Goal: Information Seeking & Learning: Check status

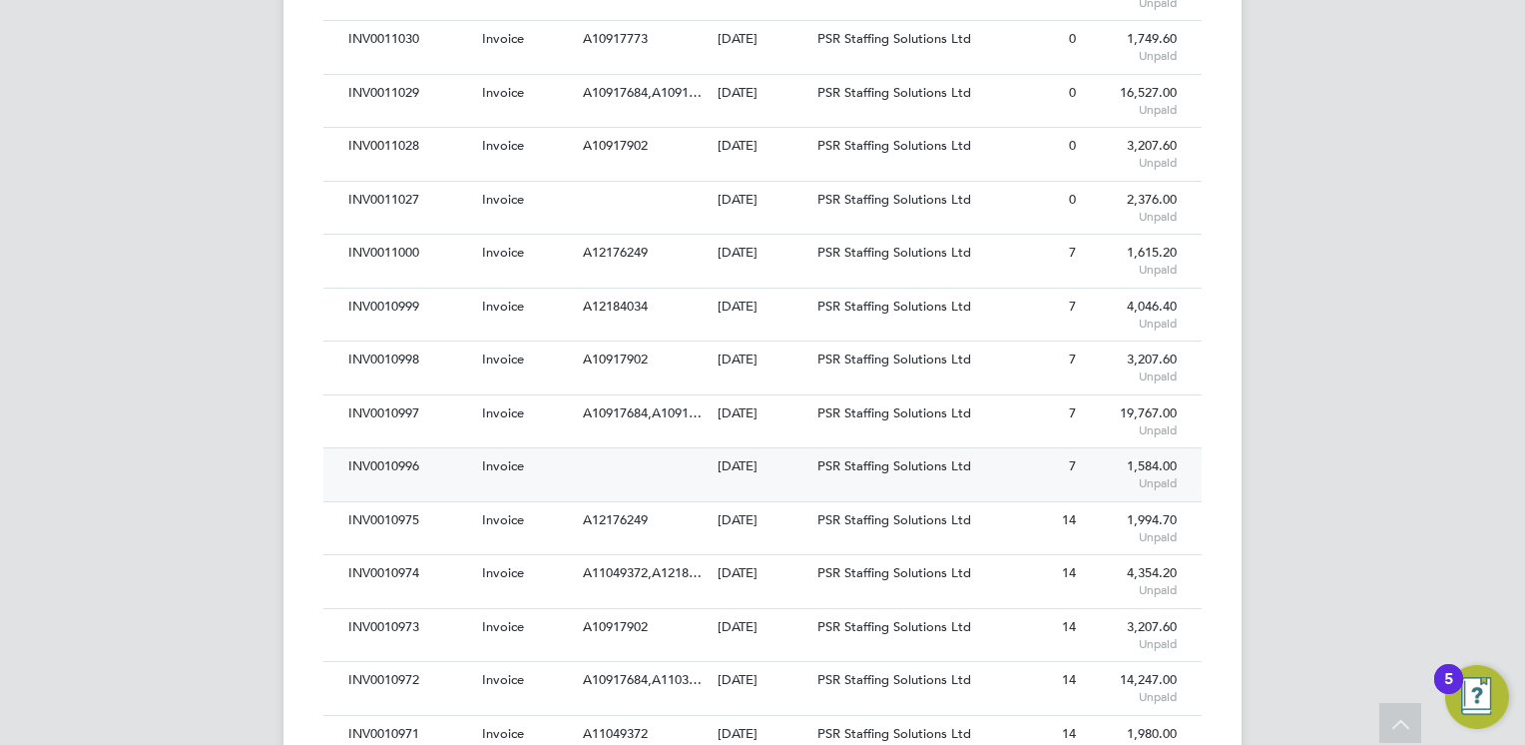
click at [650, 461] on div at bounding box center [645, 466] width 134 height 37
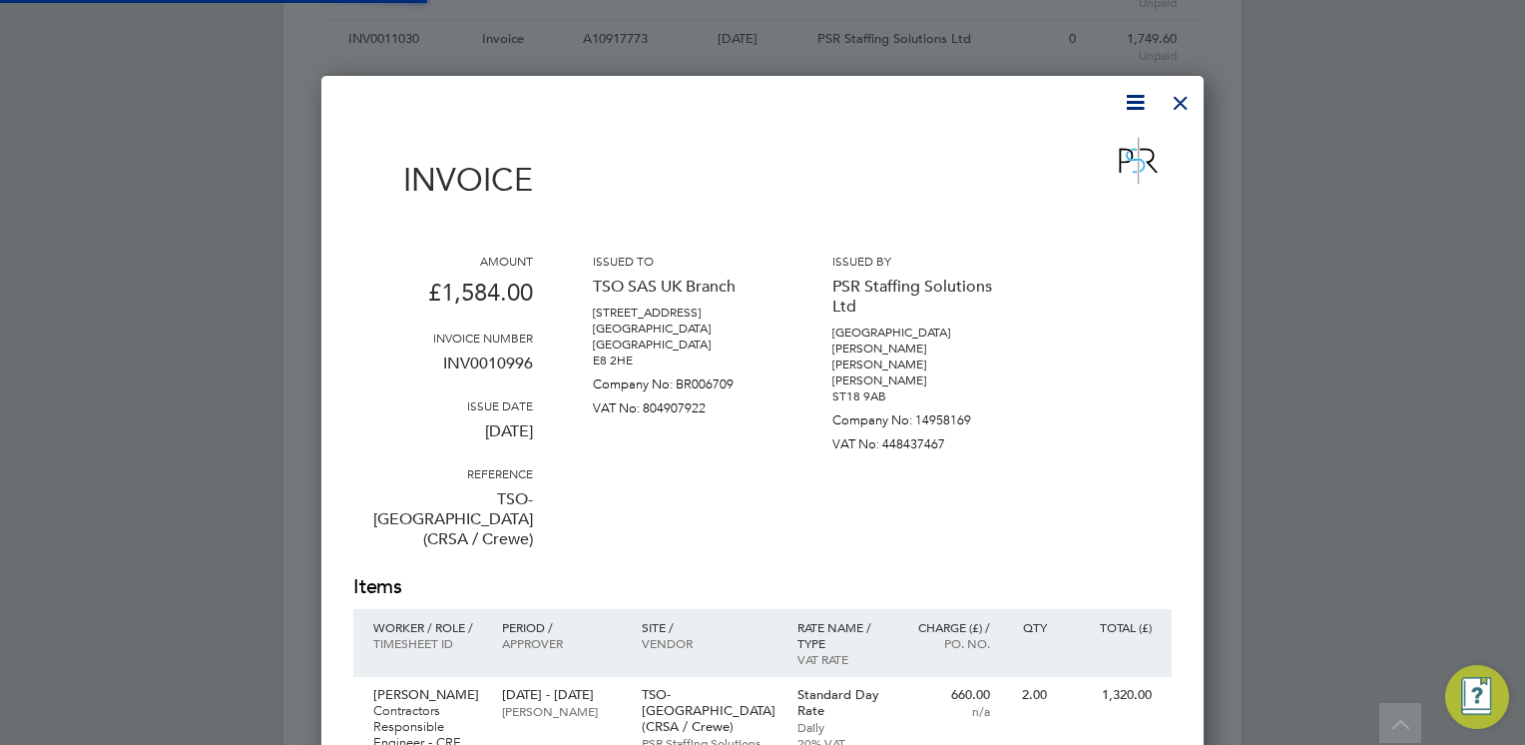
scroll to position [1048, 883]
click at [699, 442] on div "Issued to TSO SAS UK Branch [STREET_ADDRESS] [GEOGRAPHIC_DATA] [GEOGRAPHIC_DATA…" at bounding box center [683, 413] width 180 height 320
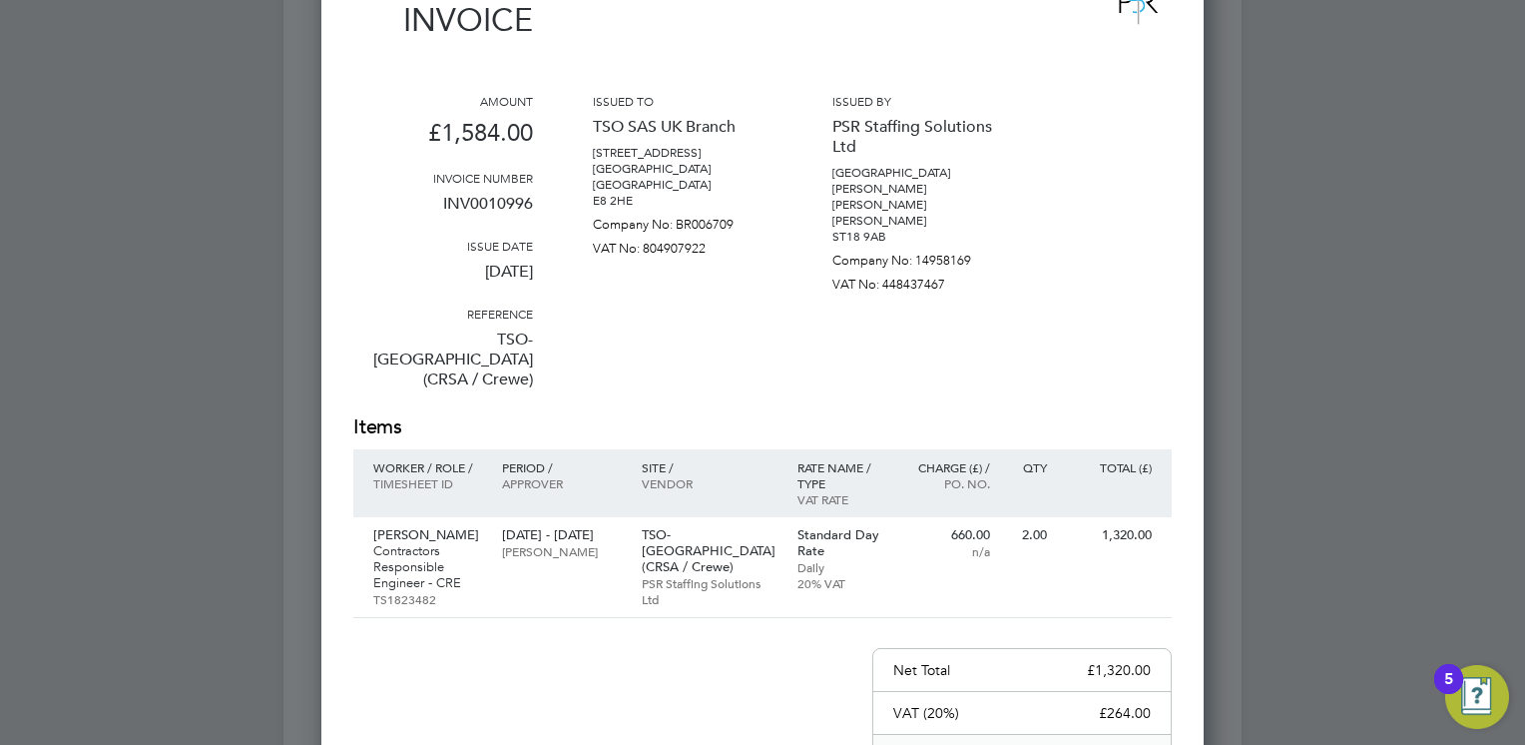
scroll to position [1078, 883]
click at [815, 329] on div "Amount £1,584.00 Invoice number INV0010996 Issue date 25 Sep 2025 Reference TSO…" at bounding box center [762, 253] width 819 height 320
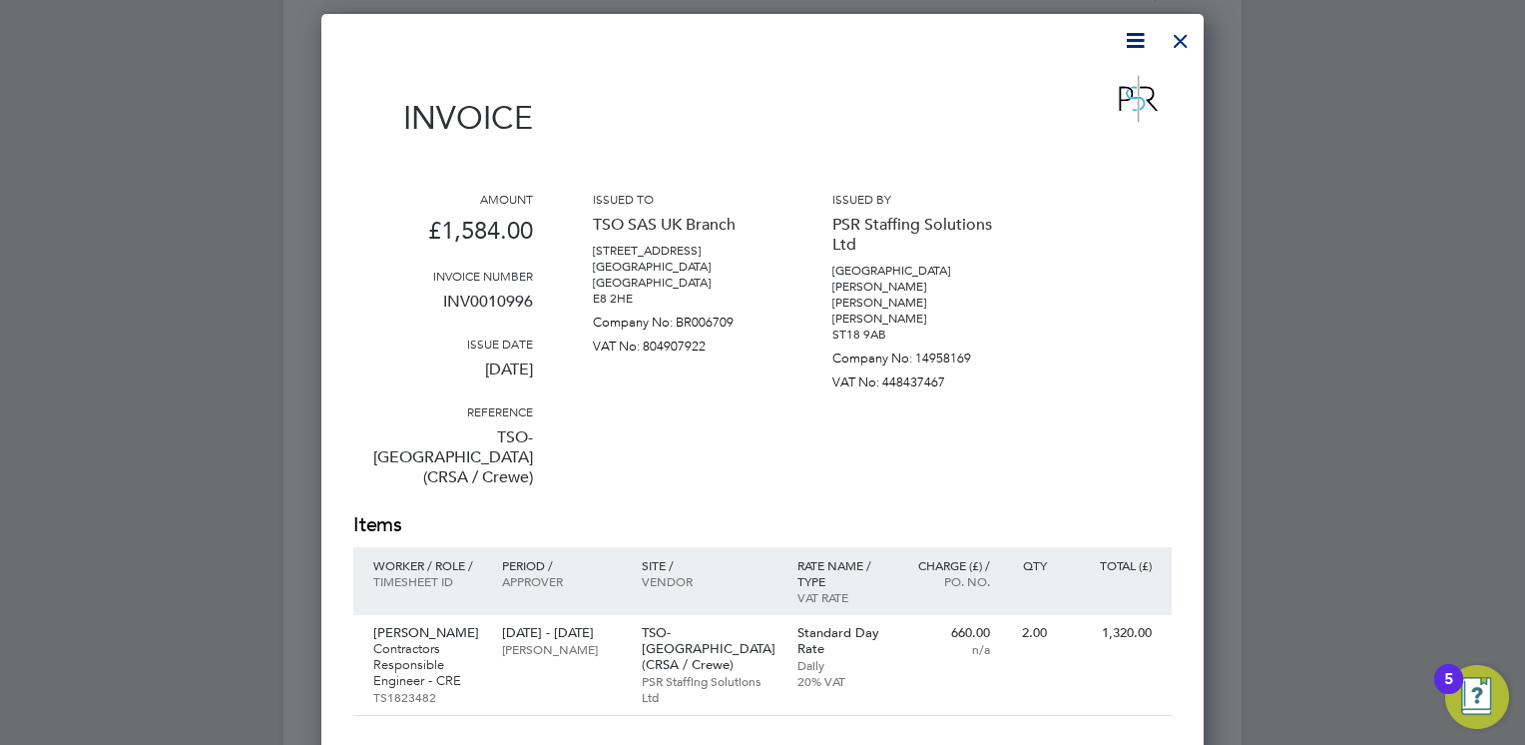
scroll to position [599, 0]
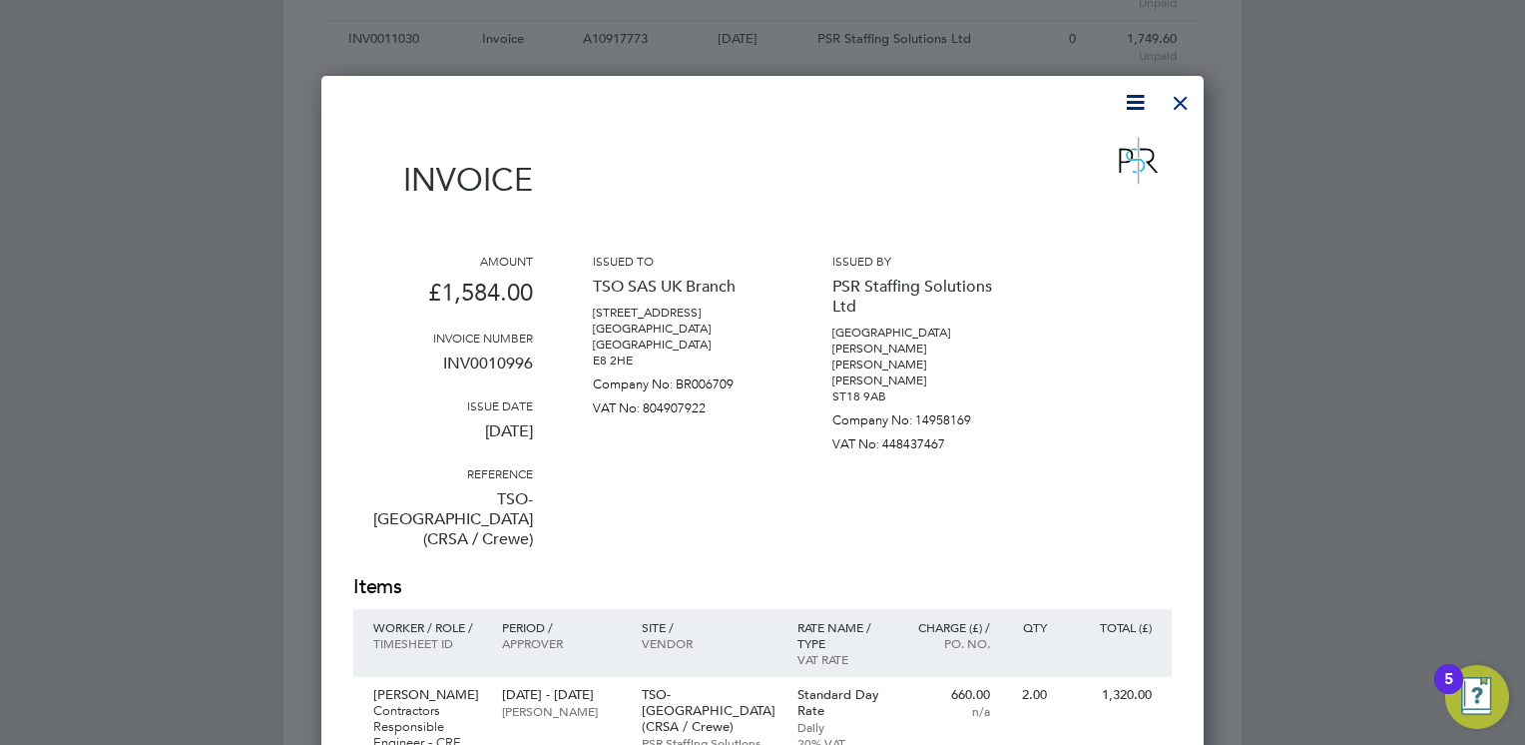
click at [1173, 112] on div at bounding box center [1181, 98] width 36 height 36
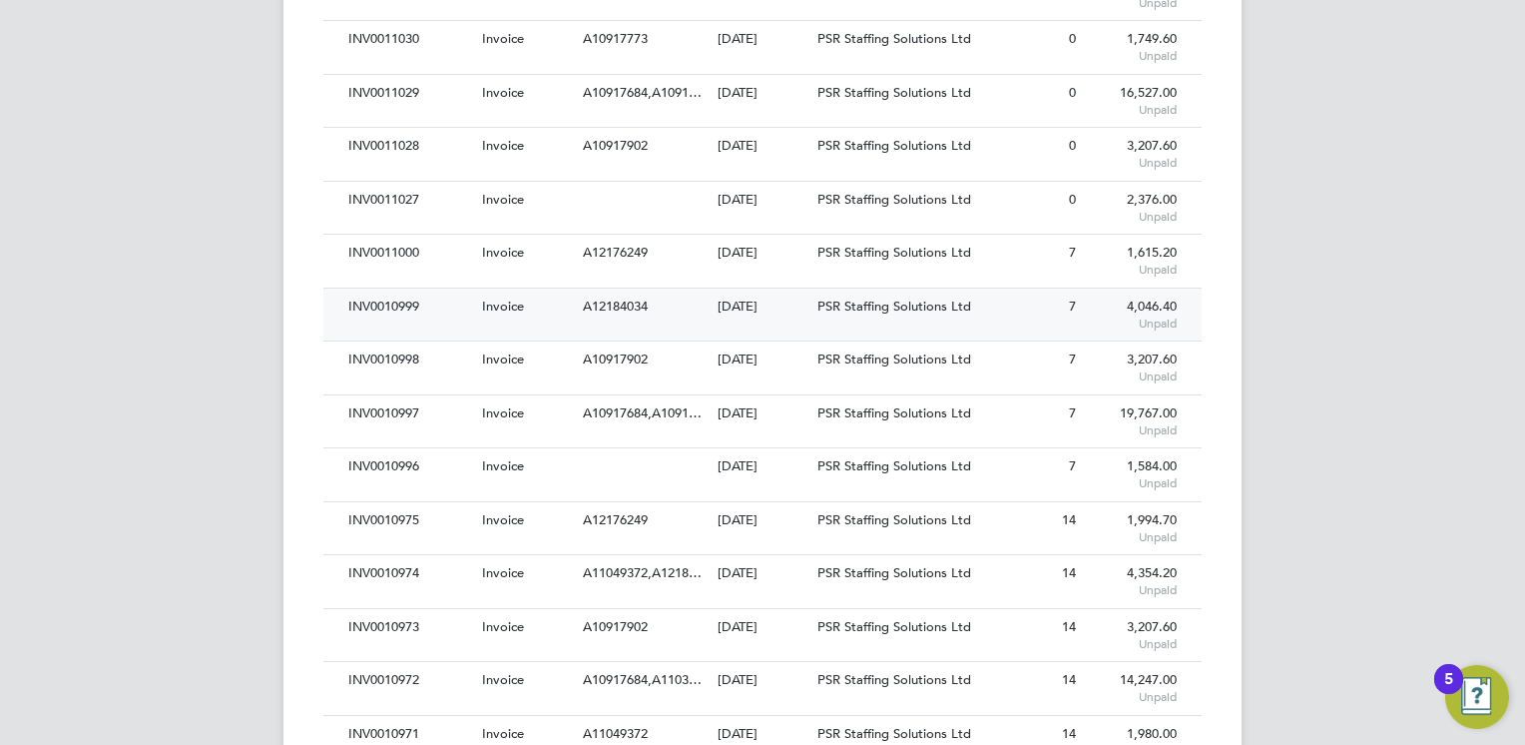
click at [467, 321] on div "INV0010999" at bounding box center [410, 306] width 134 height 37
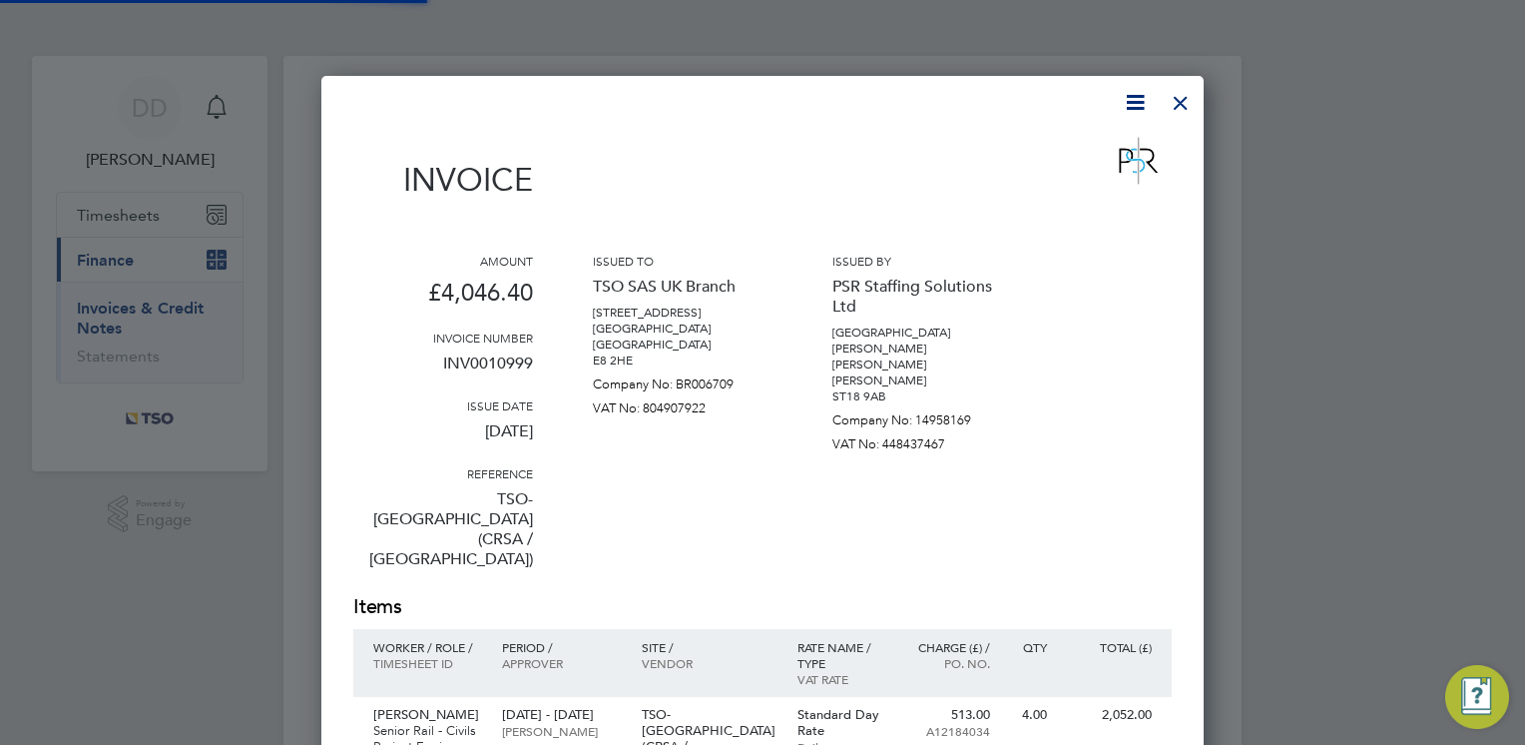
scroll to position [1198, 883]
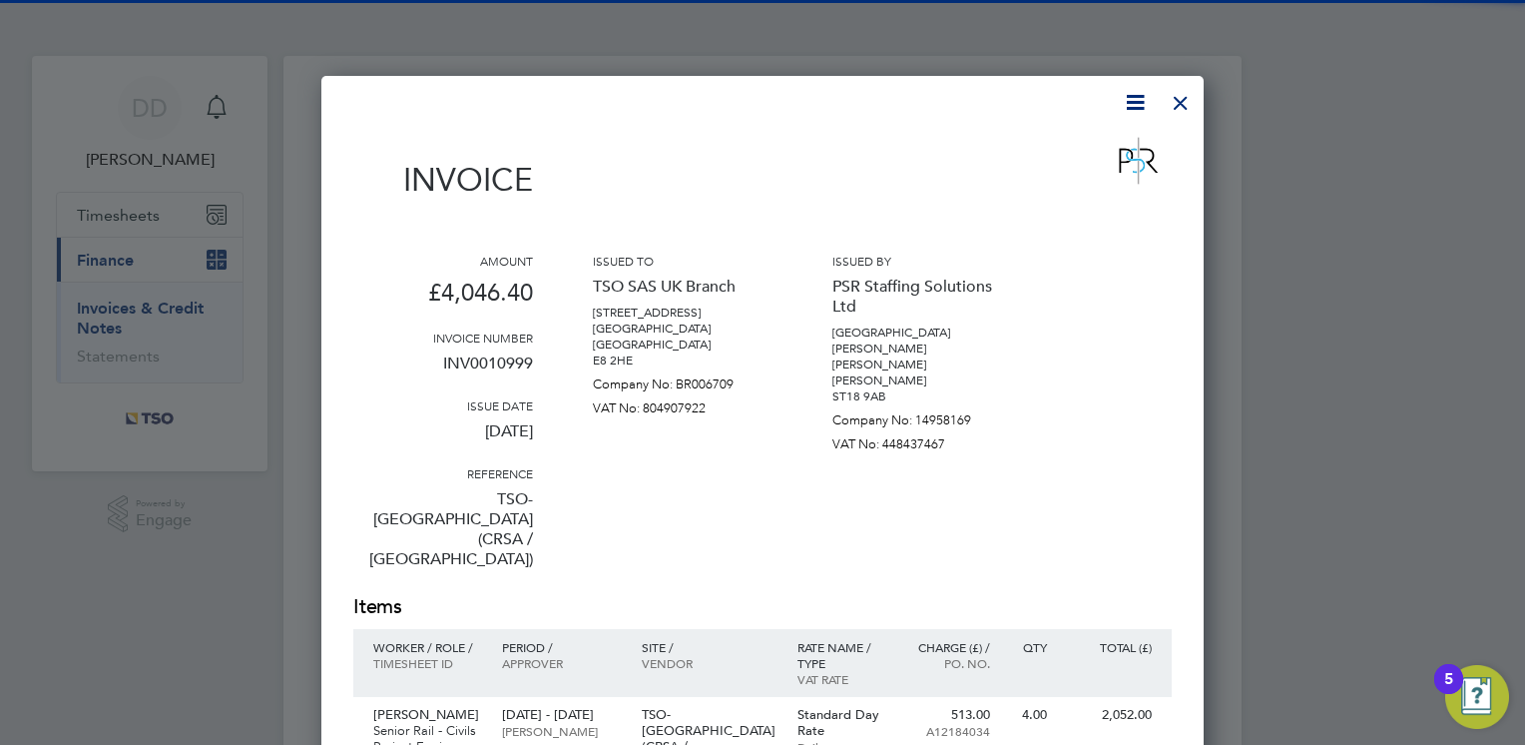
click at [788, 430] on div "Amount £4,046.40 Invoice number INV0010999 Issue date 25 Sep 2025 Reference TSO…" at bounding box center [762, 423] width 819 height 340
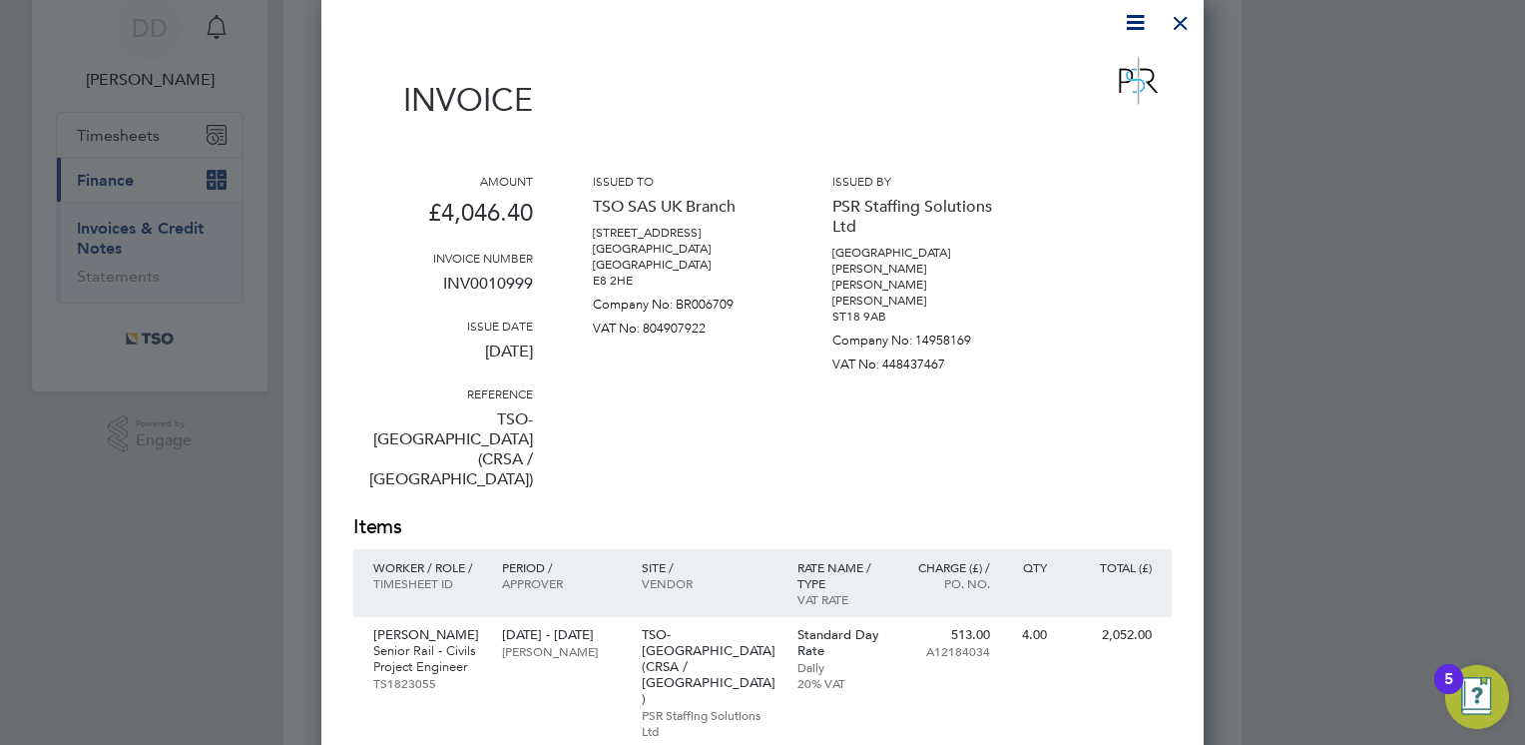
scroll to position [40, 0]
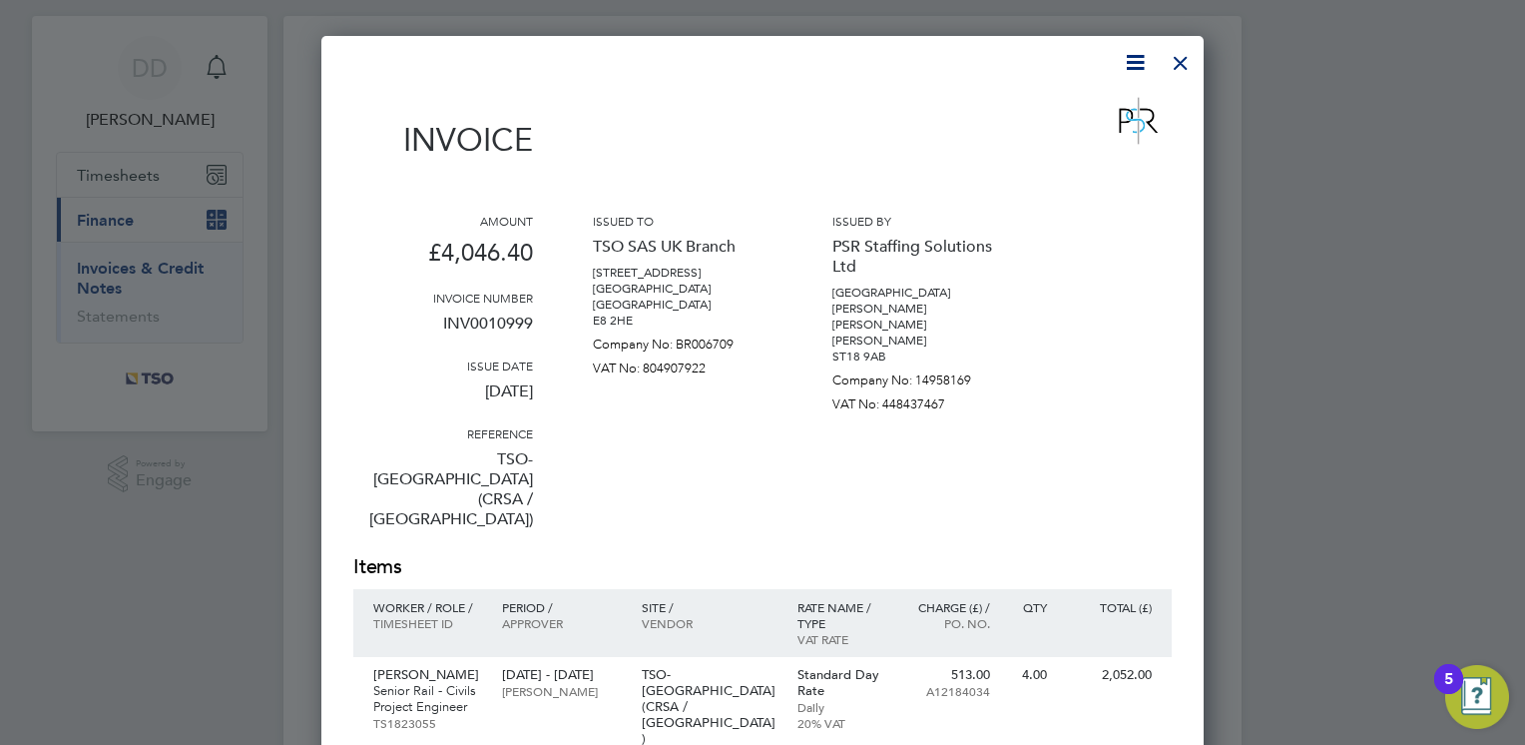
click at [1177, 60] on div at bounding box center [1181, 58] width 36 height 36
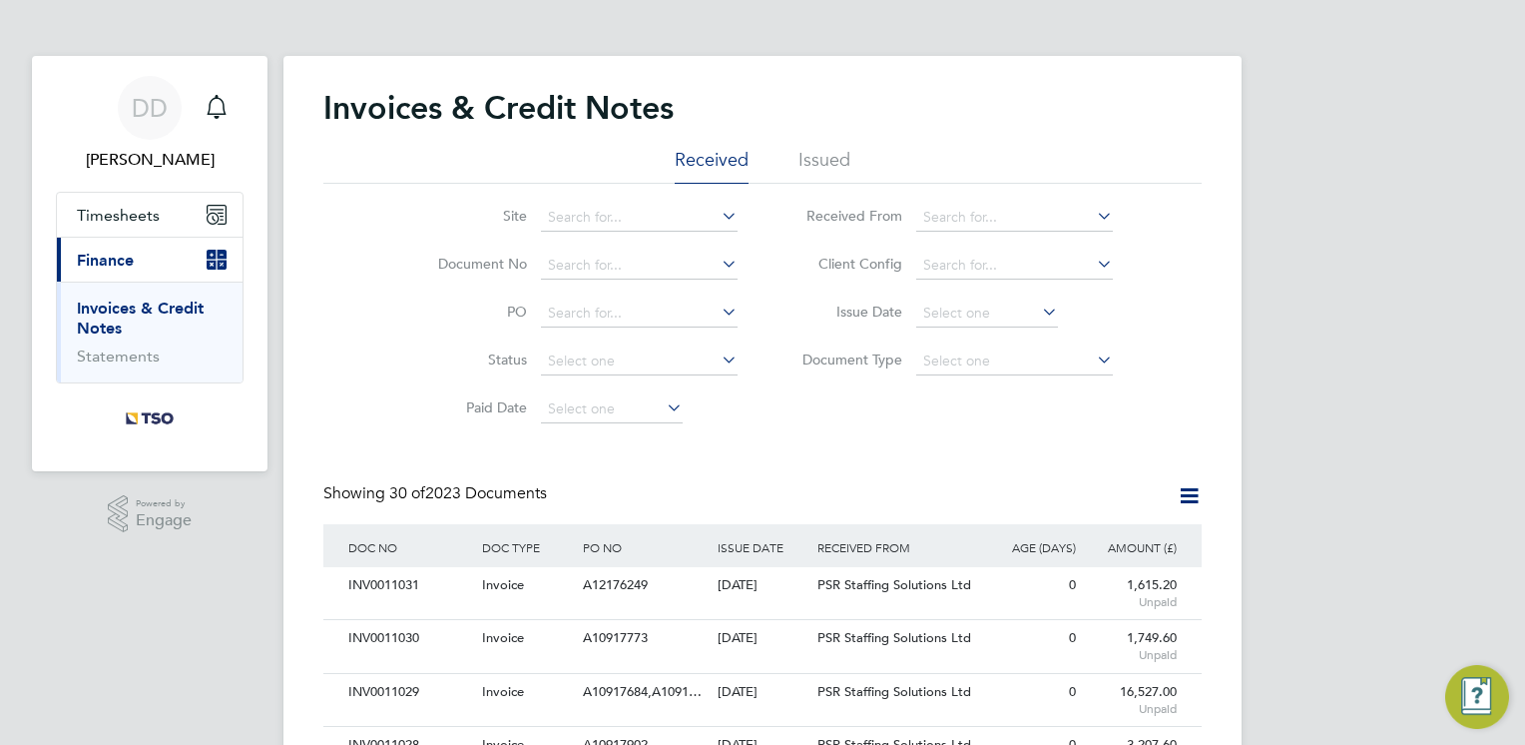
click at [868, 350] on li "Document Type" at bounding box center [950, 361] width 375 height 48
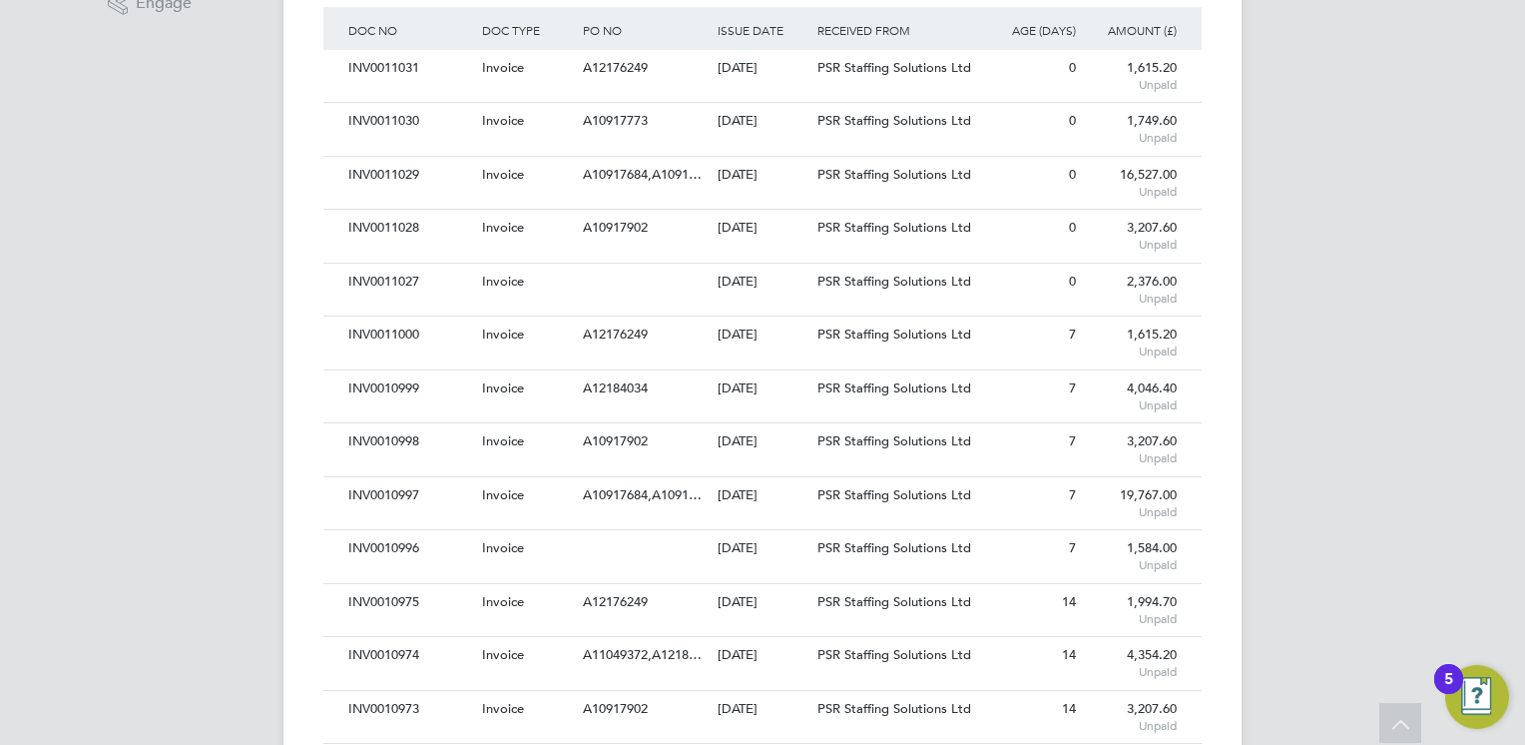
scroll to position [519, 0]
click at [773, 561] on div "[DATE]" at bounding box center [763, 546] width 101 height 37
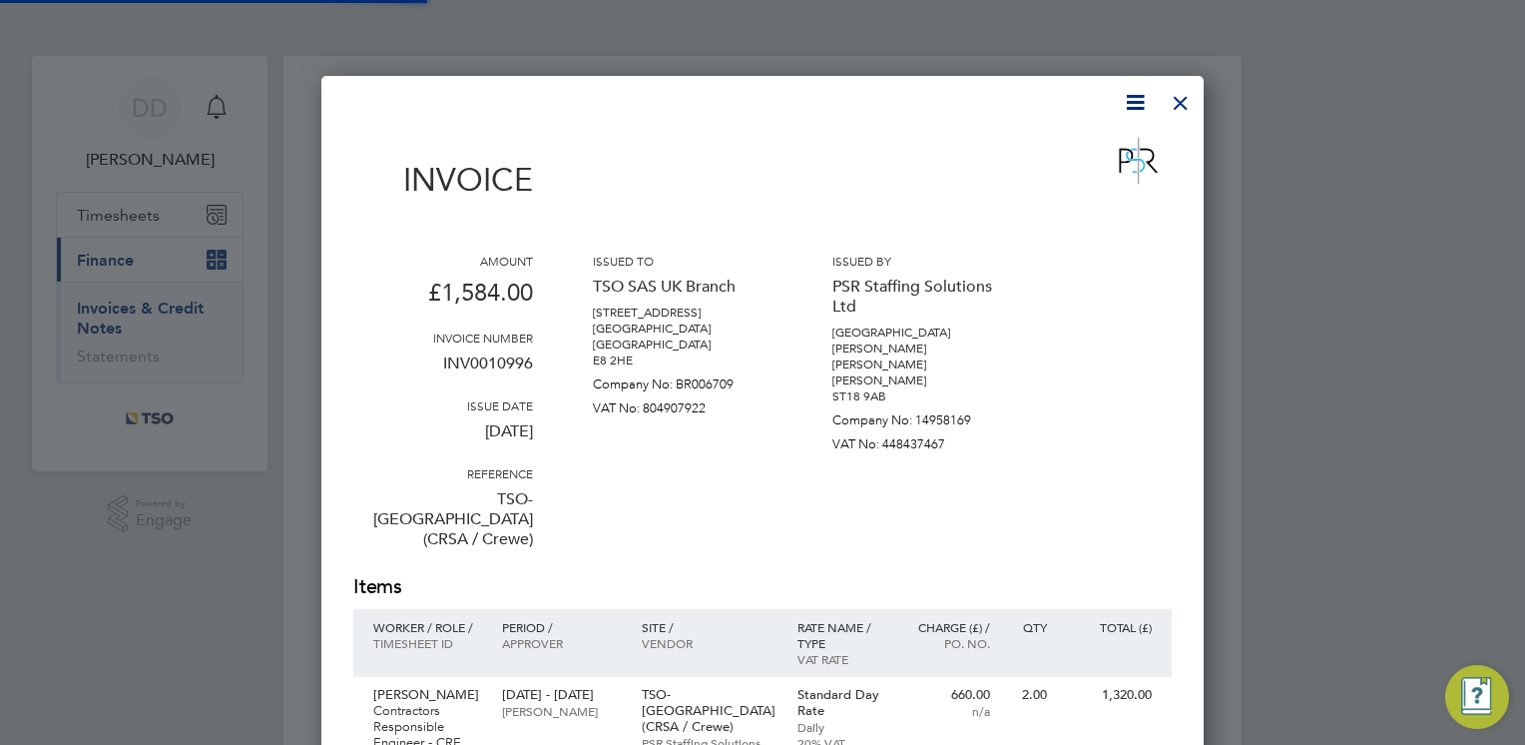
scroll to position [1078, 883]
click at [1167, 105] on div at bounding box center [1181, 98] width 36 height 36
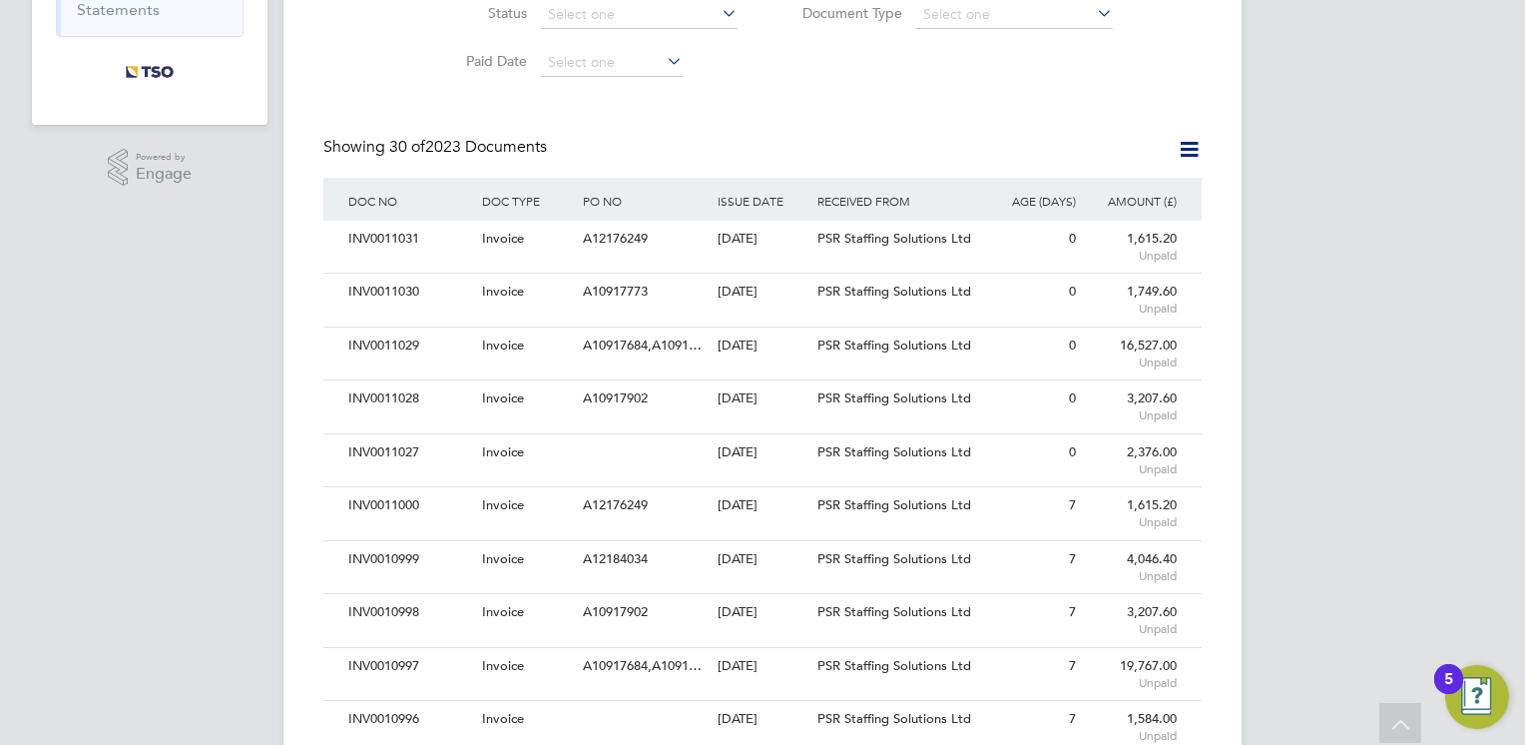
scroll to position [359, 0]
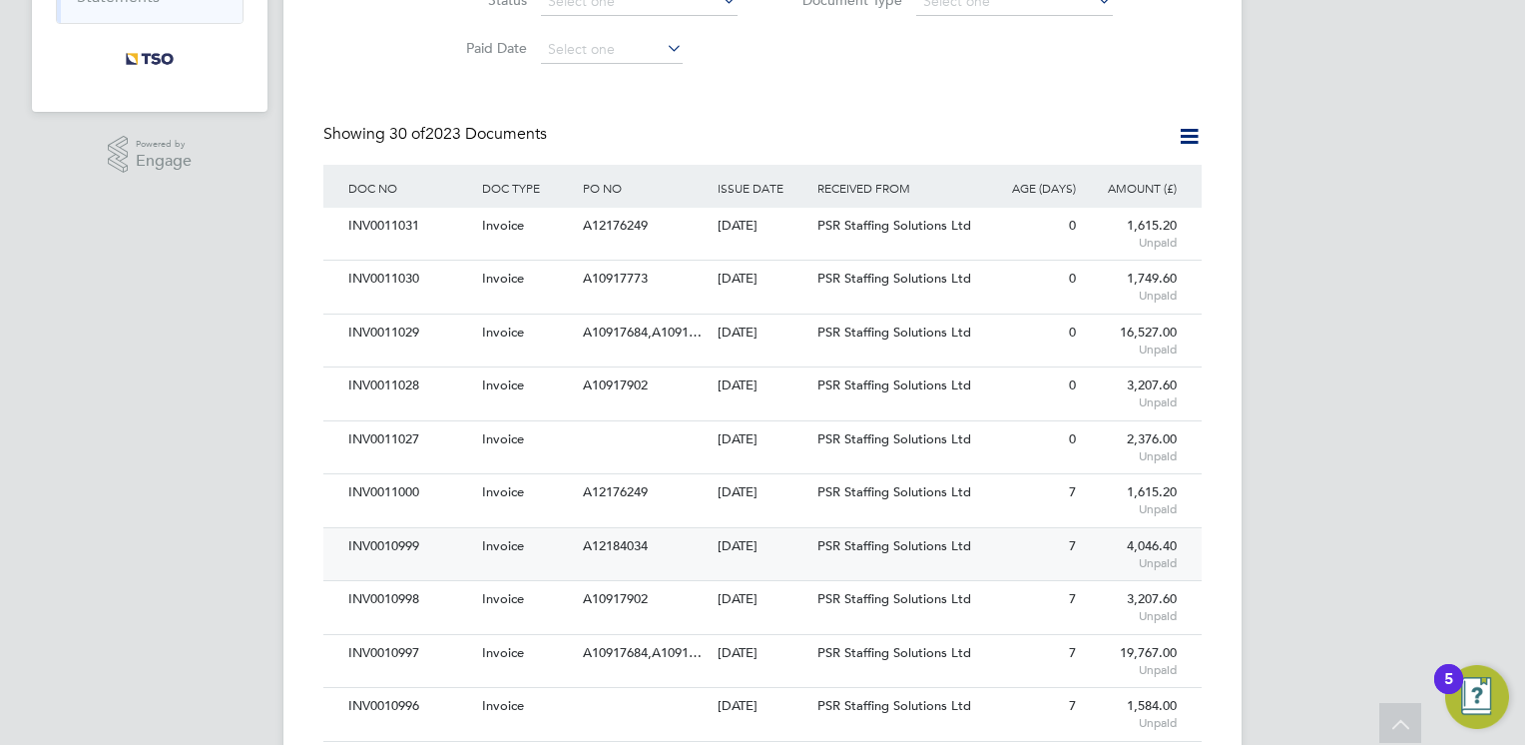
click at [595, 543] on span "A12184034" at bounding box center [615, 545] width 65 height 17
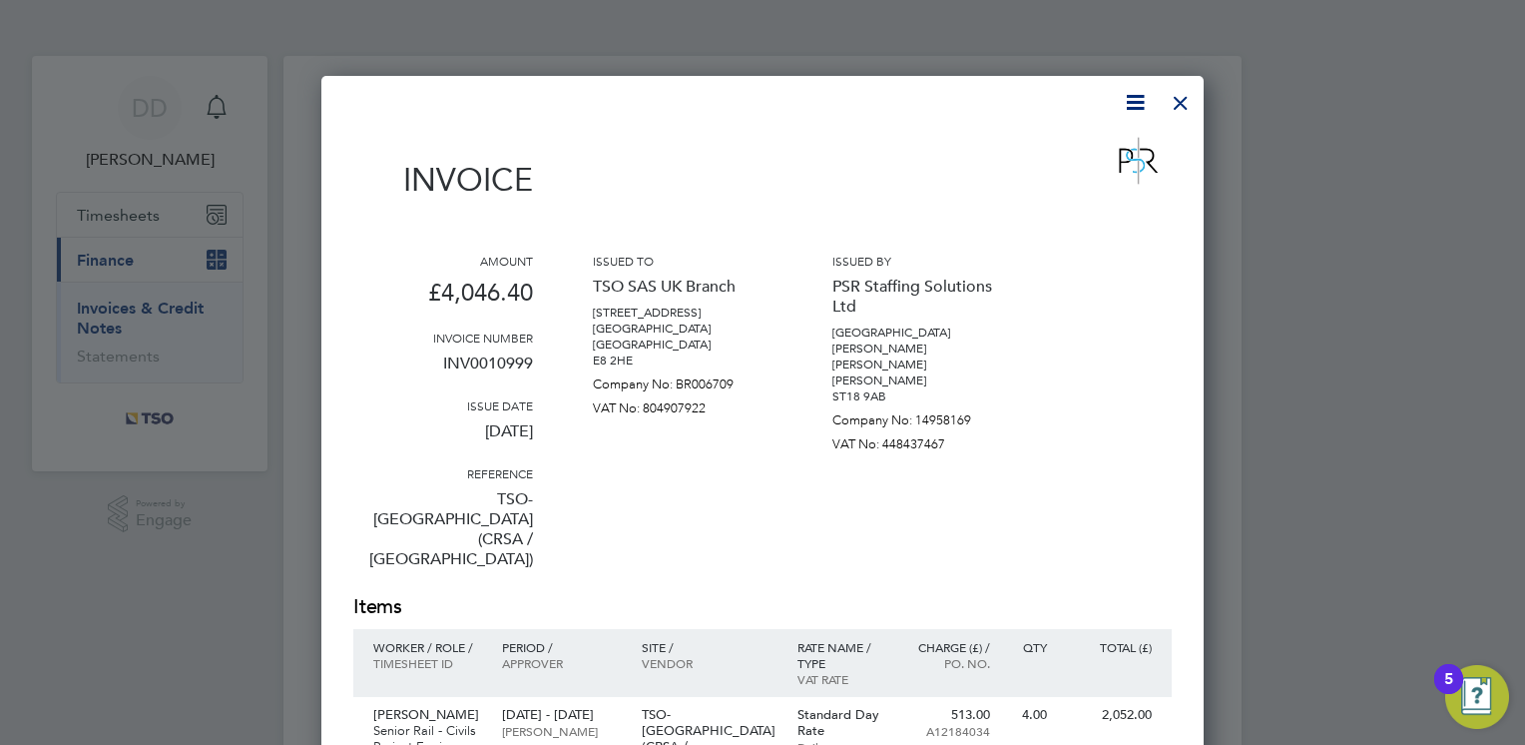
click at [1178, 105] on div at bounding box center [1181, 98] width 36 height 36
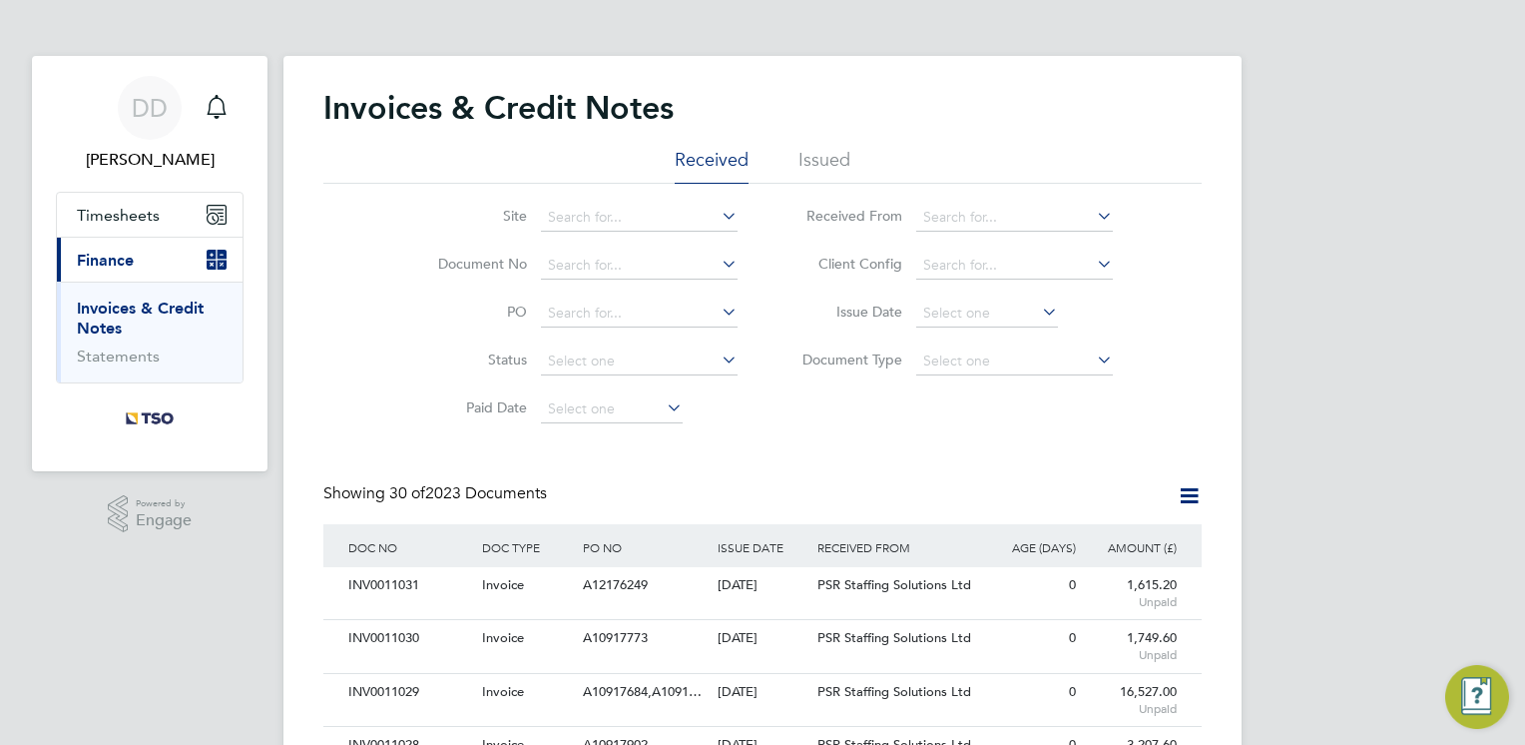
click at [899, 421] on div "Site Document No PO Status Paid Date Issued To Received From Client Config Issu…" at bounding box center [762, 309] width 878 height 250
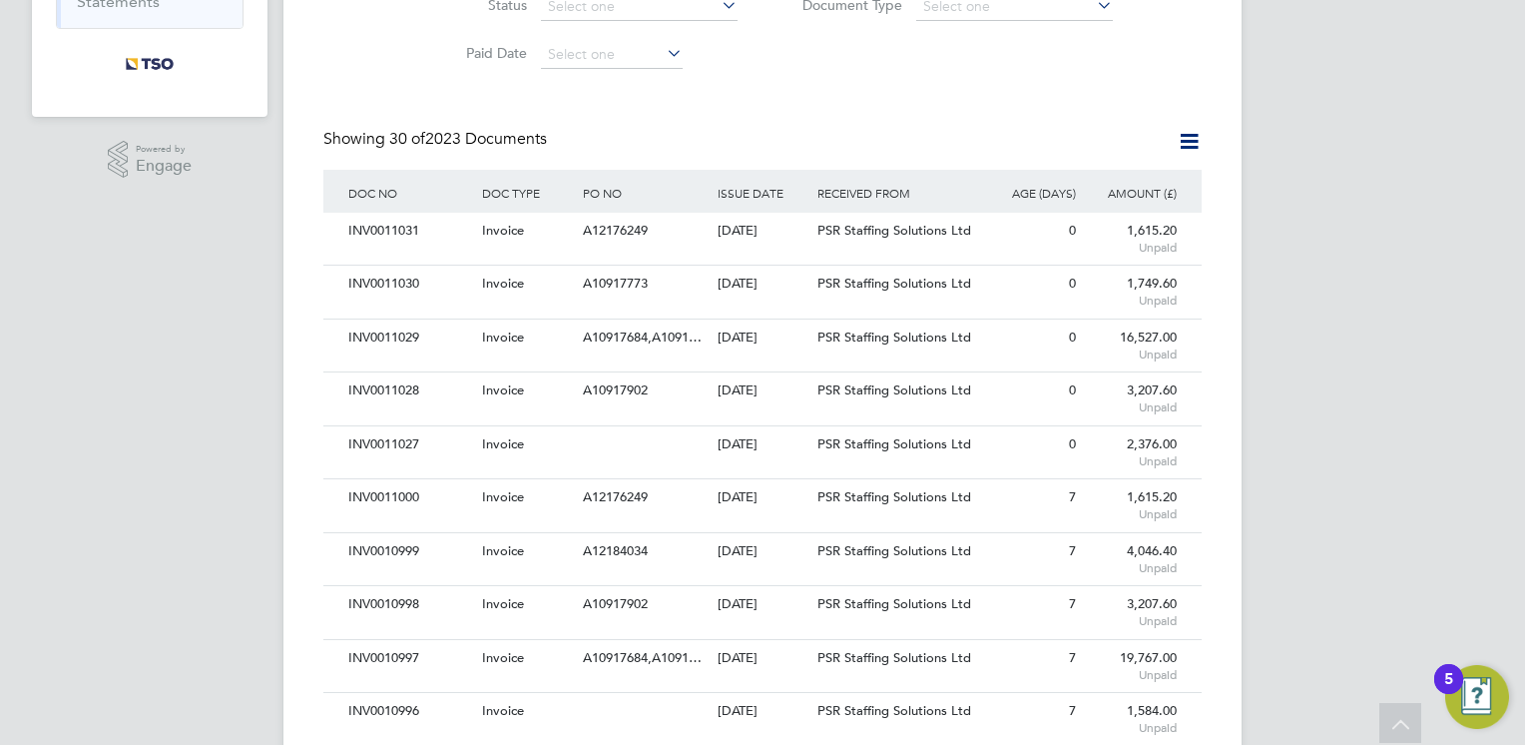
scroll to position [439, 0]
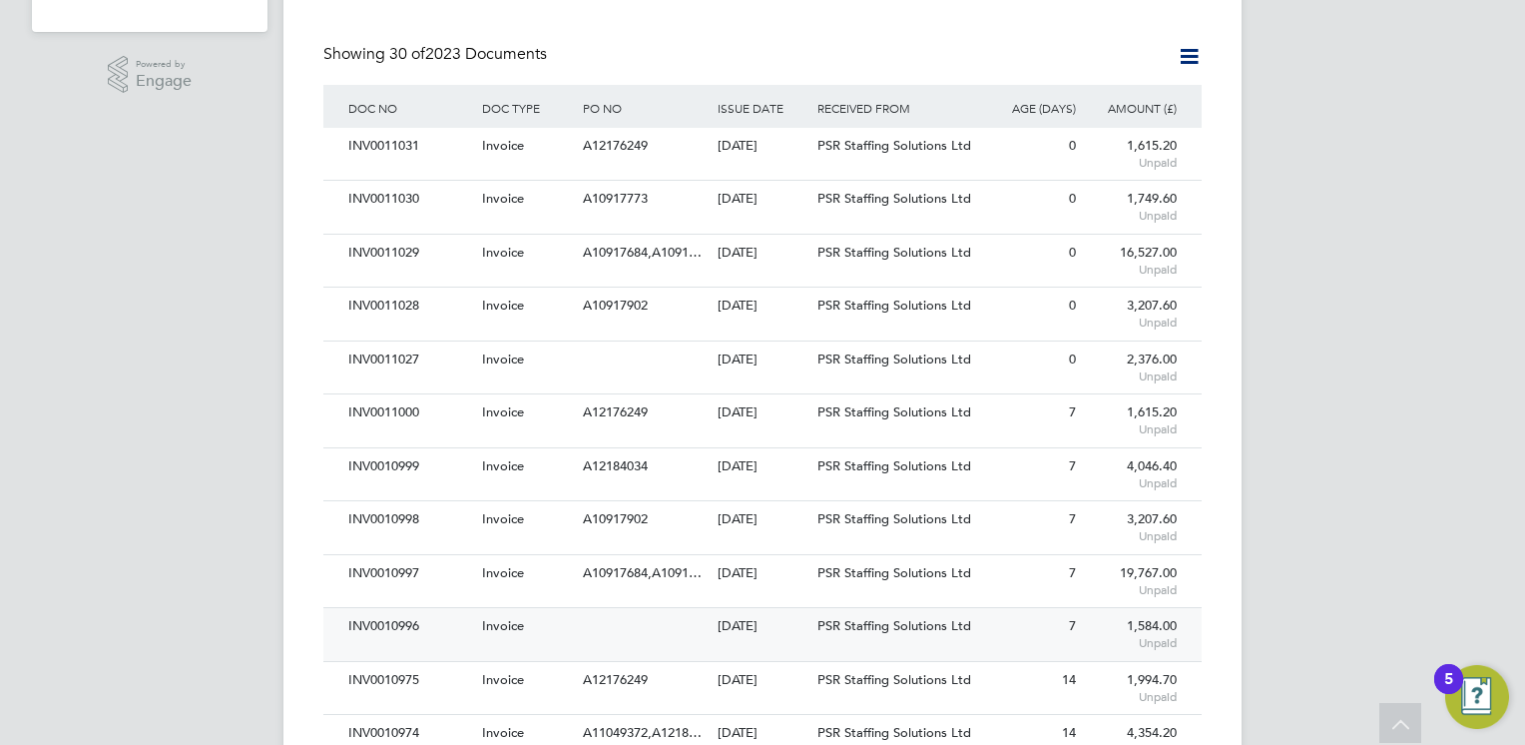
click at [687, 634] on div at bounding box center [645, 626] width 134 height 37
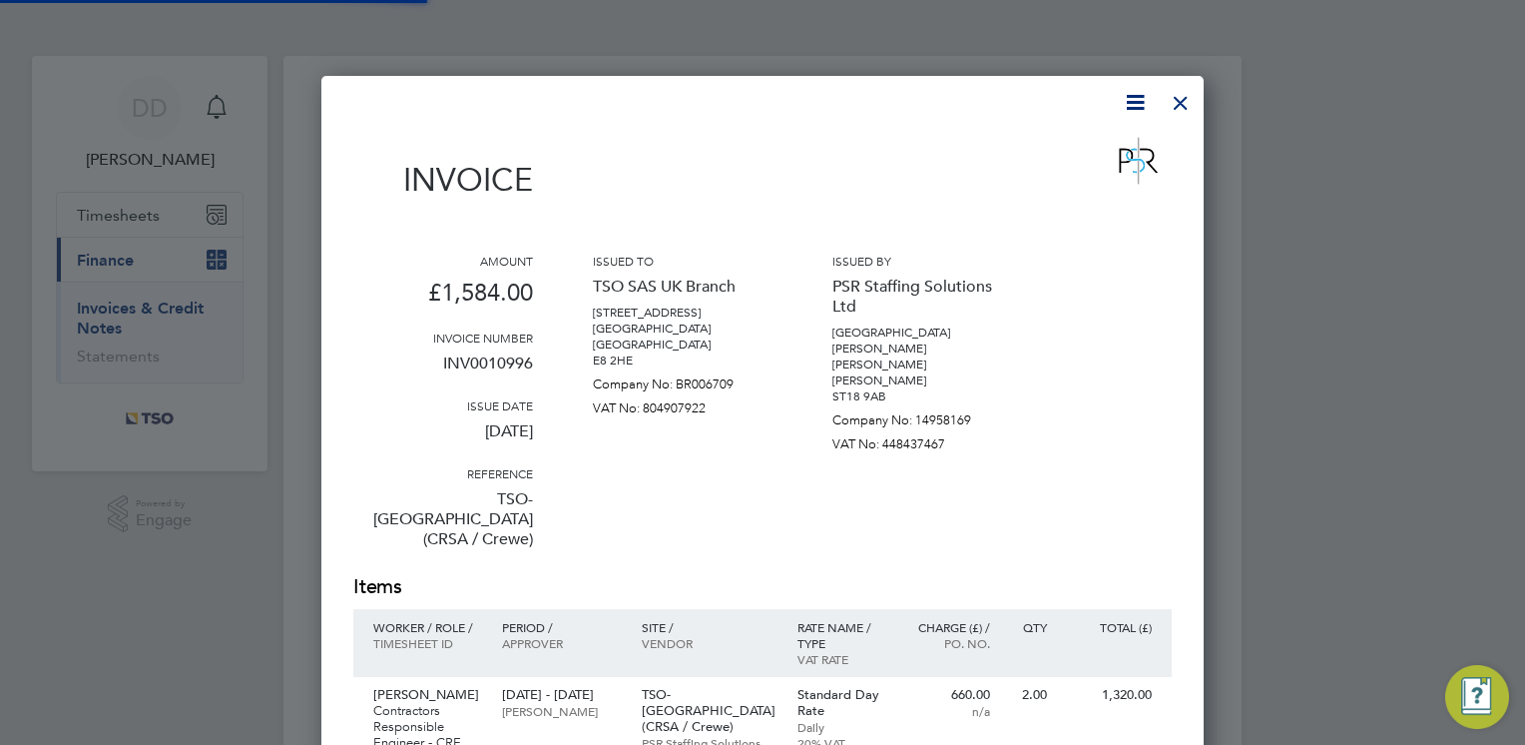
scroll to position [1078, 883]
click at [1178, 106] on div at bounding box center [1181, 98] width 36 height 36
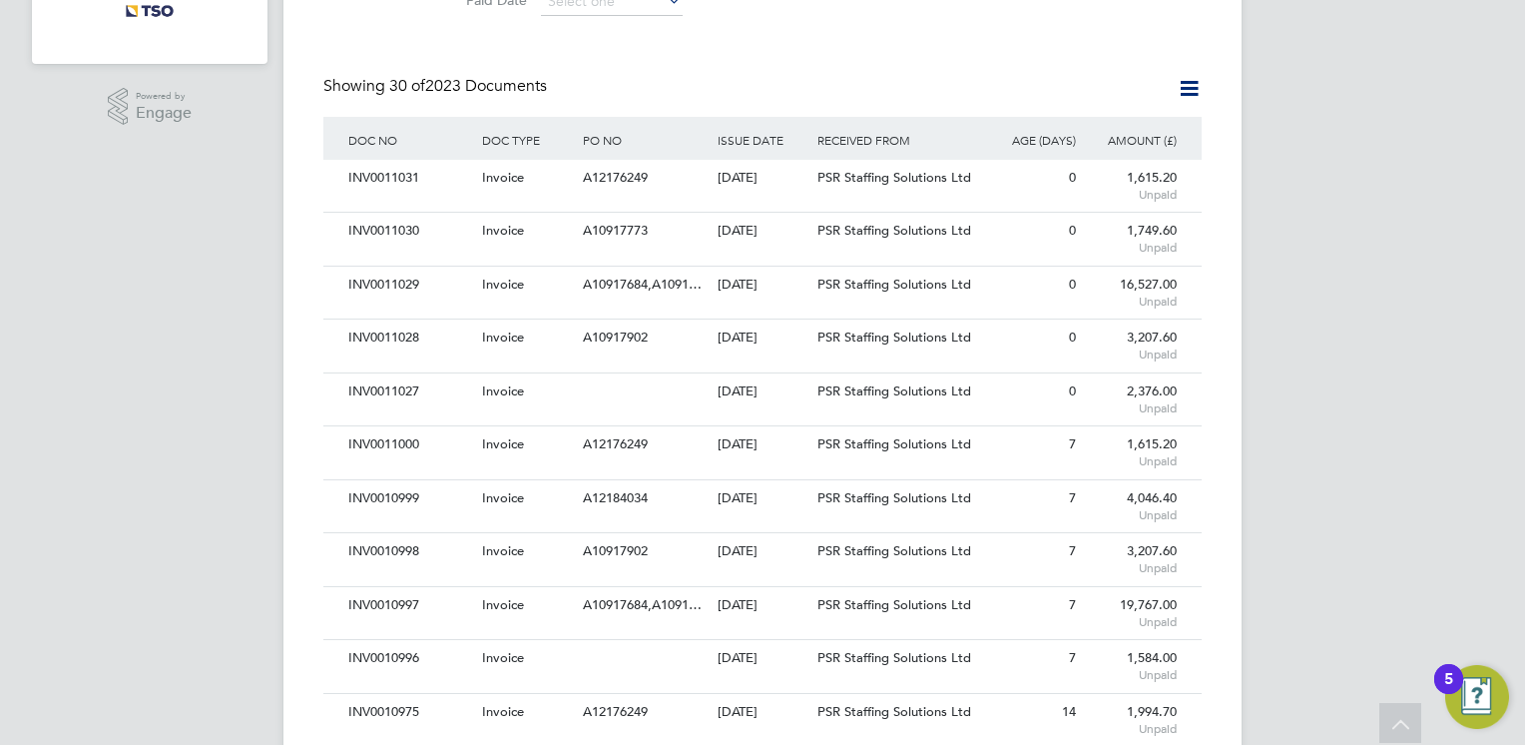
scroll to position [479, 0]
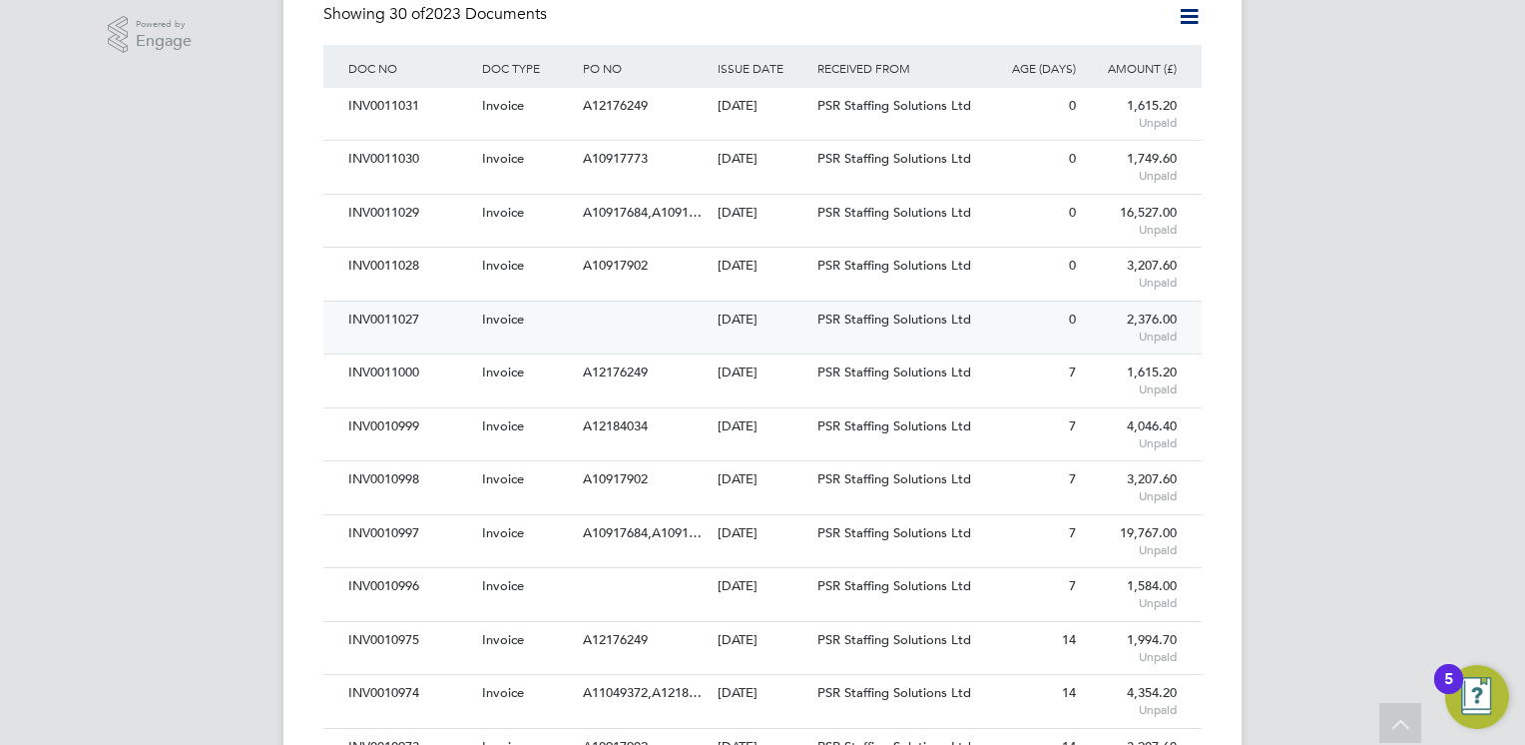
click at [687, 322] on div at bounding box center [645, 319] width 134 height 37
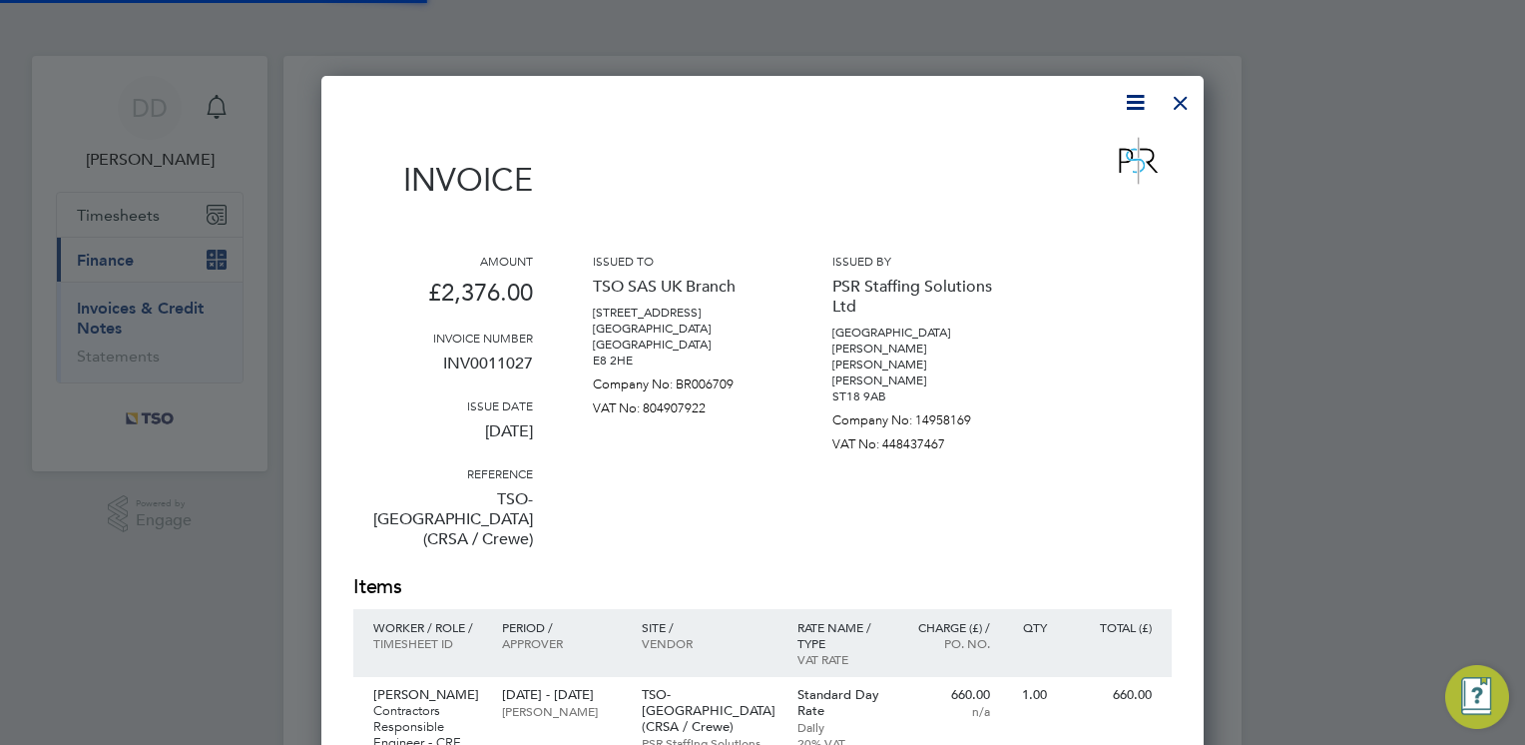
scroll to position [1178, 883]
click at [1182, 106] on div at bounding box center [1181, 98] width 36 height 36
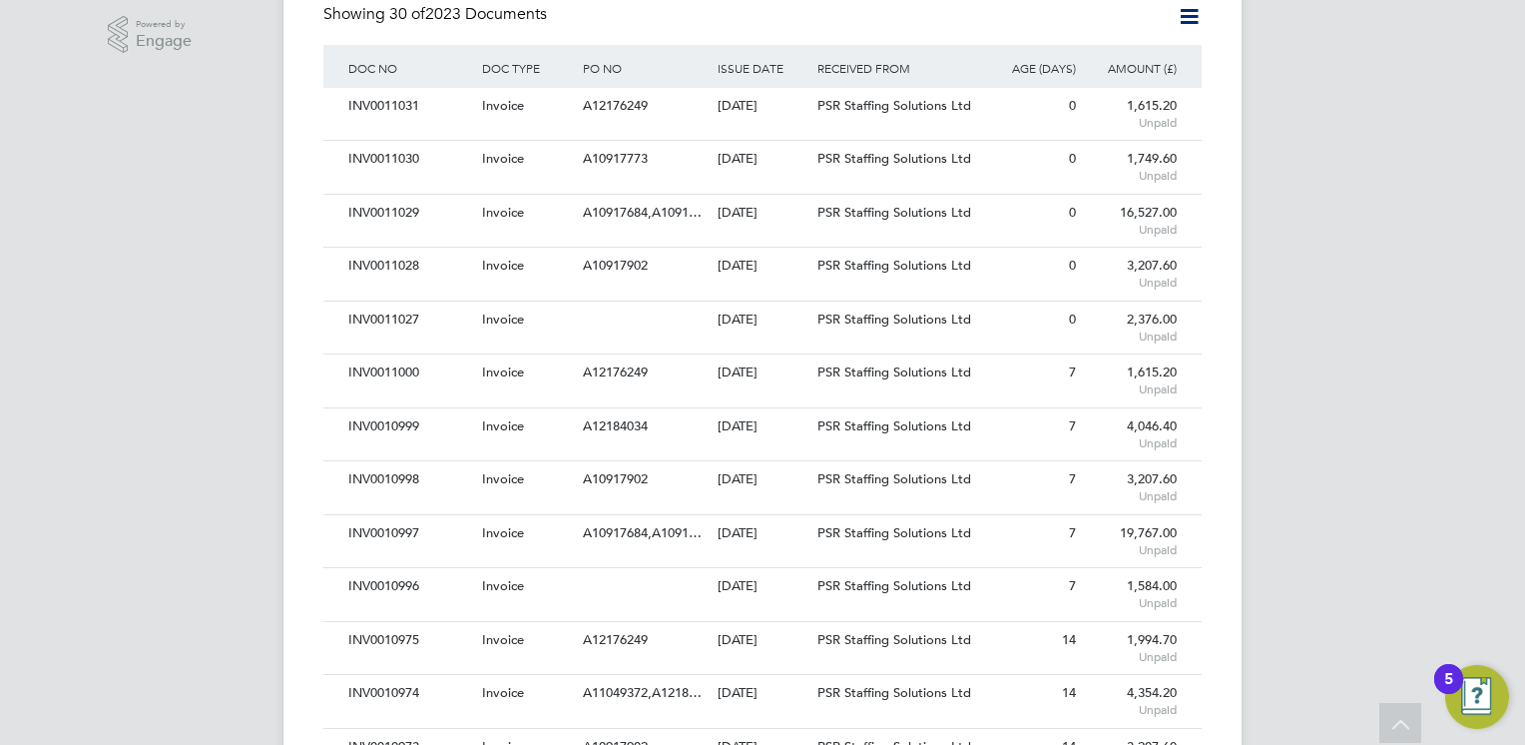
scroll to position [519, 0]
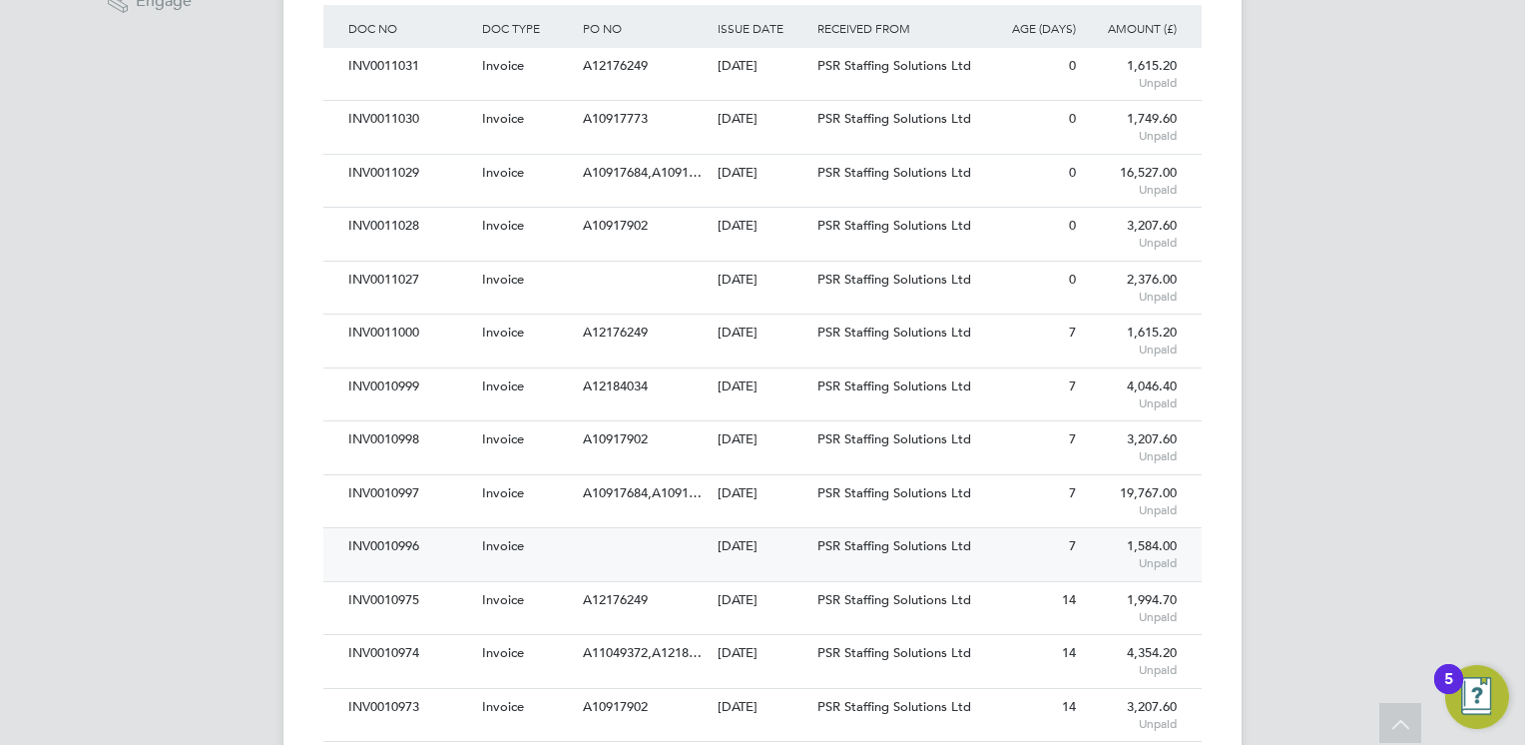
click at [584, 555] on div at bounding box center [645, 546] width 134 height 37
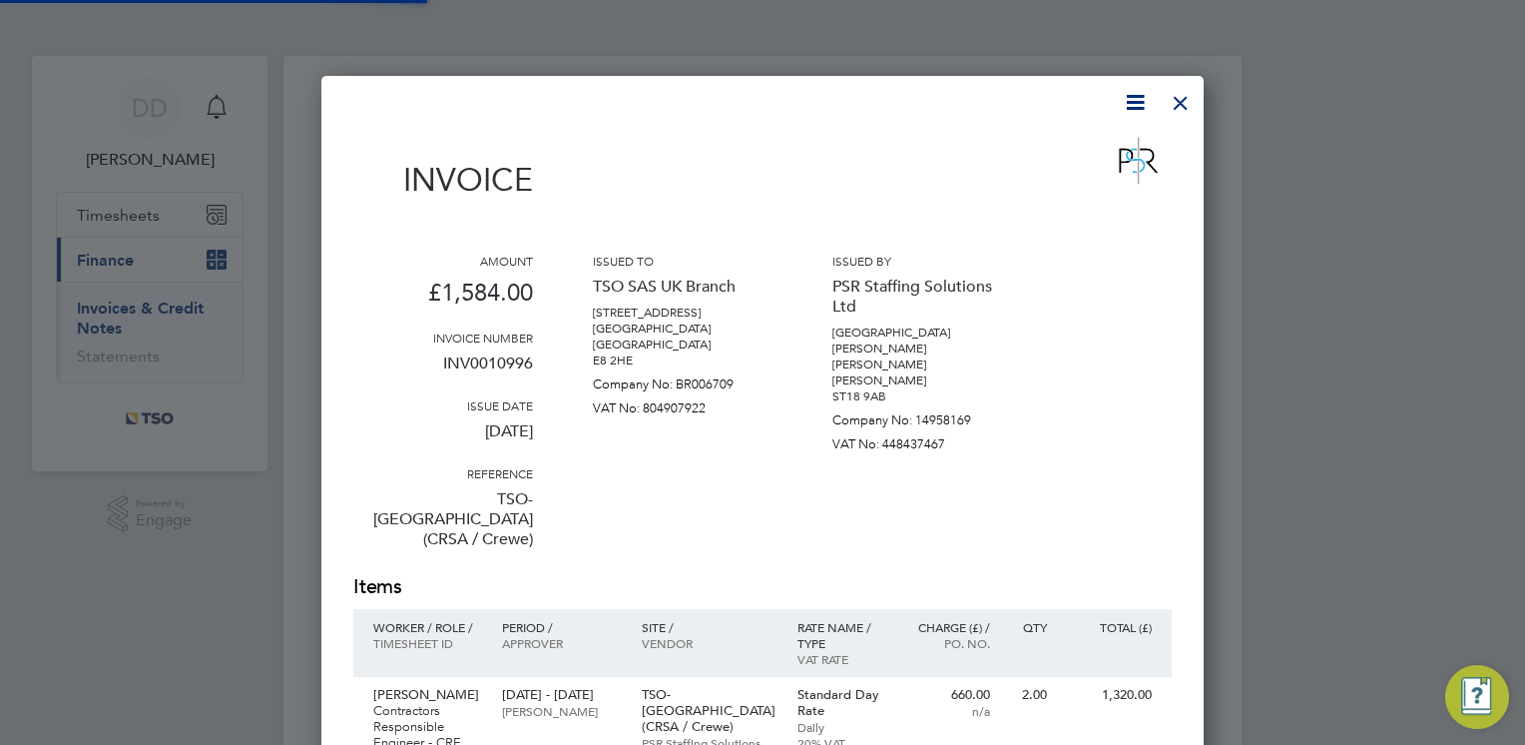
scroll to position [1078, 883]
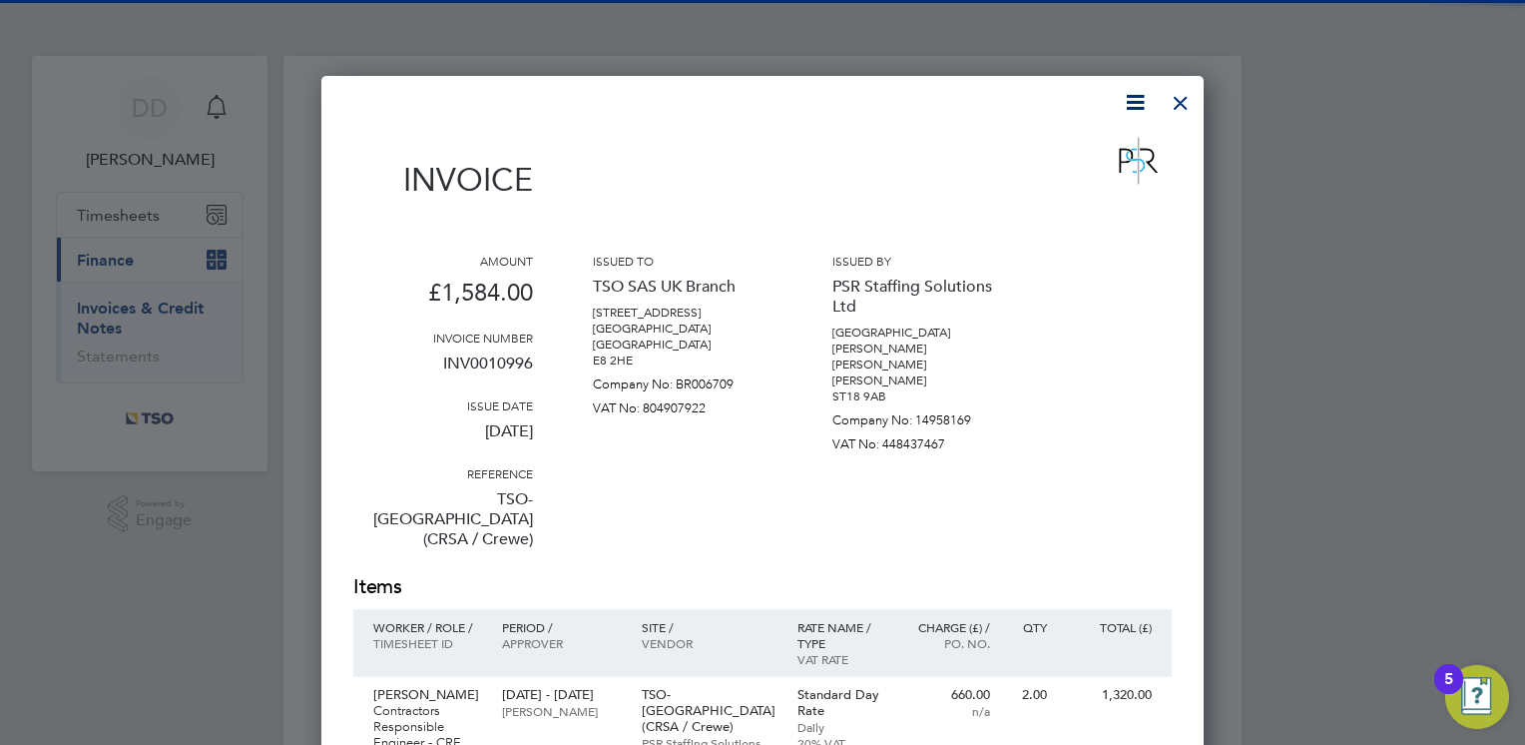
click at [648, 519] on div "Issued to TSO SAS UK Branch [STREET_ADDRESS] [GEOGRAPHIC_DATA] [GEOGRAPHIC_DATA…" at bounding box center [683, 413] width 180 height 320
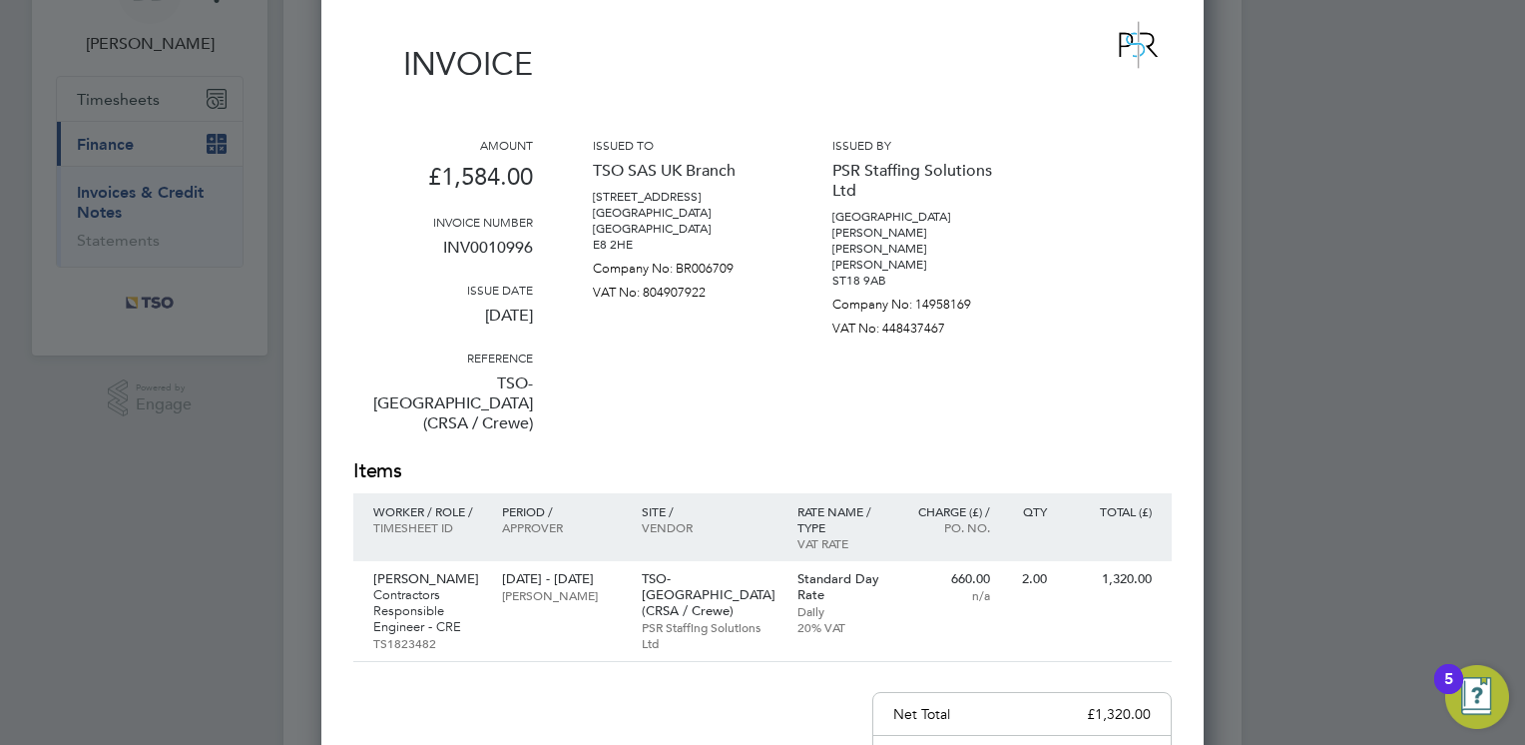
scroll to position [120, 0]
drag, startPoint x: 1118, startPoint y: 90, endPoint x: 1097, endPoint y: 90, distance: 21.0
click at [1097, 90] on div "Invoice" at bounding box center [762, 55] width 819 height 88
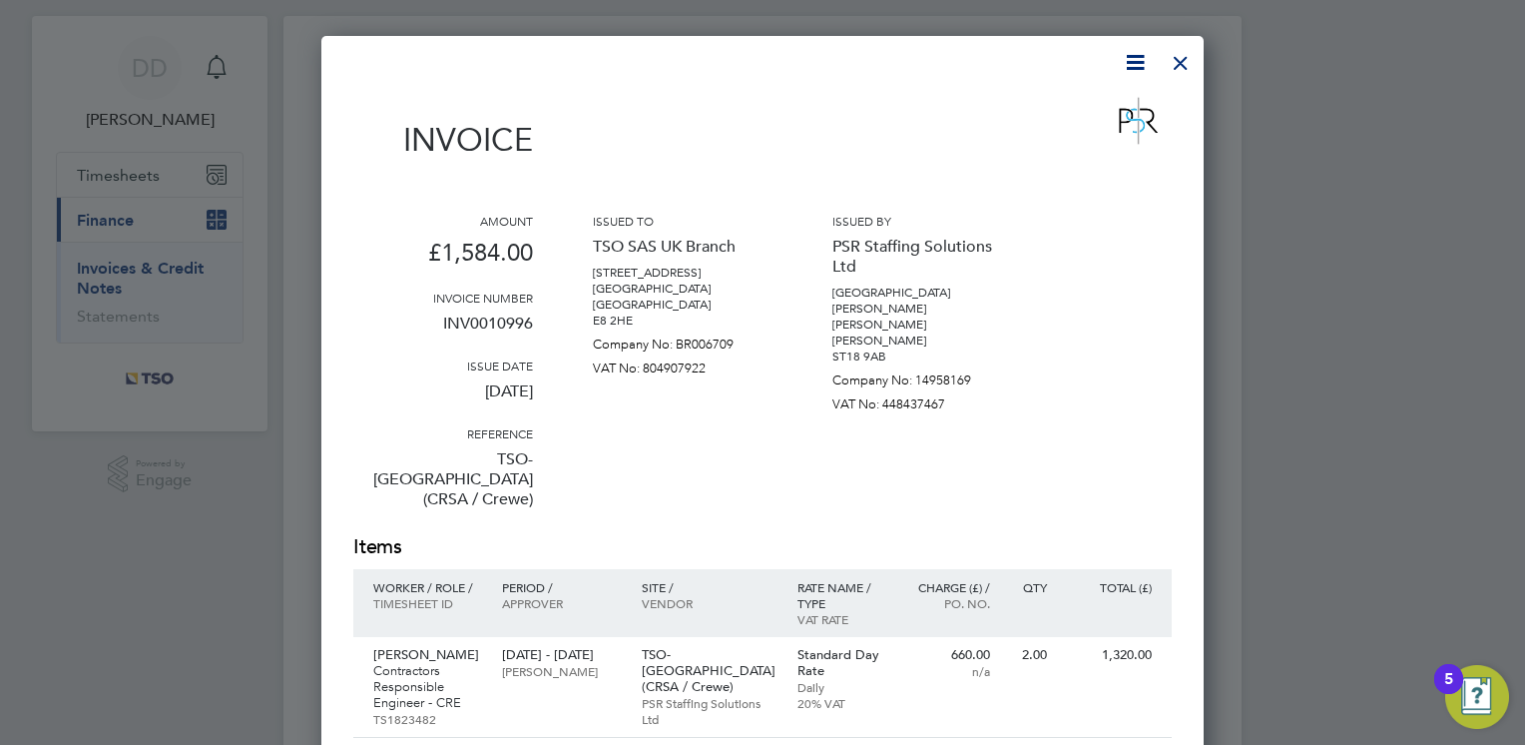
click at [1185, 76] on div at bounding box center [1181, 58] width 36 height 36
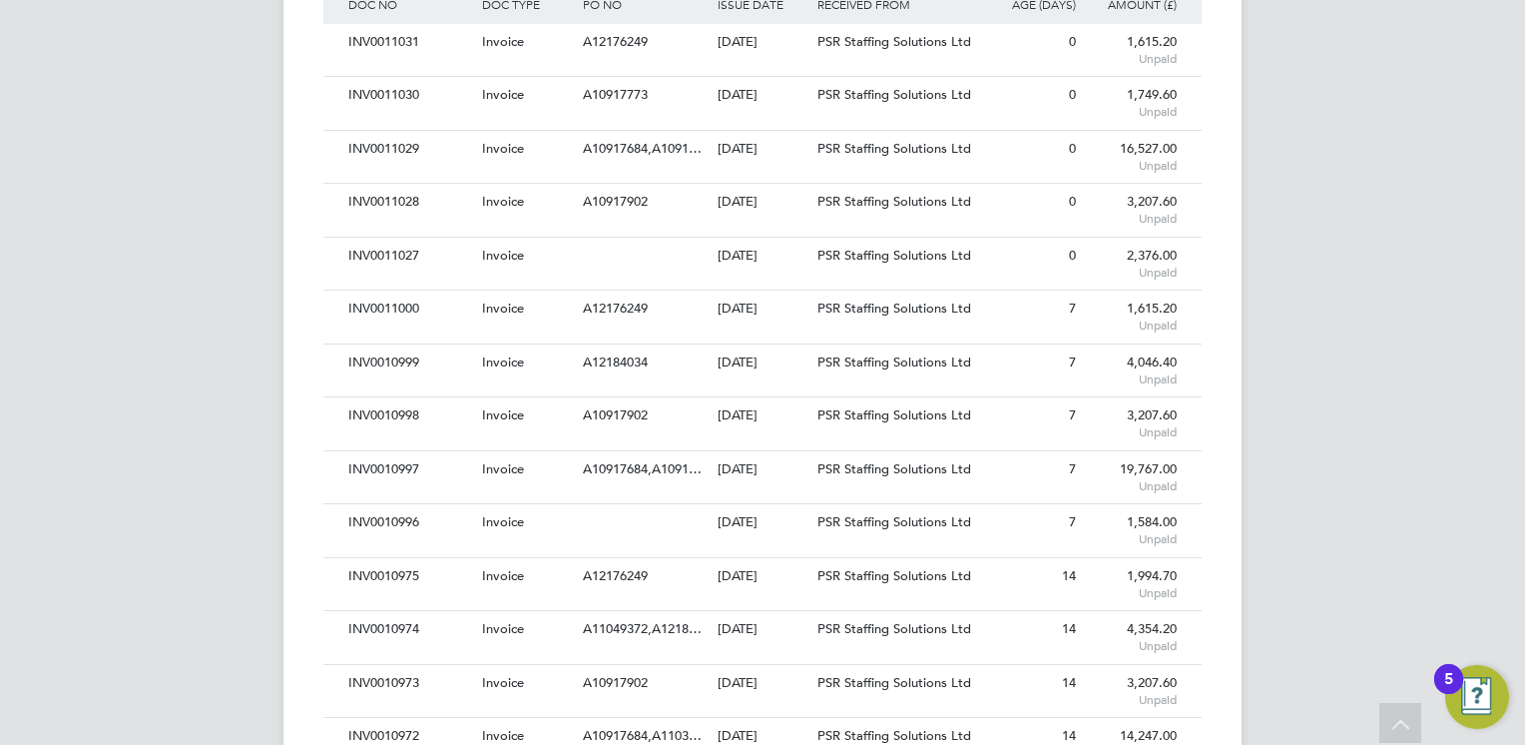
scroll to position [599, 0]
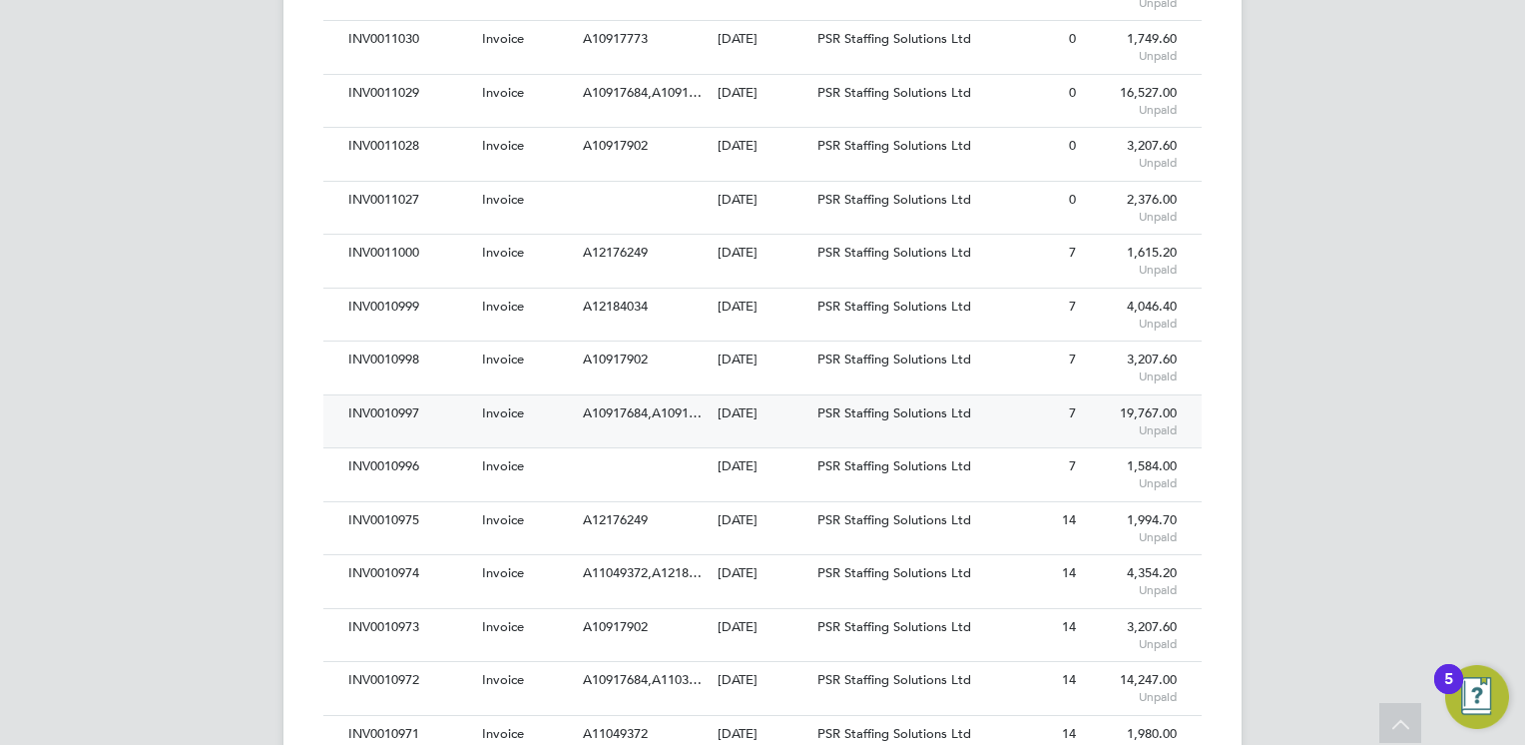
click at [663, 419] on span "A10917684,A1091…" at bounding box center [642, 412] width 119 height 17
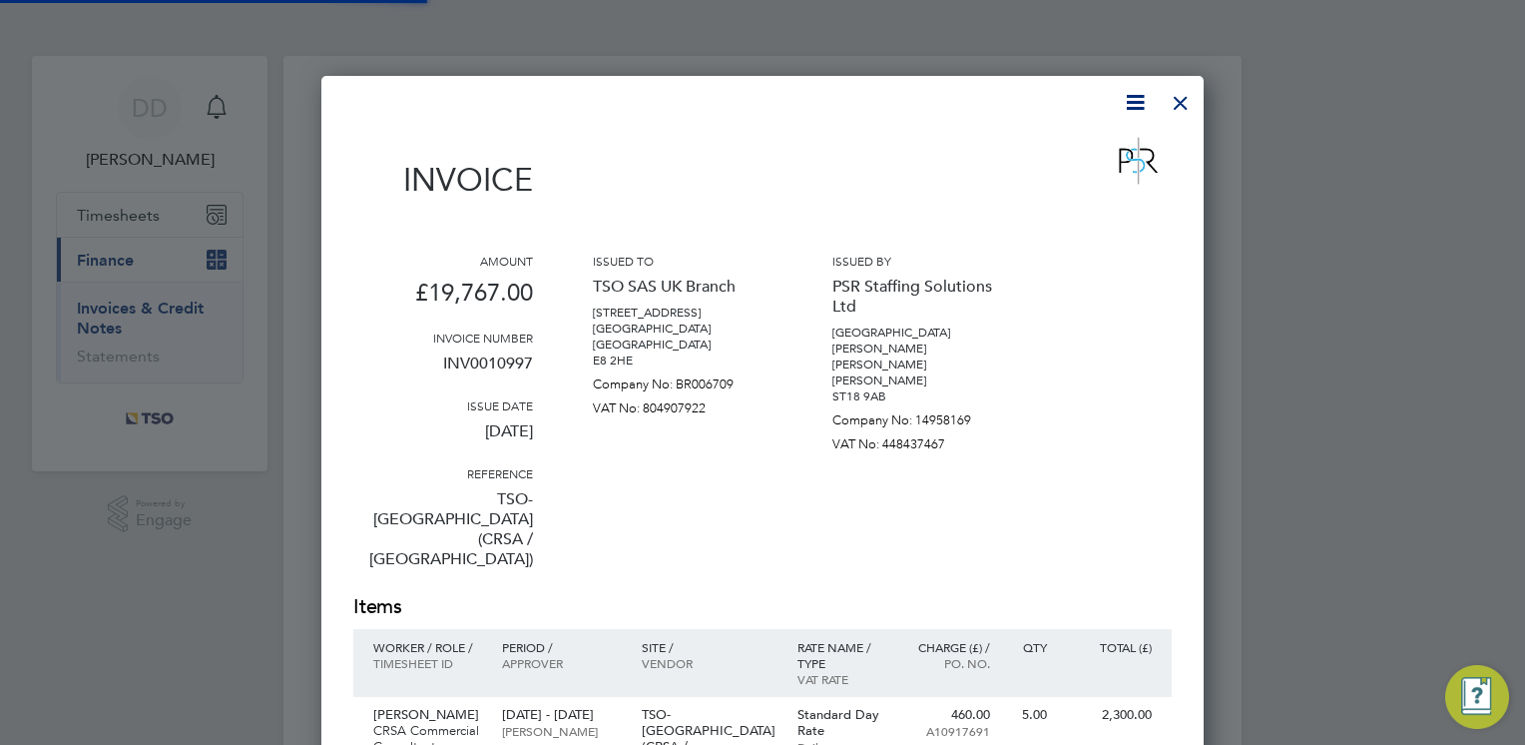
scroll to position [1653, 883]
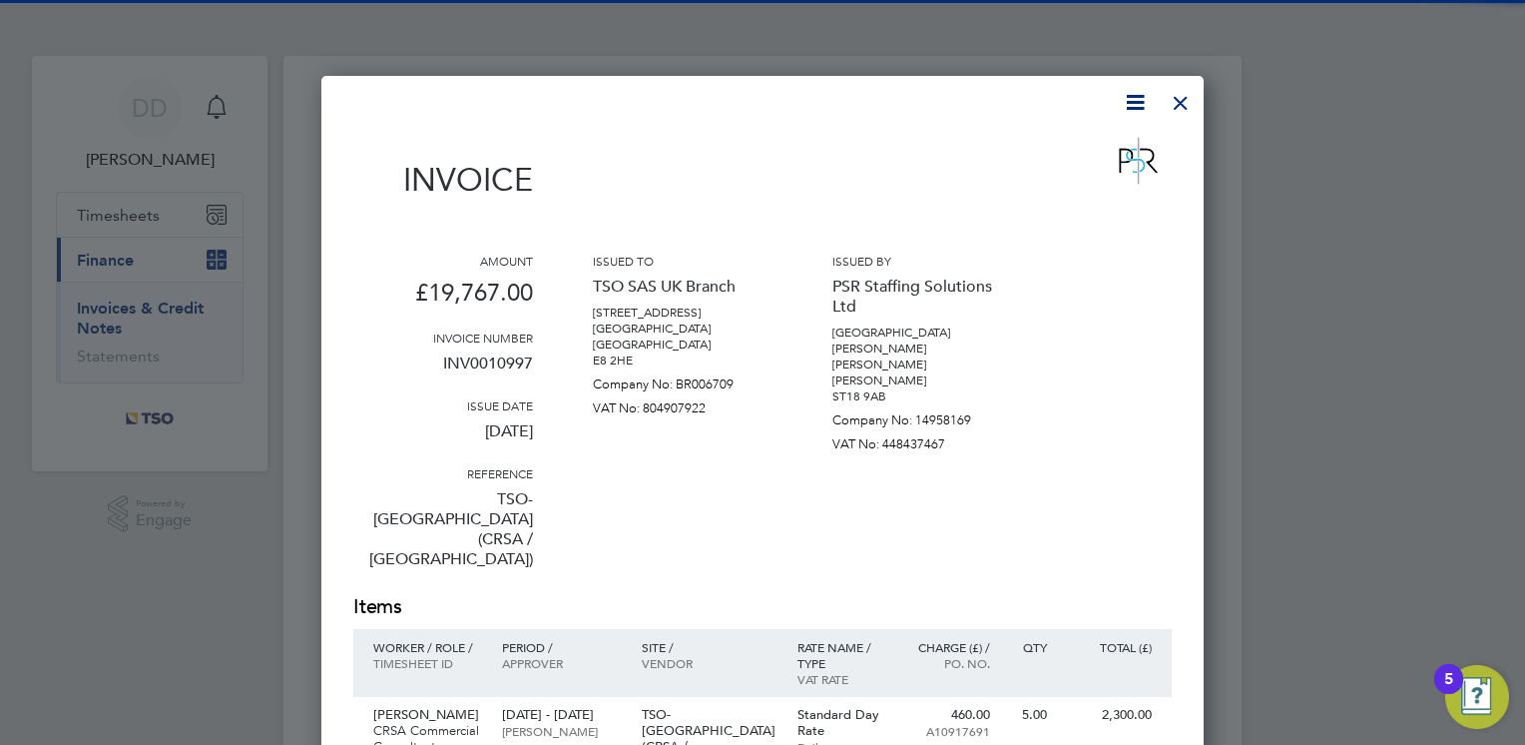
click at [727, 452] on div "Issued to TSO SAS UK Branch [STREET_ADDRESS] [GEOGRAPHIC_DATA] [GEOGRAPHIC_DATA…" at bounding box center [683, 423] width 180 height 340
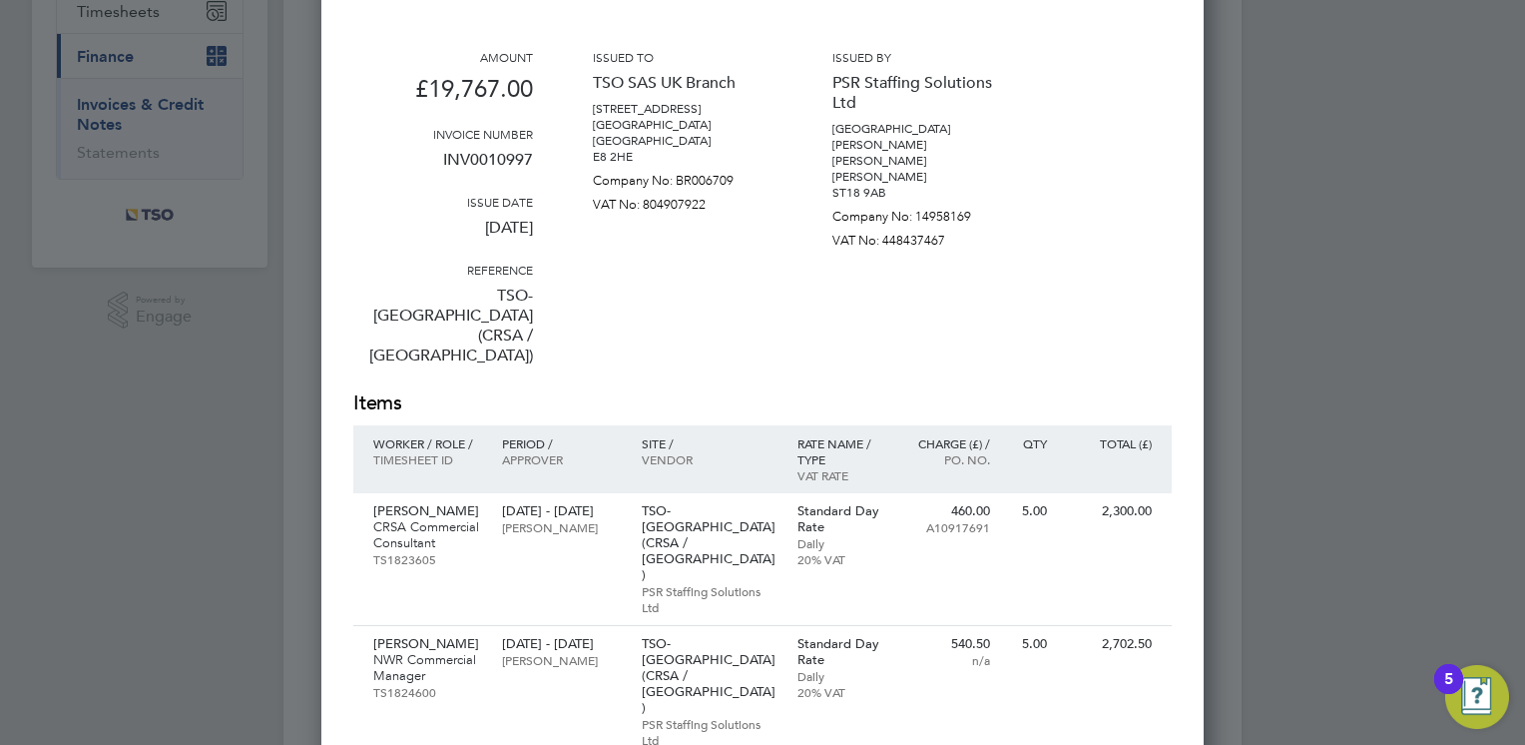
scroll to position [200, 0]
click at [1038, 264] on div "Amount £19,767.00 Invoice number INV0010997 Issue date 25 Sep 2025 Reference TS…" at bounding box center [762, 223] width 819 height 340
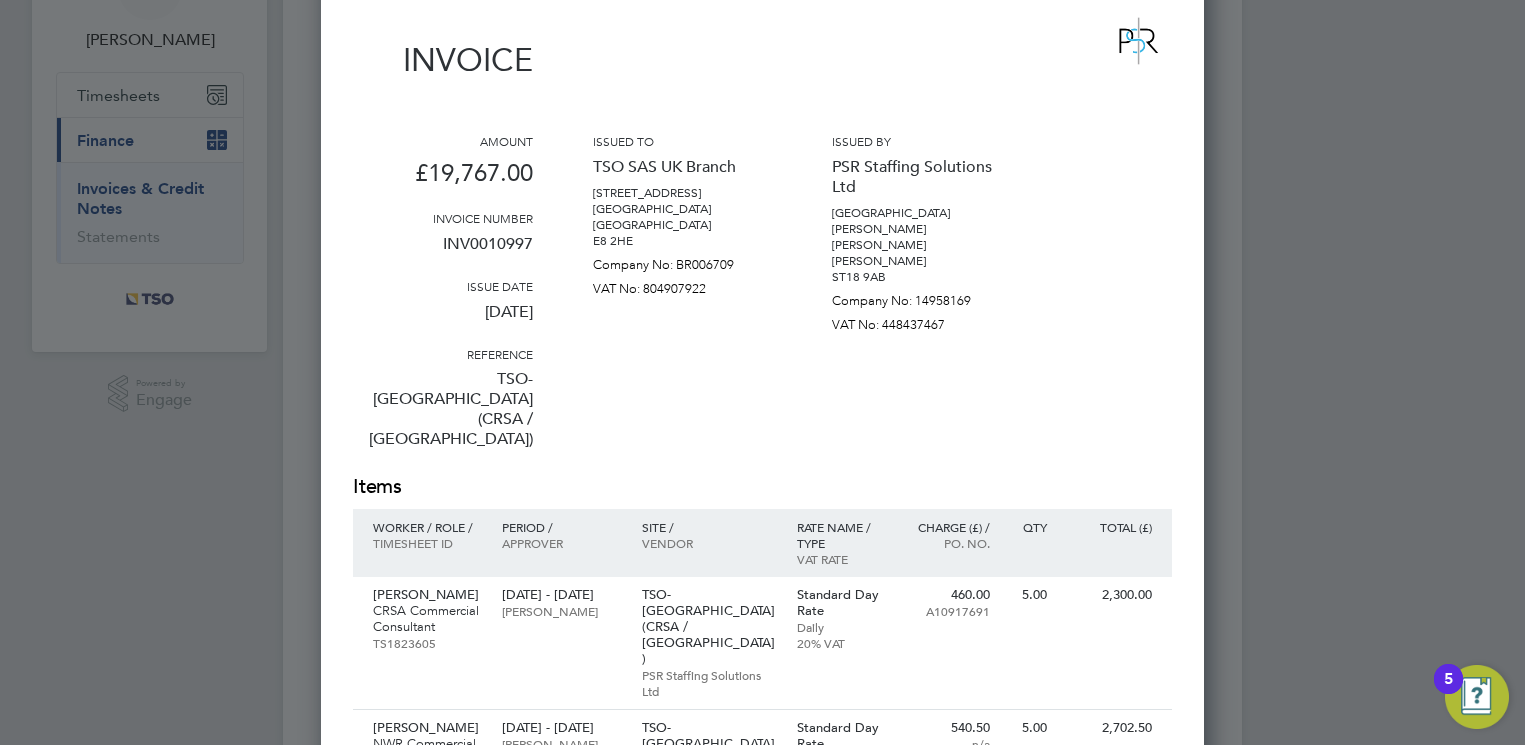
scroll to position [80, 0]
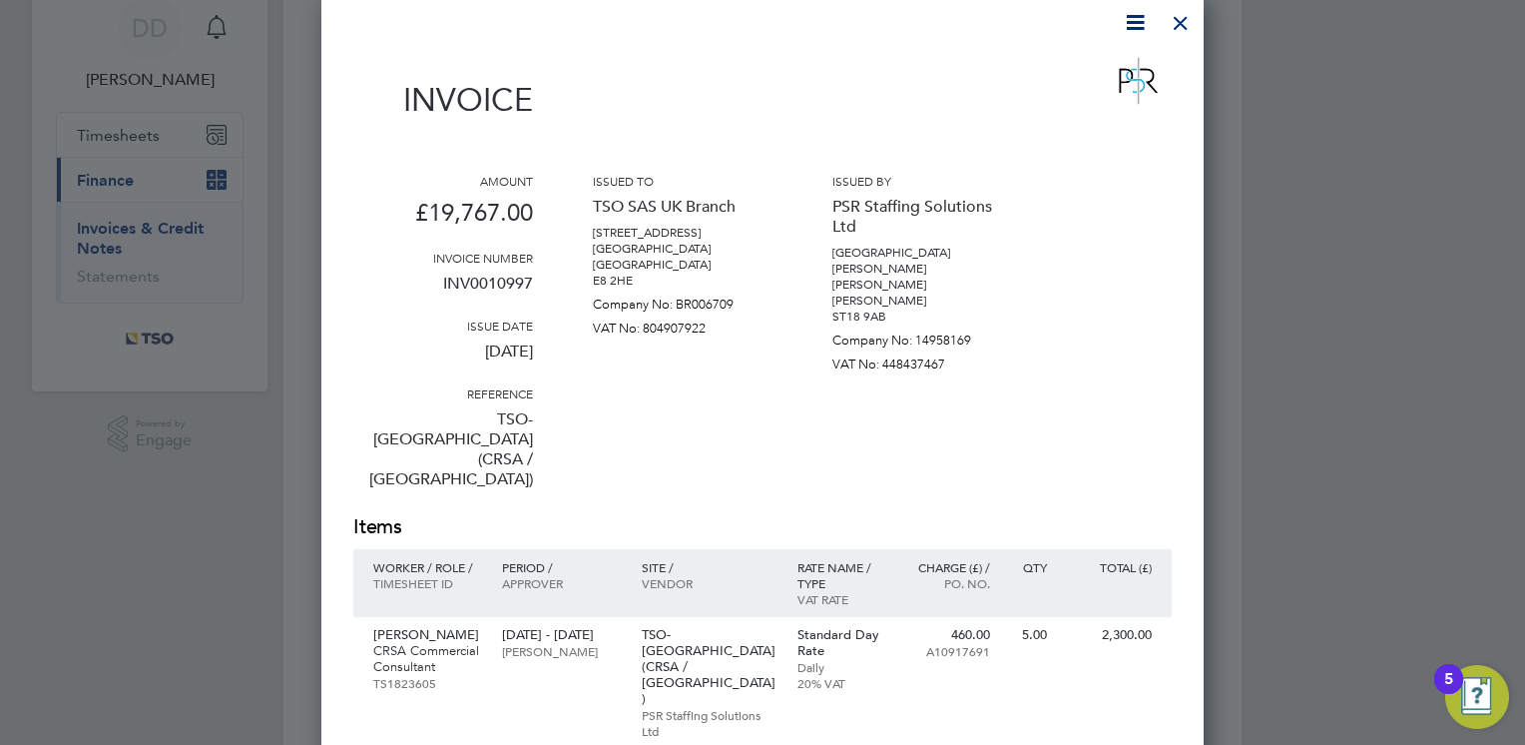
click at [1182, 20] on div at bounding box center [1181, 18] width 36 height 36
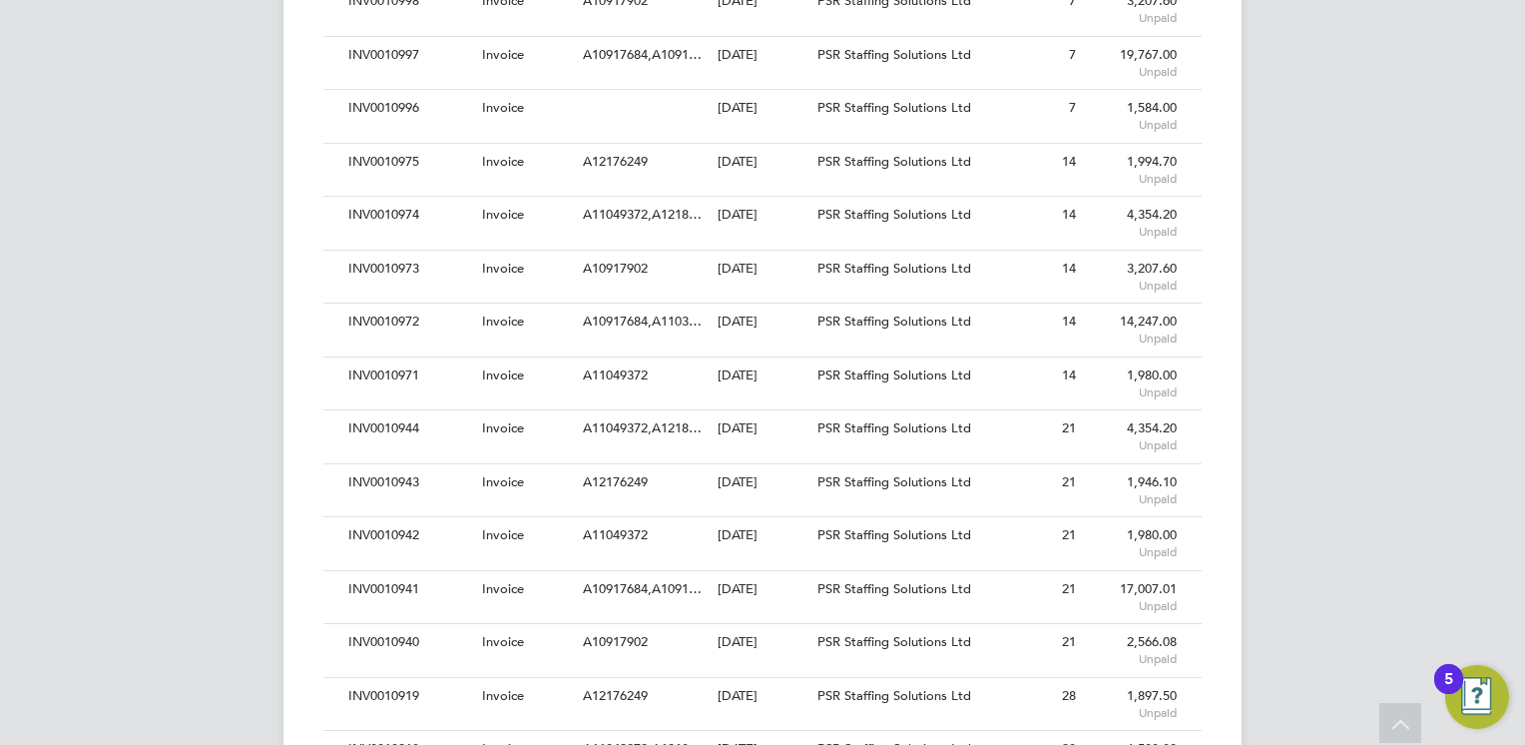
scroll to position [958, 0]
click at [702, 579] on span "A10917684,A1091…" at bounding box center [642, 587] width 119 height 17
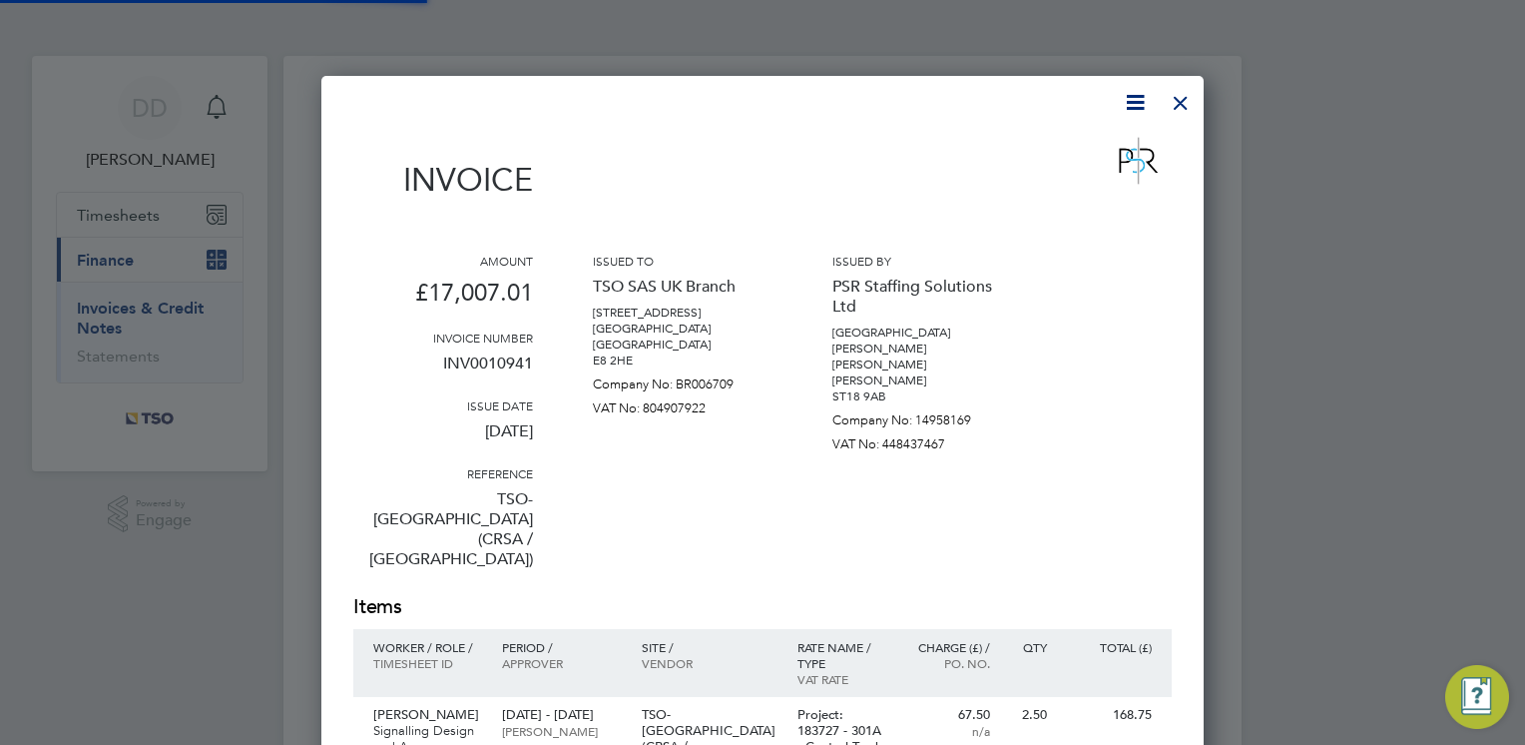
scroll to position [2280, 883]
click at [803, 508] on div "Amount £17,007.01 Invoice number INV0010941 Issue date 11 Sep 2025 Reference TS…" at bounding box center [762, 423] width 819 height 340
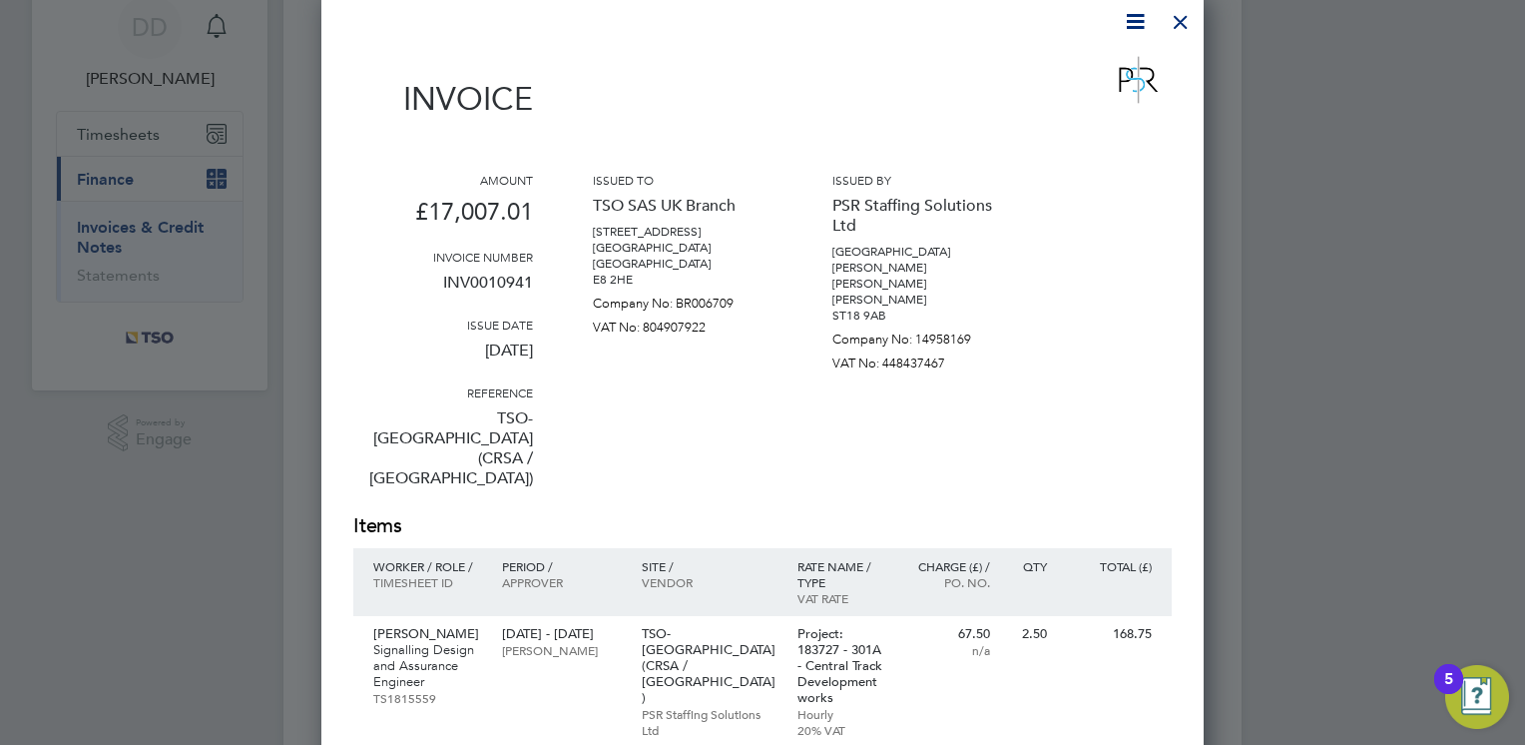
scroll to position [80, 0]
click at [1185, 24] on div at bounding box center [1181, 18] width 36 height 36
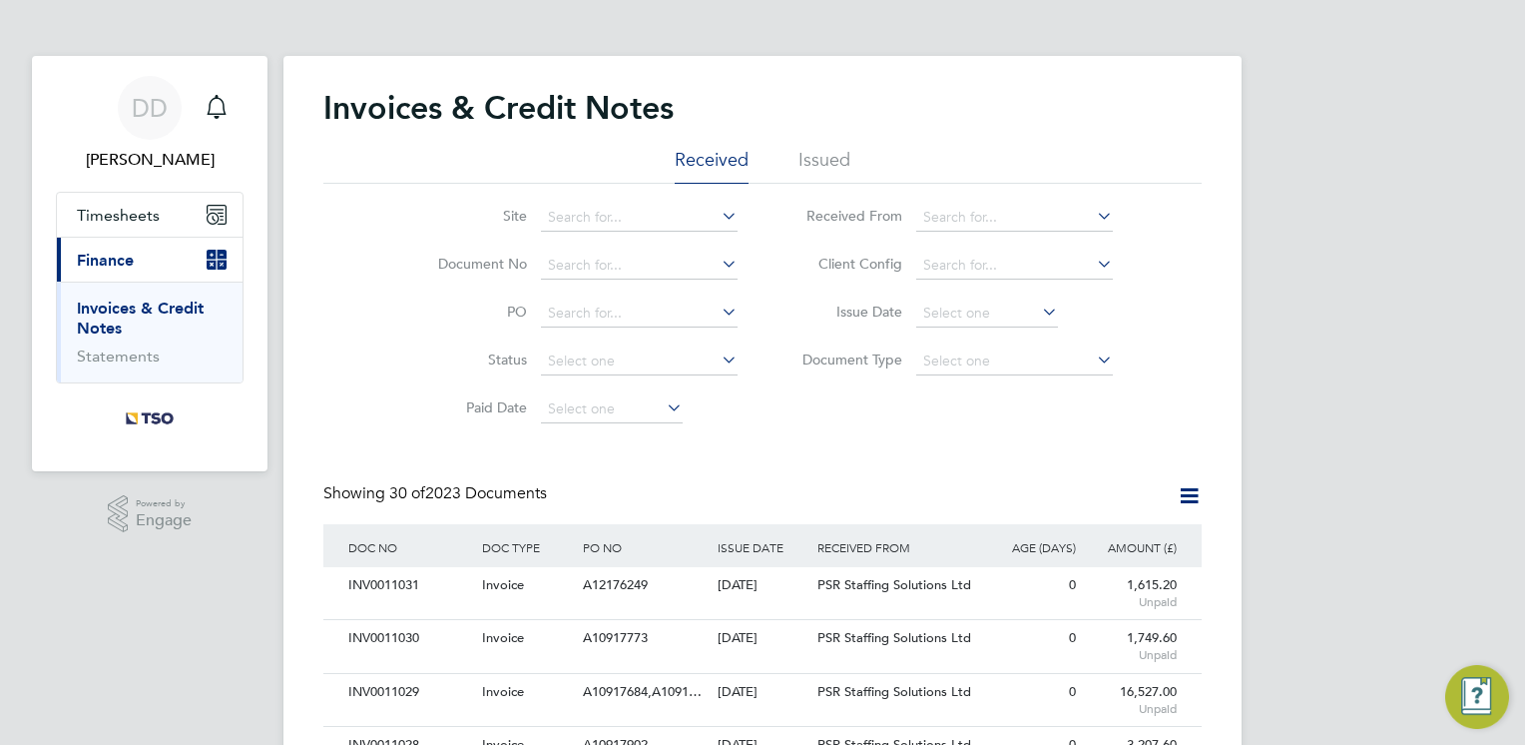
click at [704, 484] on div "Showing 30 of 2023 Documents" at bounding box center [762, 503] width 878 height 41
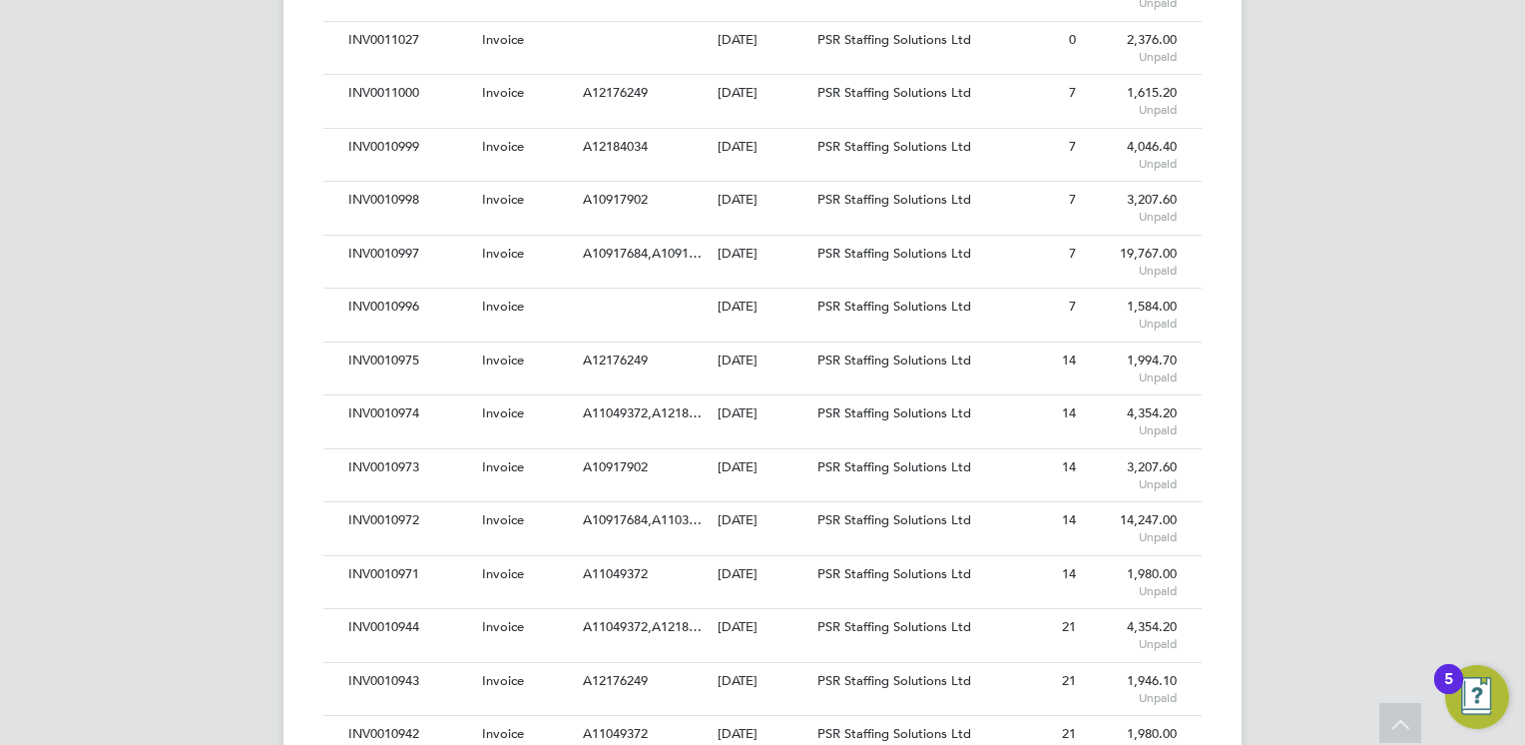
scroll to position [799, 0]
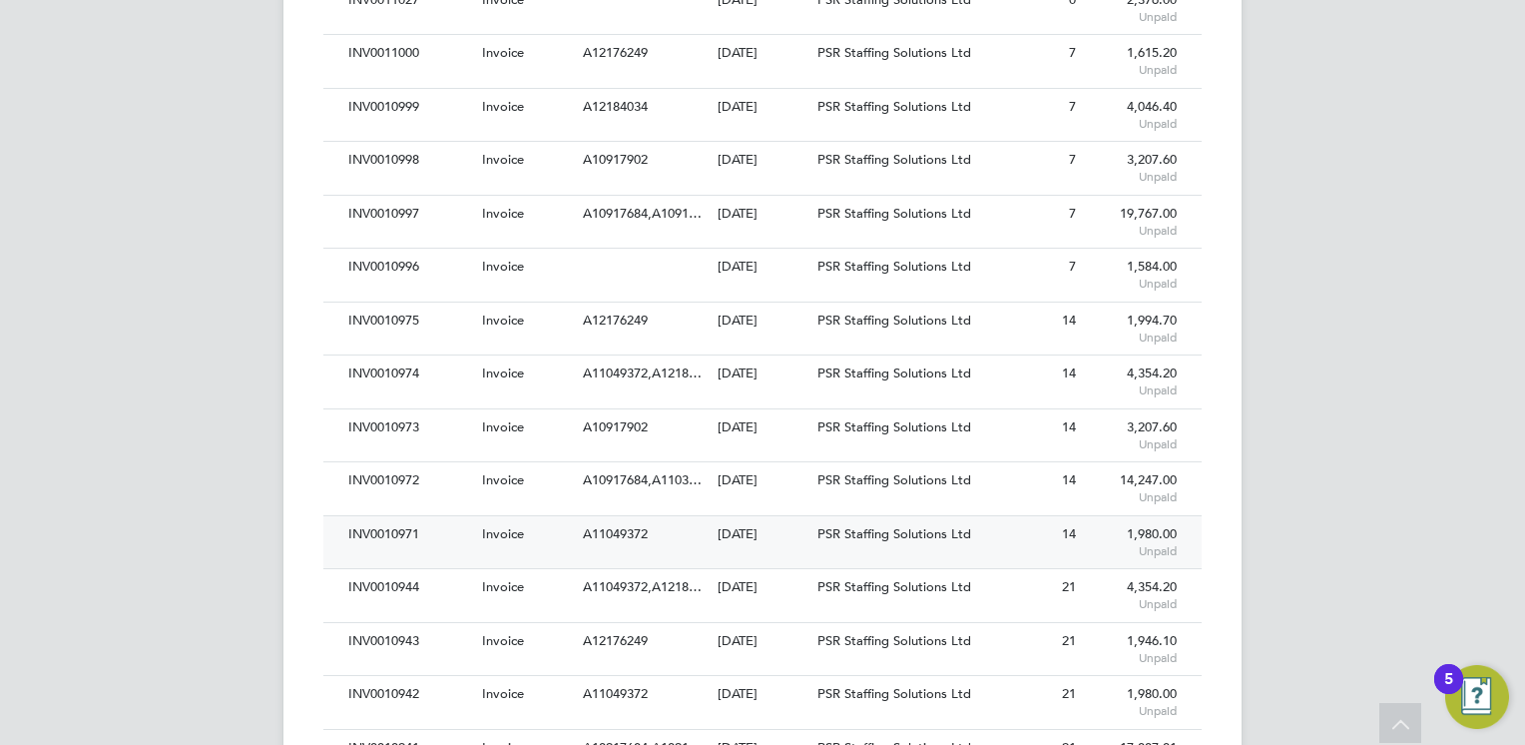
click at [719, 516] on div "[DATE]" at bounding box center [763, 534] width 101 height 37
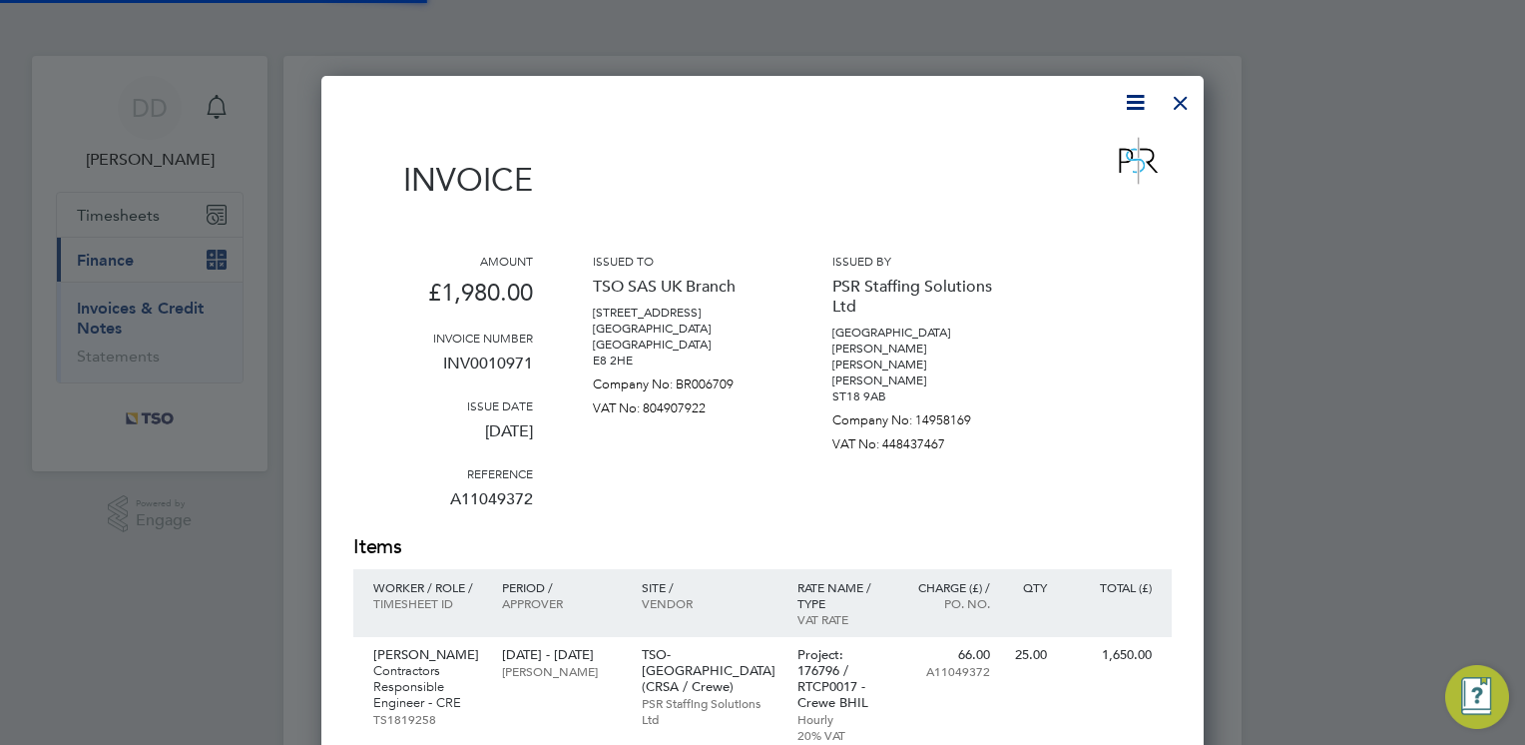
scroll to position [1094, 883]
click at [970, 356] on p "[PERSON_NAME]" at bounding box center [922, 364] width 180 height 16
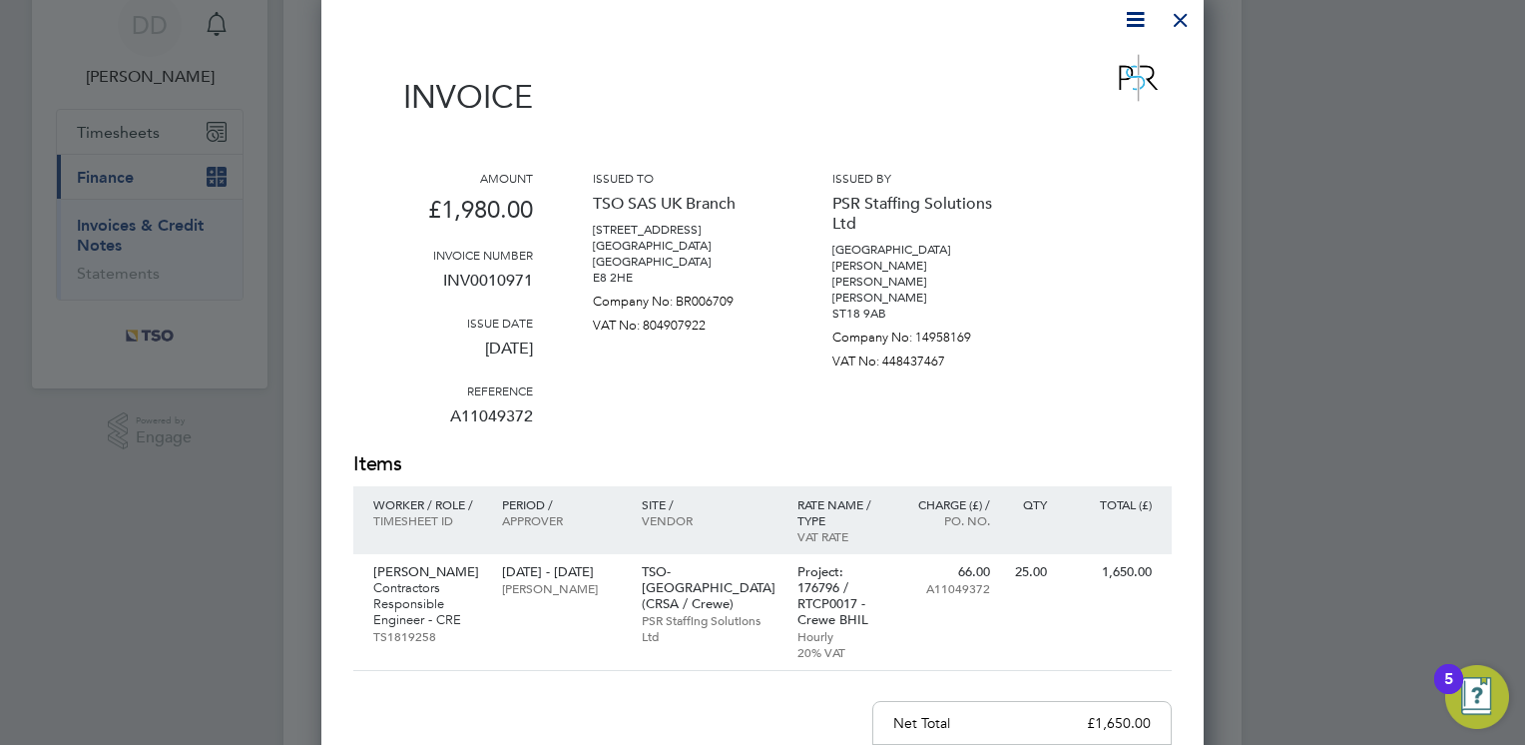
scroll to position [80, 0]
click at [1190, 21] on div at bounding box center [1181, 18] width 36 height 36
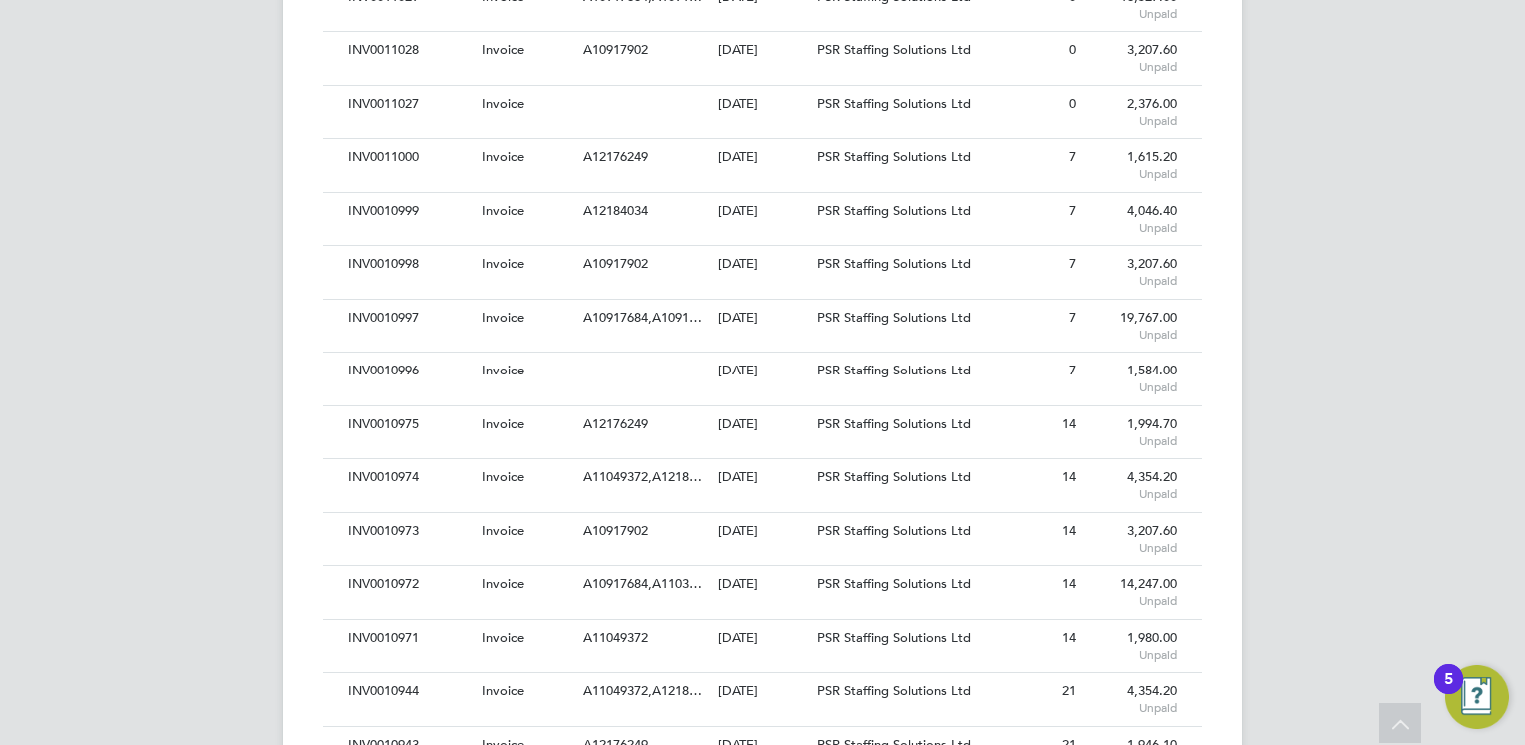
scroll to position [719, 0]
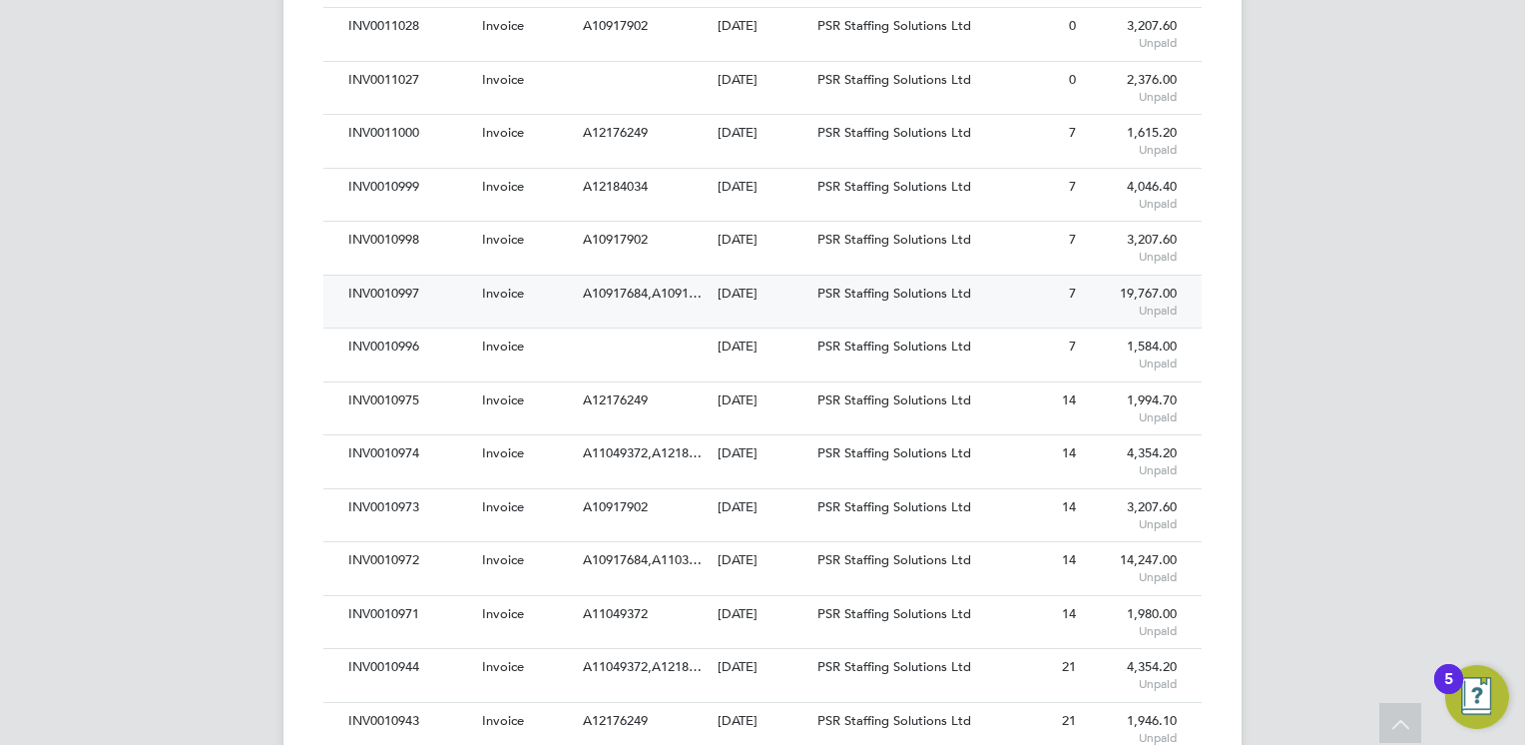
click at [656, 306] on div "A10917684,A1091…" at bounding box center [645, 293] width 134 height 37
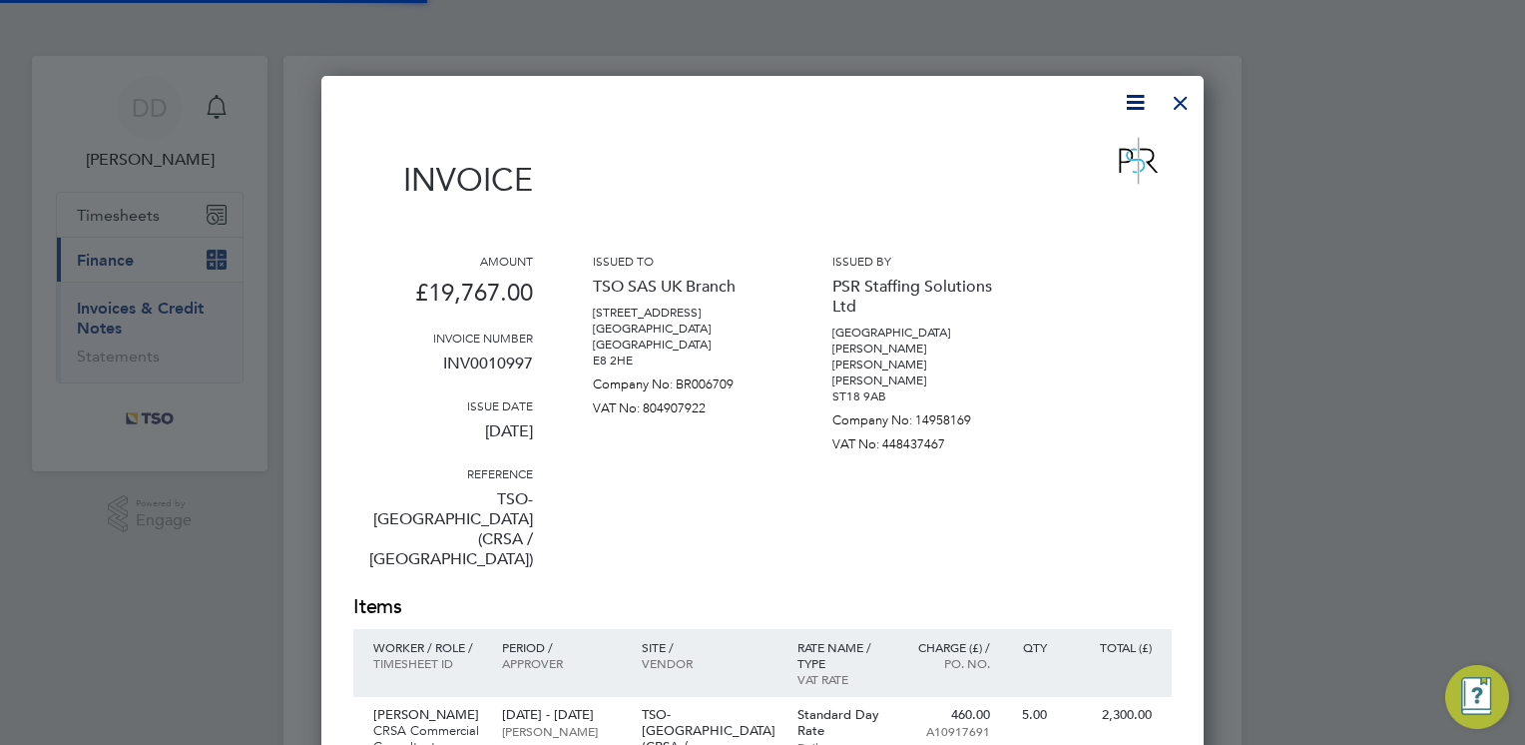
scroll to position [1653, 883]
click at [1171, 105] on div at bounding box center [1181, 98] width 36 height 36
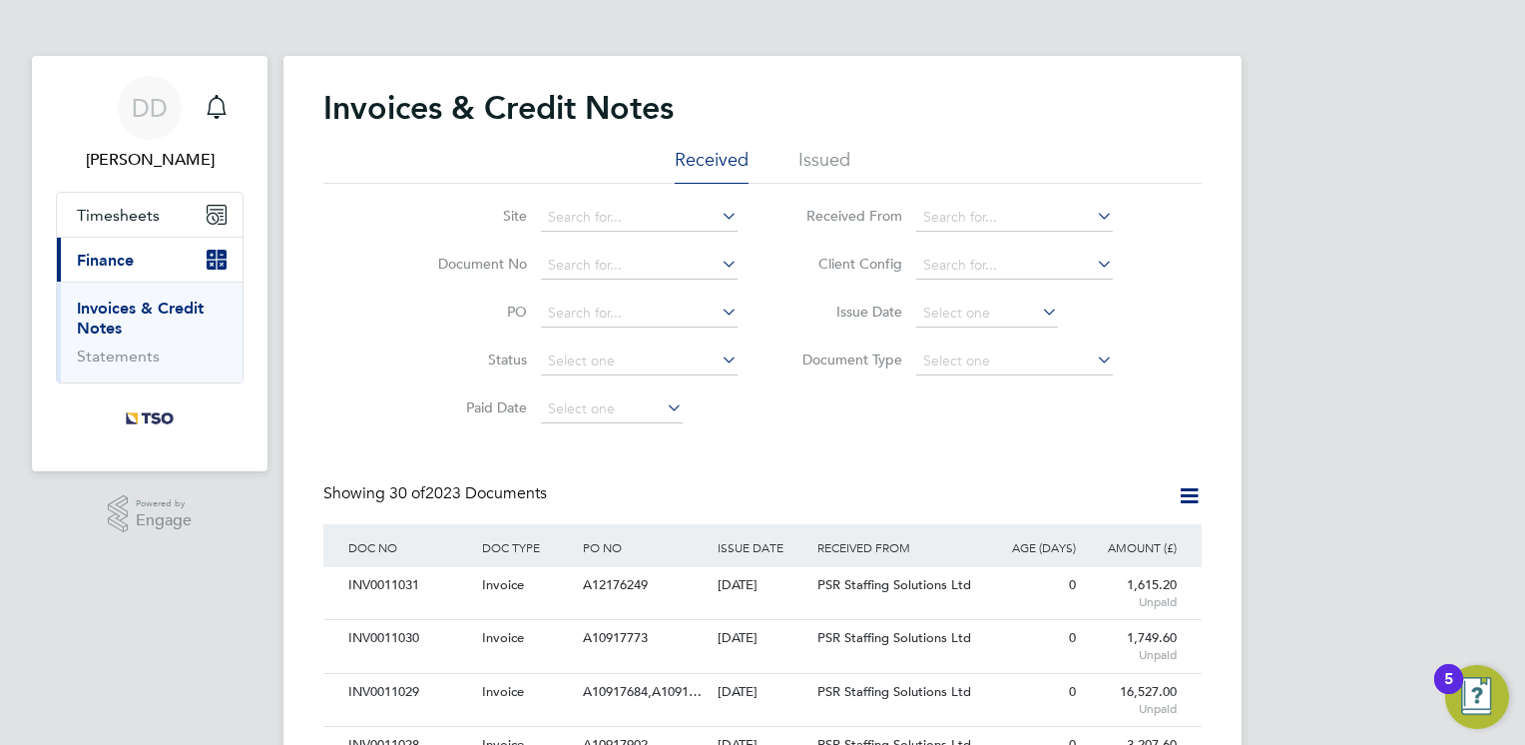
click at [843, 509] on div "Showing 30 of 2023 Documents" at bounding box center [762, 503] width 878 height 41
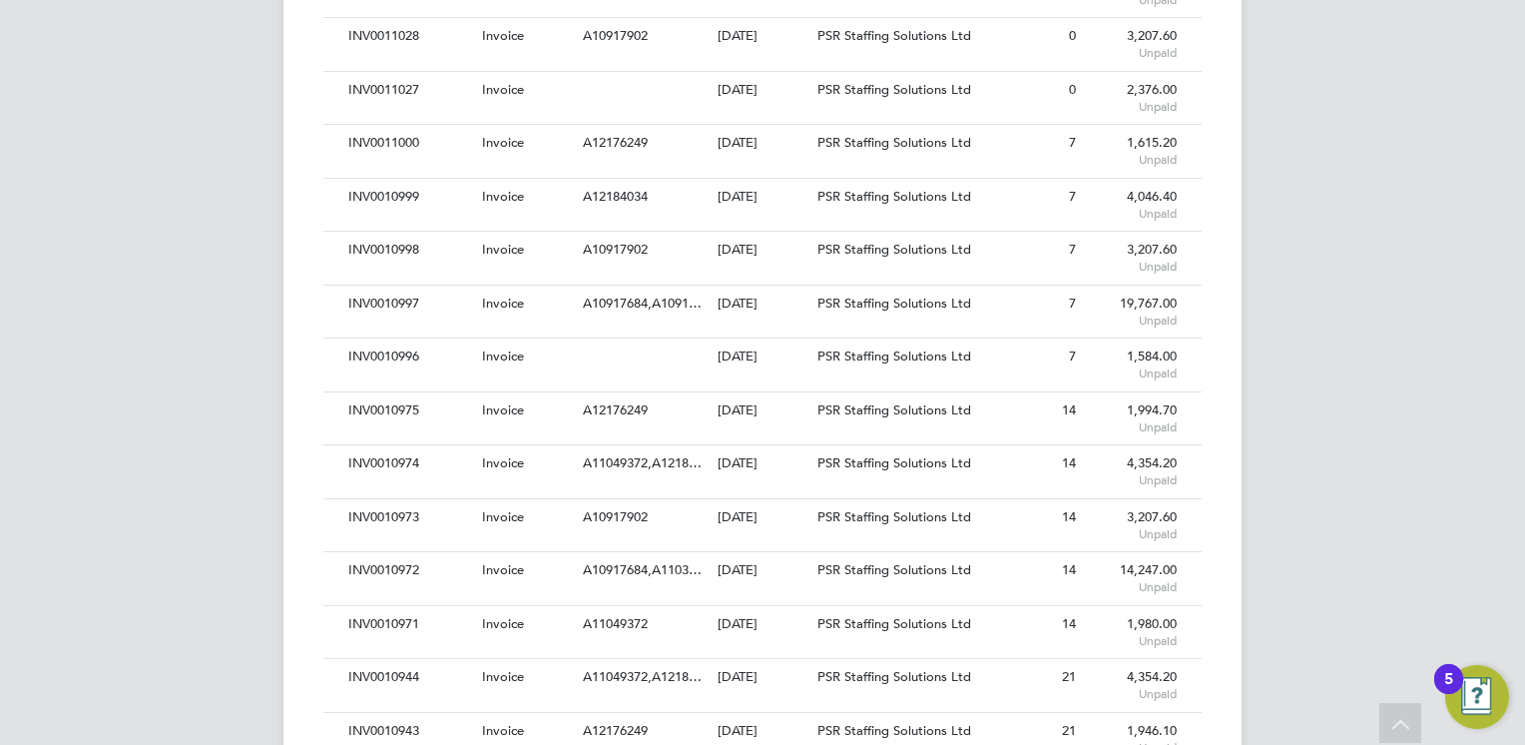
scroll to position [719, 0]
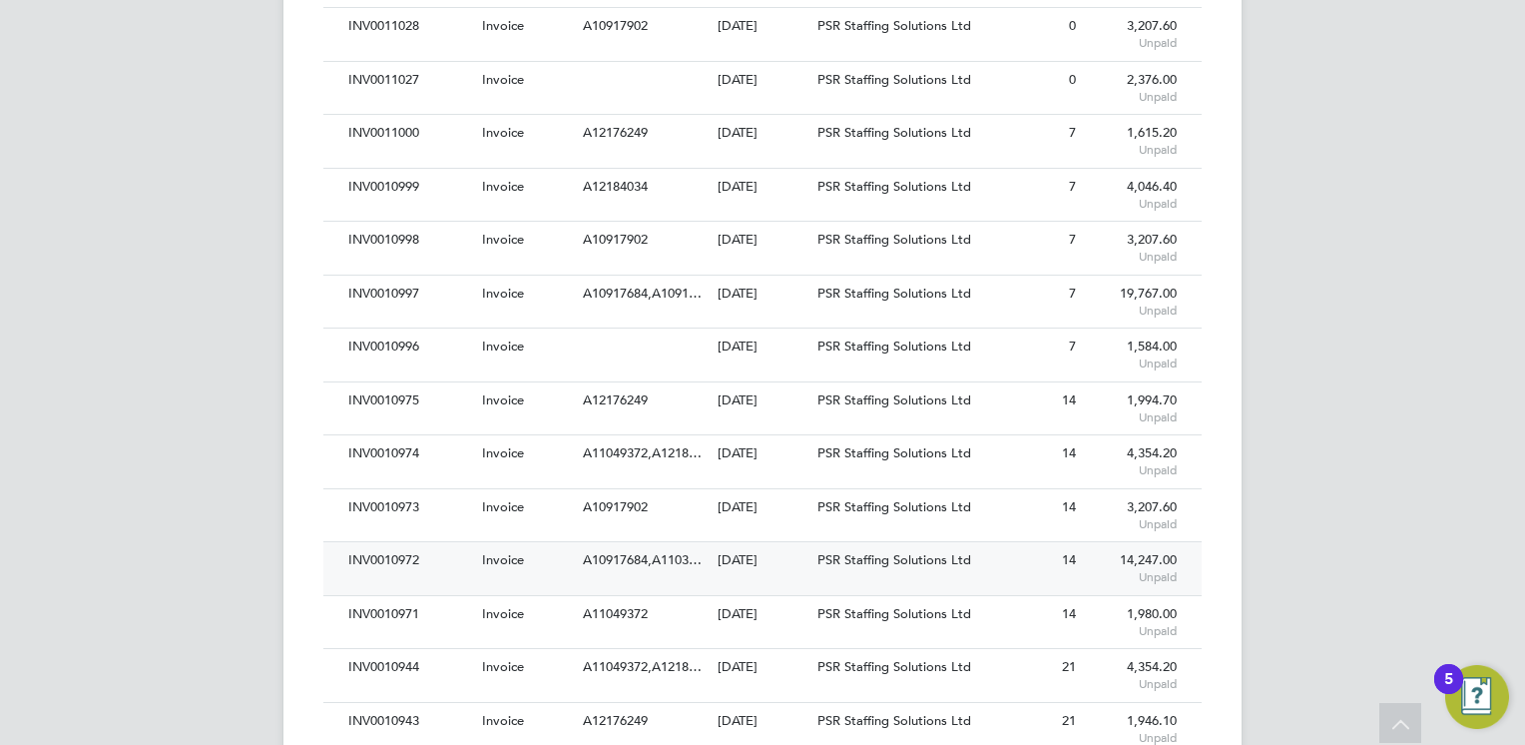
click at [788, 565] on div "[DATE]" at bounding box center [763, 560] width 101 height 37
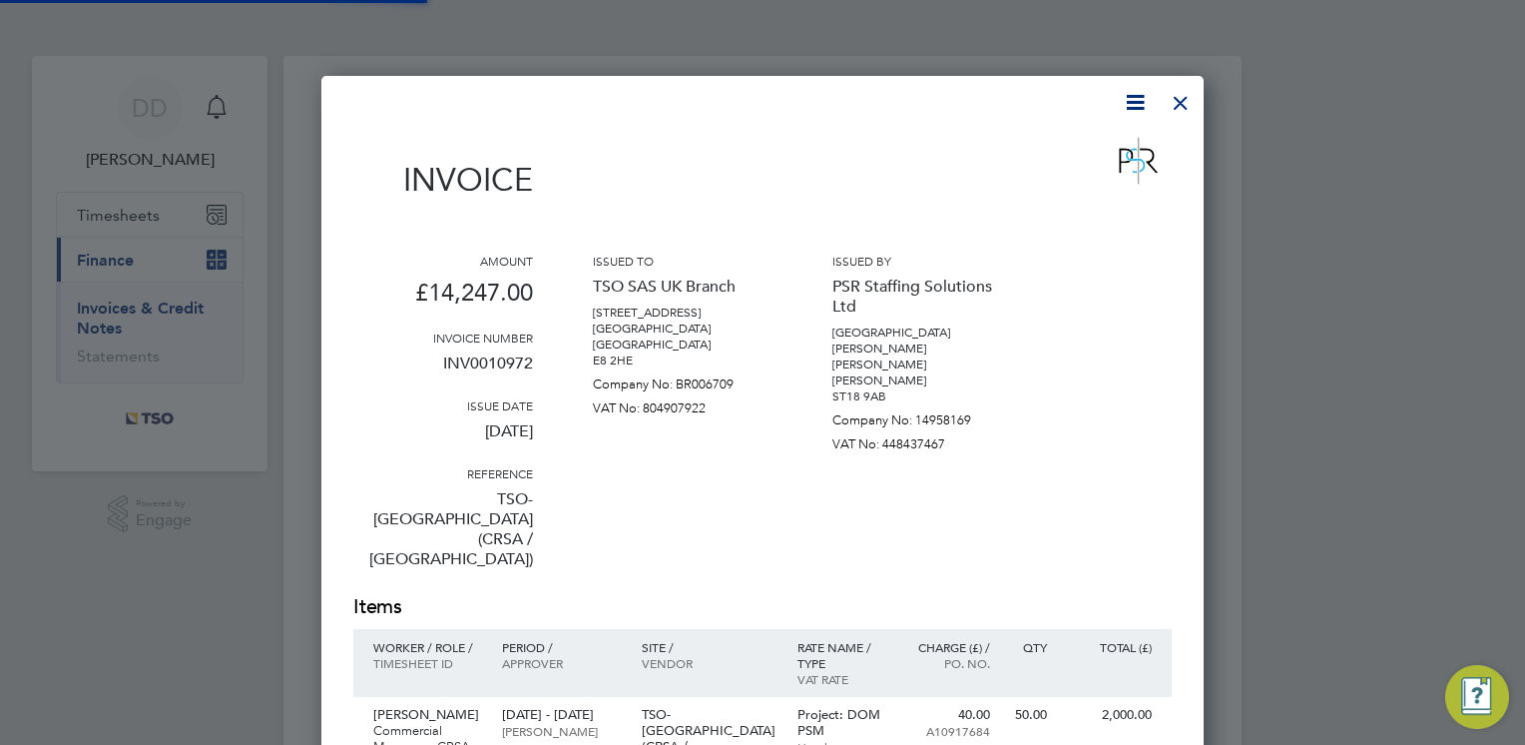
scroll to position [1914, 883]
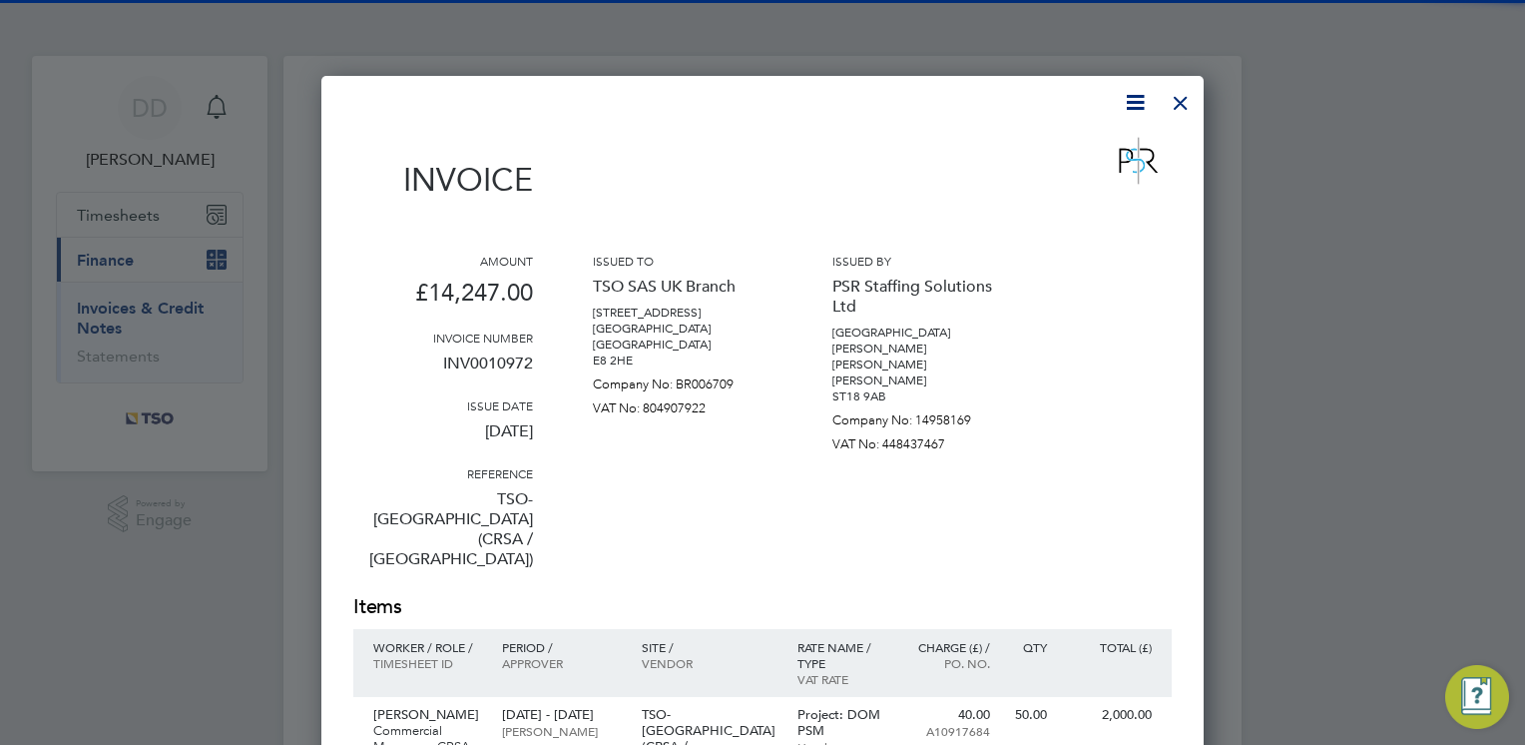
click at [853, 496] on div "Issued by PSR Staffing Solutions Ltd Prospect House Stafford Road Dunston Staff…" at bounding box center [922, 423] width 180 height 340
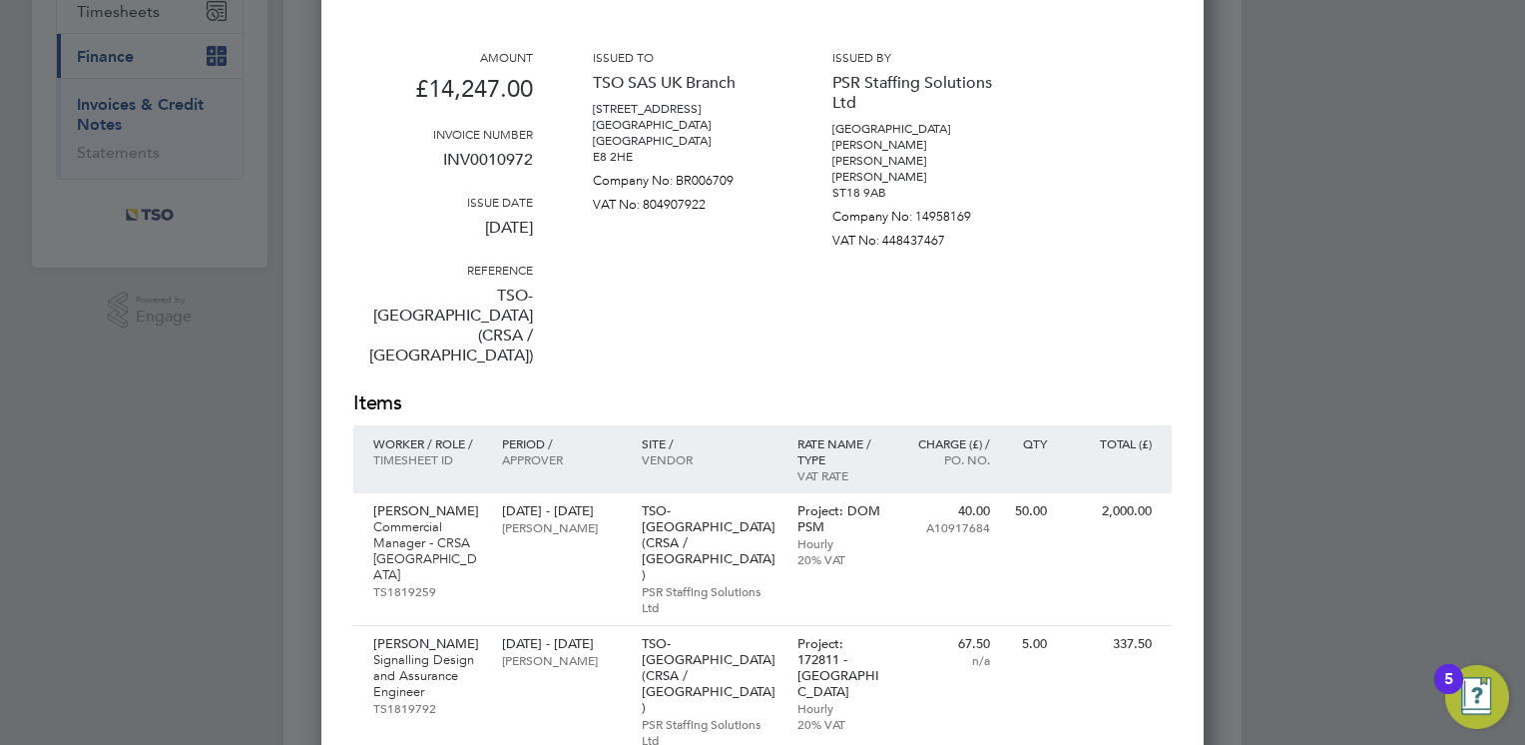
scroll to position [200, 0]
click at [817, 318] on div "Amount £14,247.00 Invoice number INV0010972 Issue date 18 Sep 2025 Reference TS…" at bounding box center [762, 223] width 819 height 340
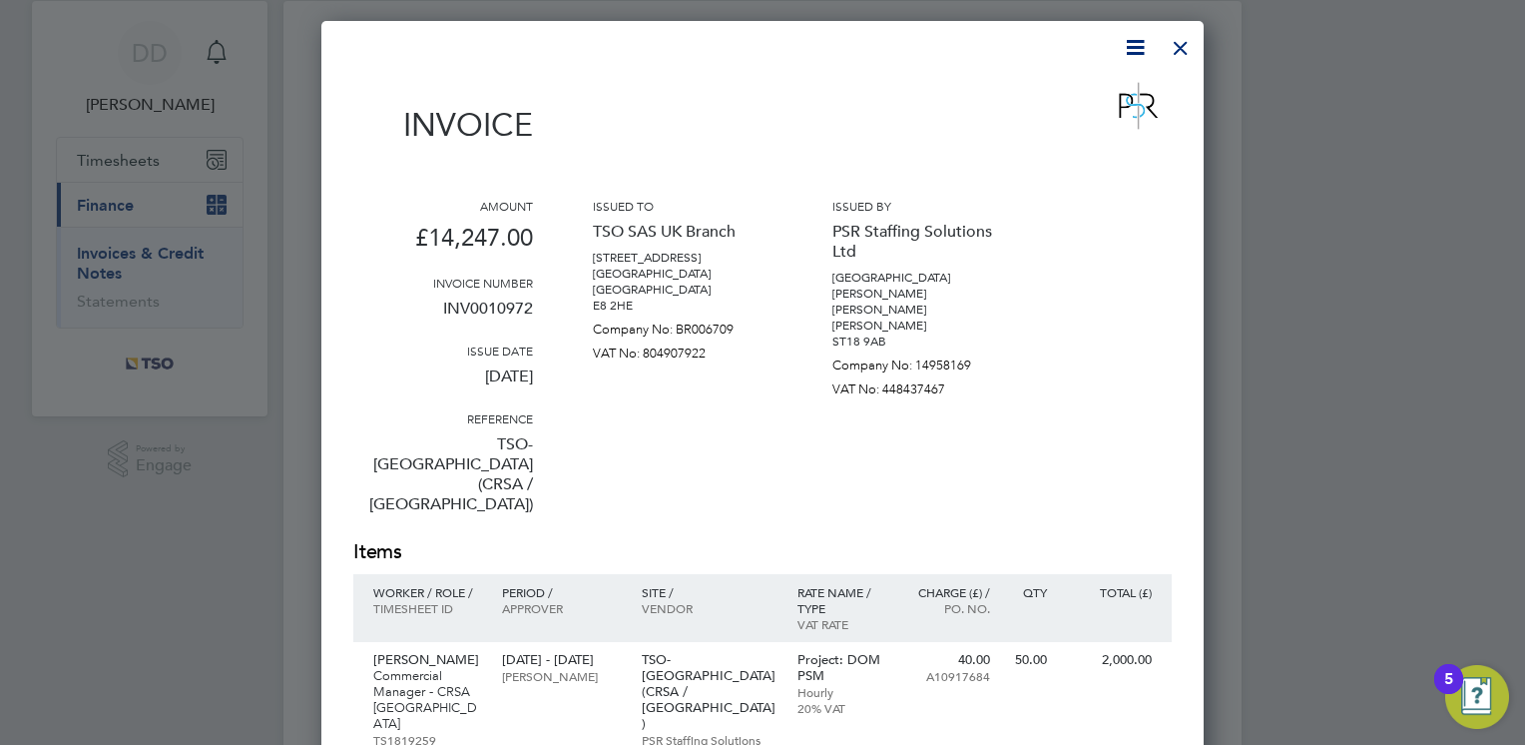
scroll to position [0, 0]
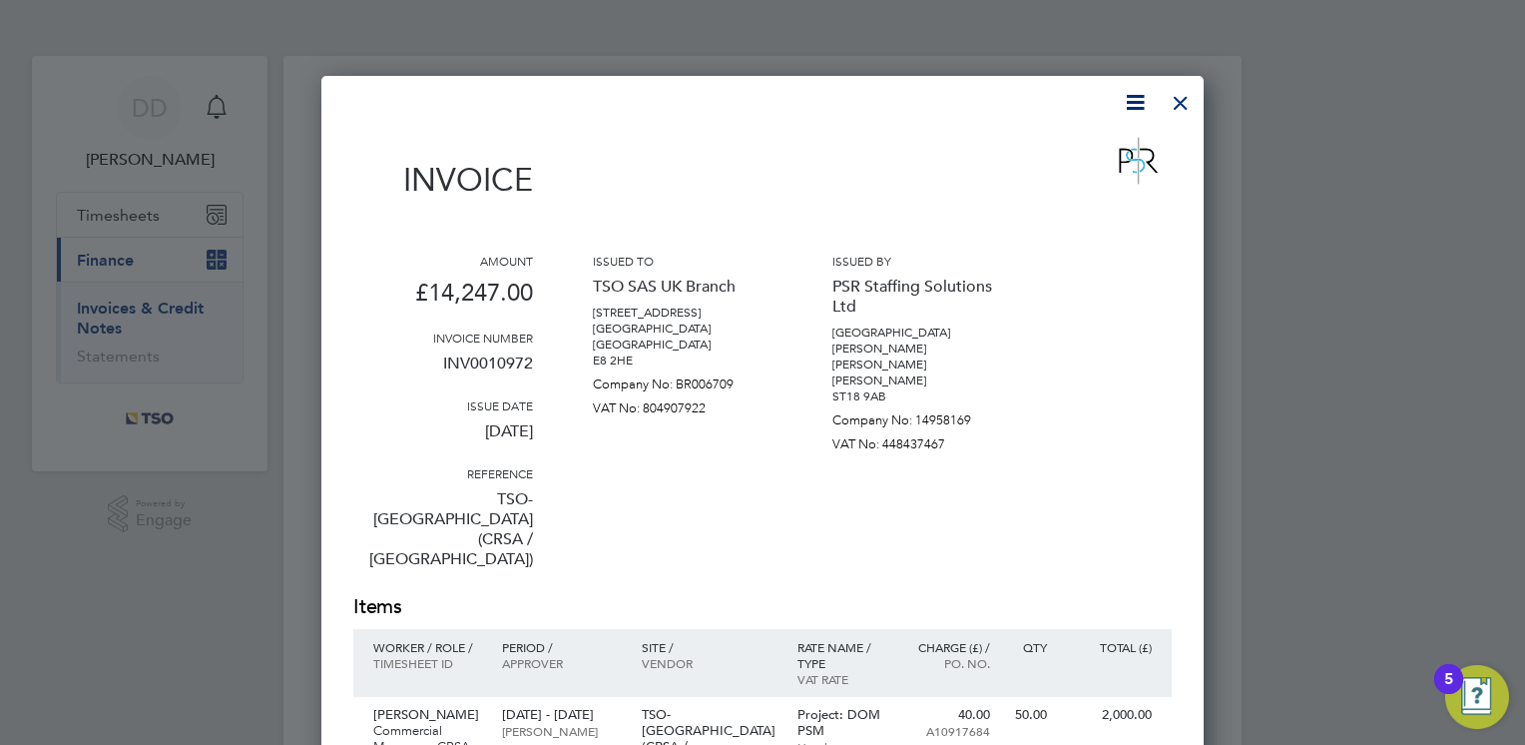
click at [1190, 103] on div at bounding box center [1181, 98] width 36 height 36
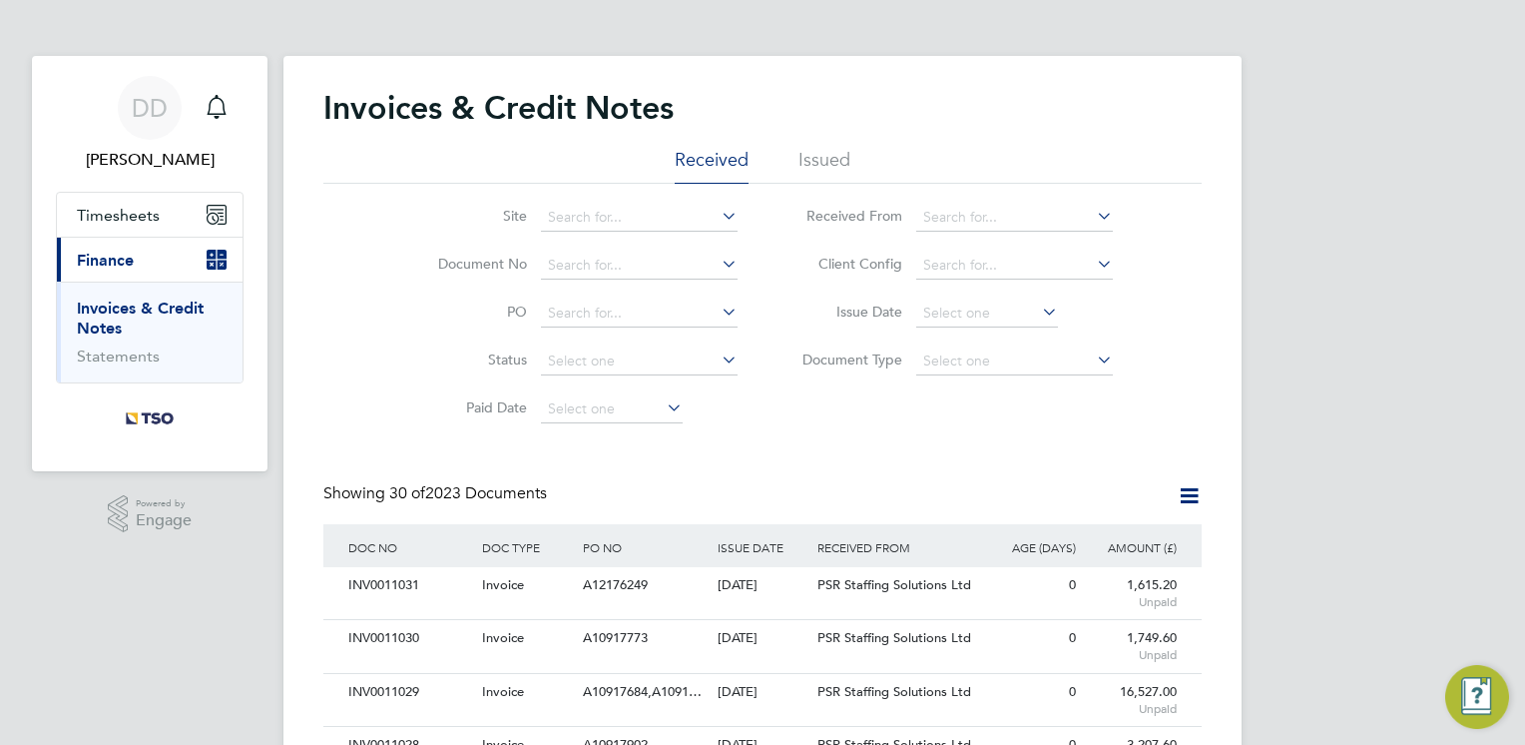
click at [824, 416] on div "Site Document No PO Status Paid Date Issued To Received From Client Config Issu…" at bounding box center [762, 309] width 878 height 250
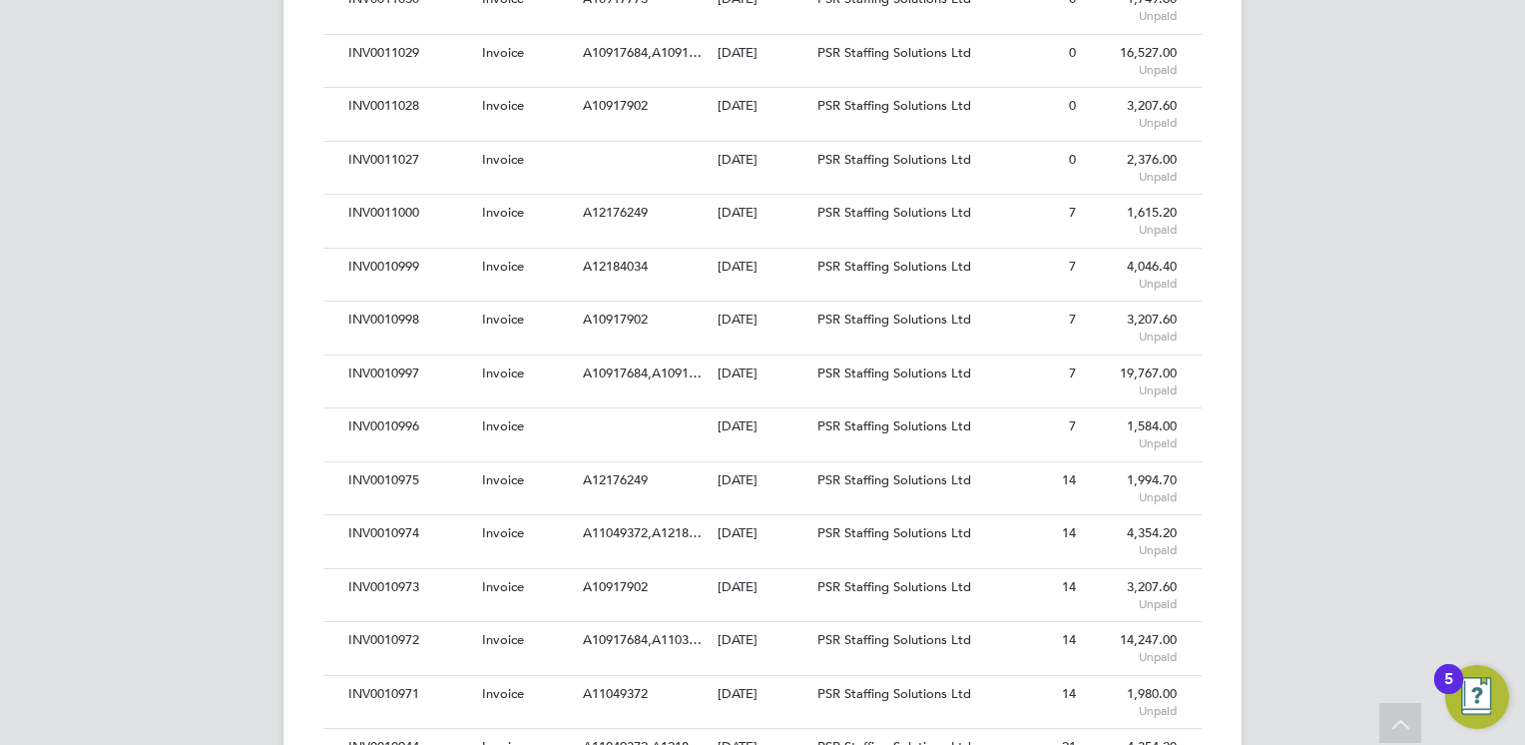
scroll to position [679, 0]
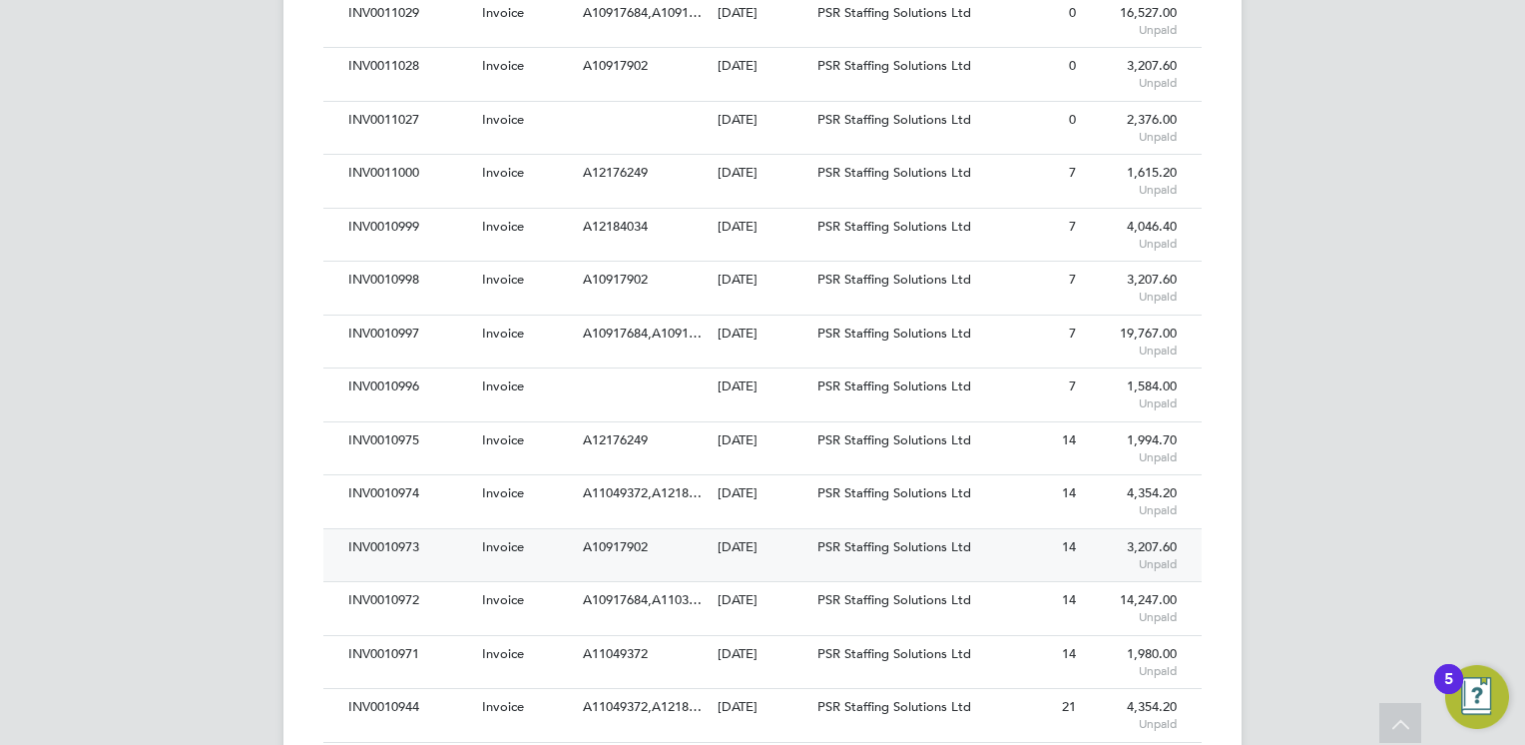
click at [666, 537] on div "A10917902" at bounding box center [645, 547] width 134 height 37
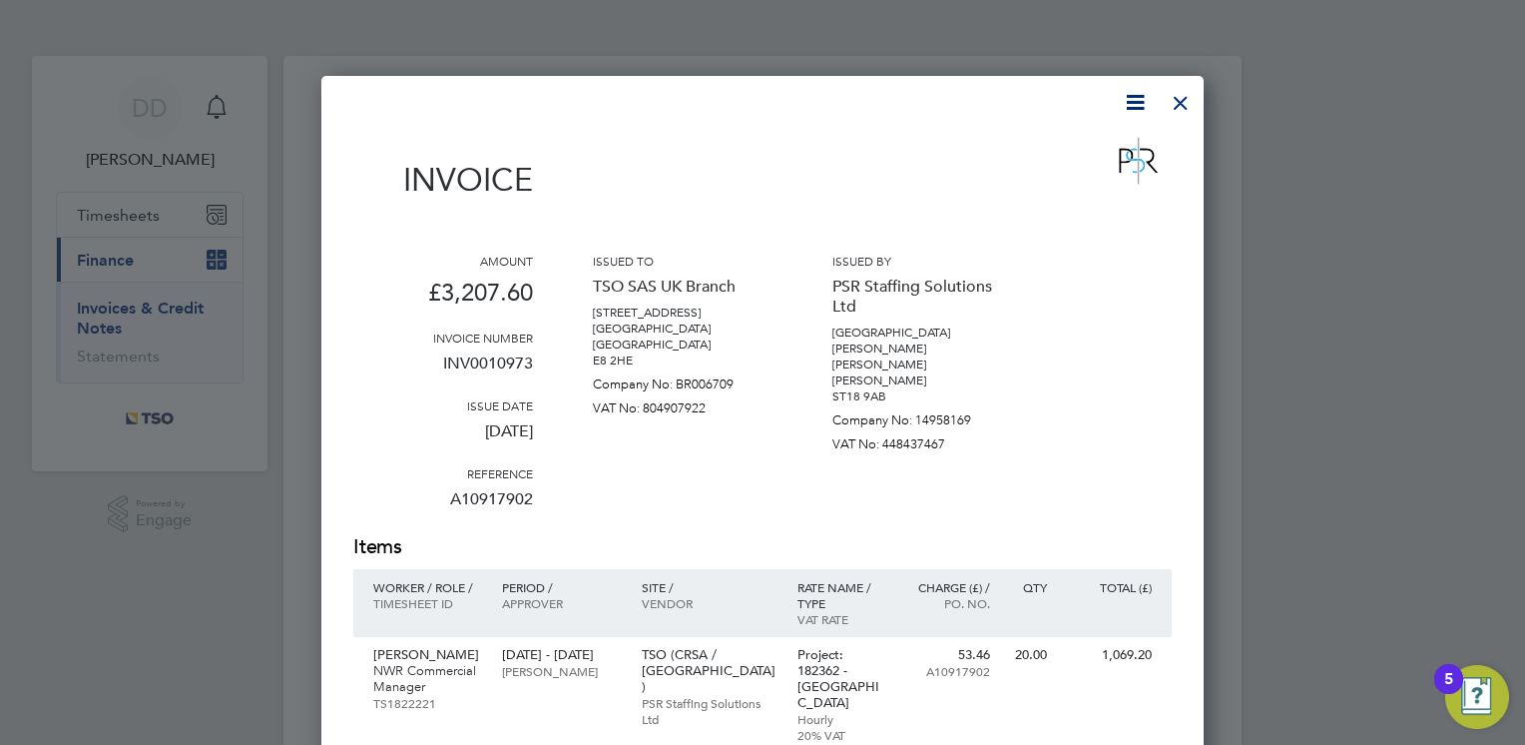
click at [1188, 99] on div at bounding box center [1181, 98] width 36 height 36
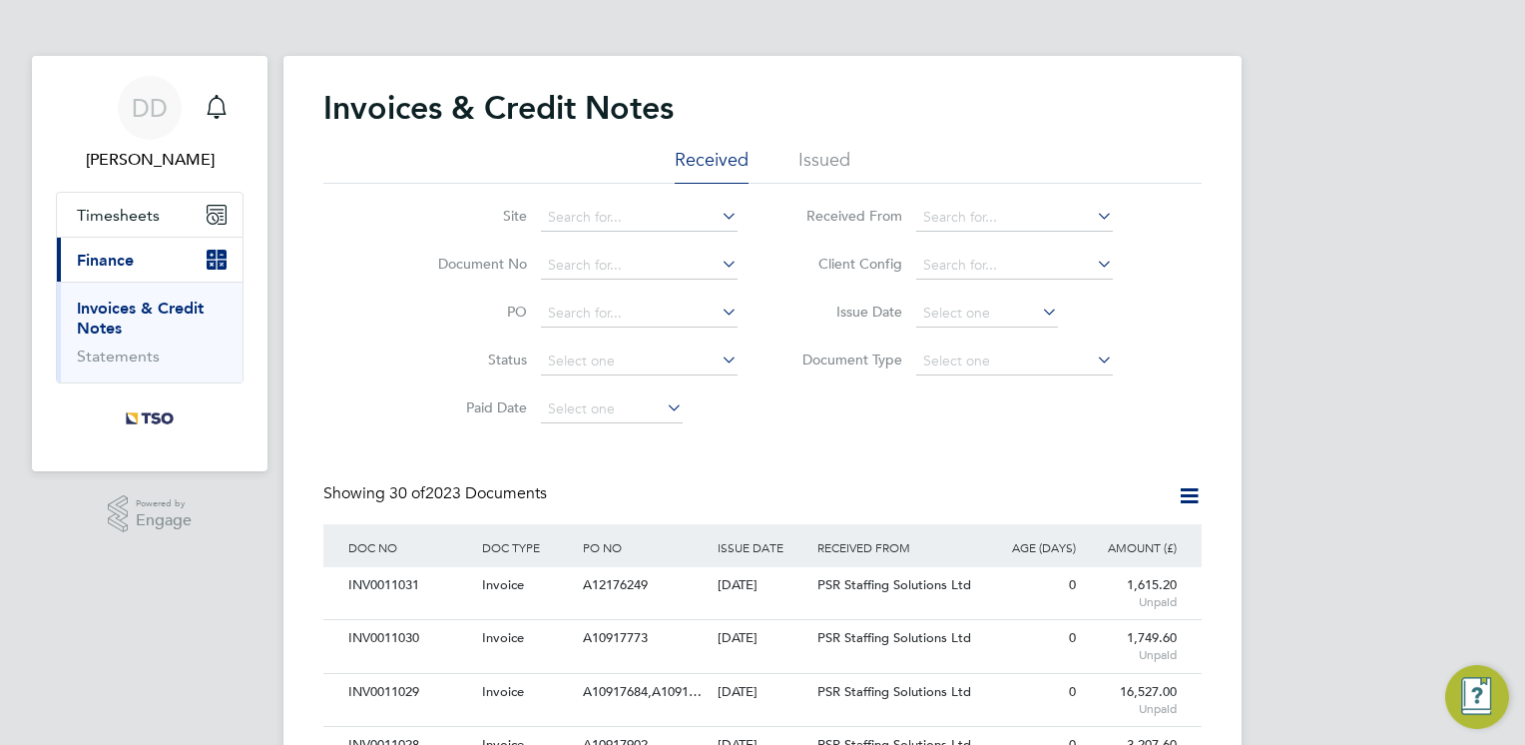
click at [918, 428] on div "Site Document No PO Status Paid Date Issued To Received From Client Config Issu…" at bounding box center [762, 309] width 878 height 250
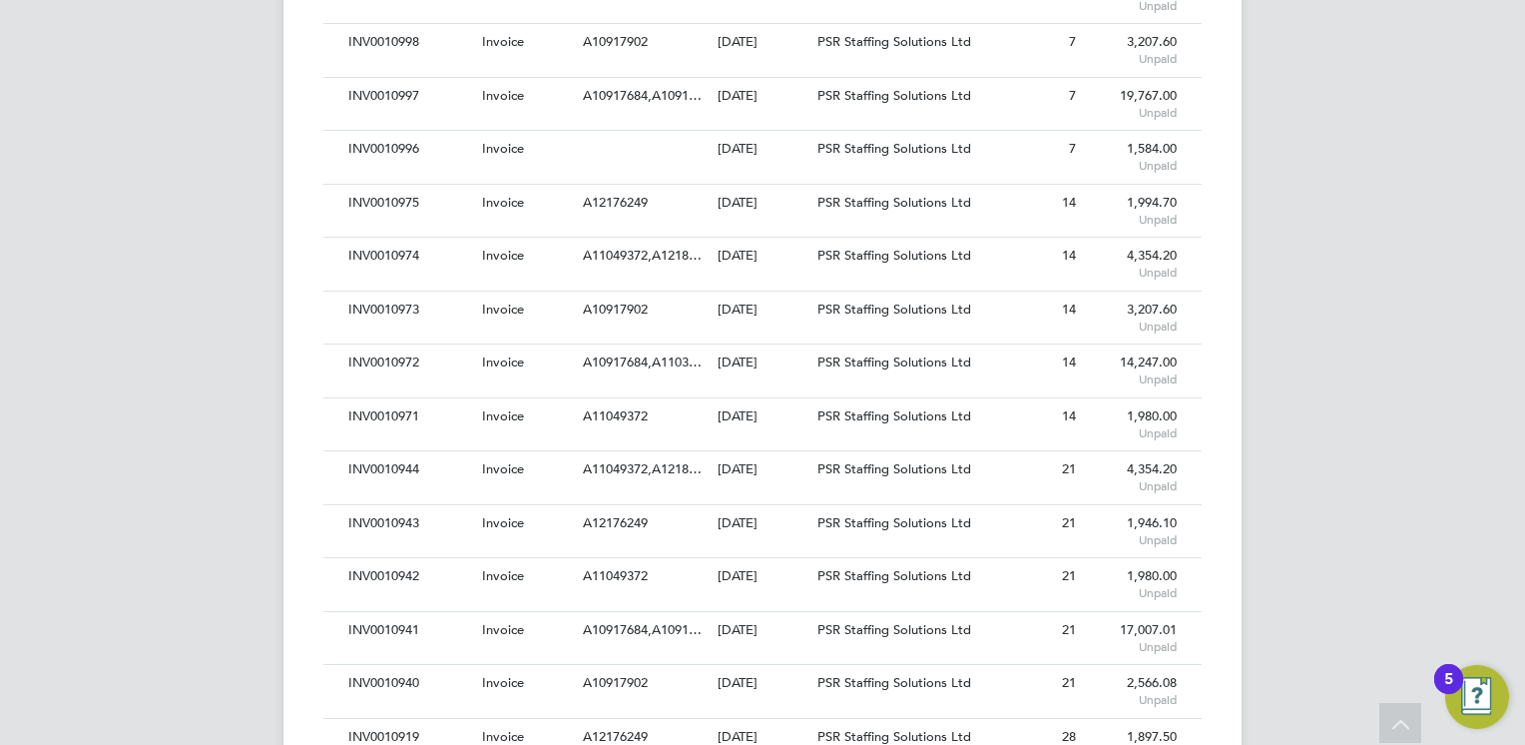
scroll to position [918, 0]
click at [749, 258] on div "[DATE]" at bounding box center [763, 254] width 101 height 37
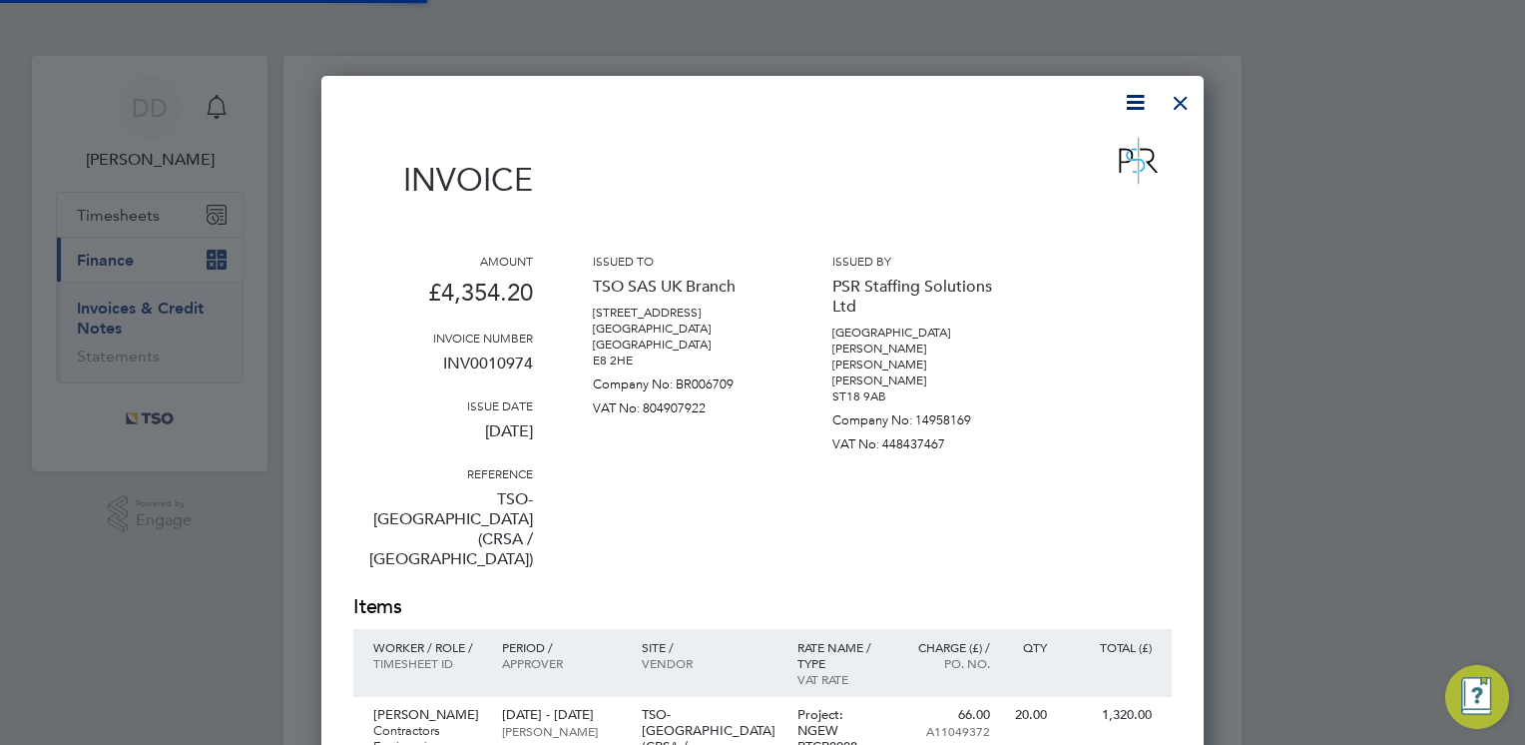
scroll to position [1463, 883]
click at [691, 456] on div "Issued to TSO SAS UK Branch [STREET_ADDRESS] [GEOGRAPHIC_DATA] [GEOGRAPHIC_DATA…" at bounding box center [683, 423] width 180 height 340
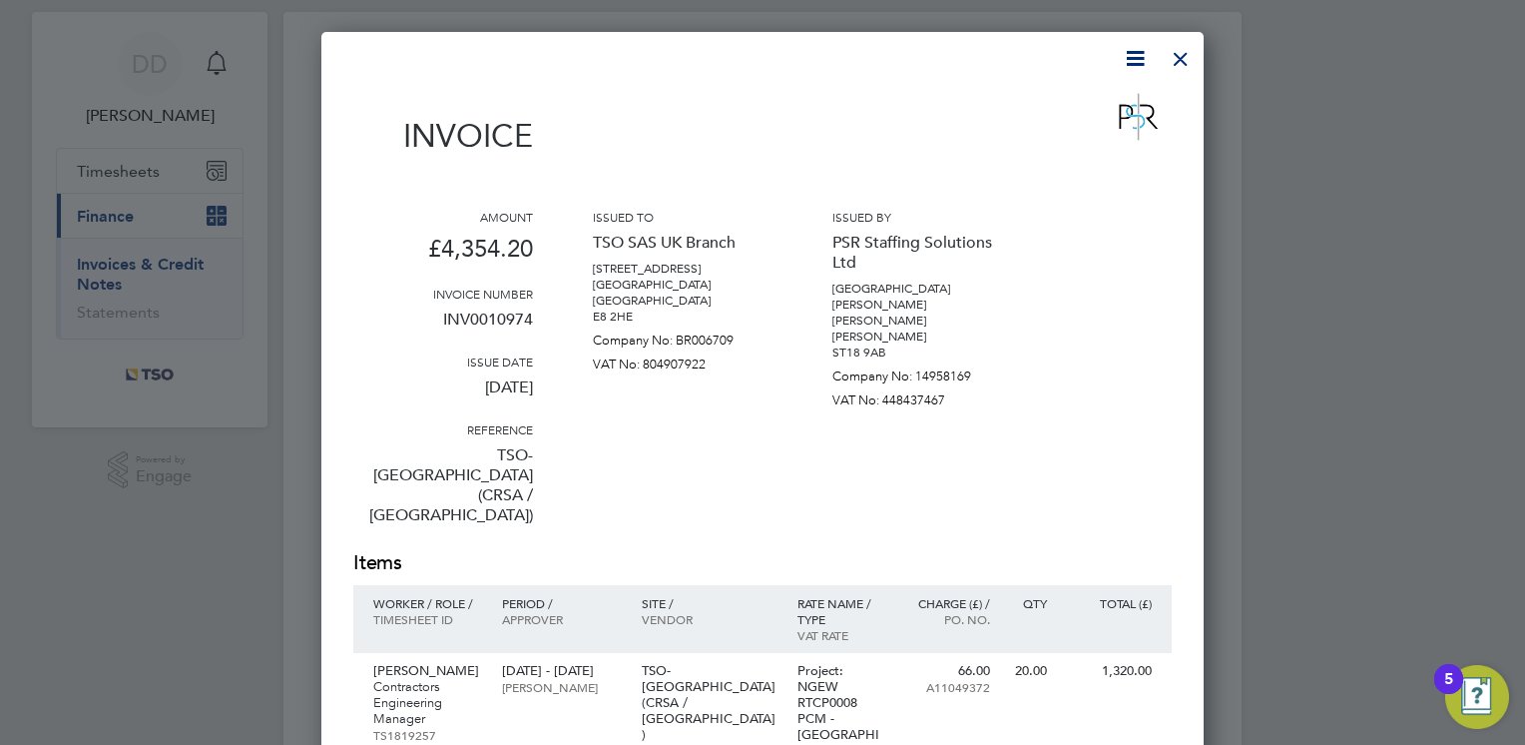
scroll to position [0, 0]
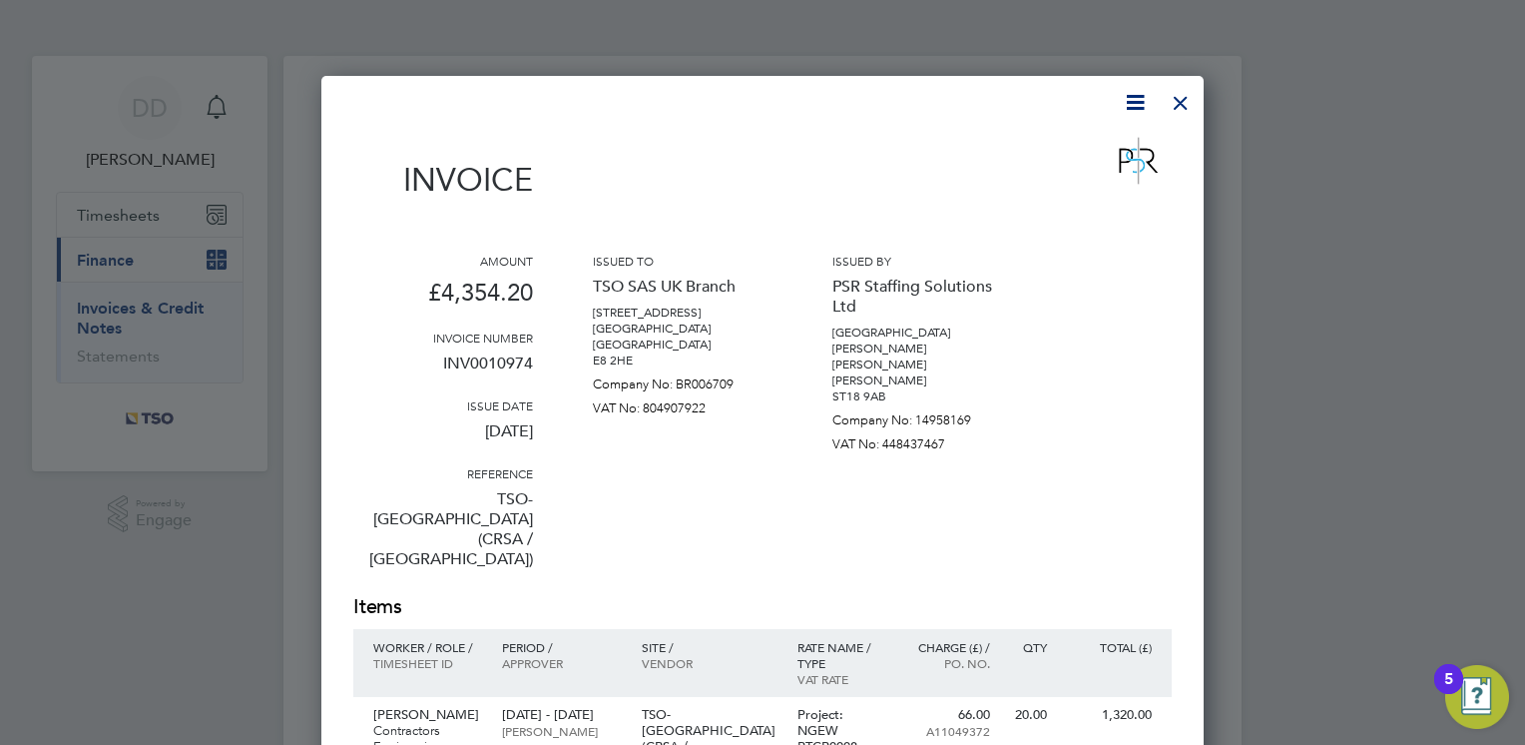
click at [1197, 96] on div at bounding box center [1181, 98] width 36 height 36
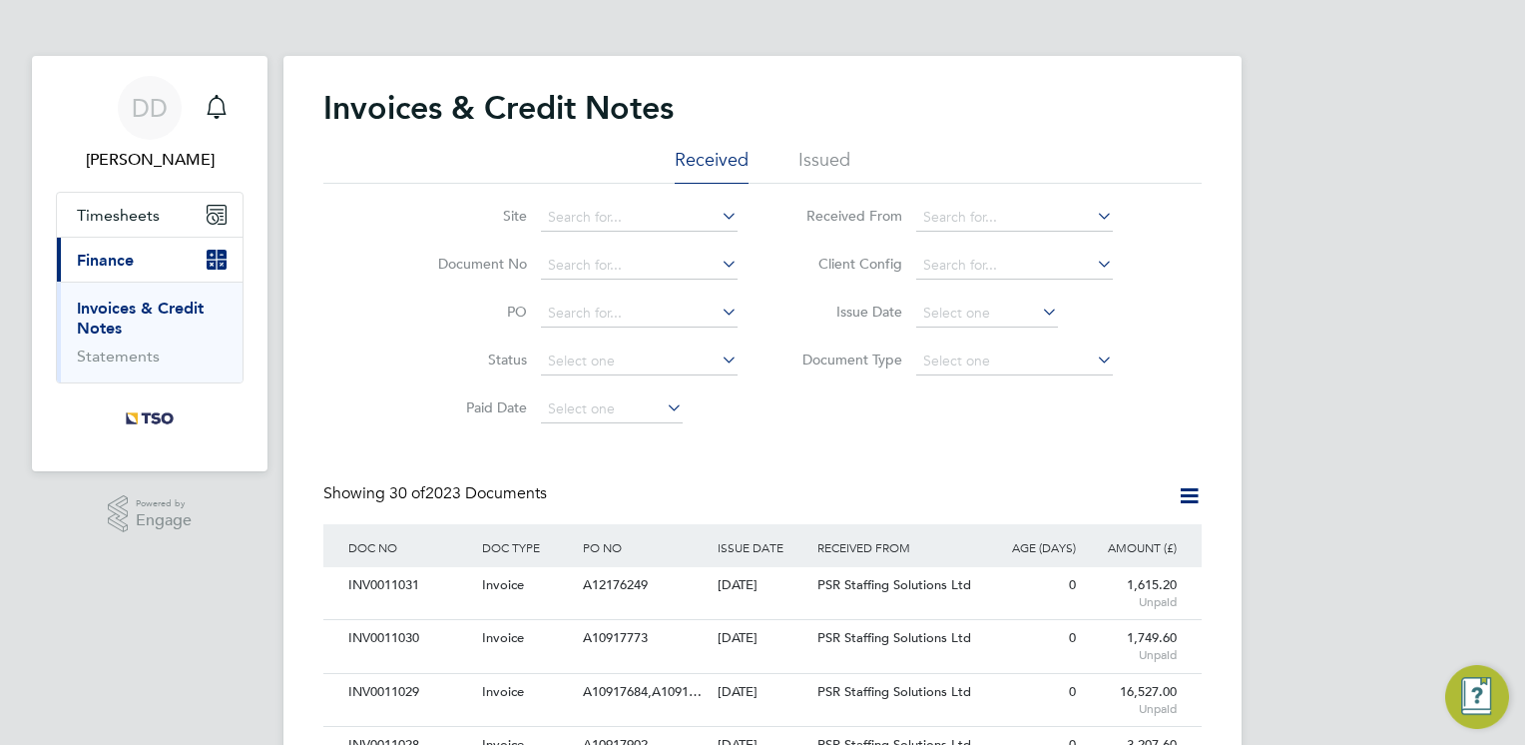
click at [897, 407] on div "Site Document No PO Status Paid Date Issued To Received From Client Config Issu…" at bounding box center [762, 309] width 878 height 250
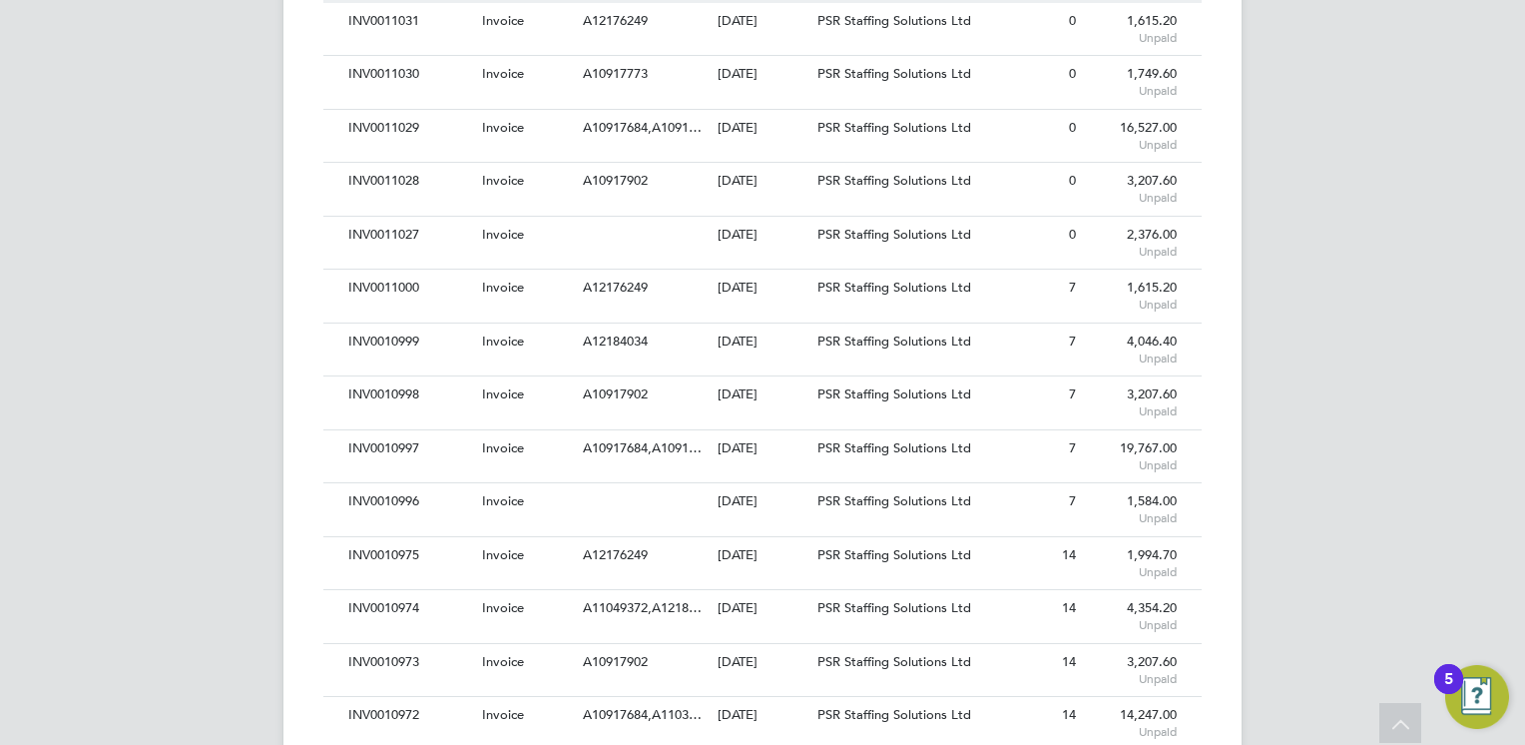
scroll to position [719, 0]
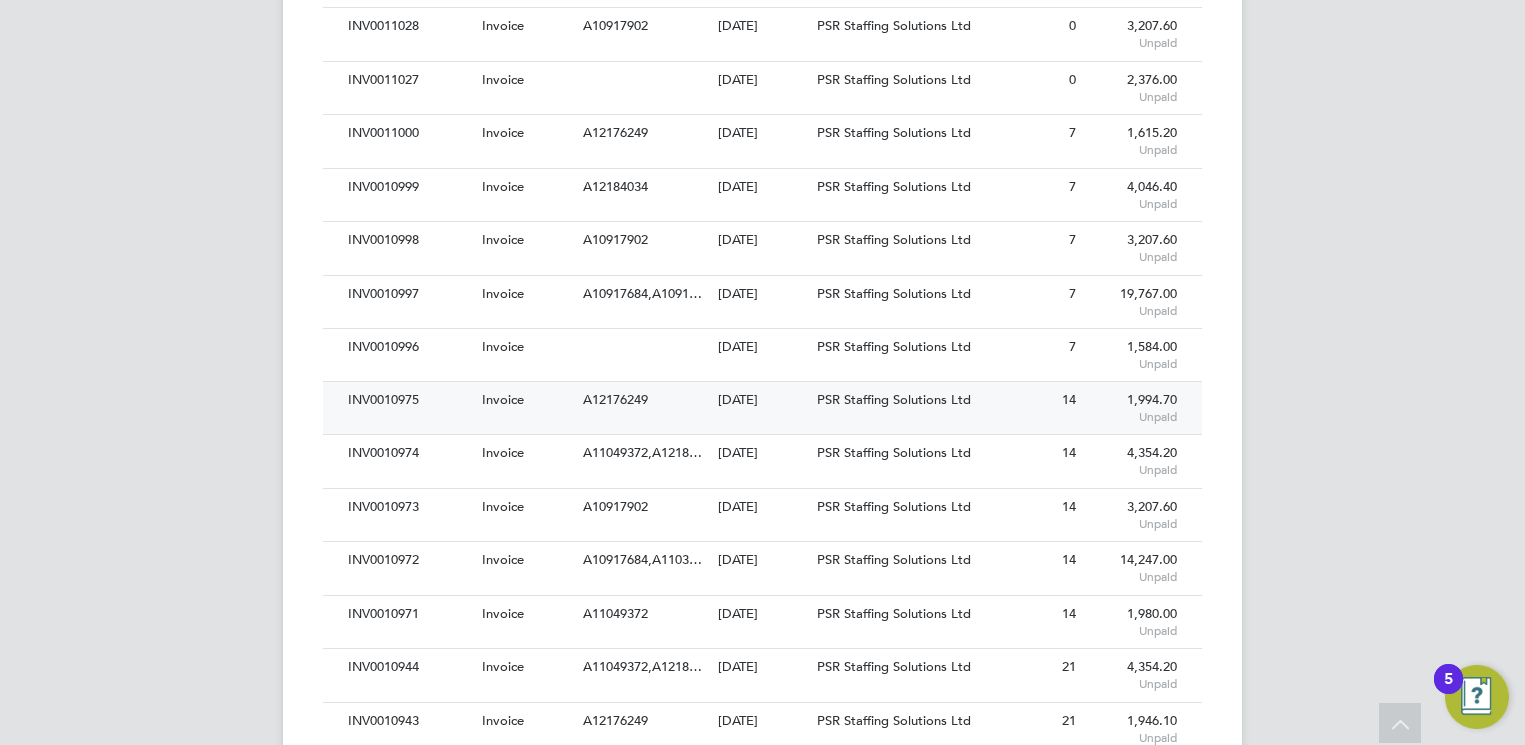
click at [754, 411] on div "[DATE]" at bounding box center [763, 400] width 101 height 37
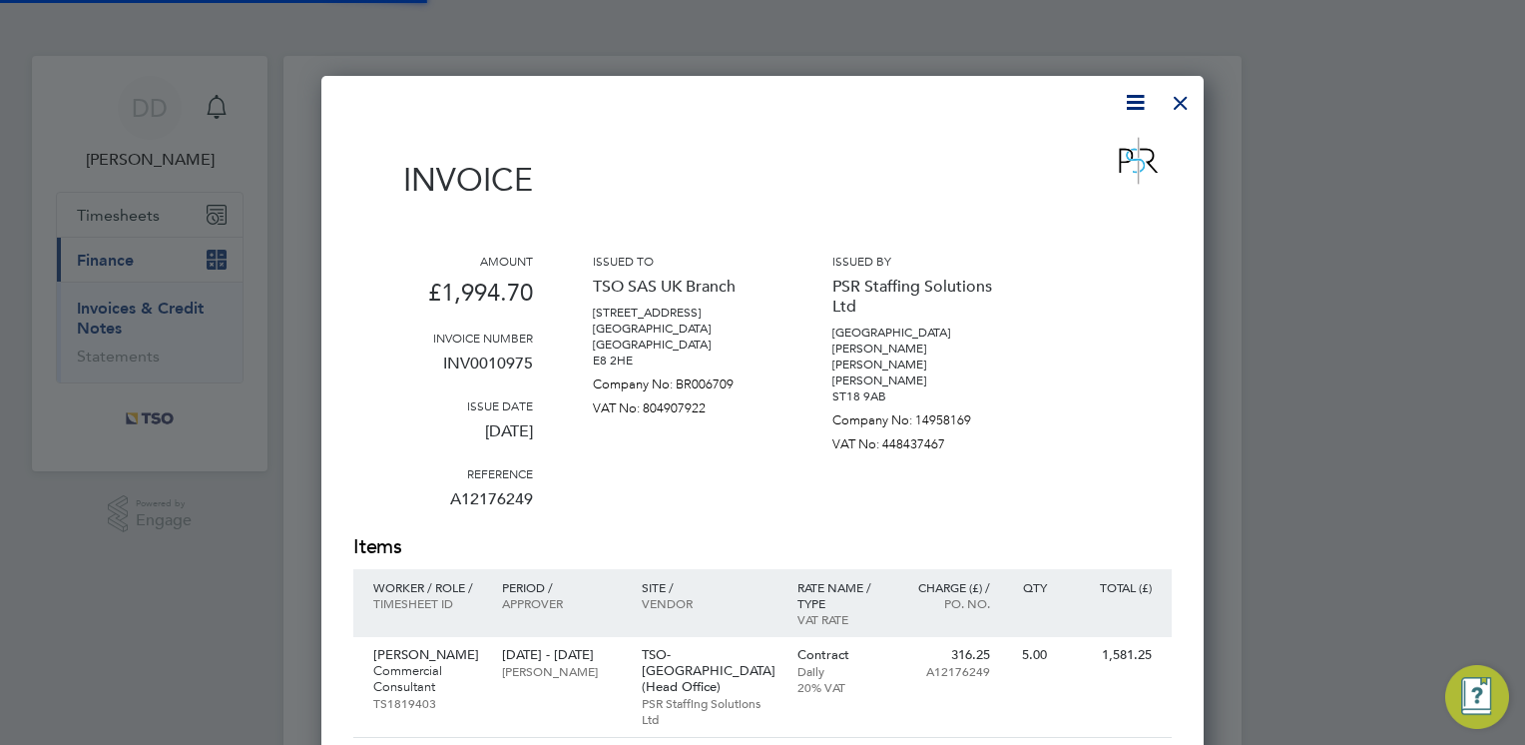
scroll to position [1146, 883]
click at [874, 428] on p "VAT No: 448437467" at bounding box center [922, 440] width 180 height 24
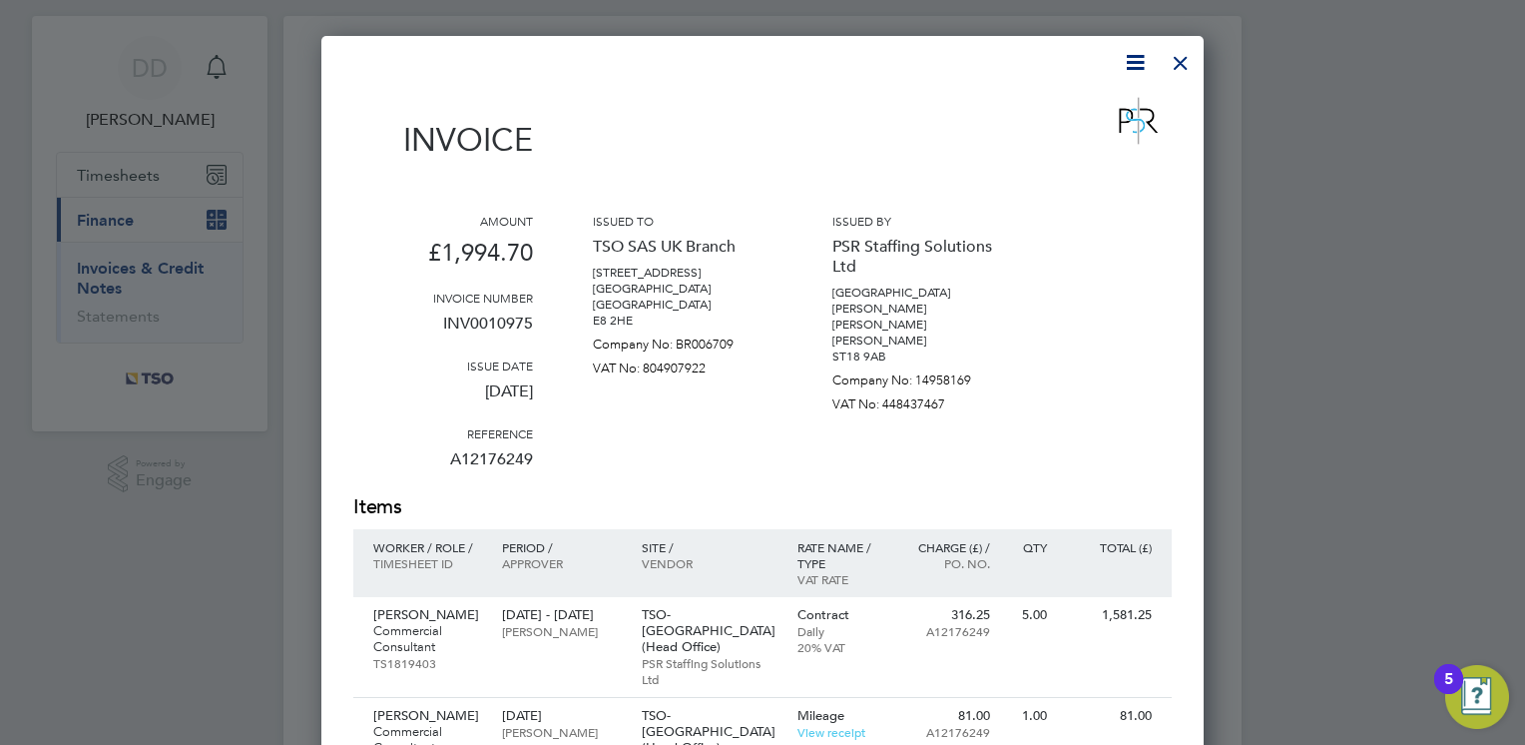
click at [1179, 68] on div at bounding box center [1181, 58] width 36 height 36
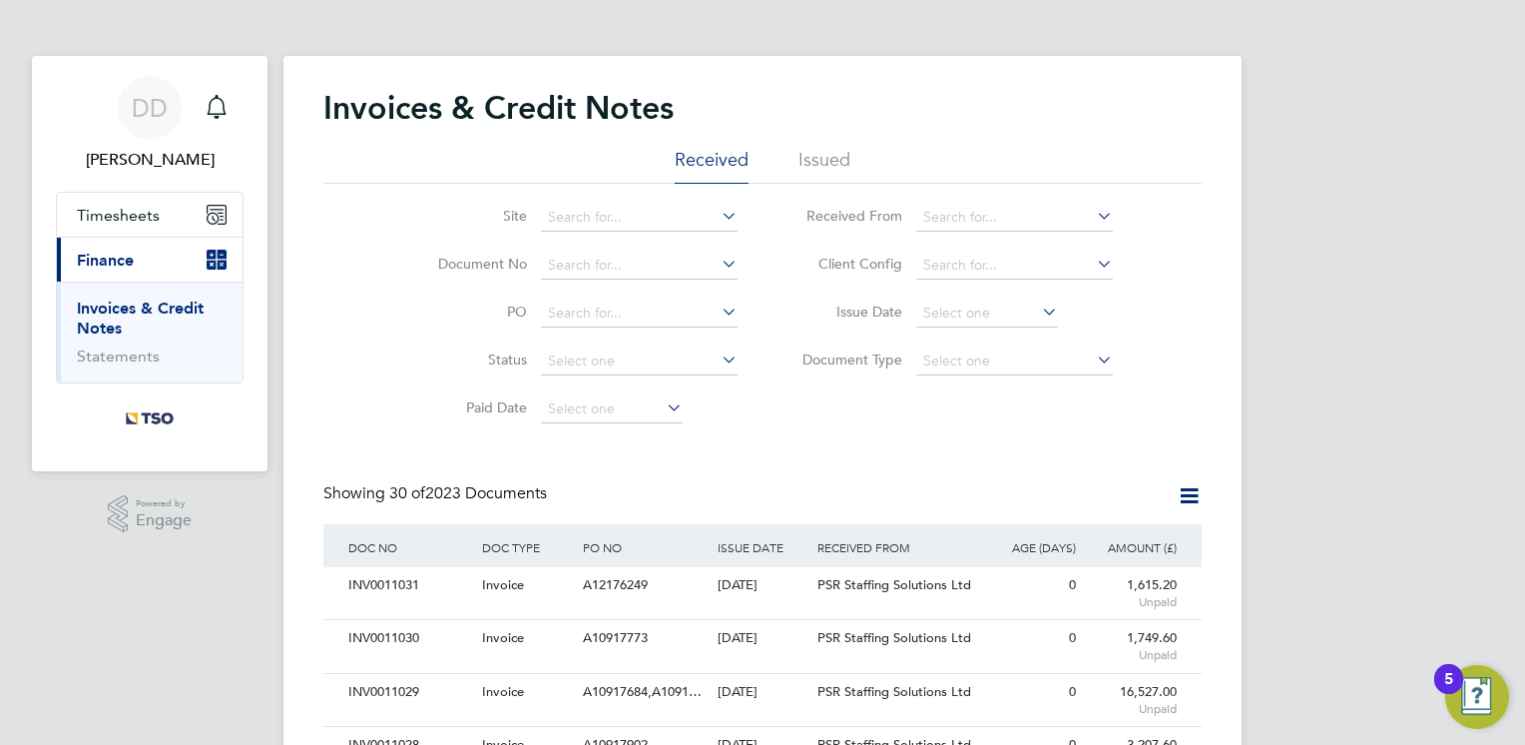
click at [707, 501] on div "Showing 30 of 2023 Documents" at bounding box center [762, 503] width 878 height 41
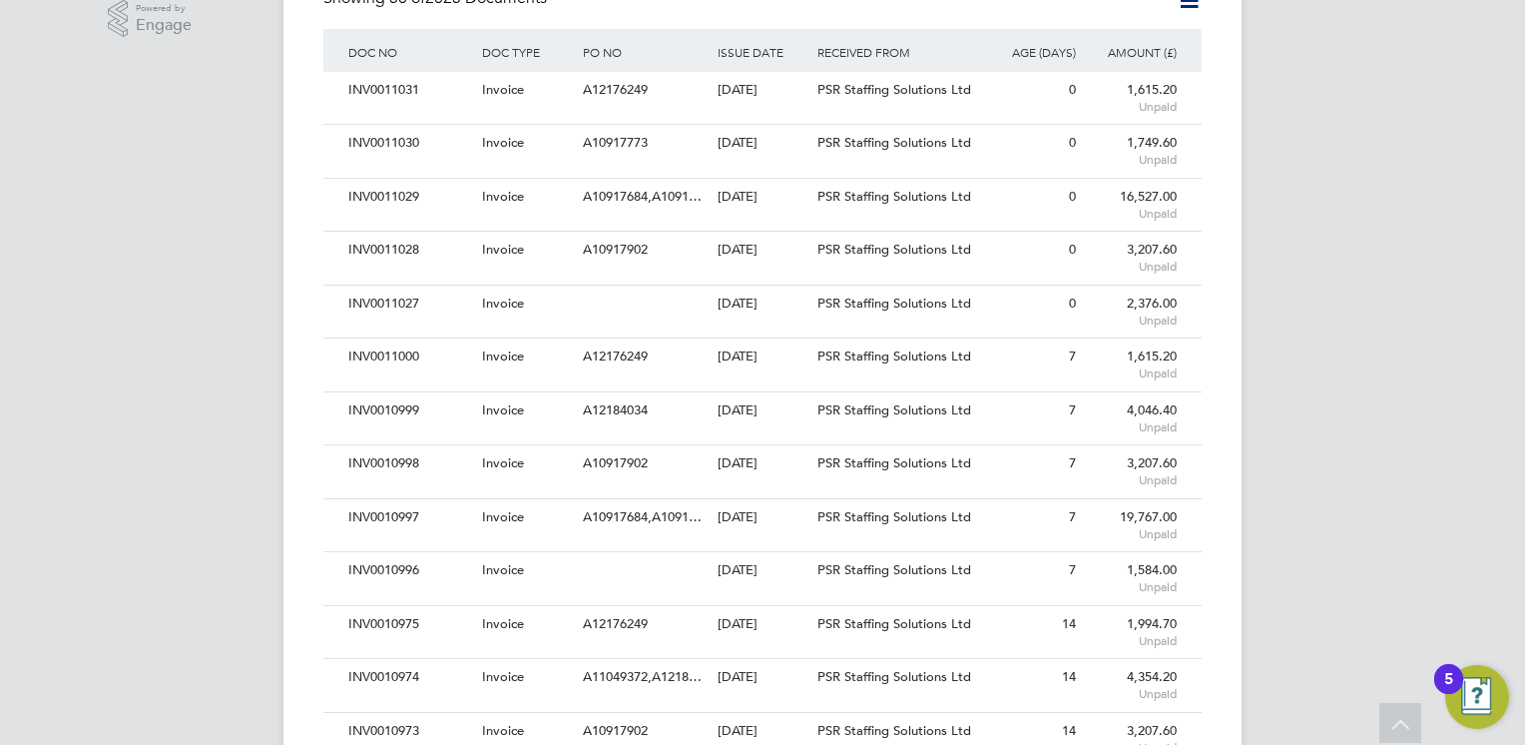
scroll to position [519, 0]
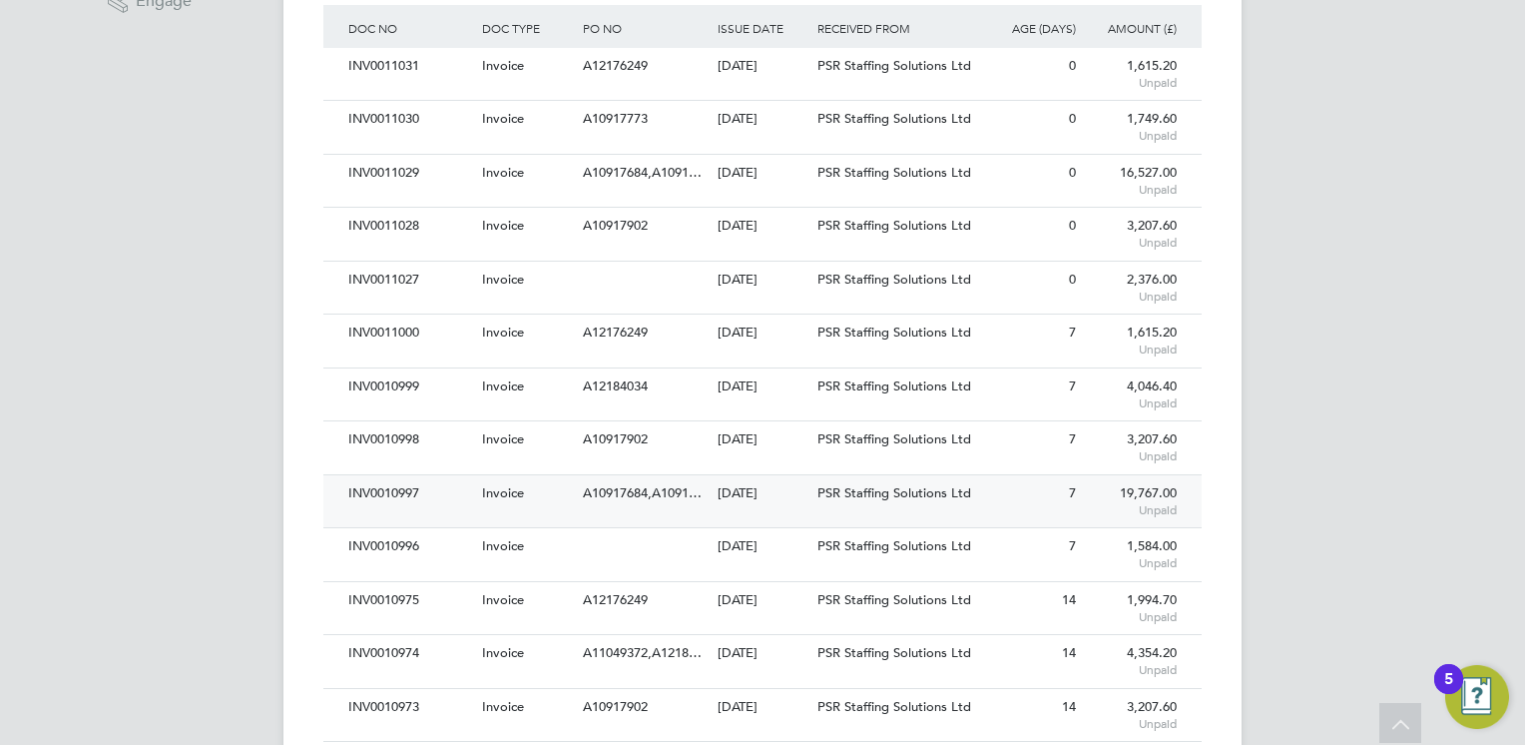
click at [623, 508] on div "A10917684,A1091…" at bounding box center [645, 493] width 134 height 37
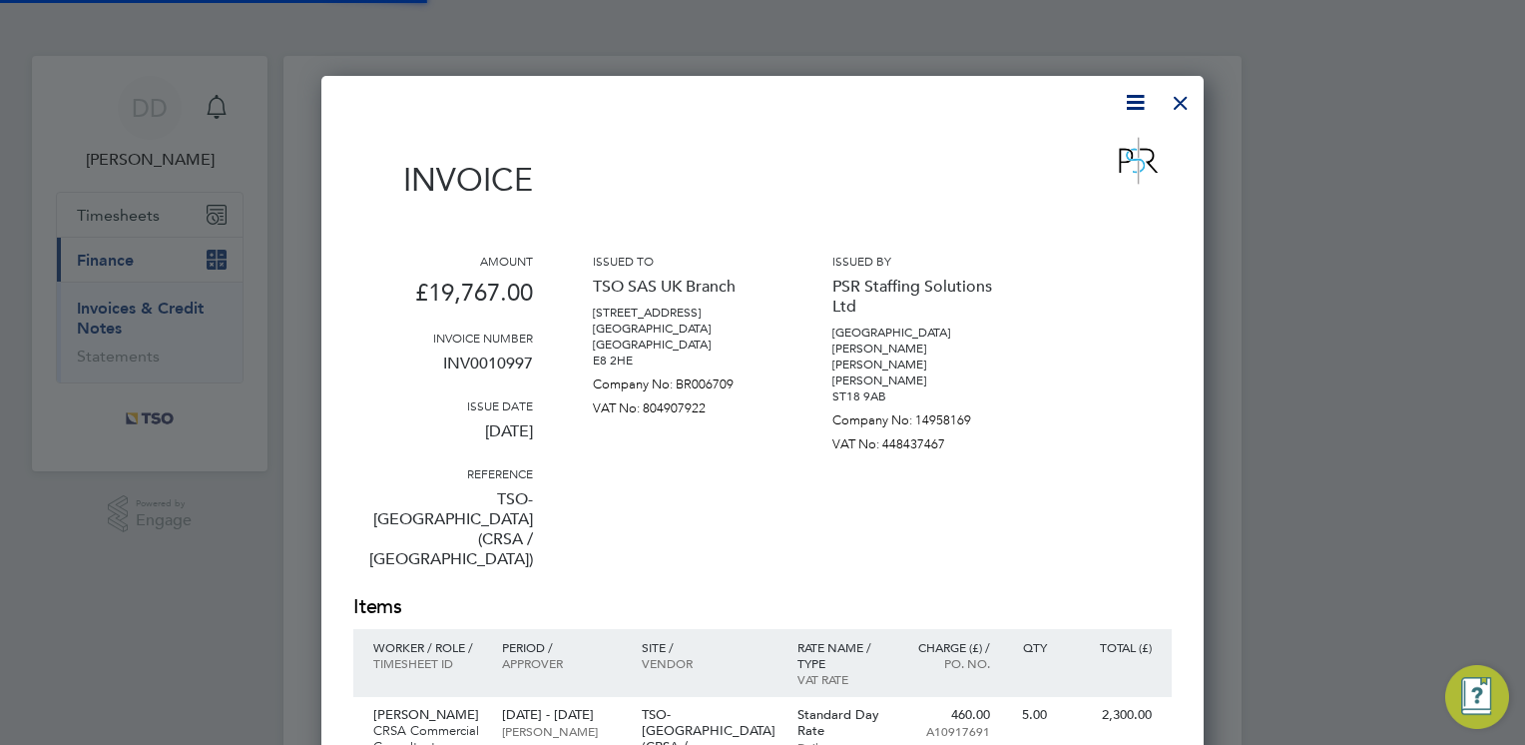
scroll to position [1653, 883]
drag, startPoint x: 649, startPoint y: 495, endPoint x: 623, endPoint y: 508, distance: 29.0
click at [623, 508] on div "Issued to TSO SAS UK Branch [STREET_ADDRESS] [GEOGRAPHIC_DATA] [GEOGRAPHIC_DATA…" at bounding box center [683, 423] width 180 height 340
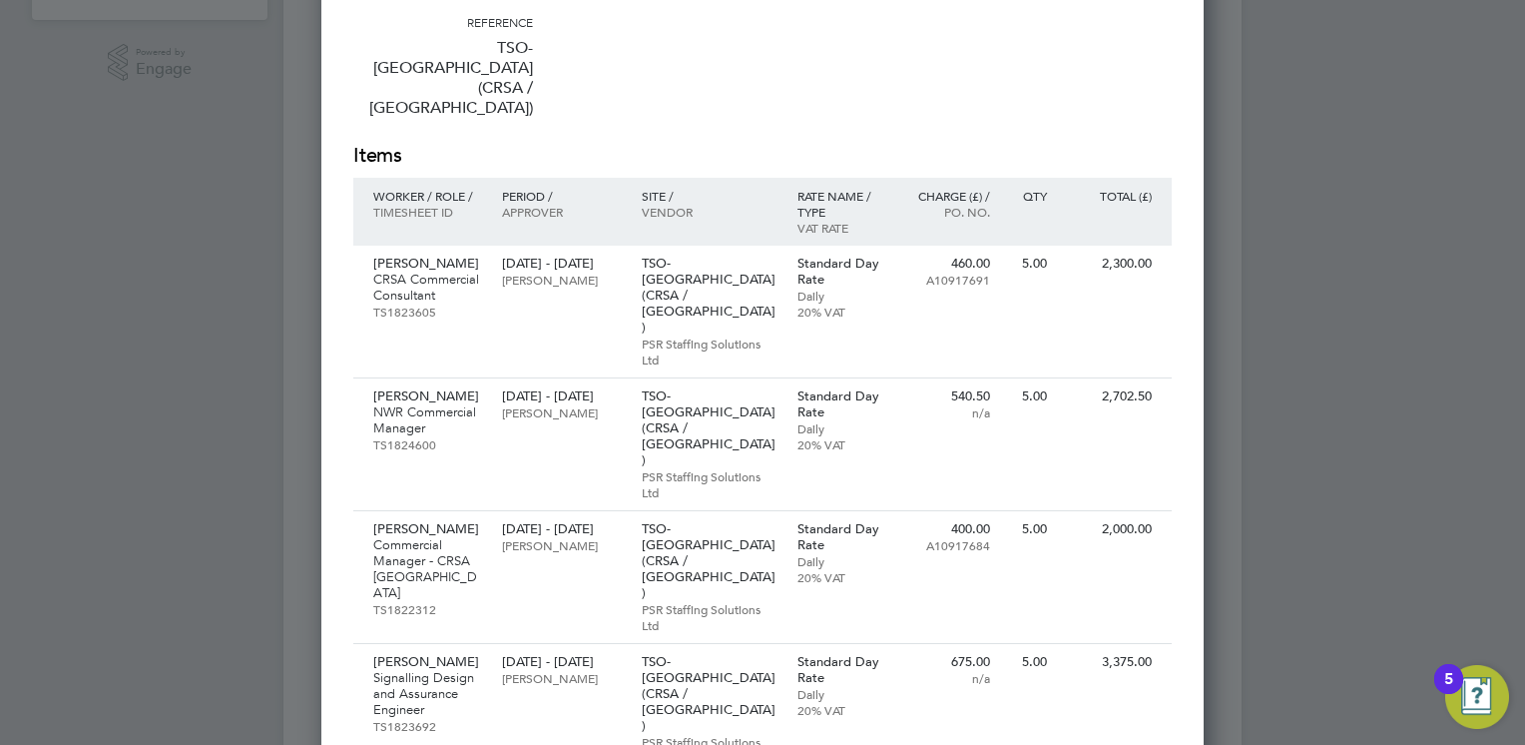
scroll to position [479, 0]
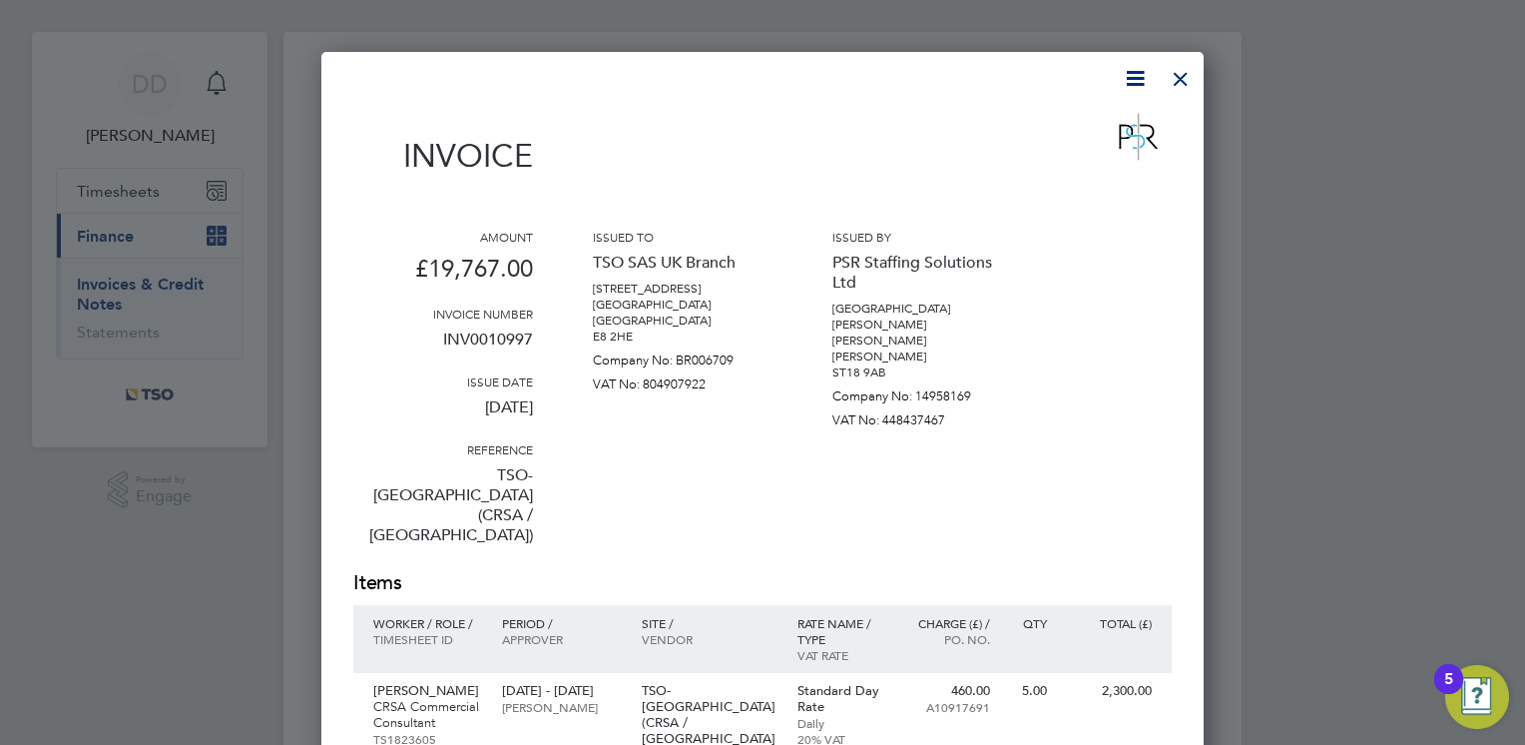
scroll to position [0, 0]
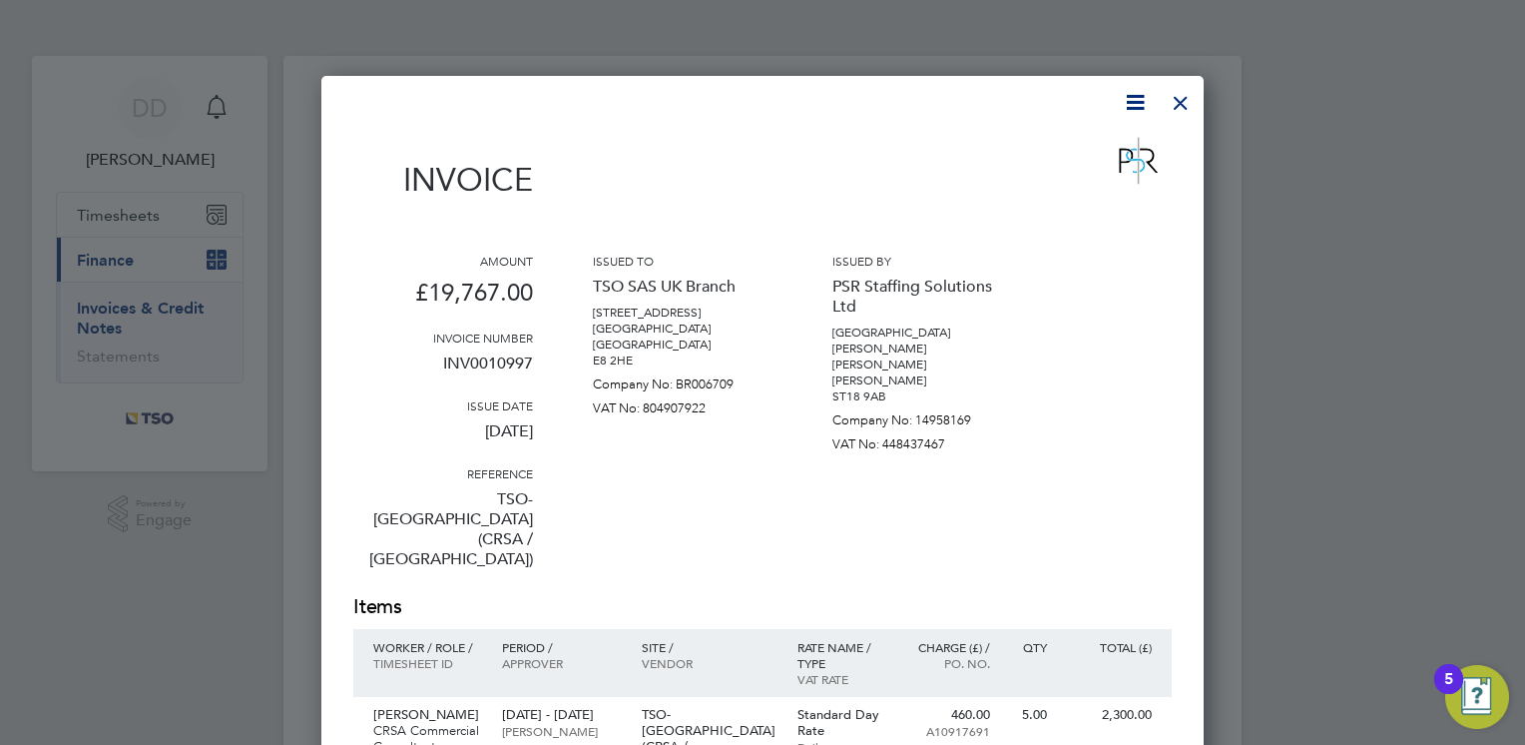
click at [1174, 116] on div at bounding box center [1181, 98] width 36 height 36
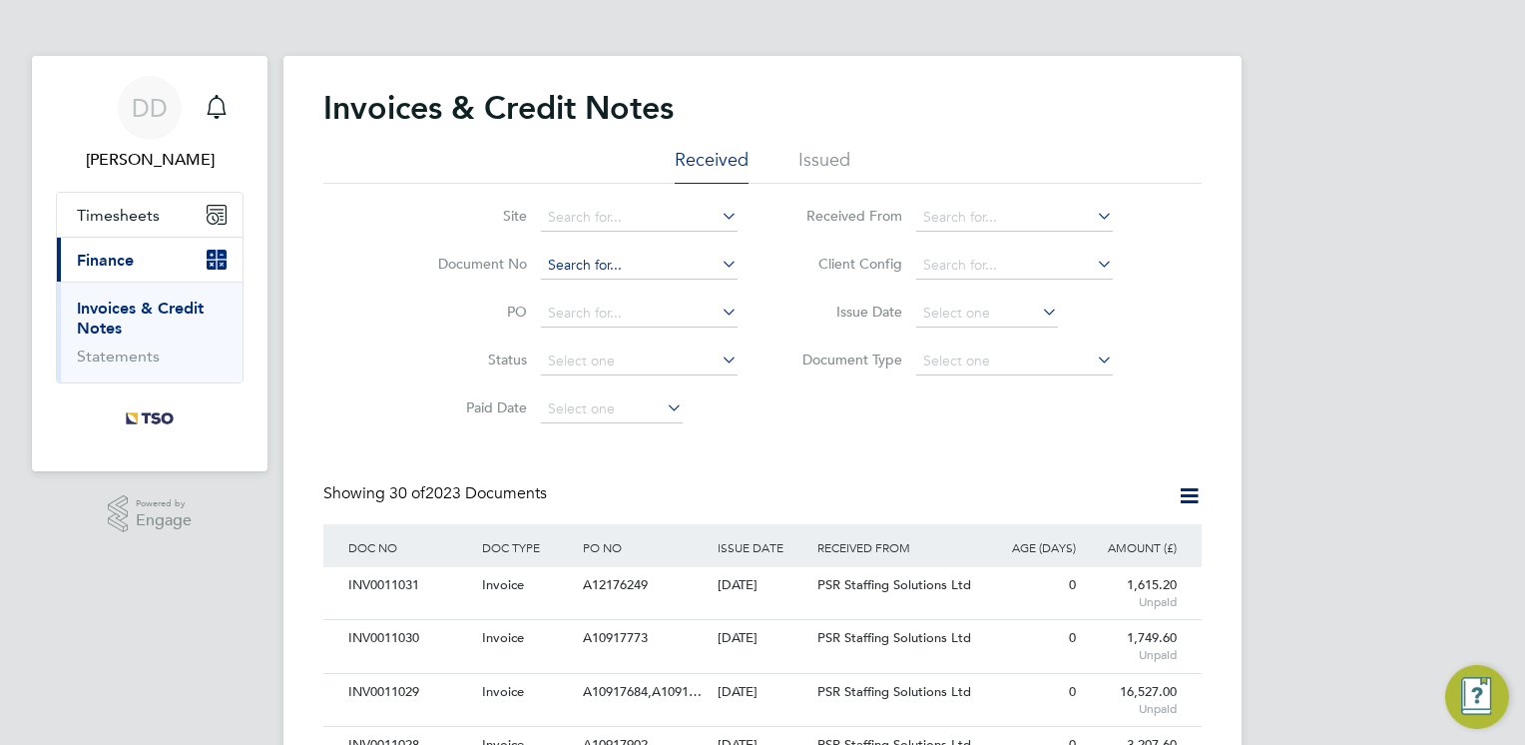
click at [684, 270] on input at bounding box center [639, 266] width 197 height 28
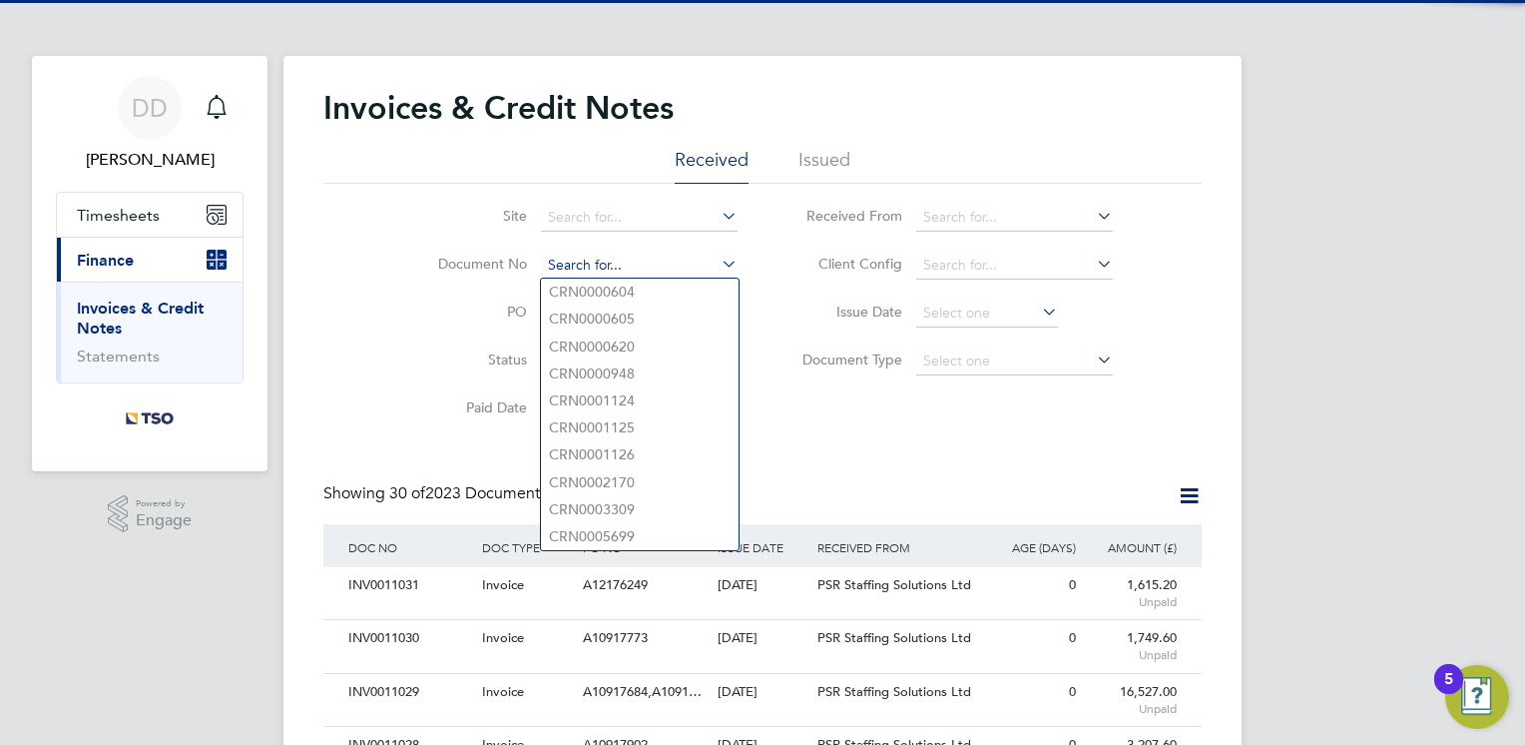
paste input "INV0010941"
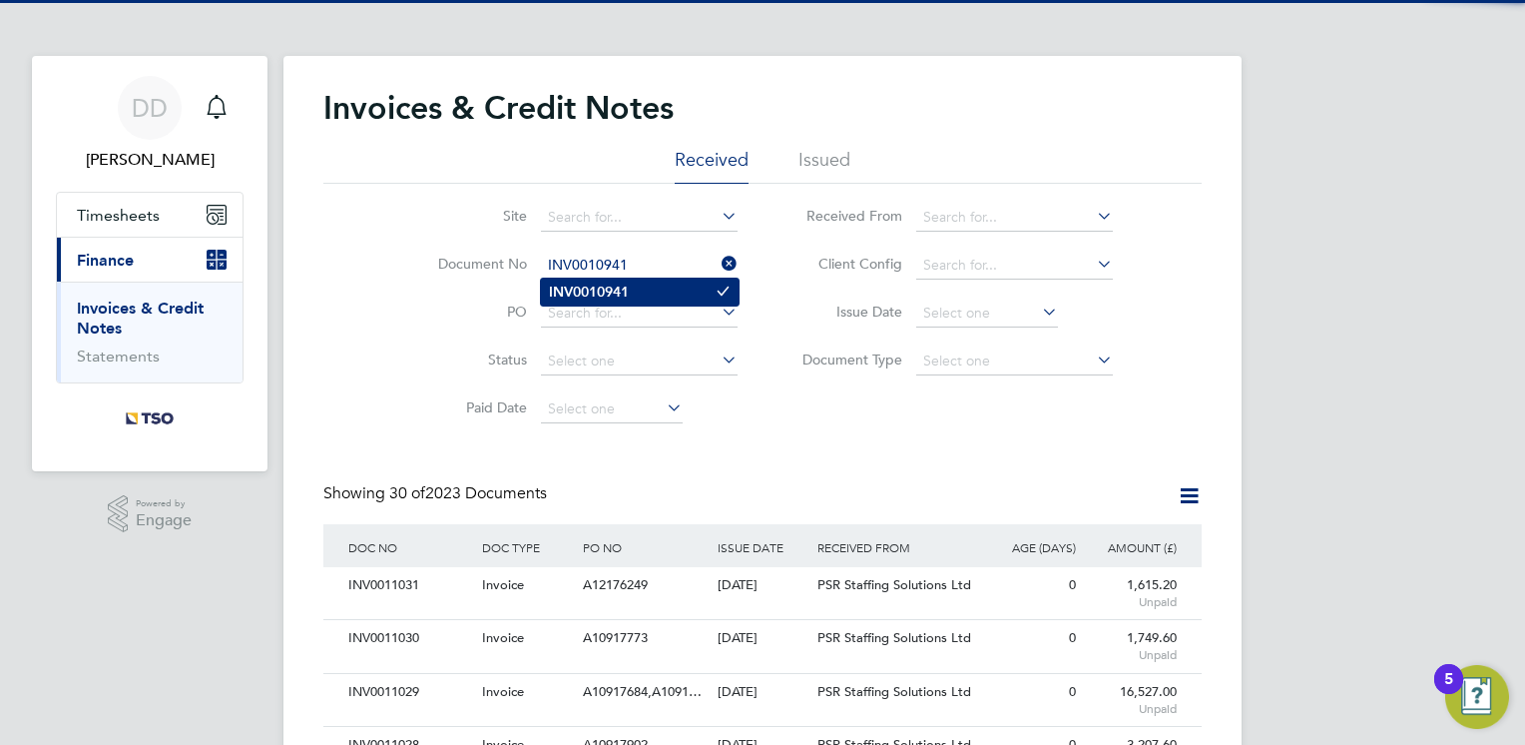
type input "INV0010941"
click at [663, 280] on li "INV0010941" at bounding box center [640, 291] width 198 height 27
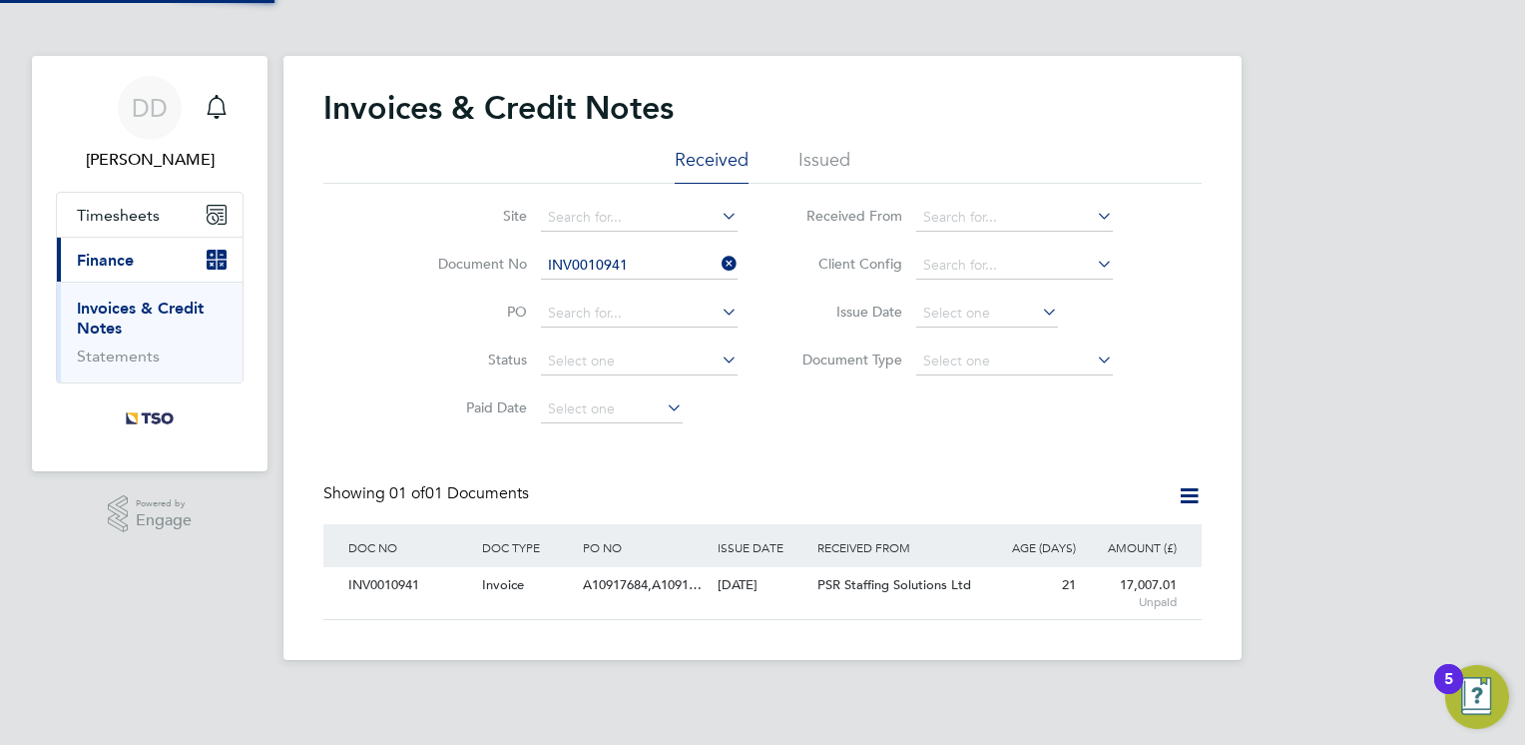
scroll to position [38, 169]
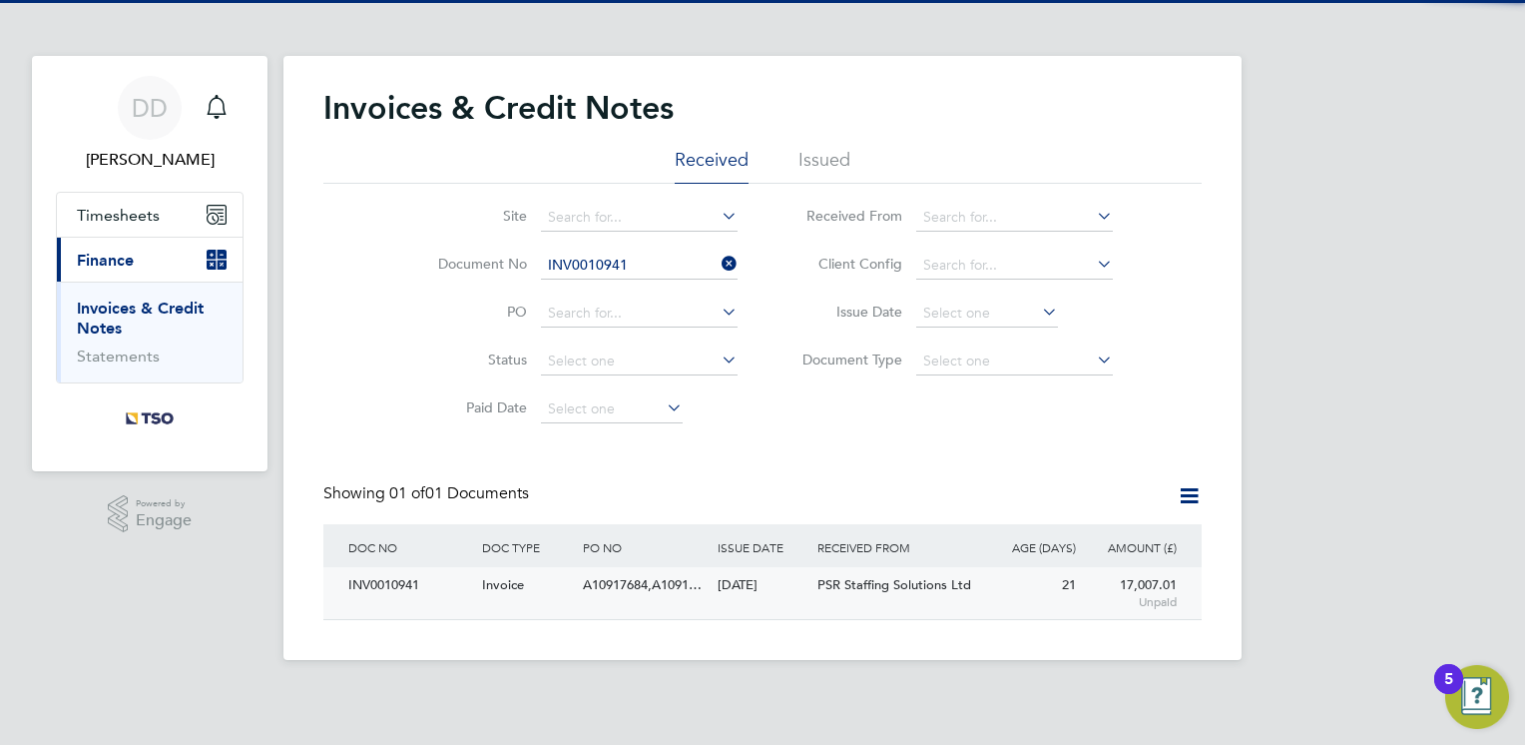
click at [583, 615] on div "INV0010941 Invoice A10917684,A1091… 11 Sep 2025 TSO SAS UK Branch PSR Staffing …" at bounding box center [762, 593] width 878 height 52
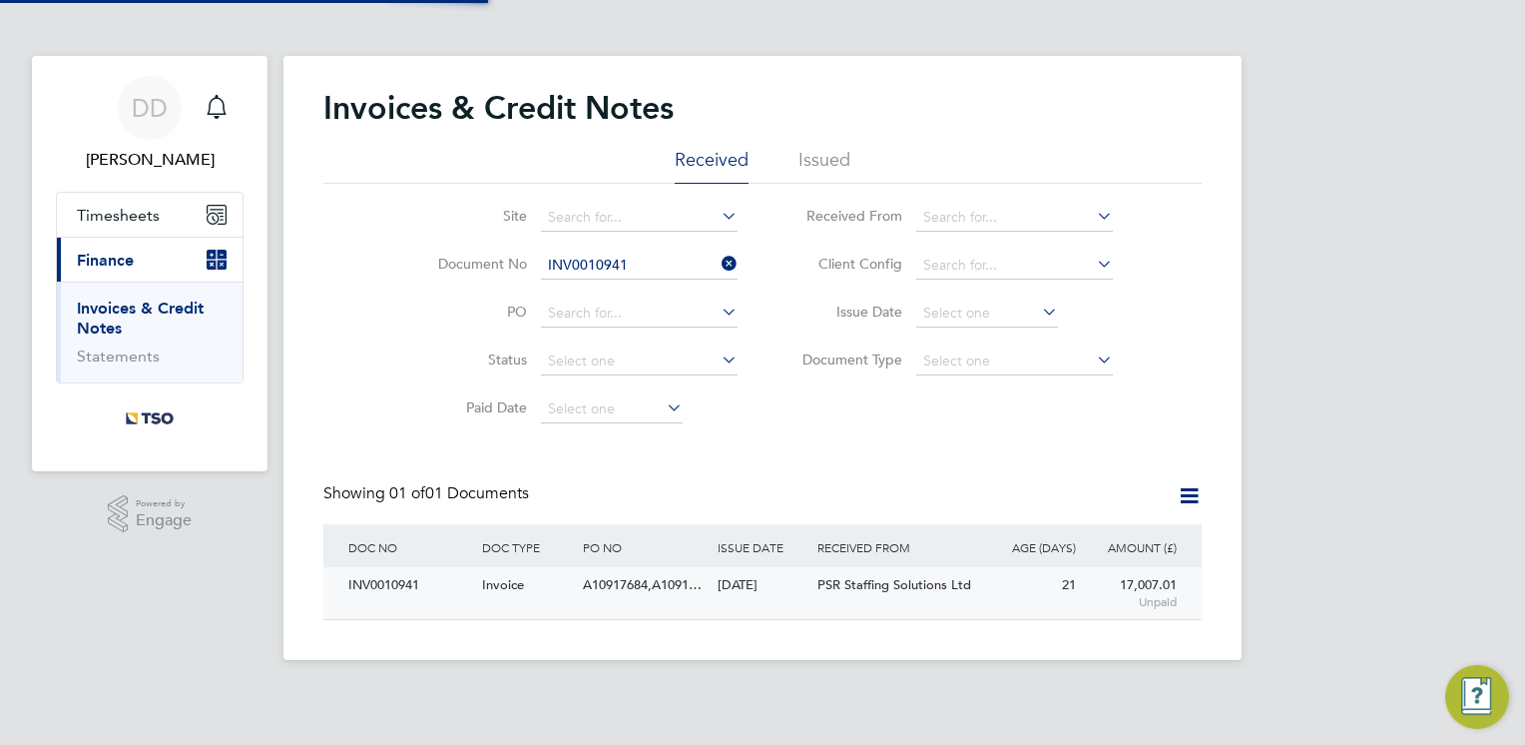
click at [583, 615] on div "INV0010941 Invoice A10917684,A1091… 11 Sep 2025 TSO SAS UK Branch PSR Staffing …" at bounding box center [762, 593] width 878 height 52
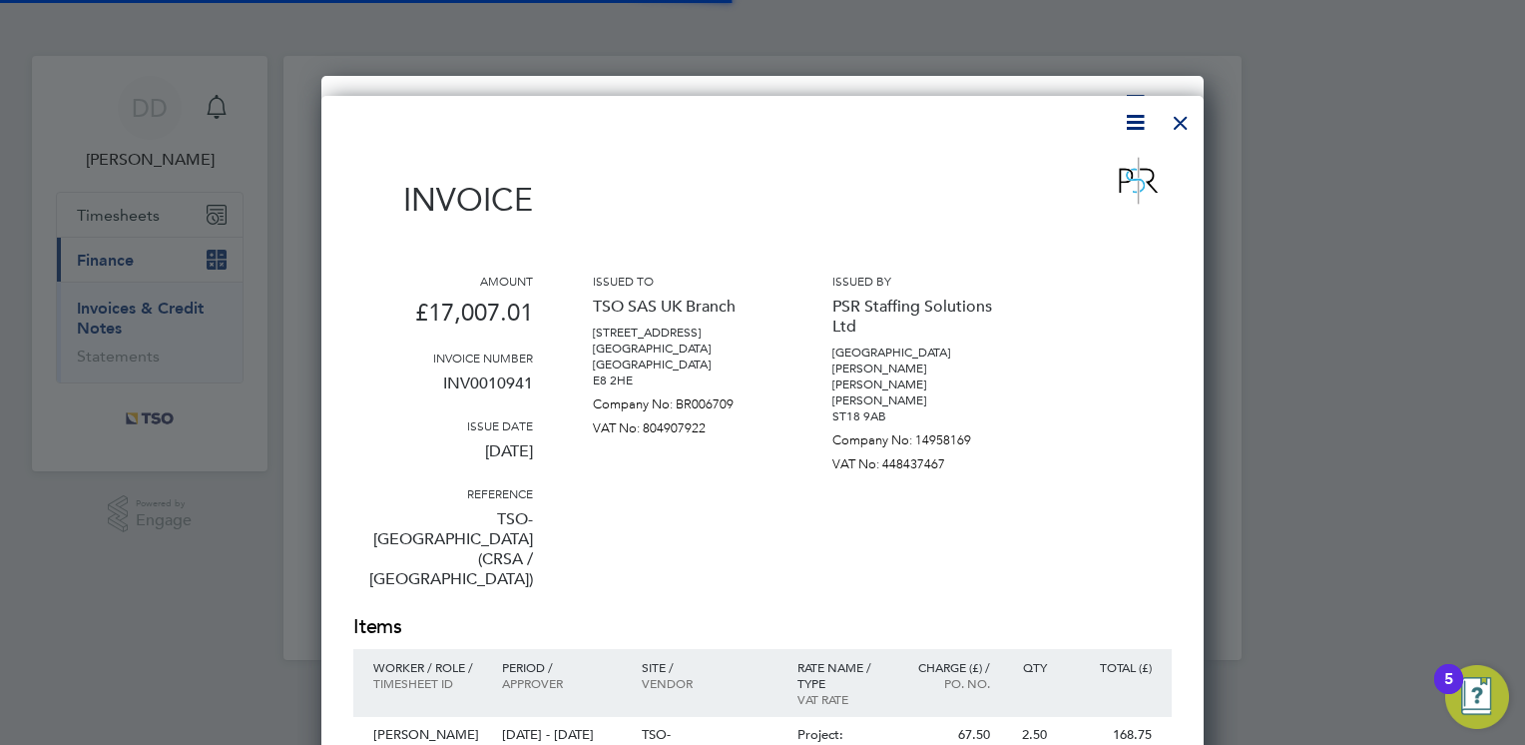
scroll to position [2280, 883]
click at [671, 530] on div "Issued to TSO SAS UK Branch [STREET_ADDRESS] [GEOGRAPHIC_DATA] [GEOGRAPHIC_DATA…" at bounding box center [683, 443] width 180 height 340
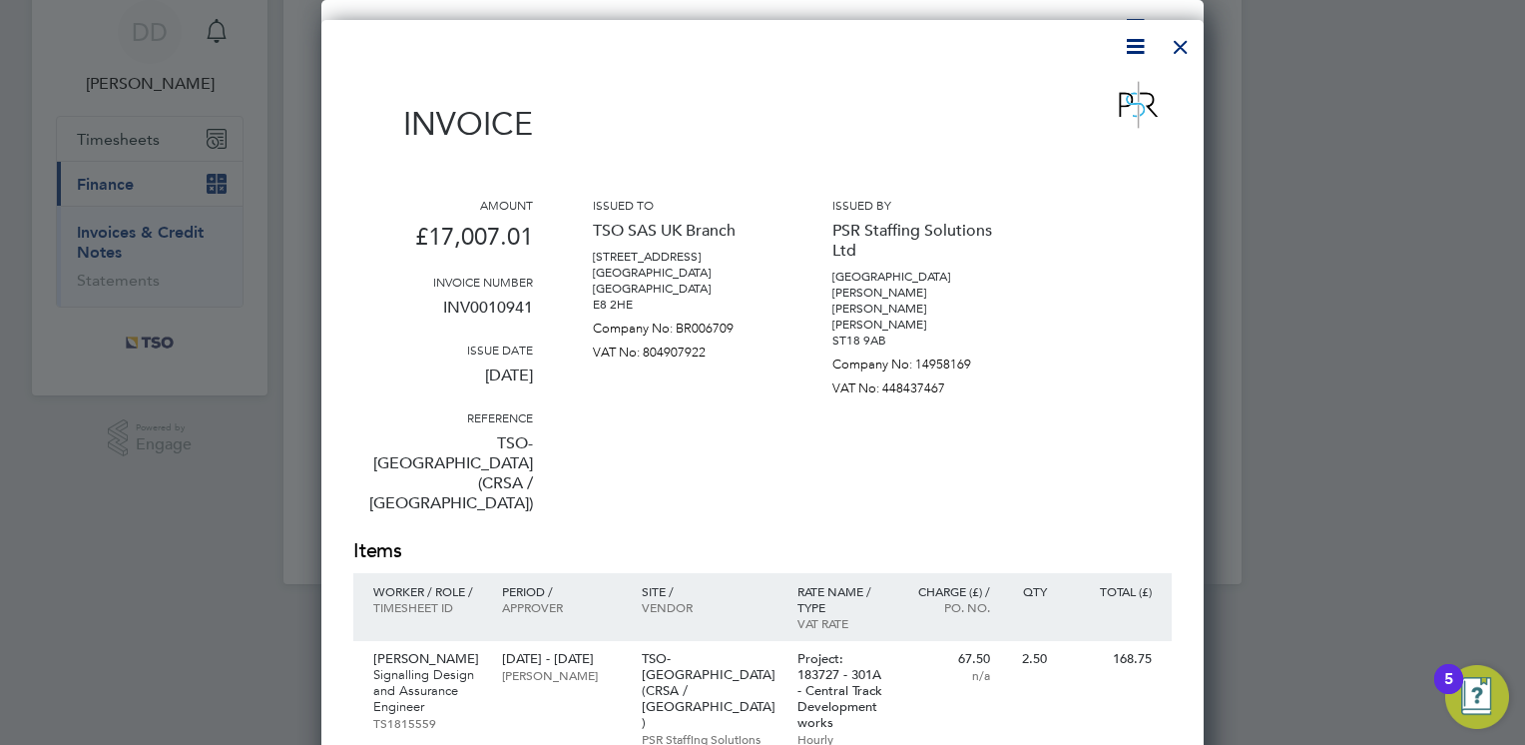
scroll to position [40, 0]
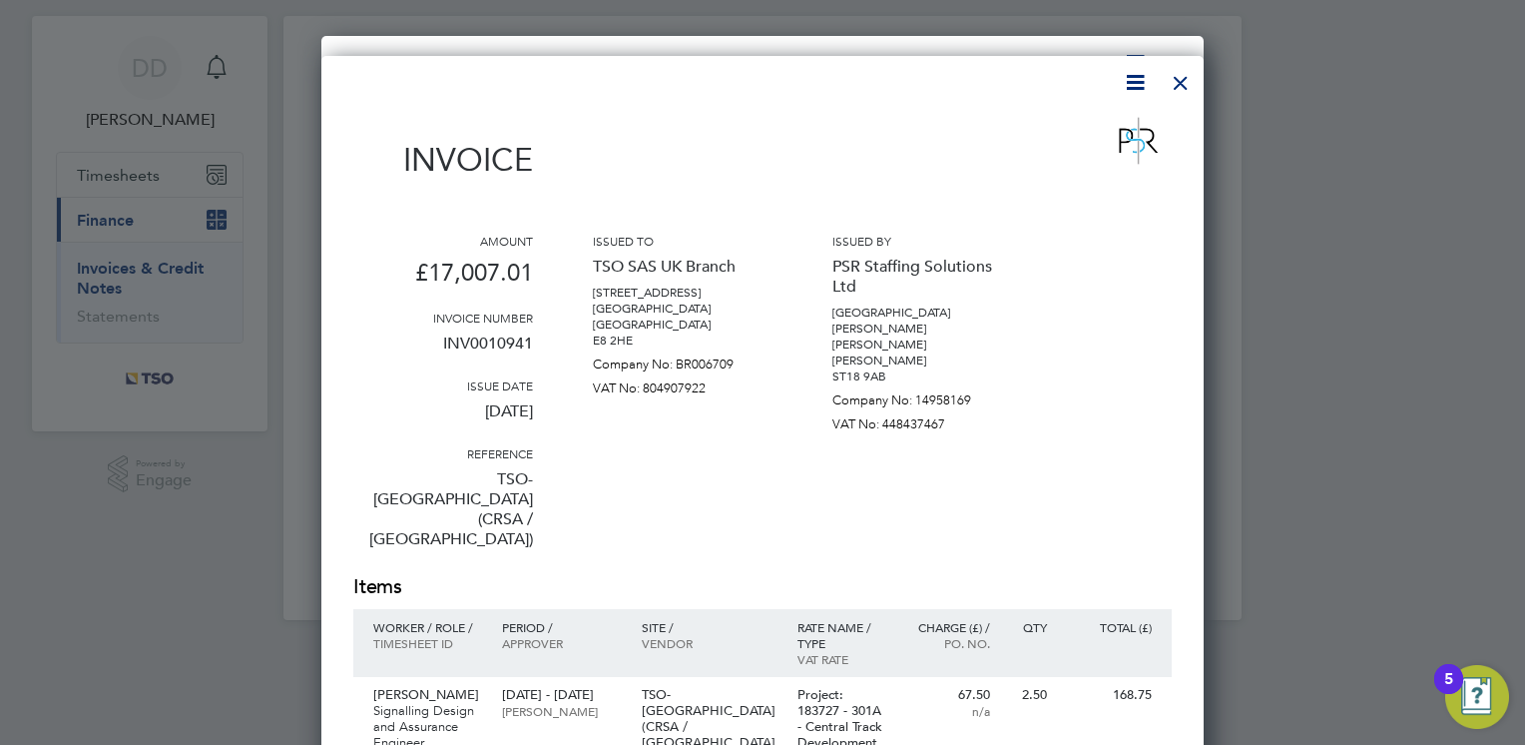
click at [1178, 76] on div at bounding box center [1181, 78] width 36 height 36
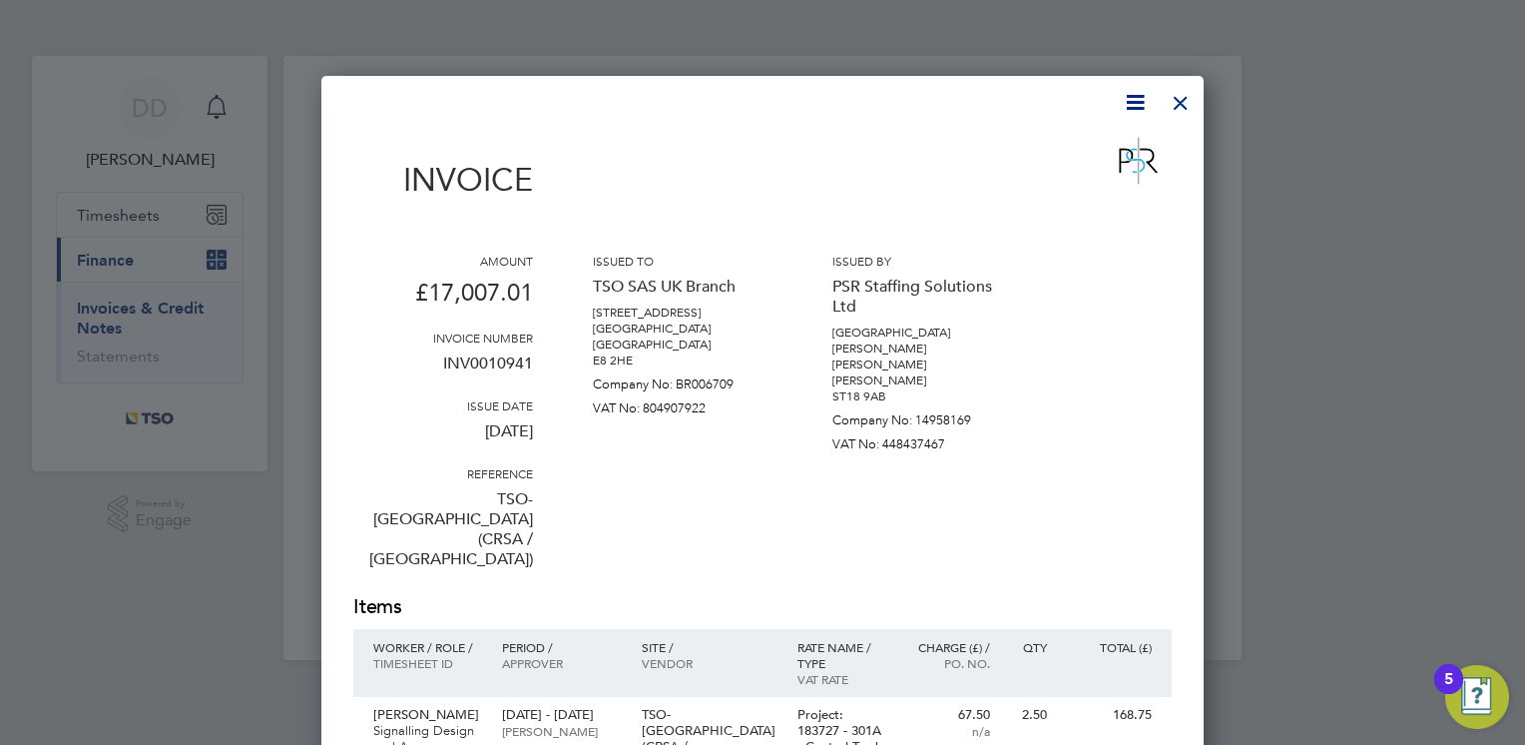
click at [1171, 115] on div at bounding box center [1181, 98] width 36 height 36
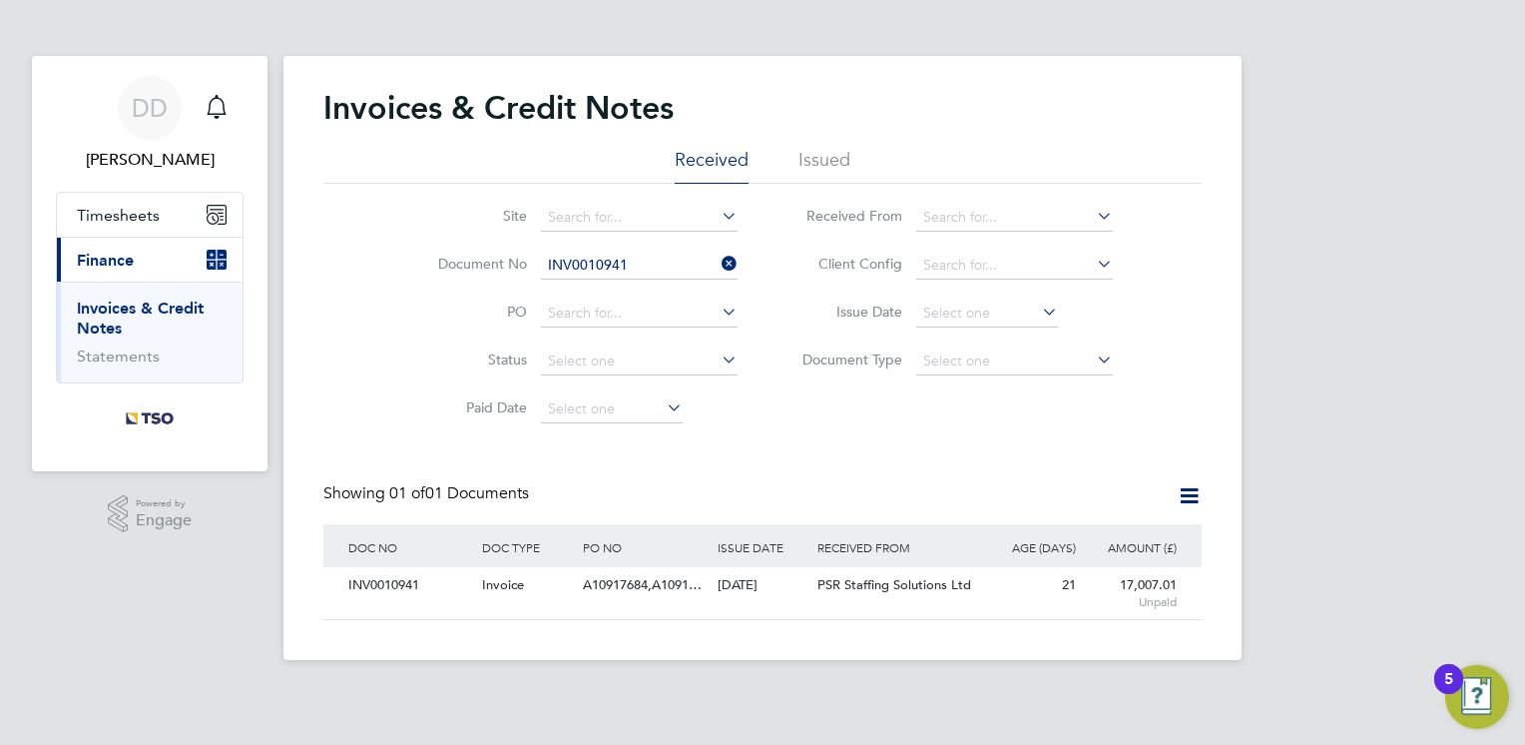
click at [739, 488] on div "Showing 01 of 01 Documents" at bounding box center [762, 503] width 878 height 41
click at [740, 245] on li "Document No INV0010941" at bounding box center [574, 266] width 375 height 48
click at [718, 259] on icon at bounding box center [718, 264] width 0 height 28
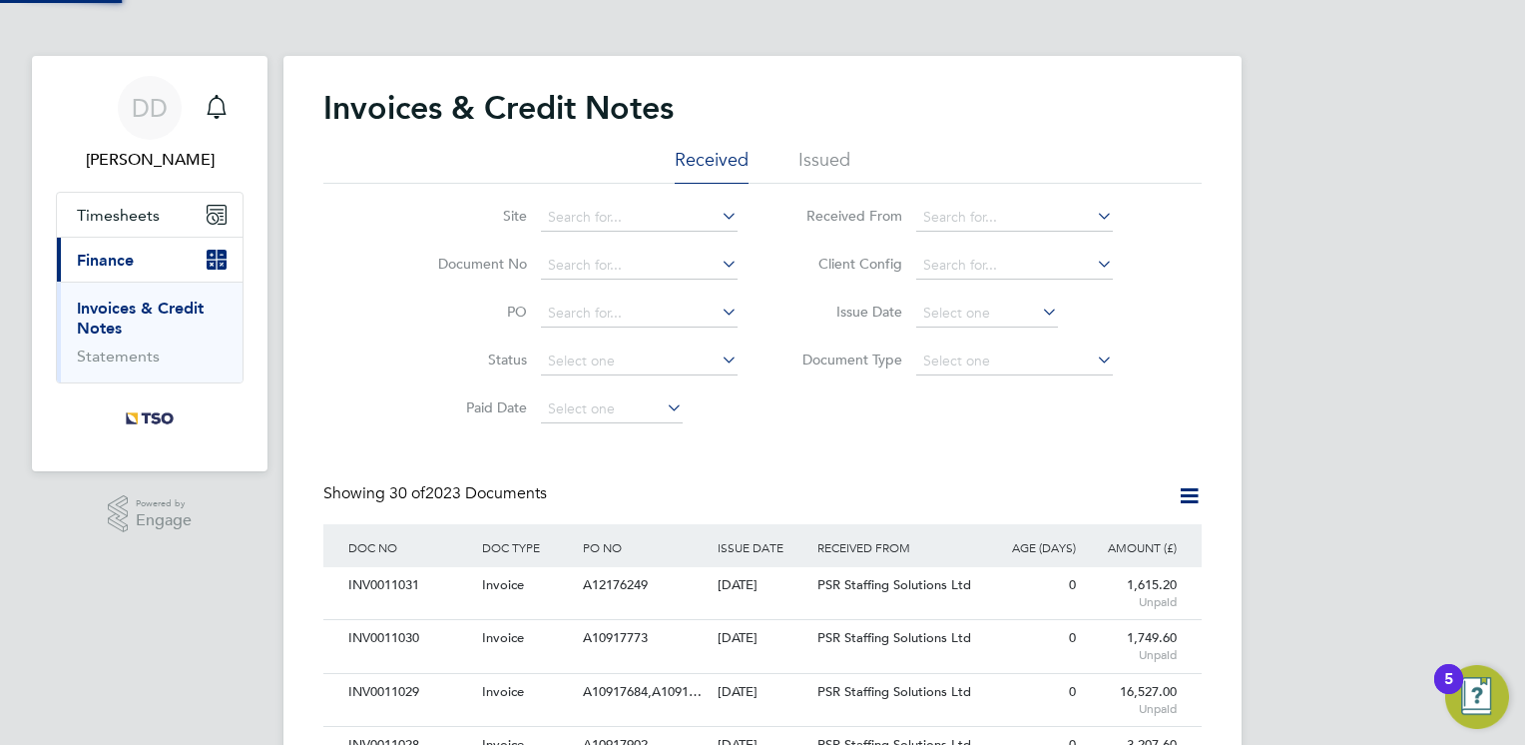
scroll to position [38, 136]
click at [575, 544] on div "DOC TYPE" at bounding box center [527, 547] width 101 height 46
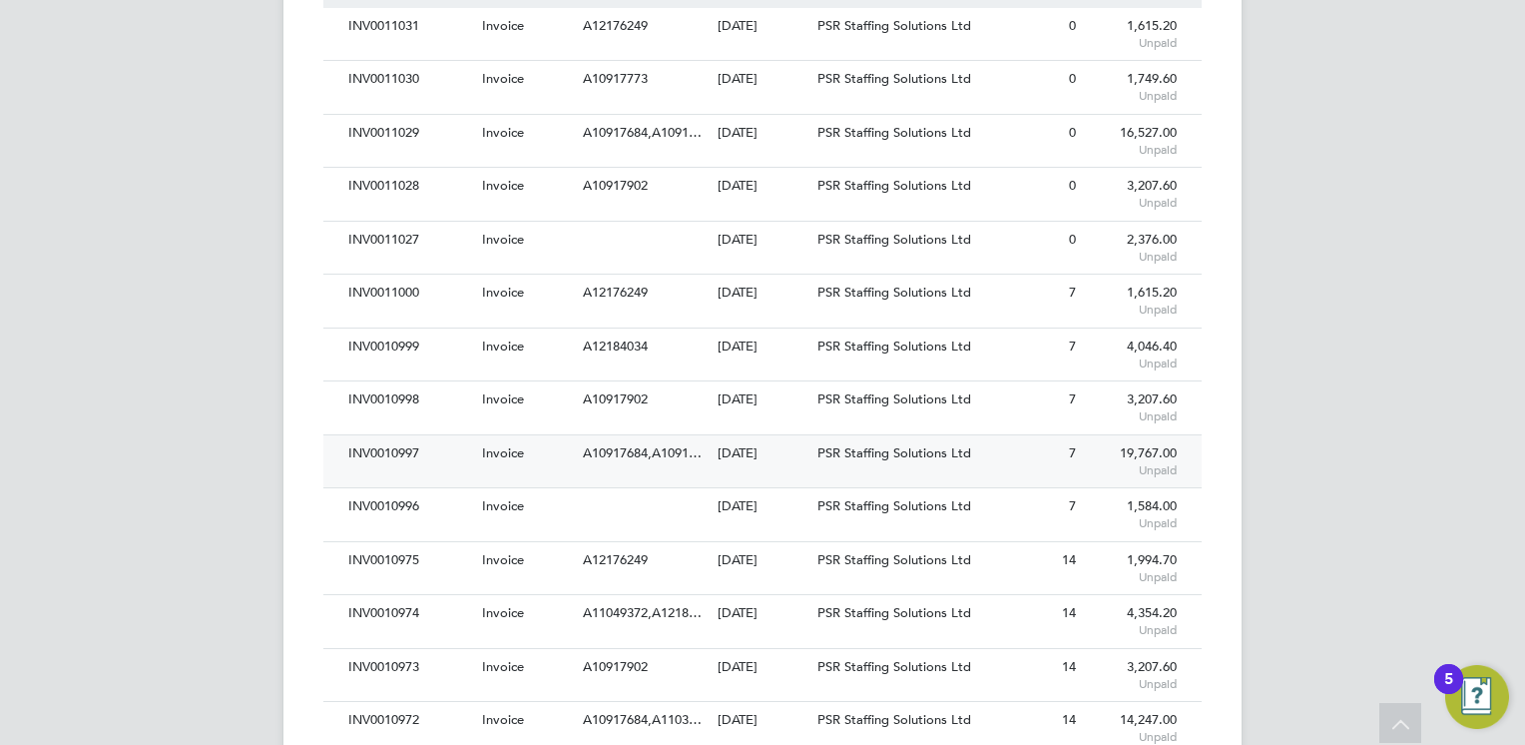
click at [555, 447] on div "Invoice" at bounding box center [527, 453] width 101 height 37
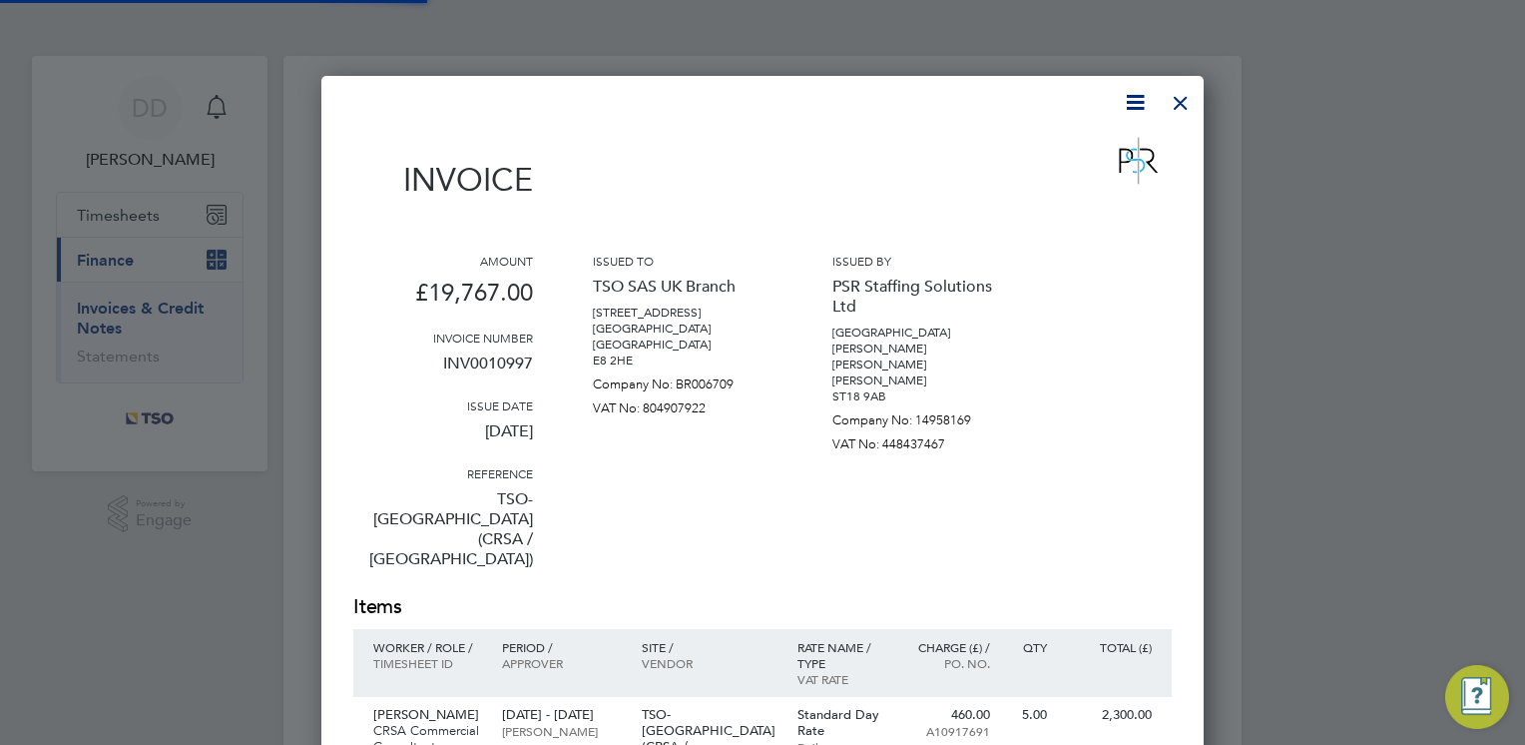
click at [667, 459] on div "Issued to TSO SAS UK Branch [STREET_ADDRESS] [GEOGRAPHIC_DATA] [GEOGRAPHIC_DATA…" at bounding box center [683, 423] width 180 height 340
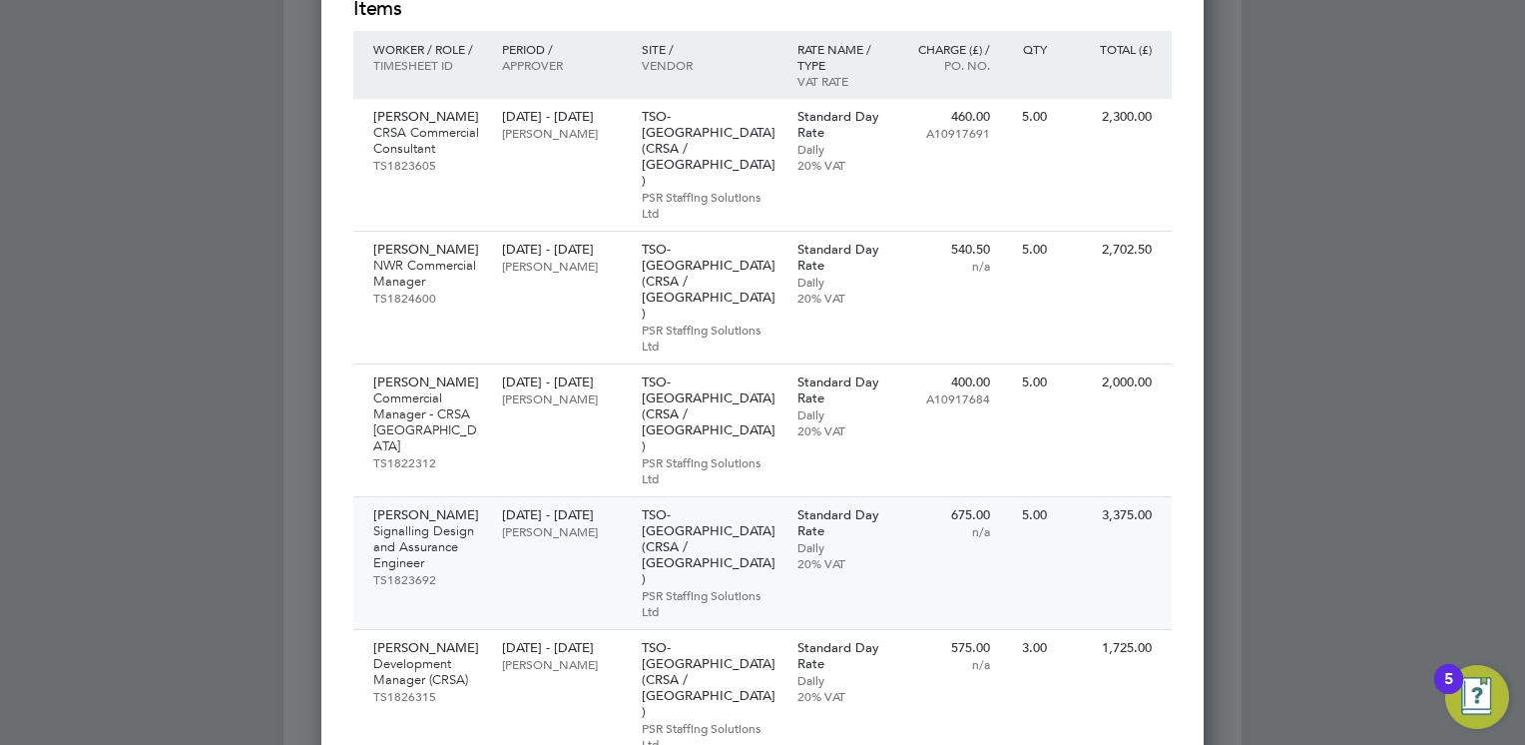
scroll to position [599, 0]
click at [1247, 256] on div at bounding box center [762, 372] width 1525 height 745
click at [1152, 231] on div "Rajesh Panjabi NWR Commercial Manager TS1824600 15 Sep - 19 Sep 2025 Katie Hutc…" at bounding box center [762, 297] width 819 height 133
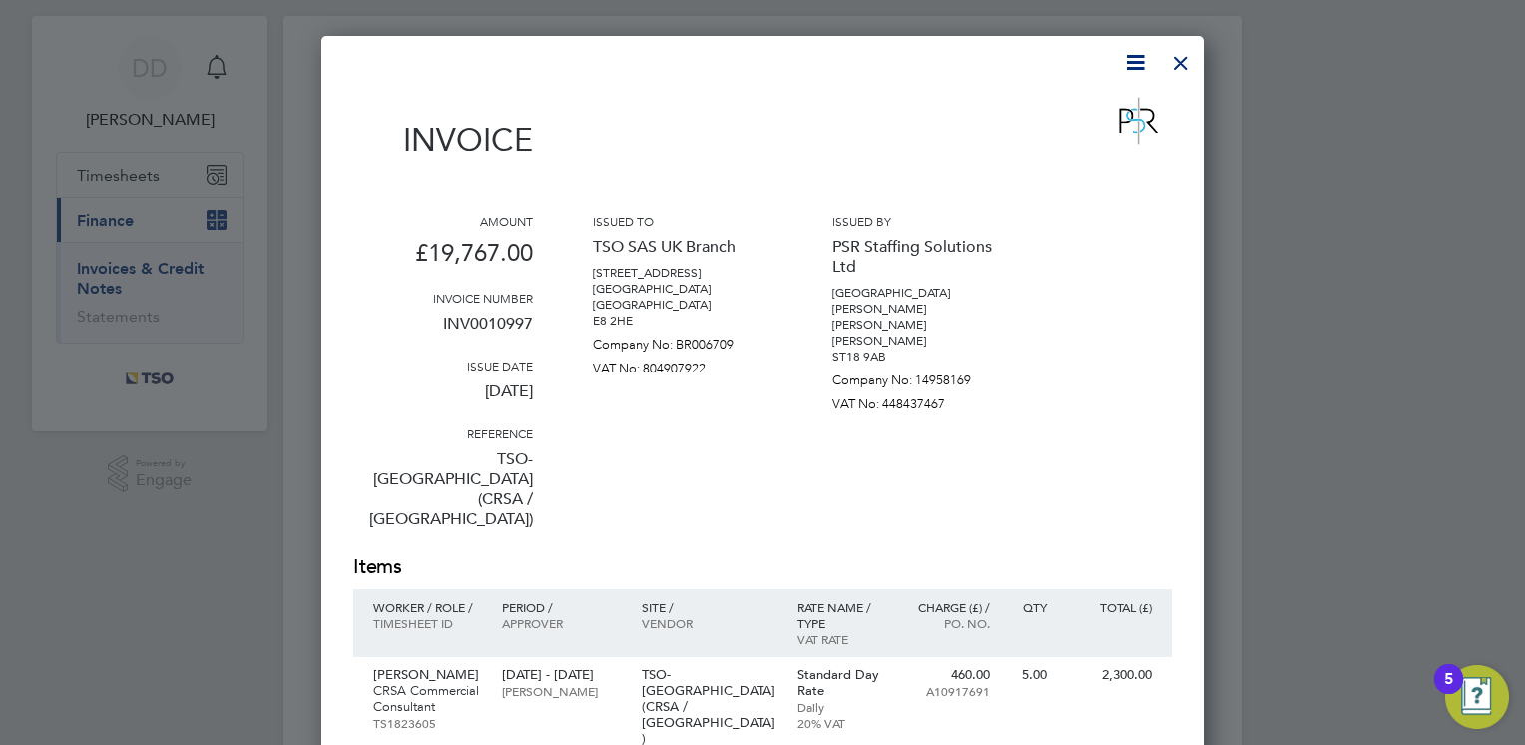
click at [1172, 76] on div at bounding box center [1181, 58] width 36 height 36
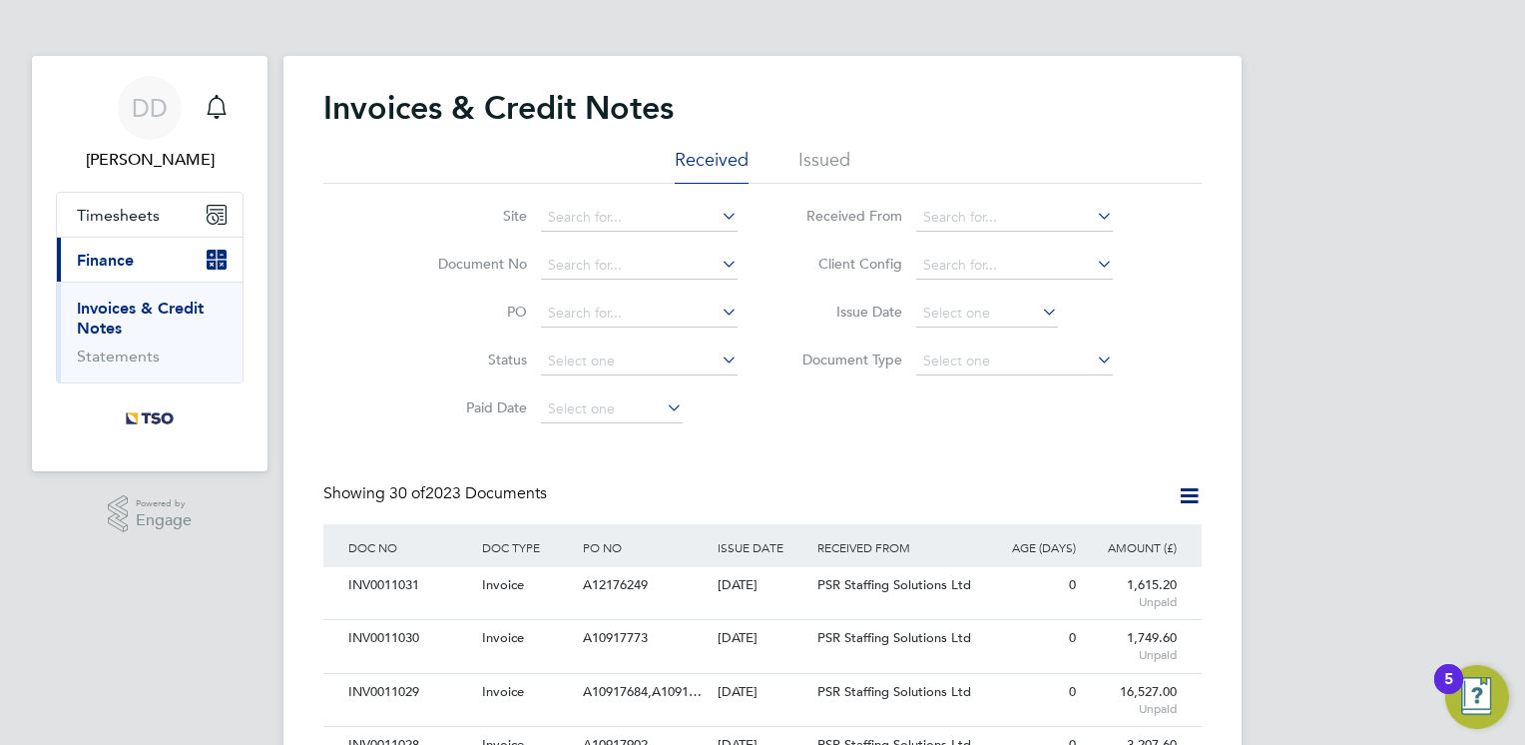
click at [959, 416] on div "Site Document No PO Status Paid Date Issued To Received From Client Config Issu…" at bounding box center [762, 309] width 878 height 250
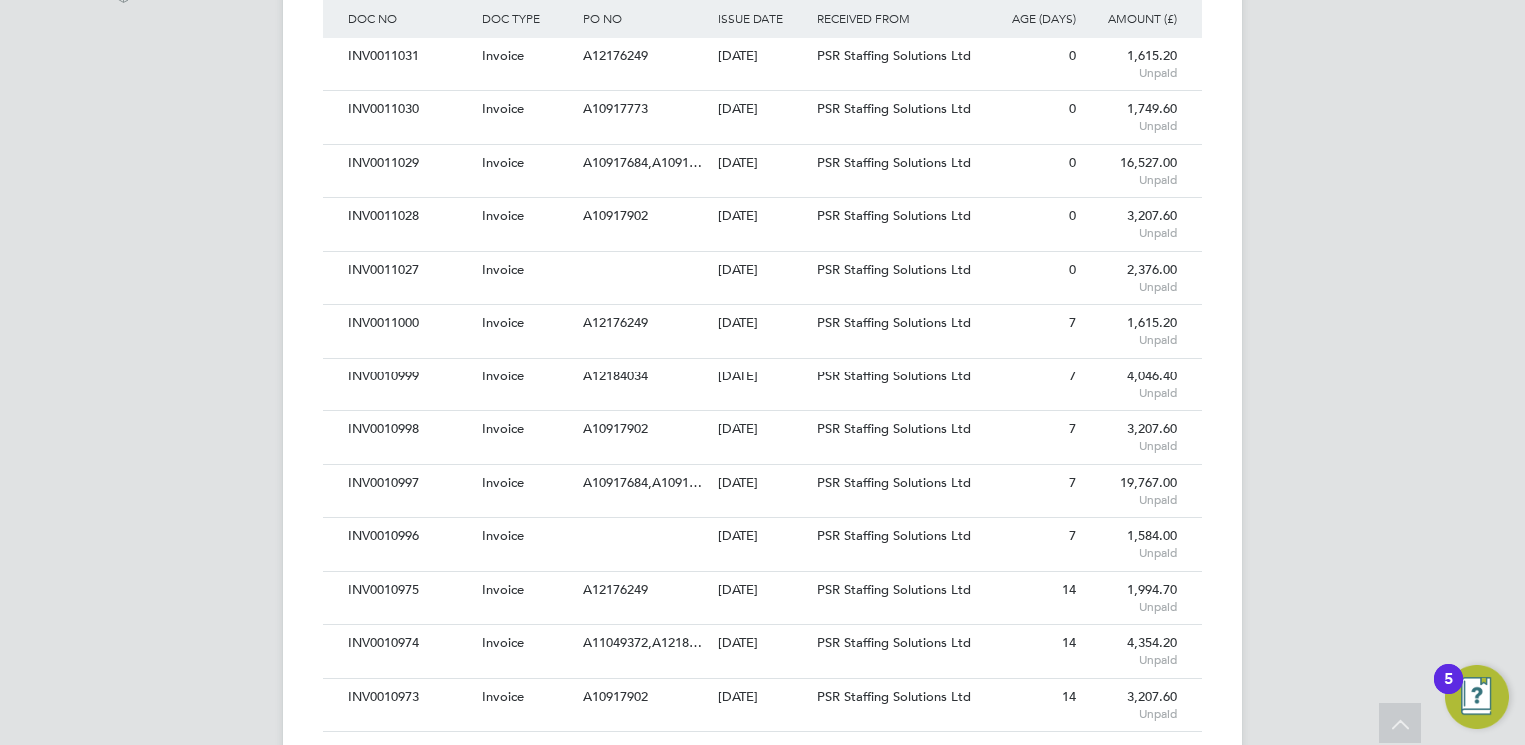
scroll to position [559, 0]
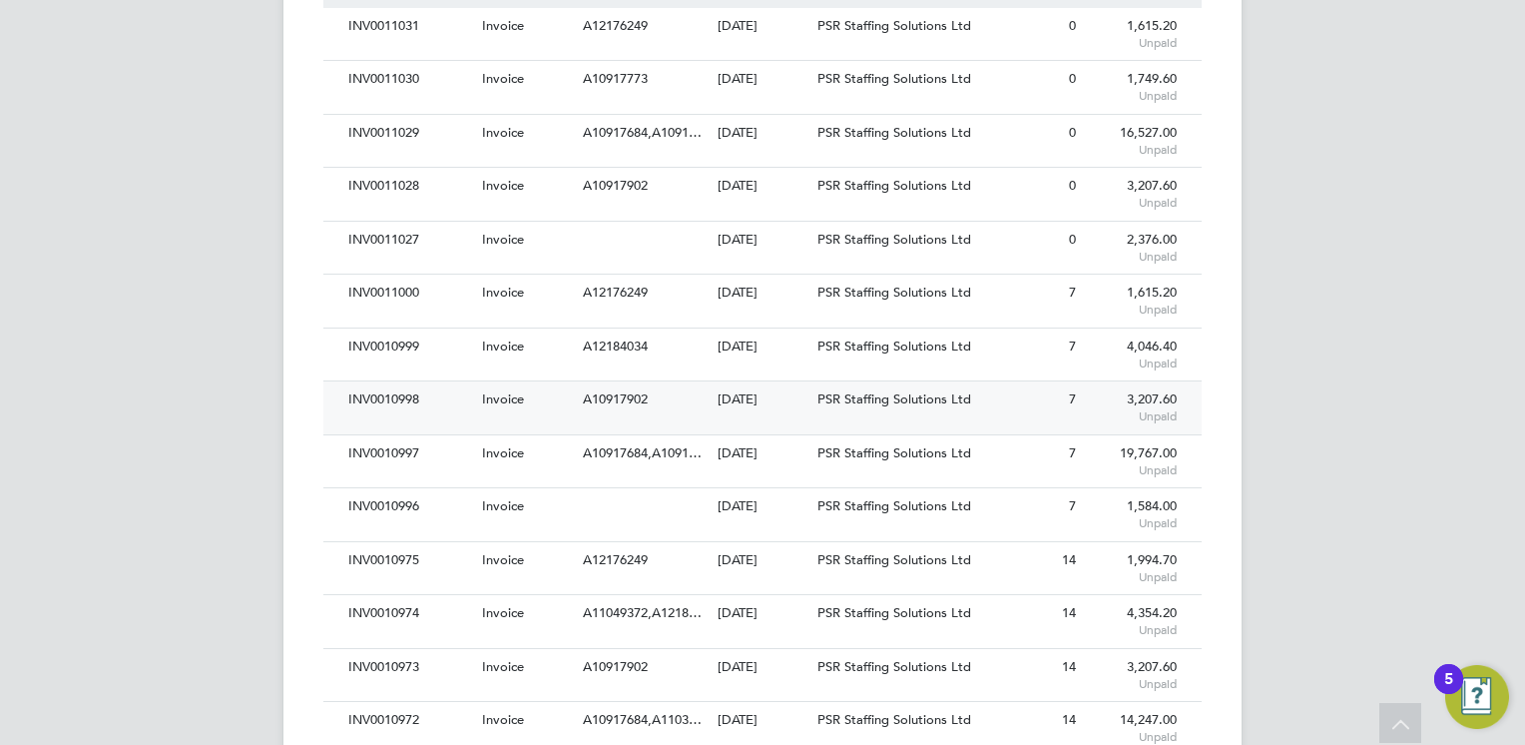
click at [679, 425] on div "INV0010998 Invoice A10917902 25 Sep 2025 TSO SAS UK Branch PSR Staffing Solutio…" at bounding box center [762, 406] width 878 height 53
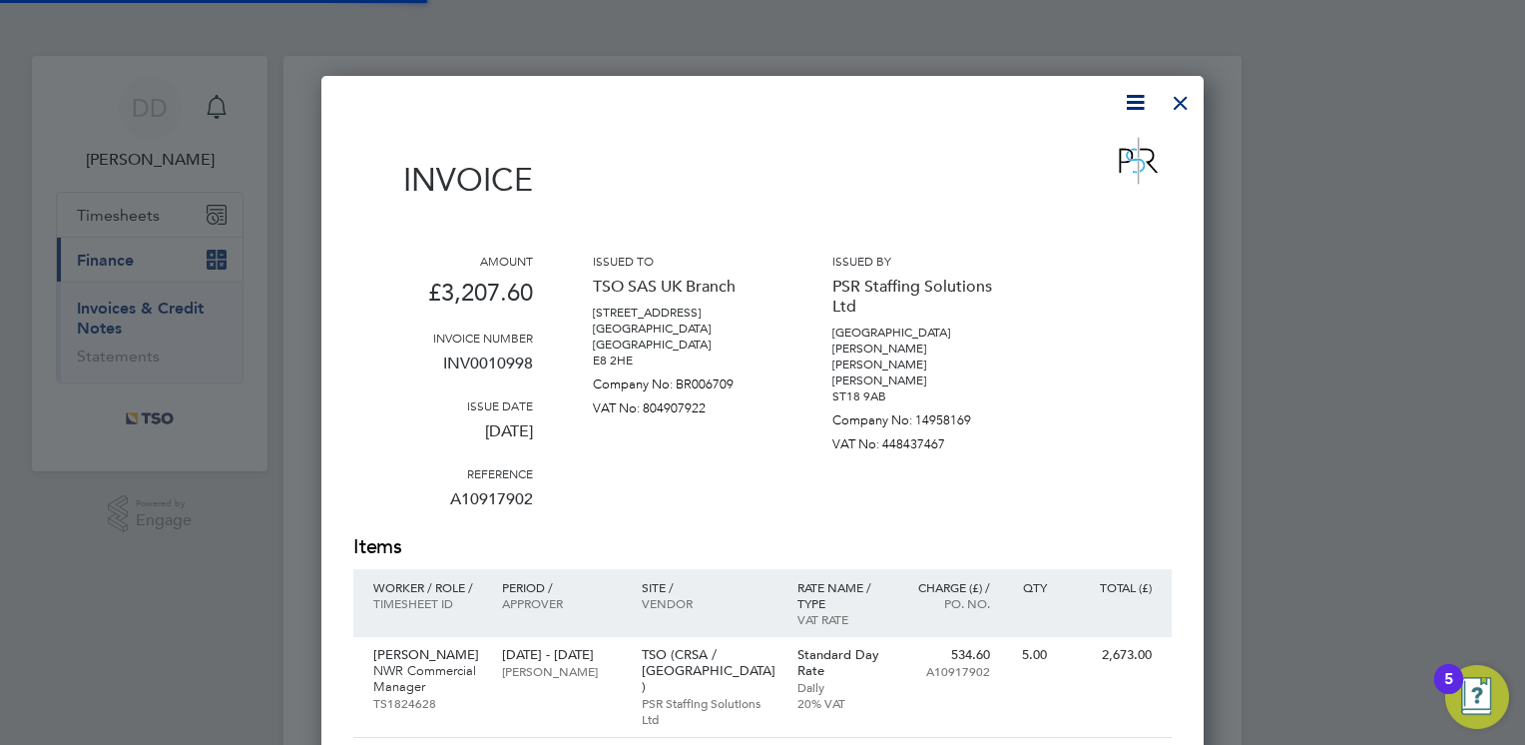
scroll to position [1062, 883]
click at [539, 513] on div "Amount £3,207.60 Invoice number INV0010998 Issue date 25 Sep 2025 Reference A10…" at bounding box center [762, 393] width 819 height 280
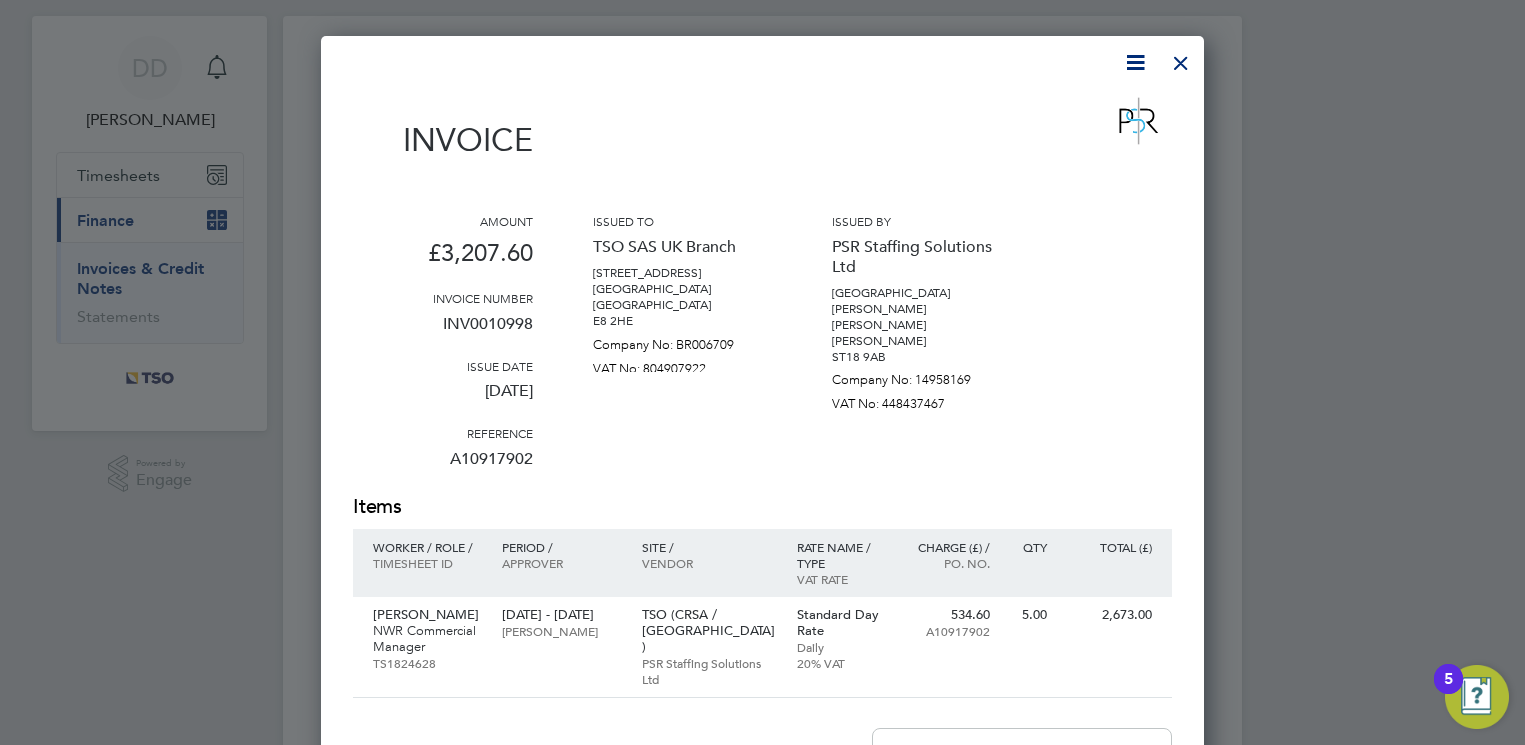
scroll to position [200, 0]
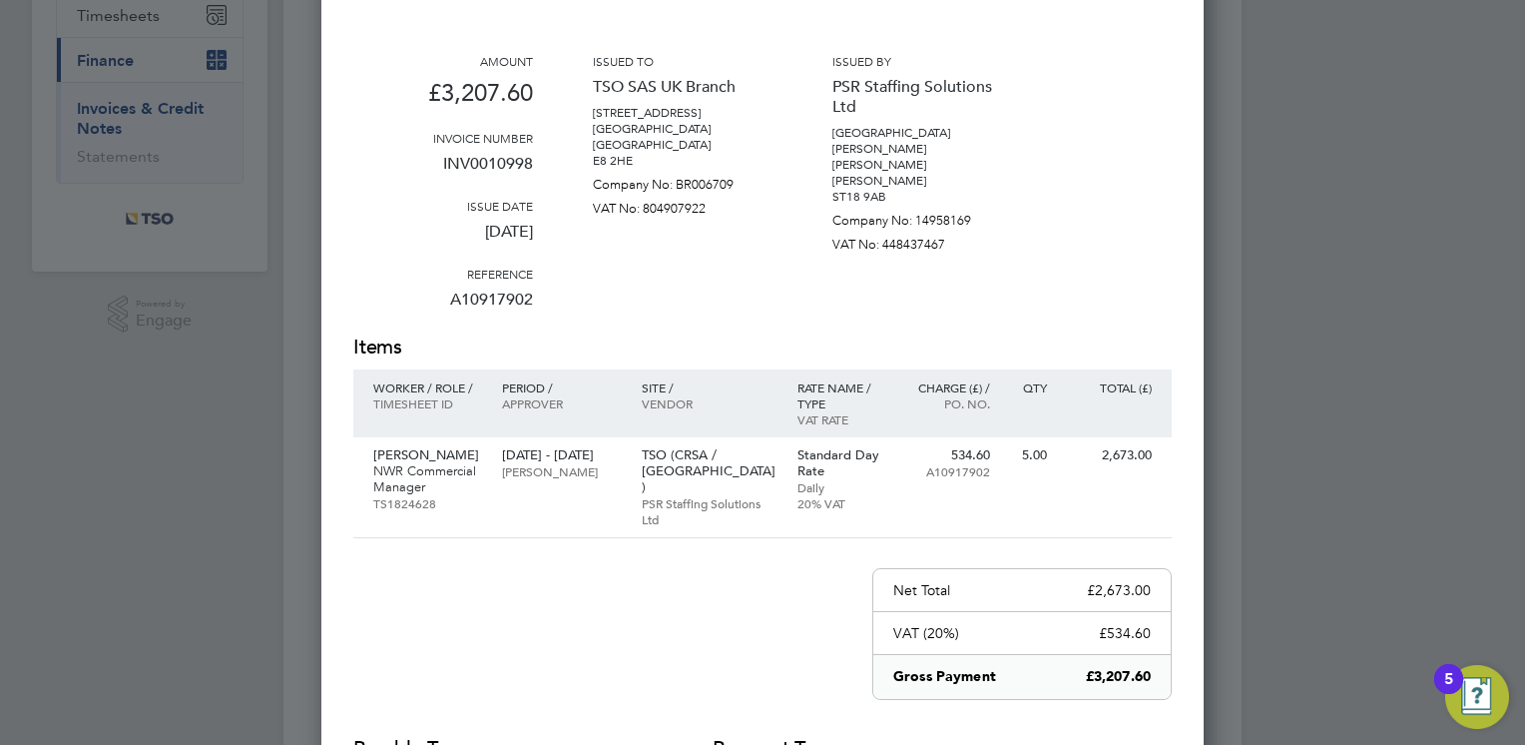
click at [927, 260] on div "Issued by PSR Staffing Solutions Ltd Prospect House Stafford Road Dunston Staff…" at bounding box center [922, 193] width 180 height 280
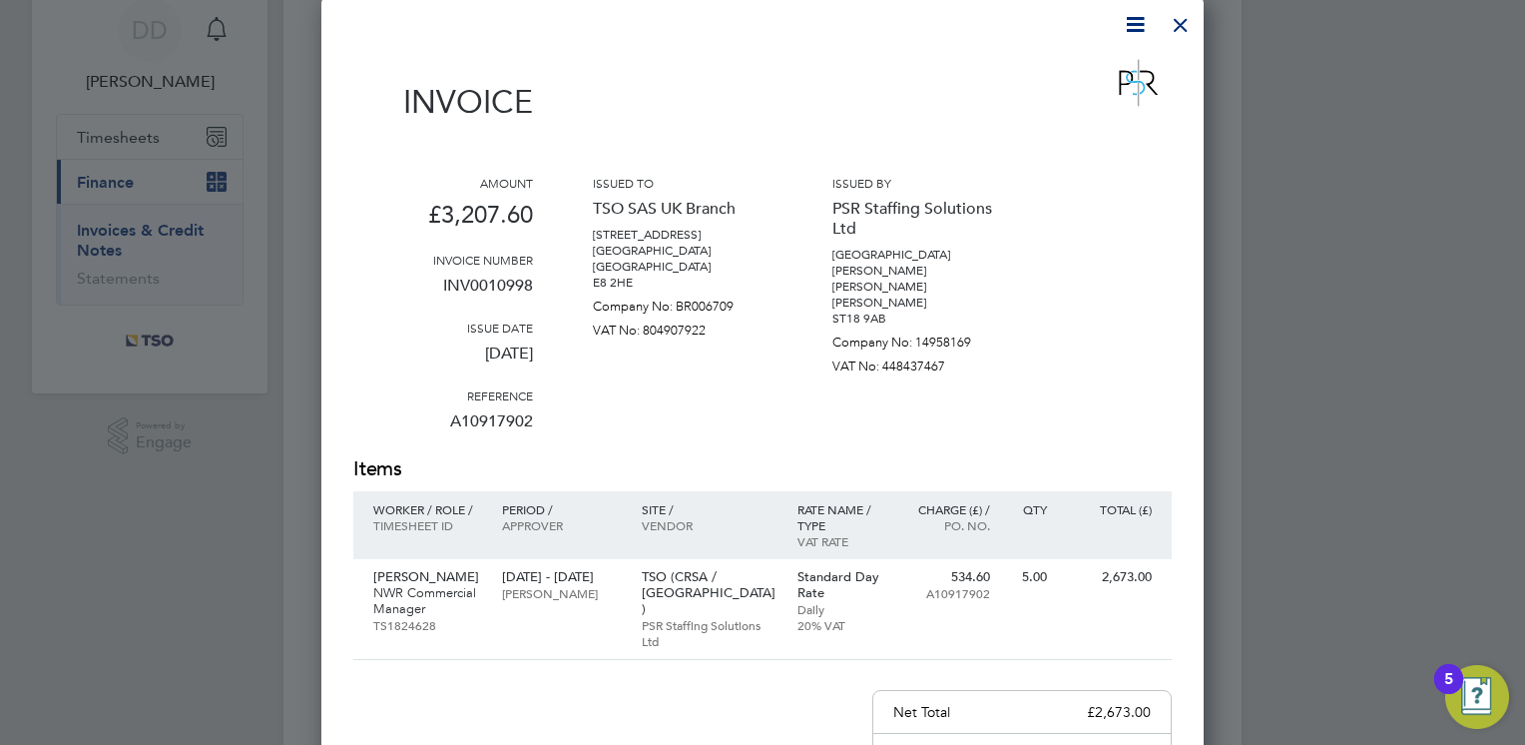
scroll to position [40, 0]
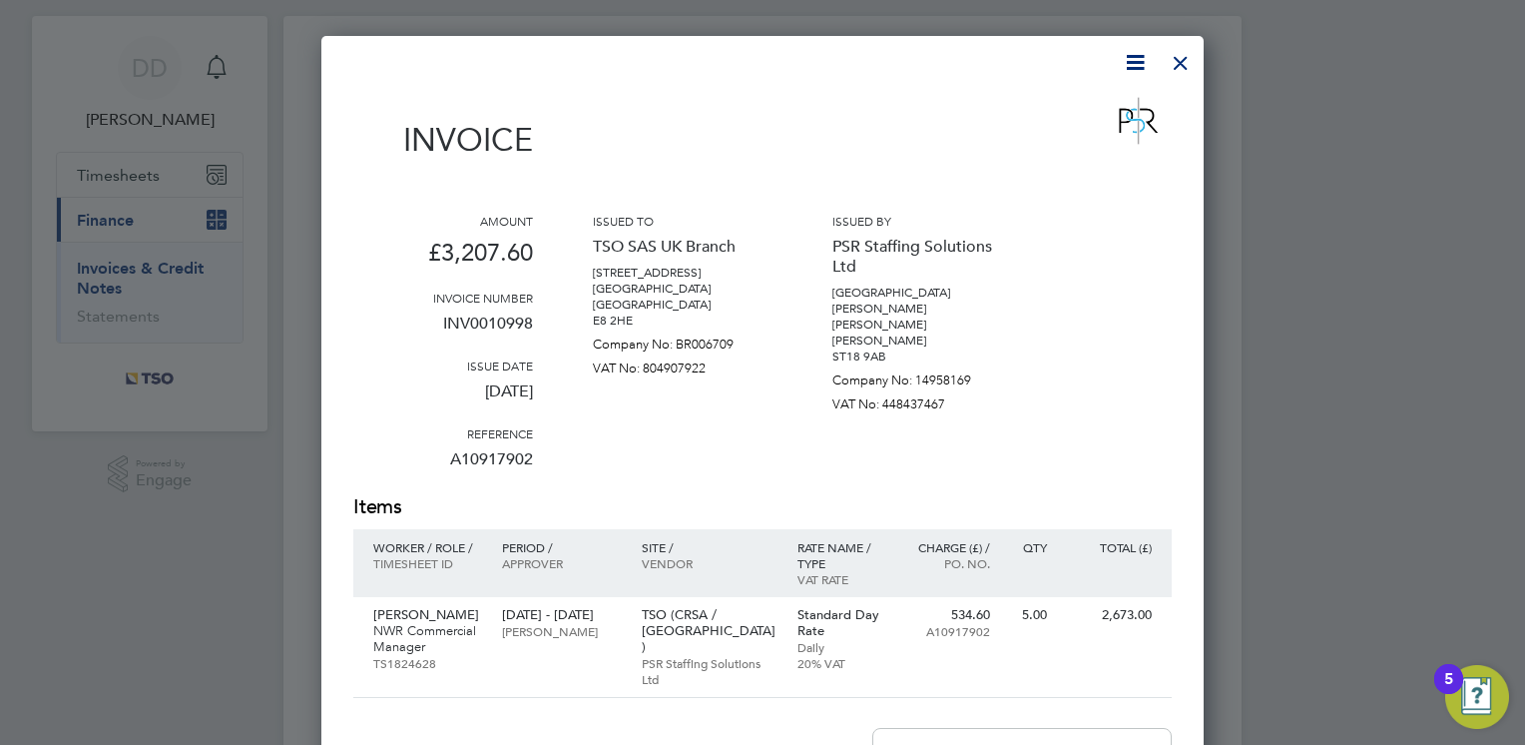
click at [1184, 61] on div at bounding box center [1181, 58] width 36 height 36
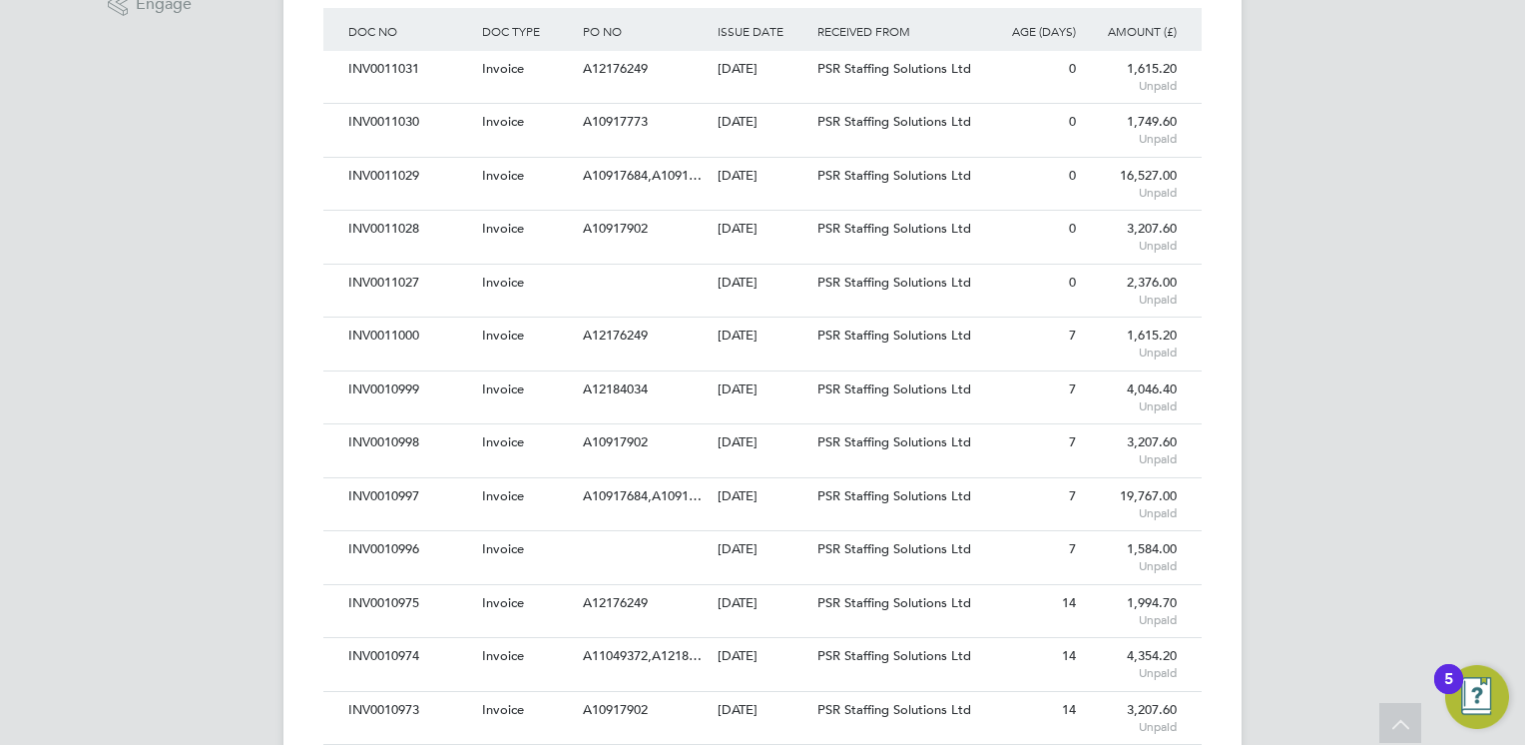
scroll to position [519, 0]
click at [716, 411] on div "INV0010999 Invoice A12184034 25 Sep 2025 TSO SAS UK Branch PSR Staffing Solutio…" at bounding box center [762, 393] width 878 height 53
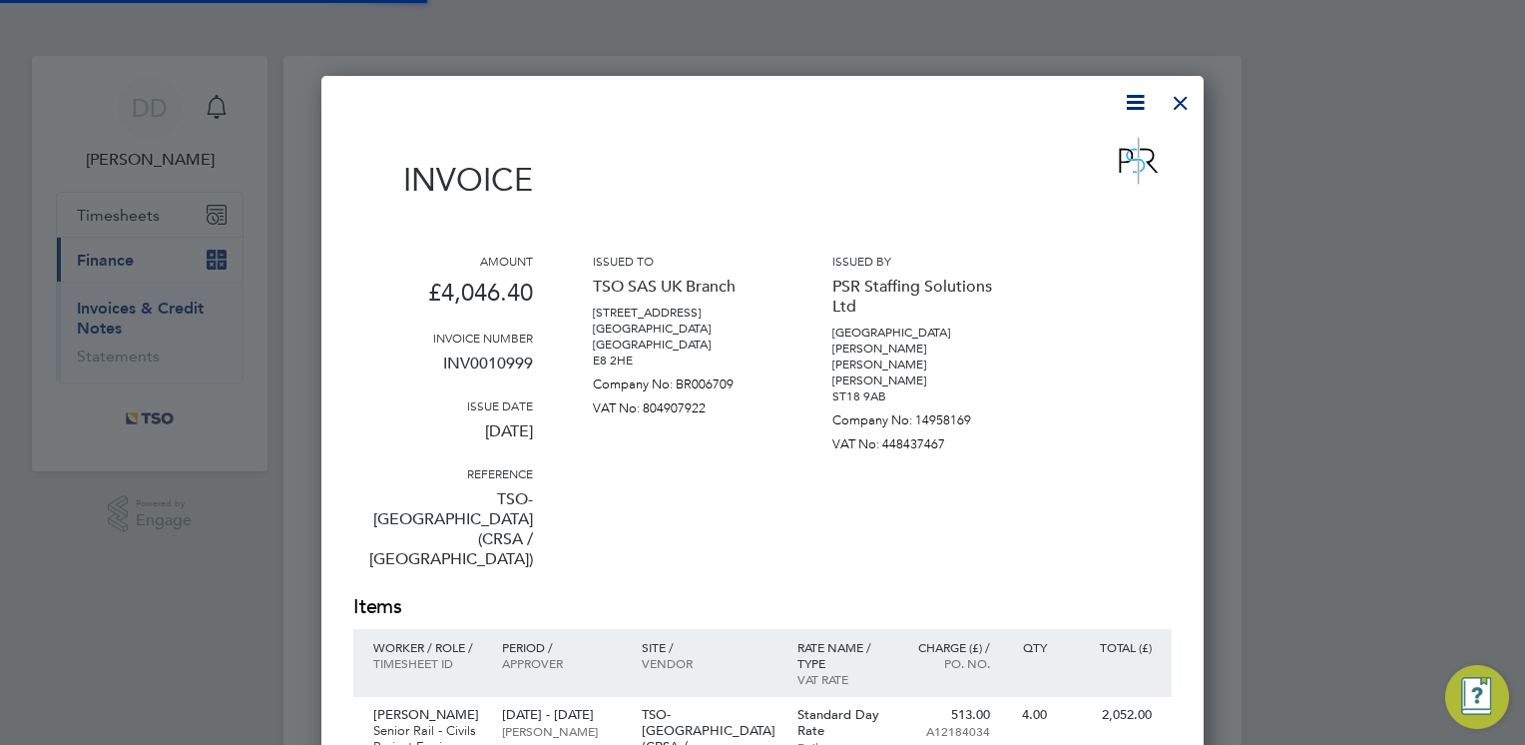
scroll to position [1198, 883]
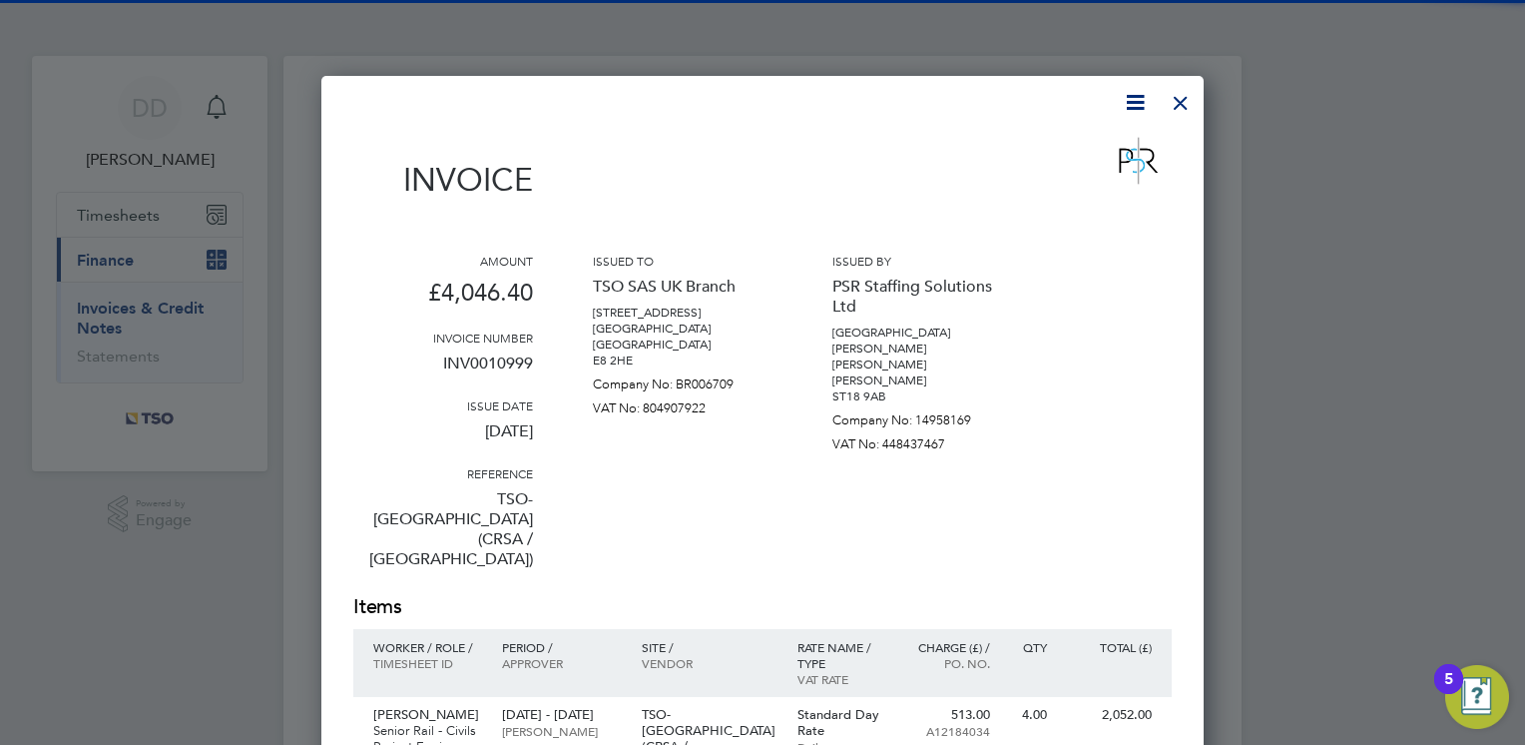
click at [693, 474] on div "Issued to TSO SAS UK Branch [STREET_ADDRESS] [GEOGRAPHIC_DATA] [GEOGRAPHIC_DATA…" at bounding box center [683, 423] width 180 height 340
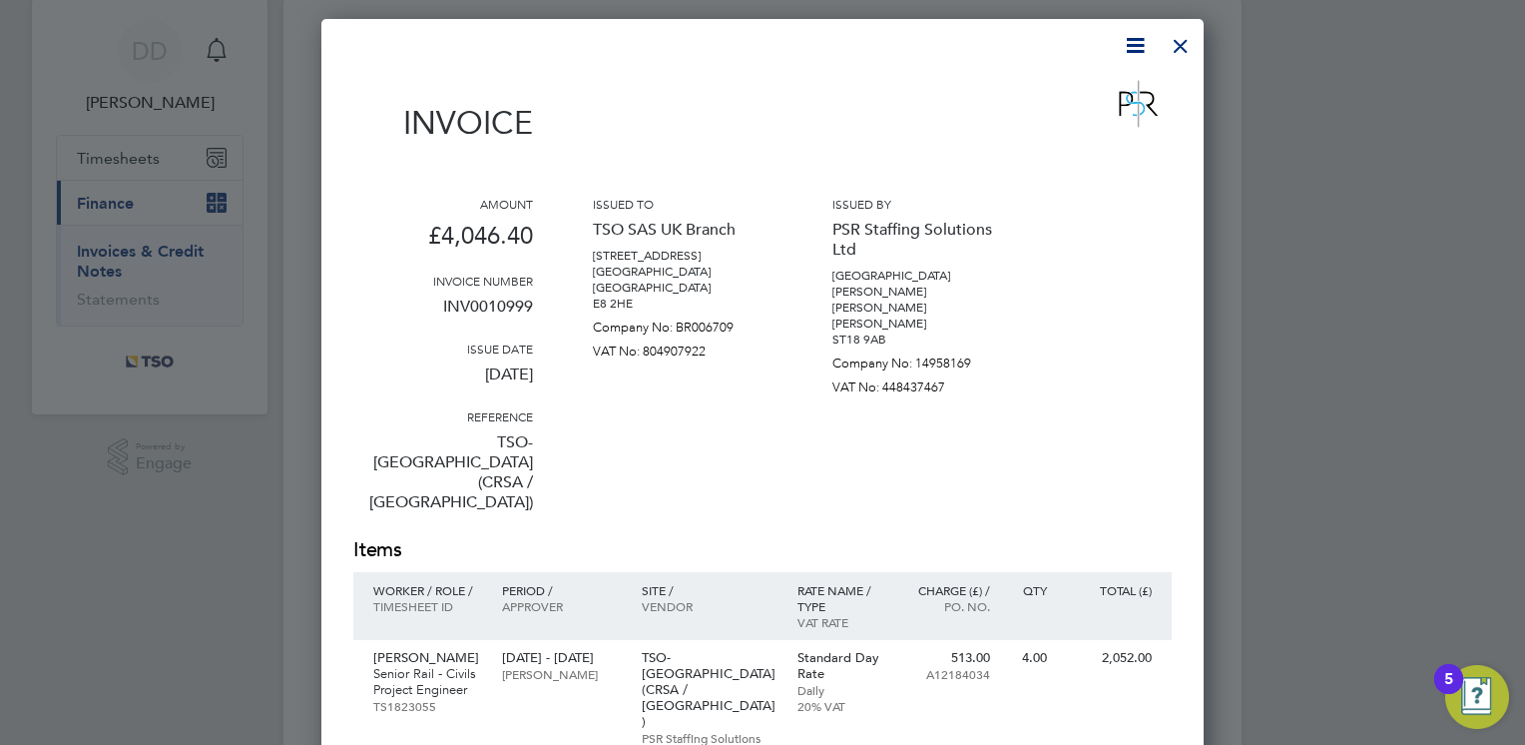
scroll to position [0, 0]
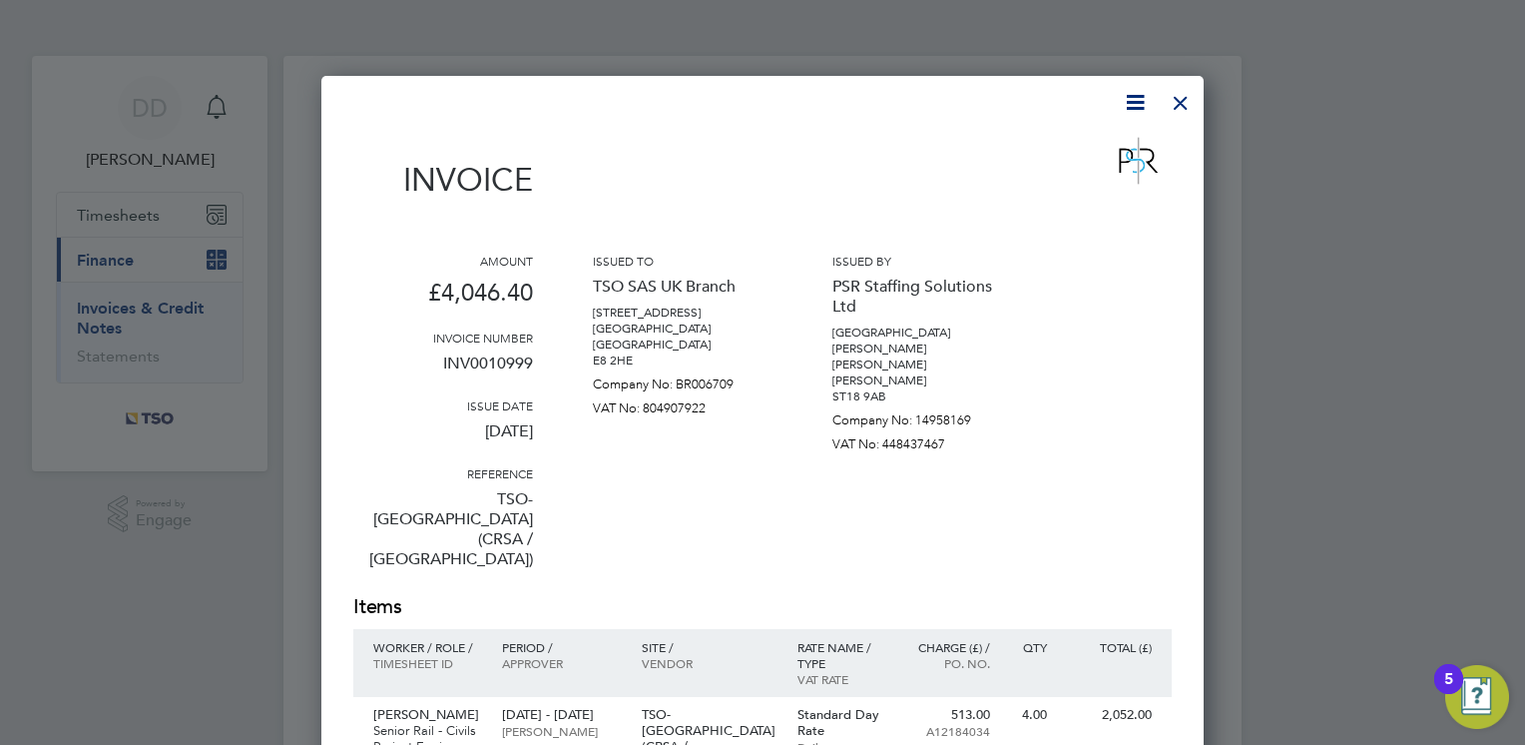
click at [1174, 103] on div at bounding box center [1181, 98] width 36 height 36
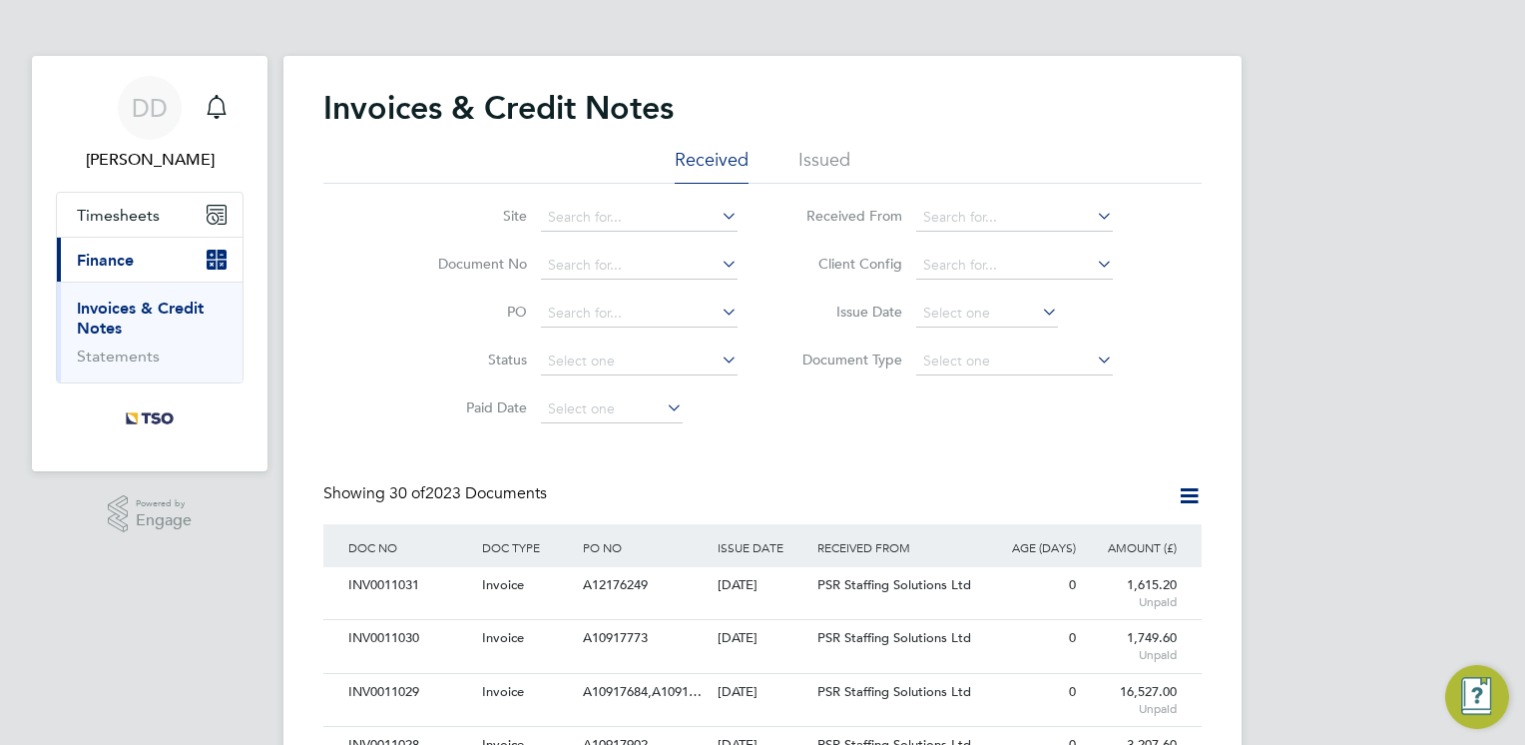
click at [739, 427] on li "Paid Date" at bounding box center [574, 409] width 375 height 48
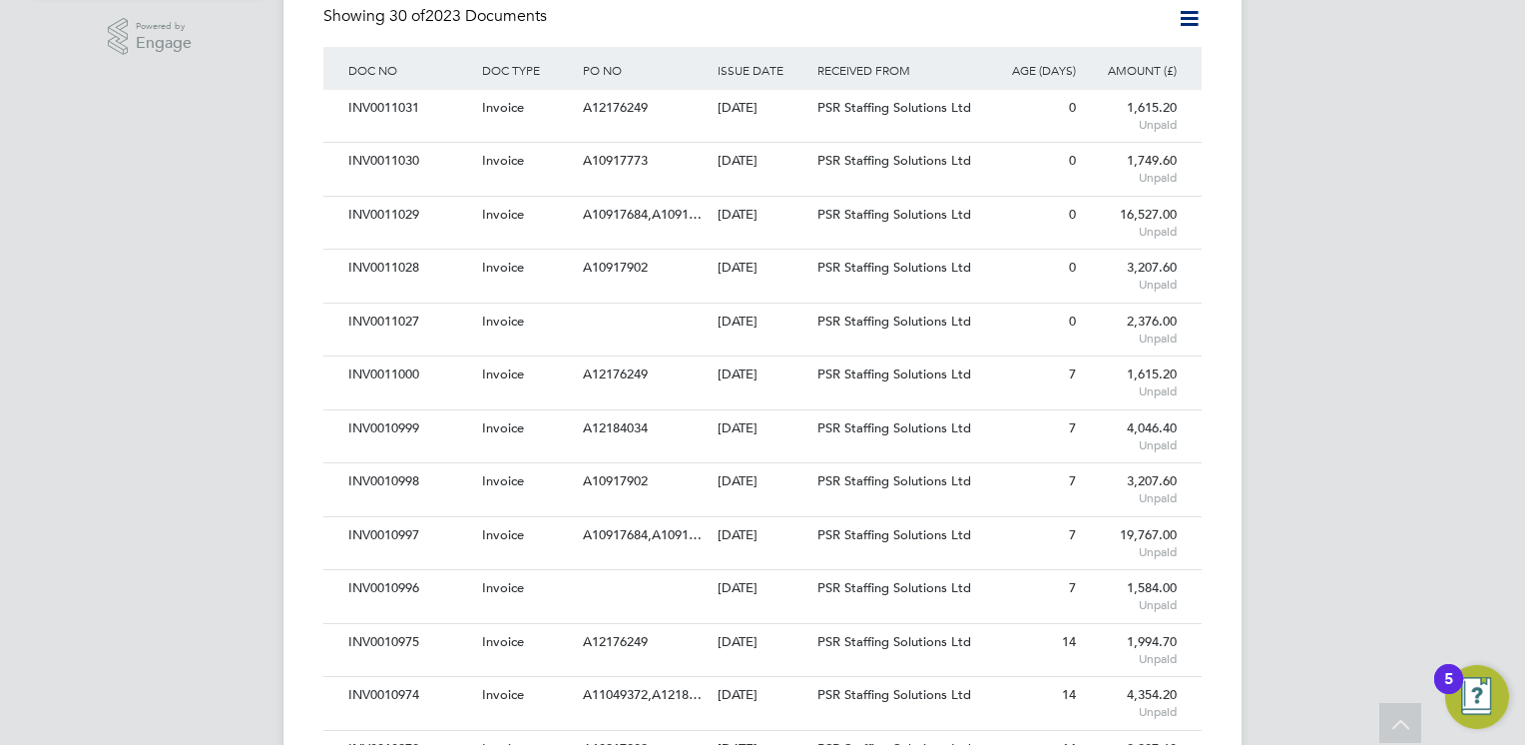
scroll to position [479, 0]
click at [599, 393] on div "INV0011000 Invoice A12176249 25 Sep 2025 TSO SAS UK Branch PSR Staffing Solutio…" at bounding box center [762, 379] width 878 height 53
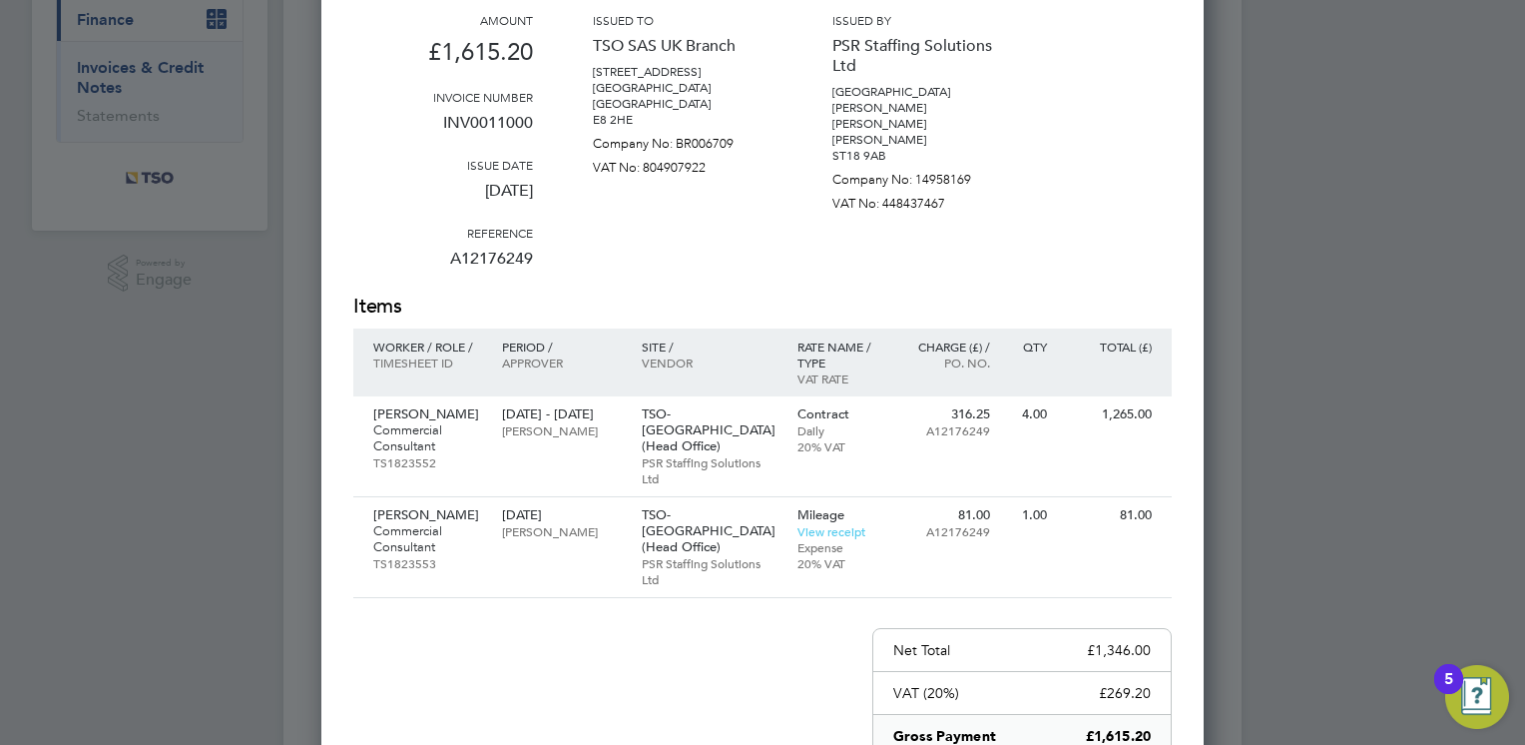
scroll to position [240, 0]
click at [813, 524] on link "View receipt" at bounding box center [832, 532] width 68 height 16
click at [502, 261] on p "A12176249" at bounding box center [443, 268] width 180 height 52
copy p "A12176249"
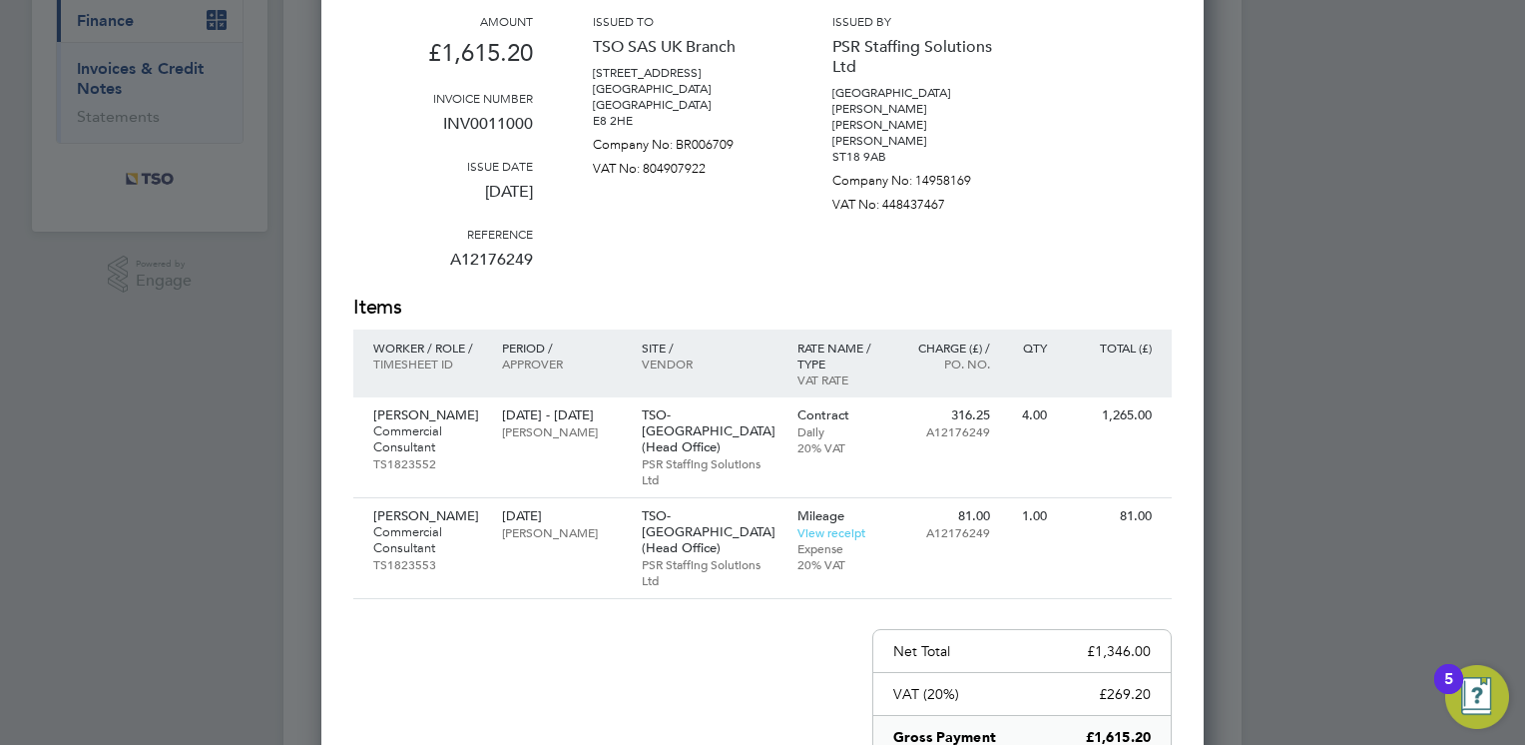
click at [1034, 228] on div "Amount £1,615.20 Invoice number INV0011000 Issue date 25 Sep 2025 Reference A12…" at bounding box center [762, 153] width 819 height 280
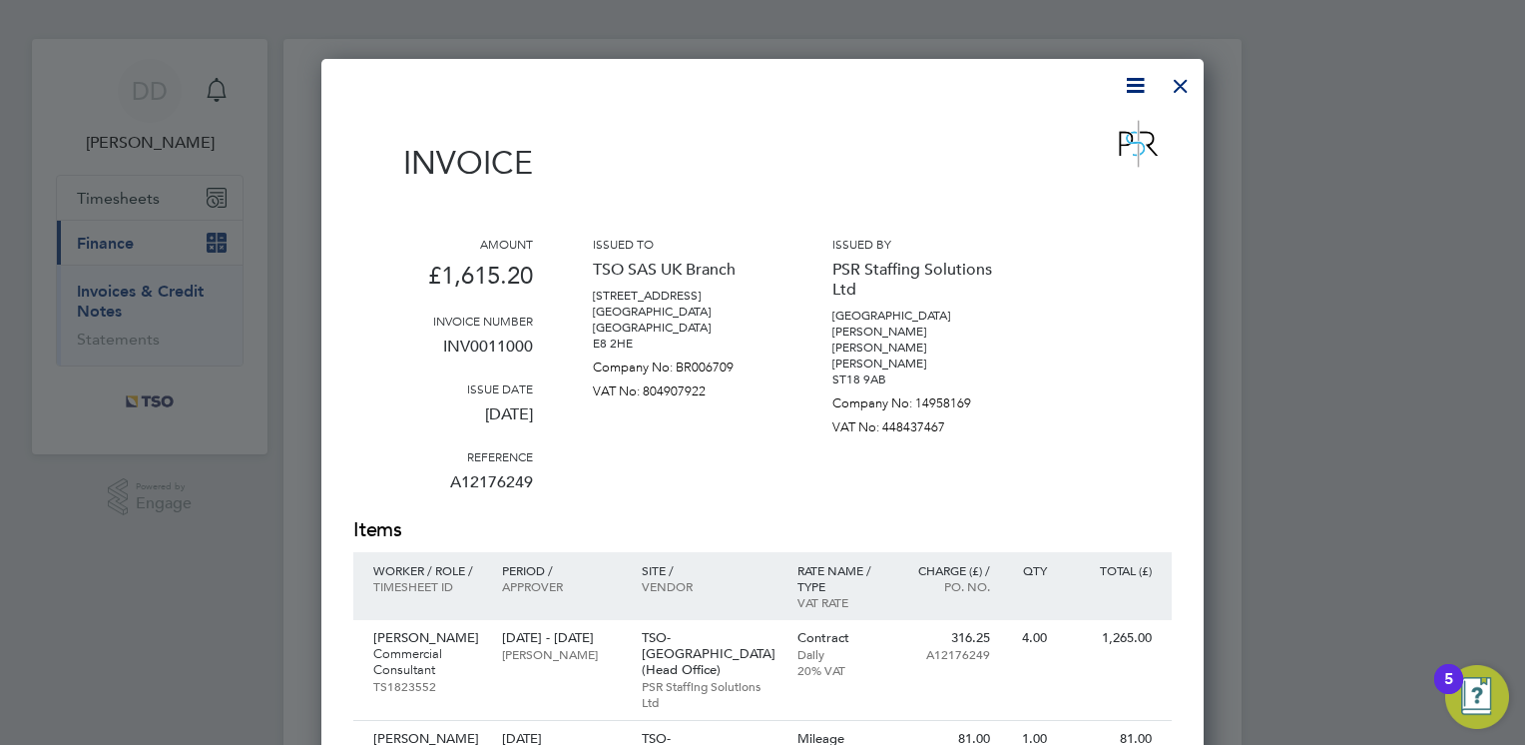
scroll to position [0, 0]
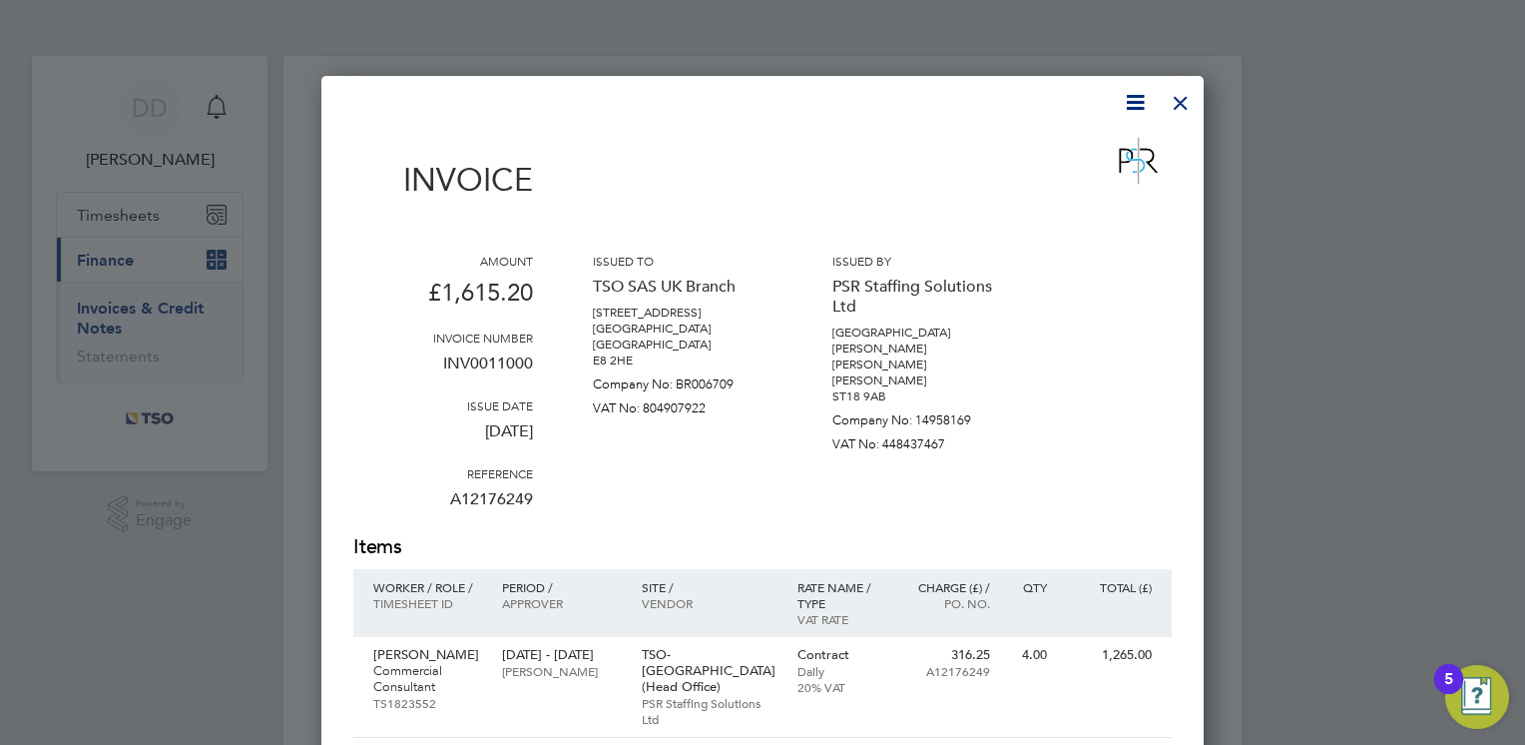
click at [1189, 108] on div at bounding box center [1181, 98] width 36 height 36
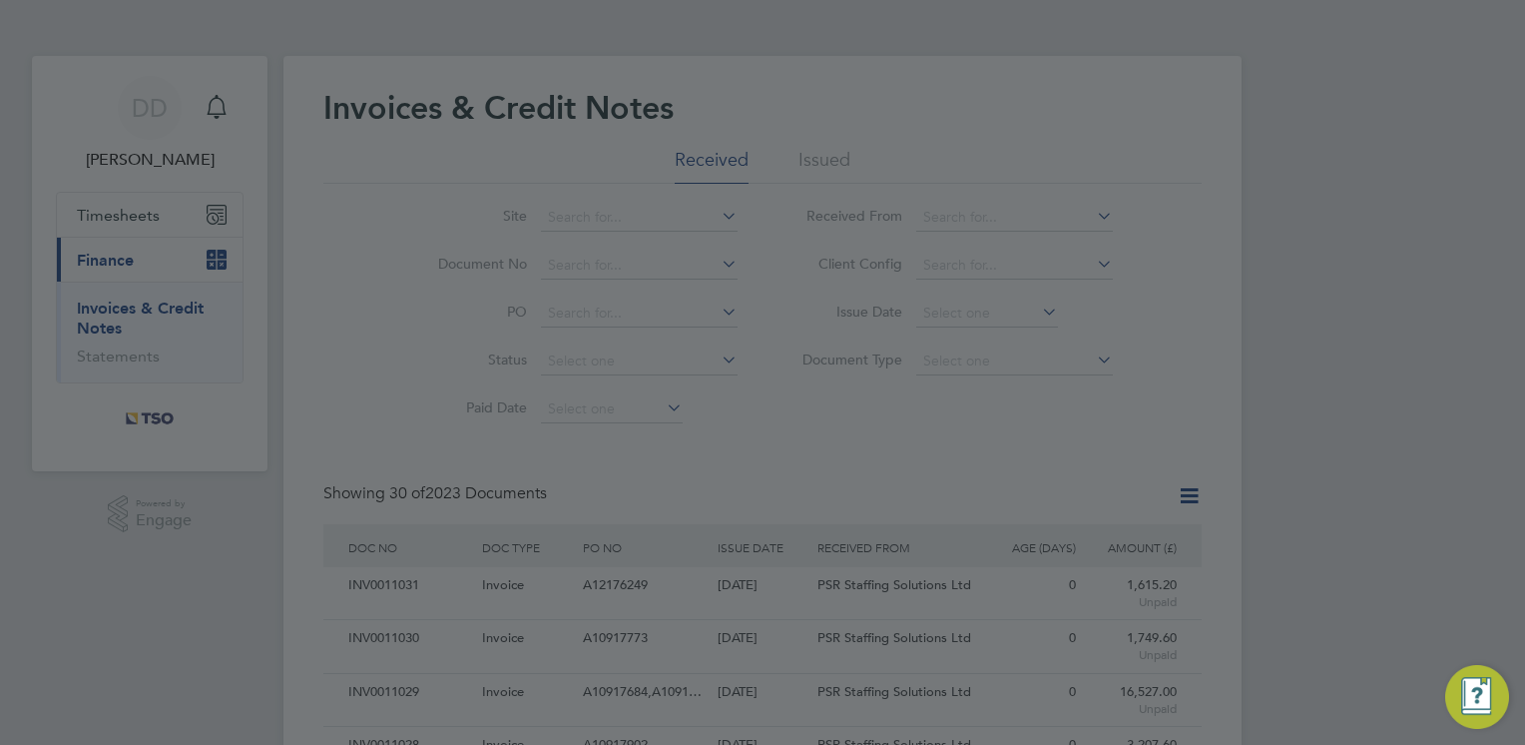
click at [824, 443] on div at bounding box center [762, 372] width 1525 height 745
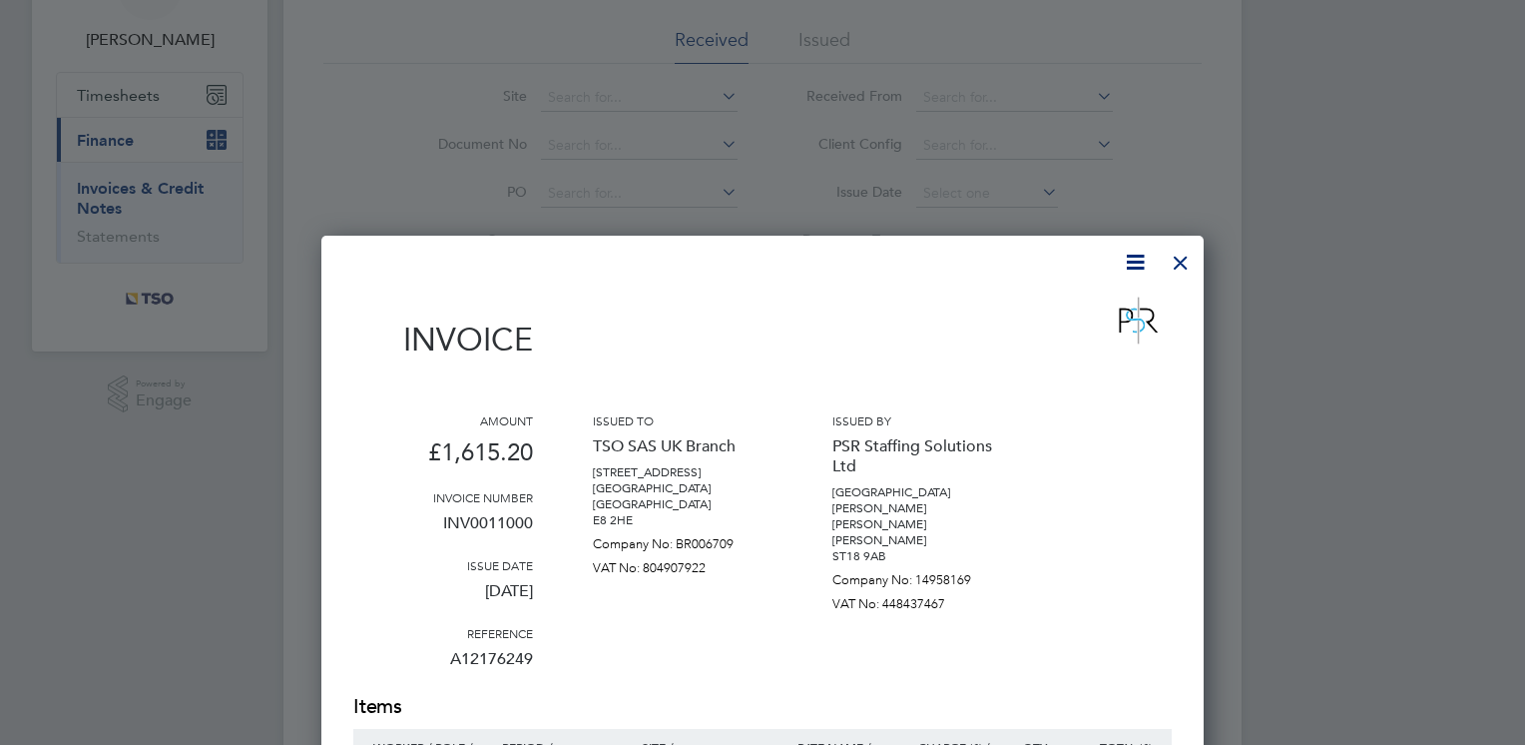
click at [1170, 268] on div at bounding box center [1181, 258] width 36 height 36
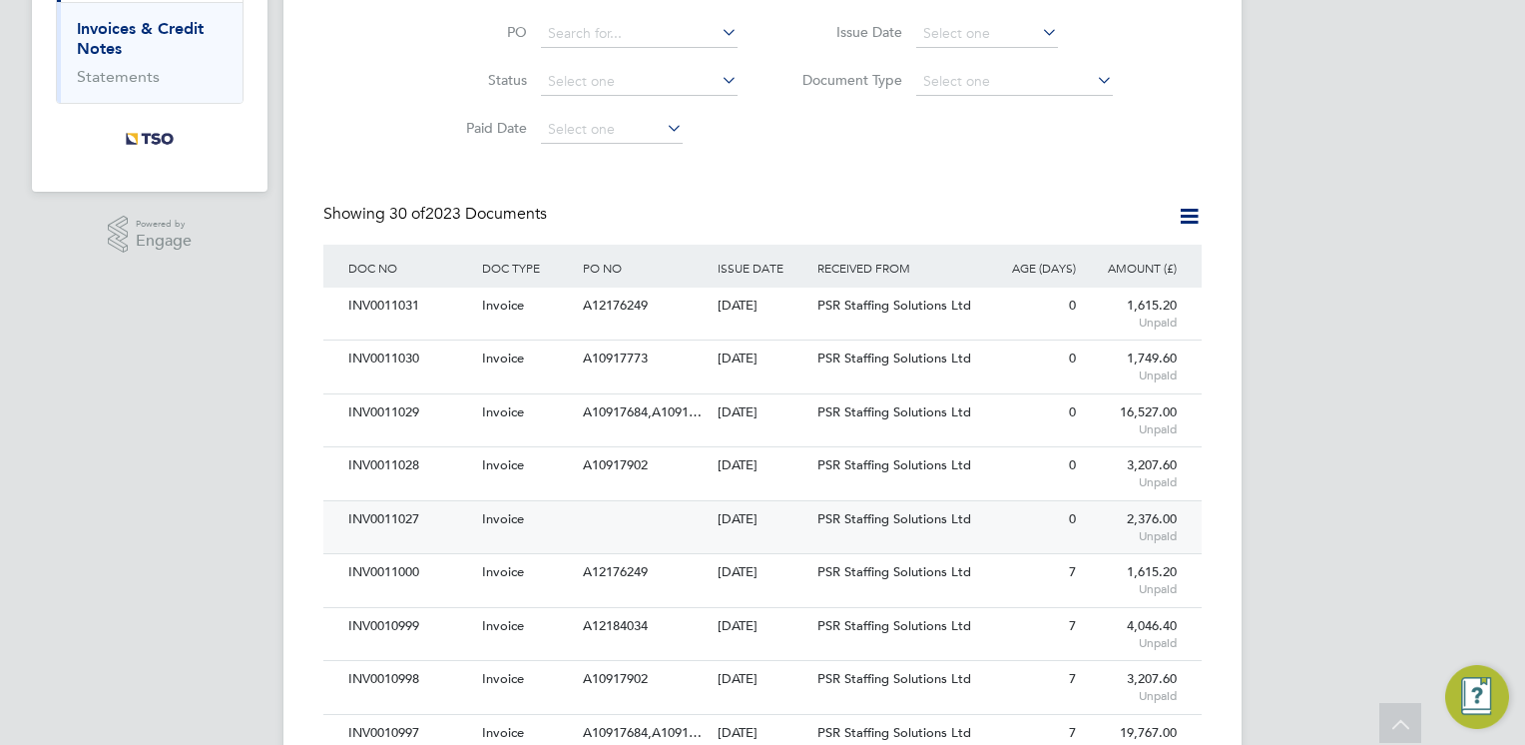
click at [570, 520] on div "Invoice" at bounding box center [527, 519] width 101 height 37
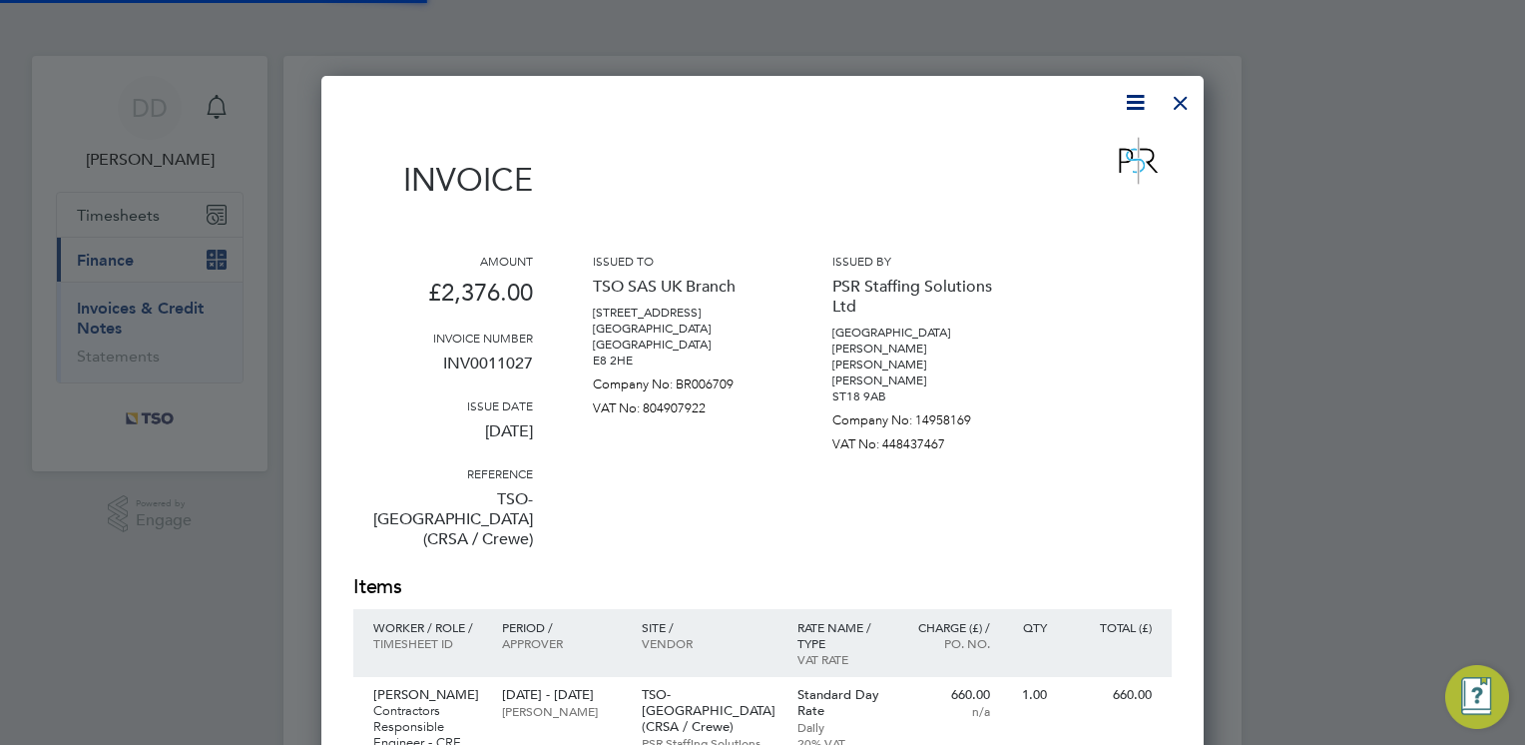
click at [709, 505] on div "Issued to TSO SAS UK Branch [STREET_ADDRESS] [GEOGRAPHIC_DATA] [GEOGRAPHIC_DATA…" at bounding box center [683, 413] width 180 height 320
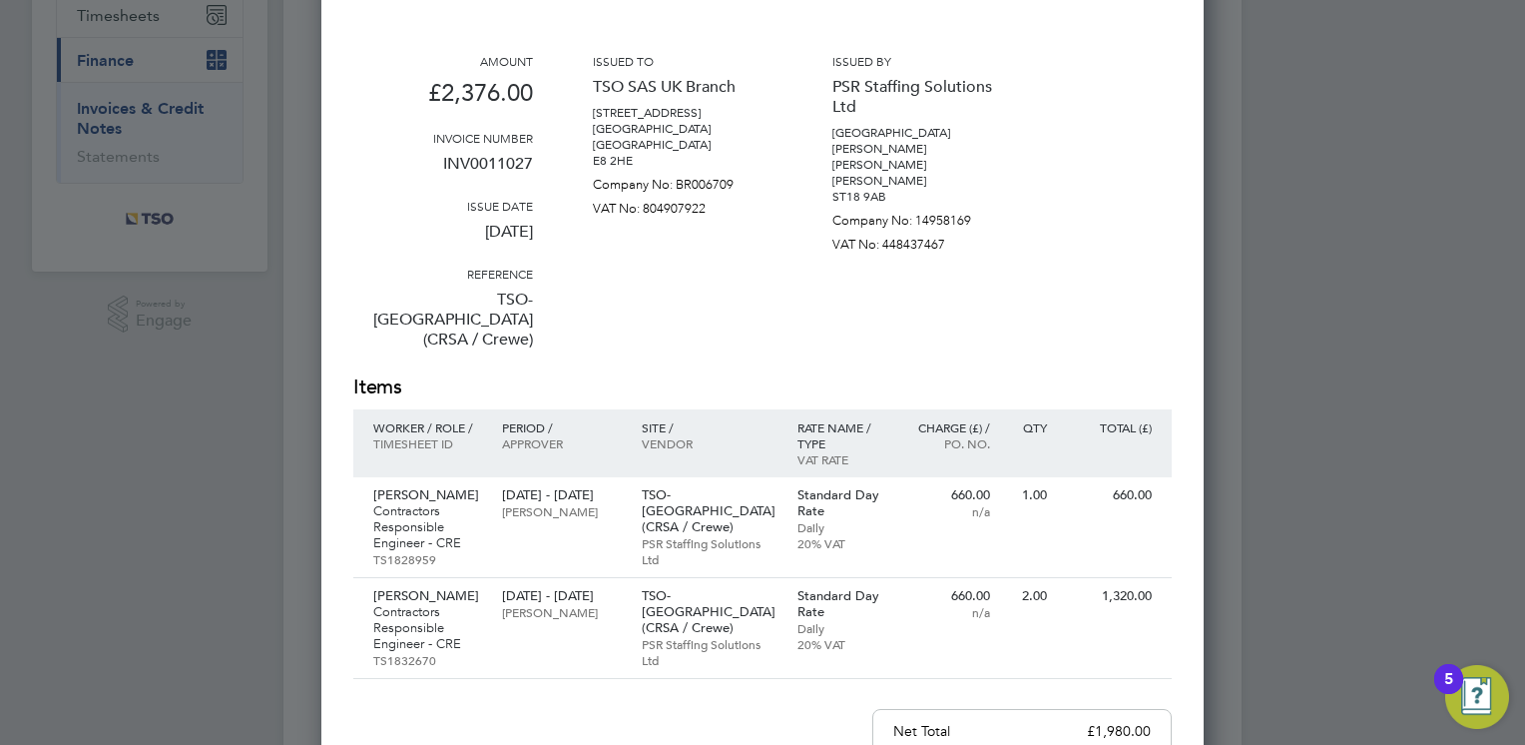
click at [1161, 248] on div "Amount £2,376.00 Invoice number INV0011027 Issue date [DATE] Reference TSO-[GEO…" at bounding box center [762, 213] width 819 height 320
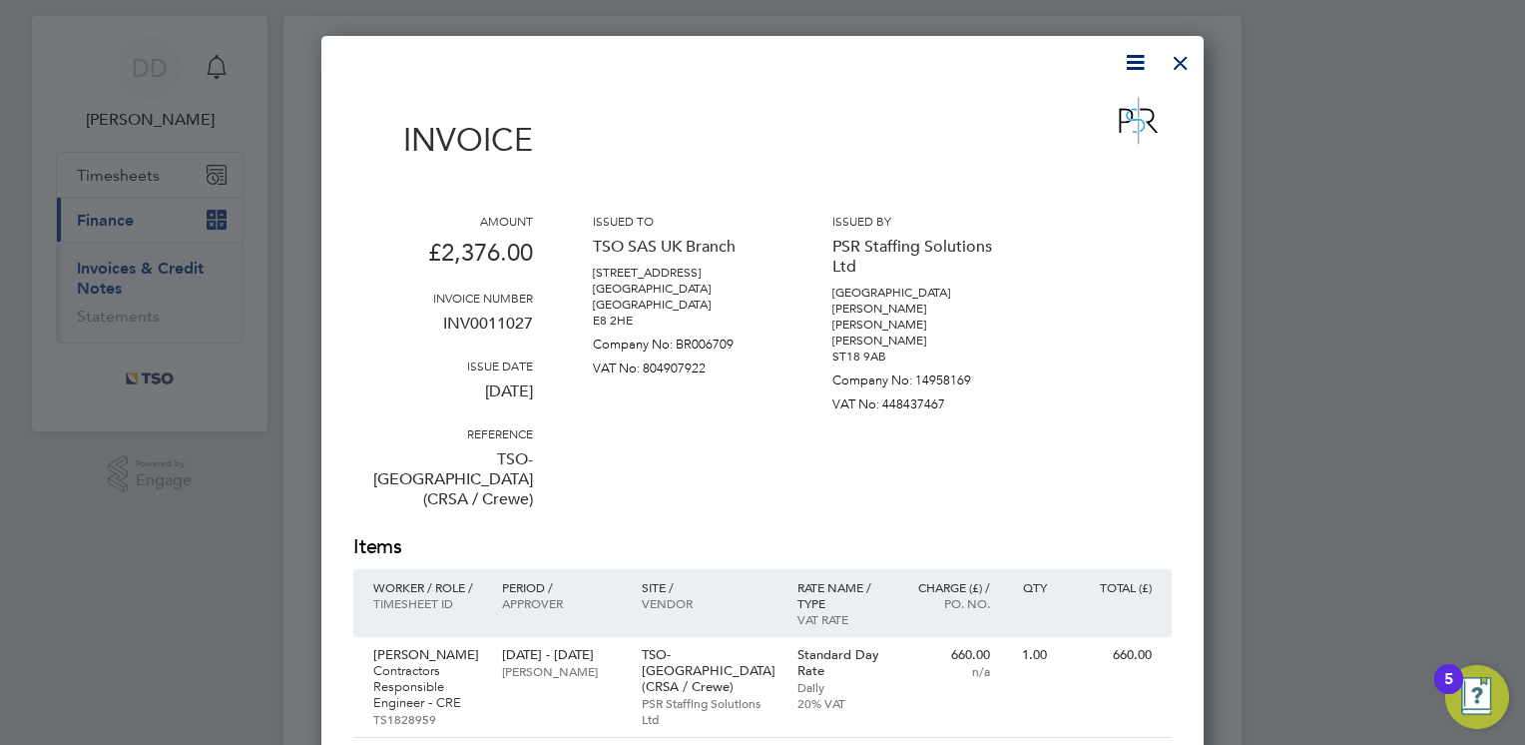
click at [1186, 74] on div at bounding box center [1181, 58] width 36 height 36
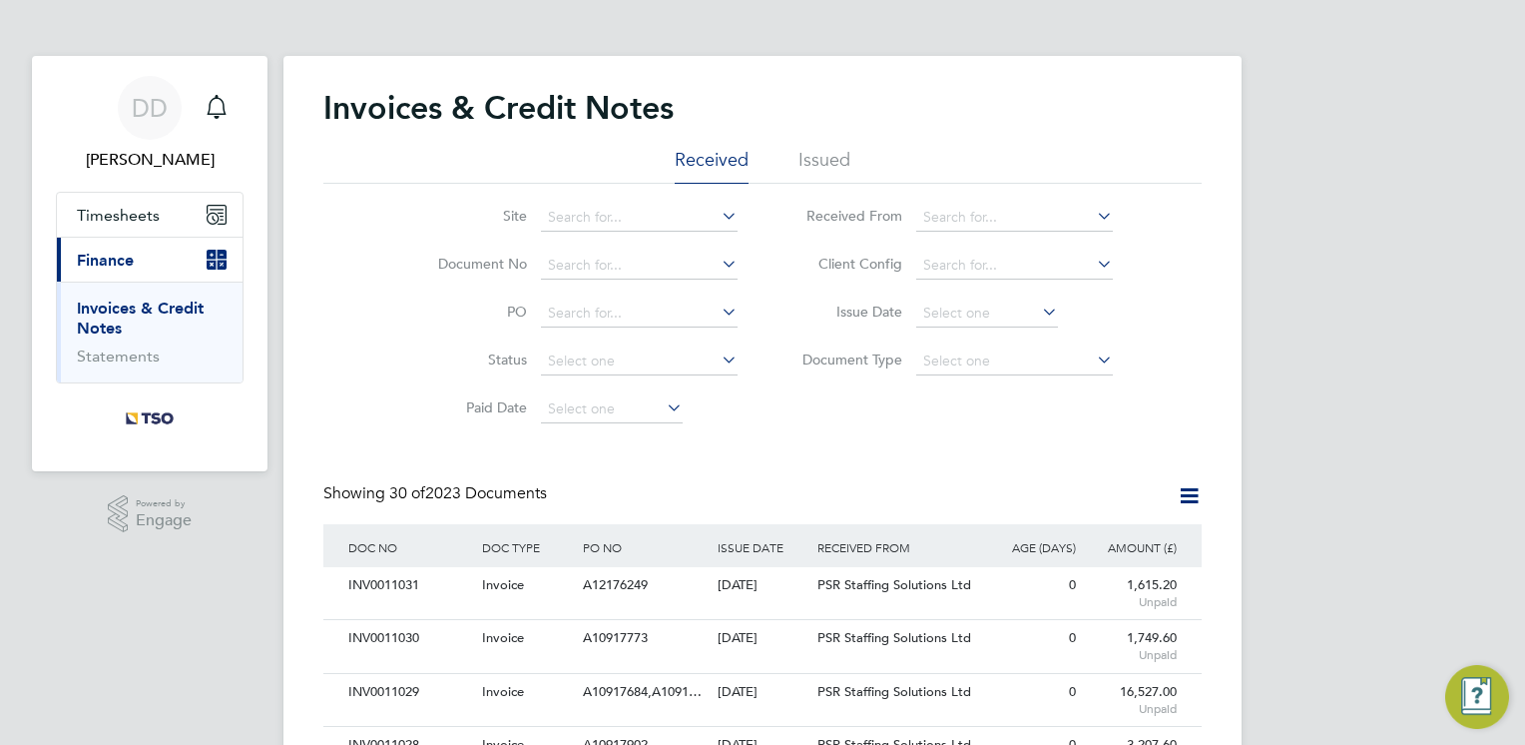
click at [857, 410] on div "Site Document No PO Status Paid Date Issued To Received From Client Config Issu…" at bounding box center [762, 309] width 878 height 250
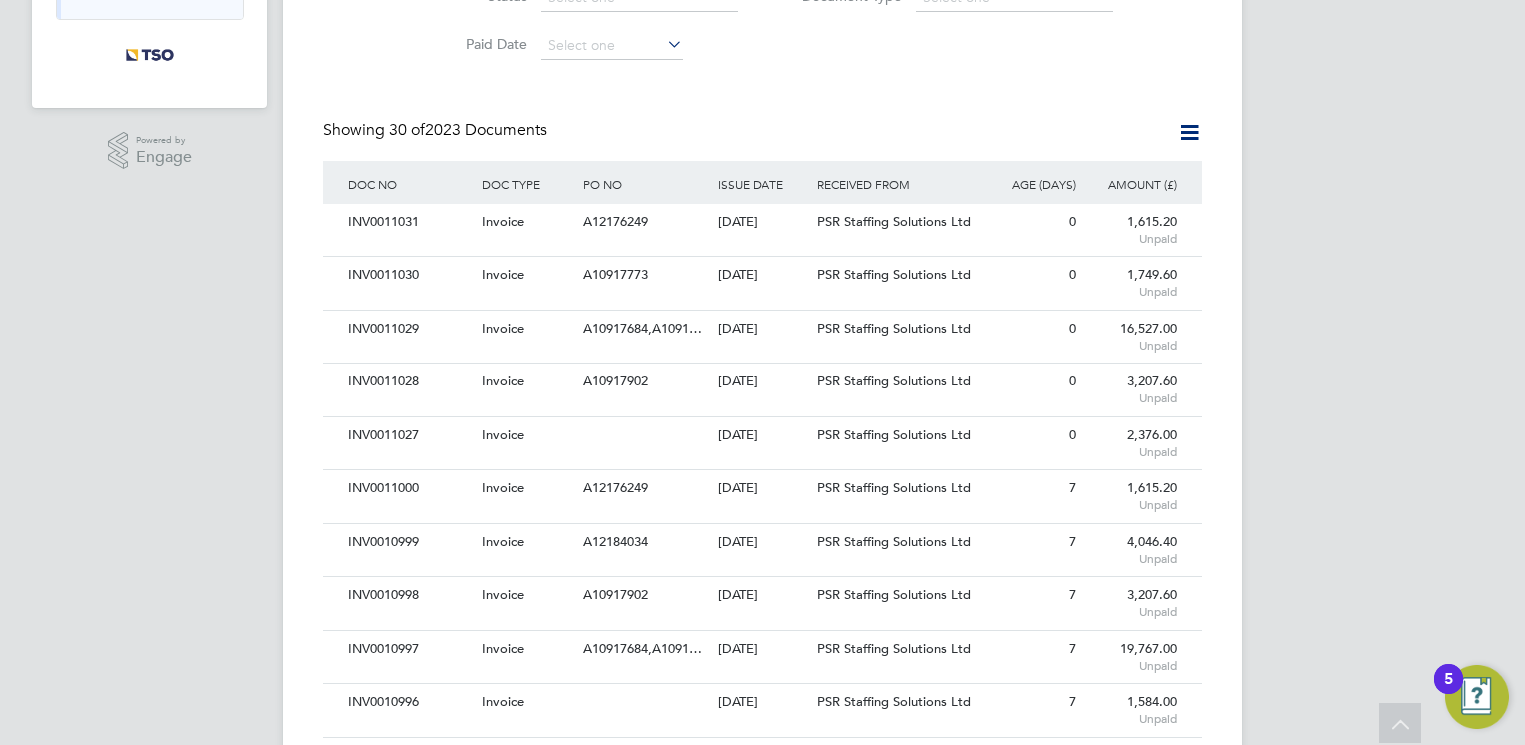
scroll to position [399, 0]
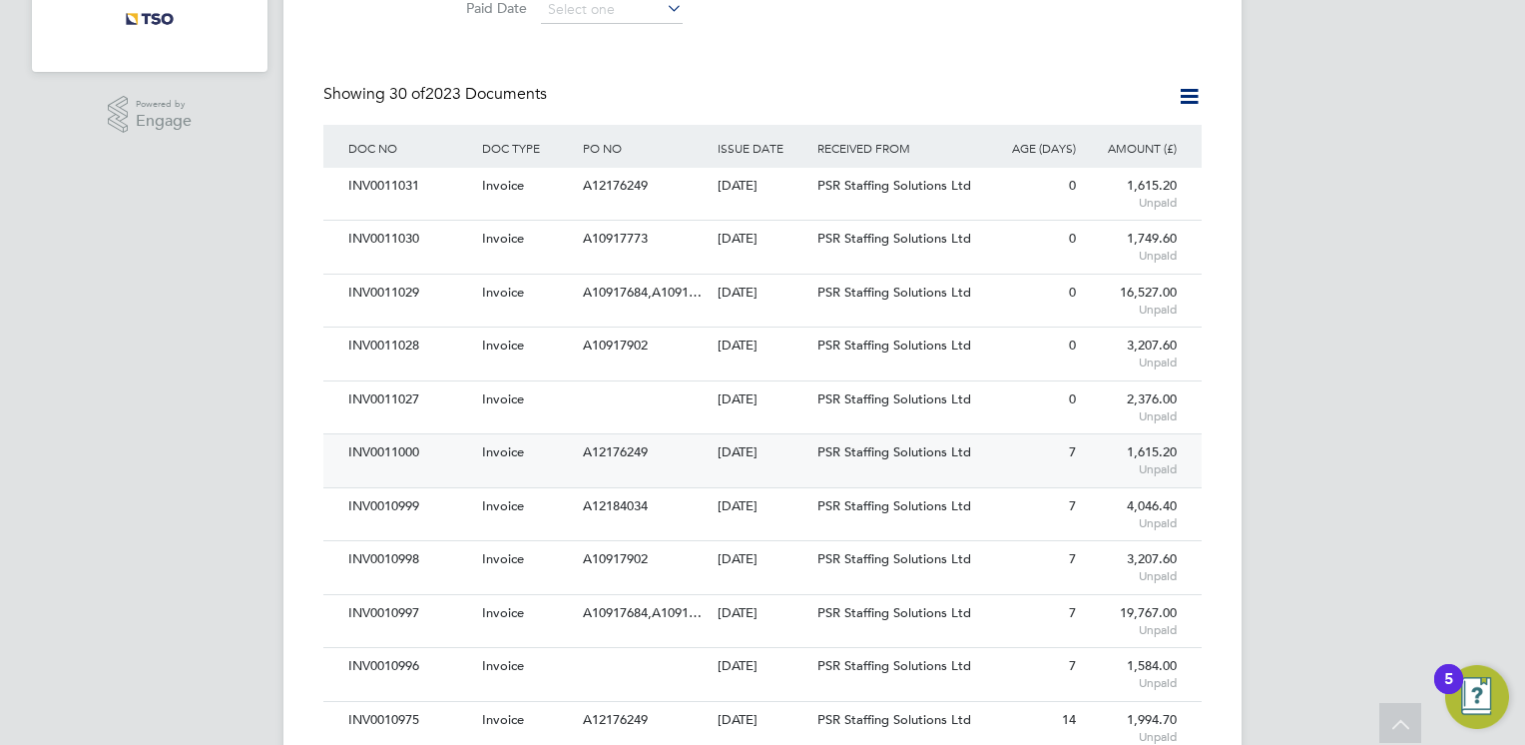
click at [695, 447] on div "A12176249" at bounding box center [645, 452] width 134 height 37
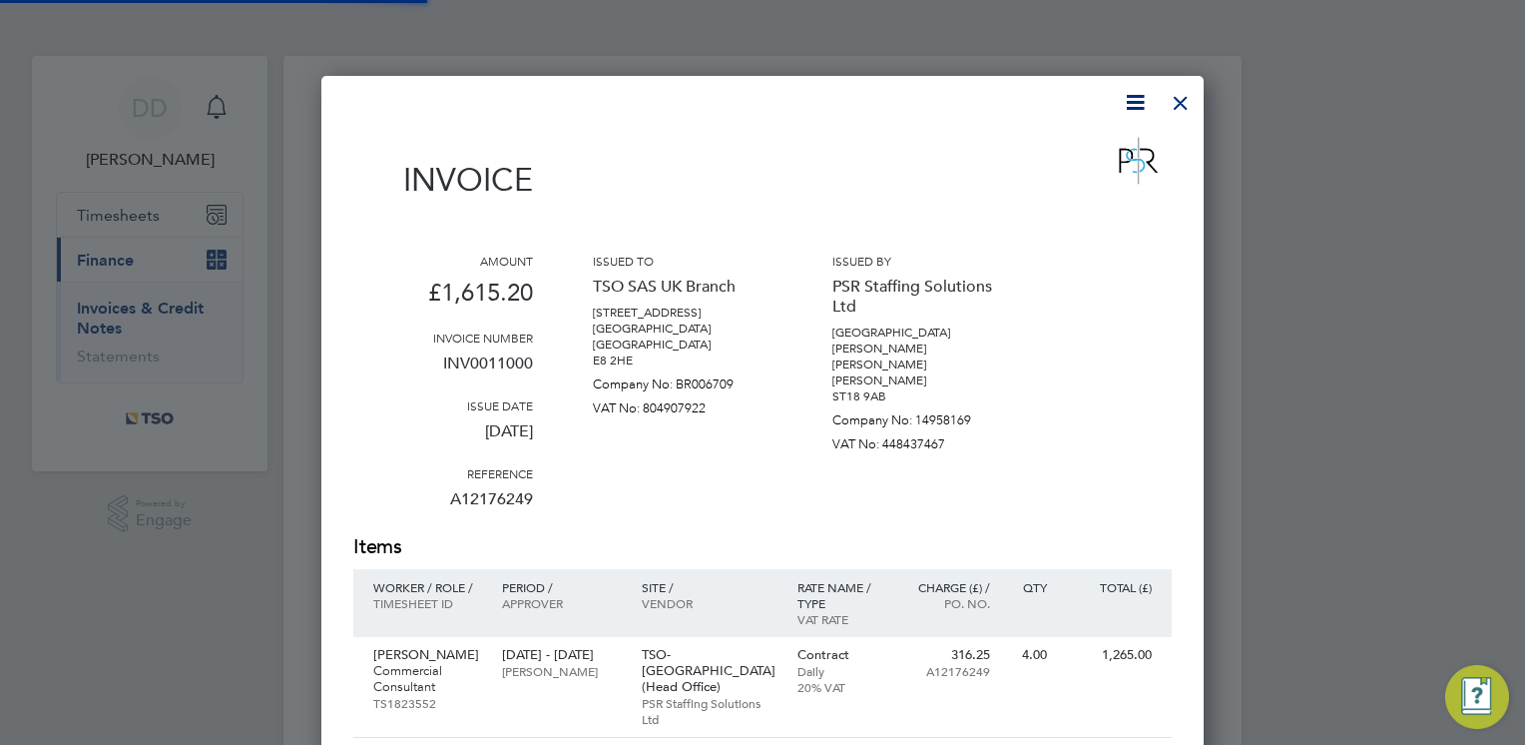
scroll to position [1146, 883]
click at [475, 497] on p "A12176249" at bounding box center [443, 507] width 180 height 52
copy p "A12176249"
click at [1170, 112] on div at bounding box center [1181, 98] width 36 height 36
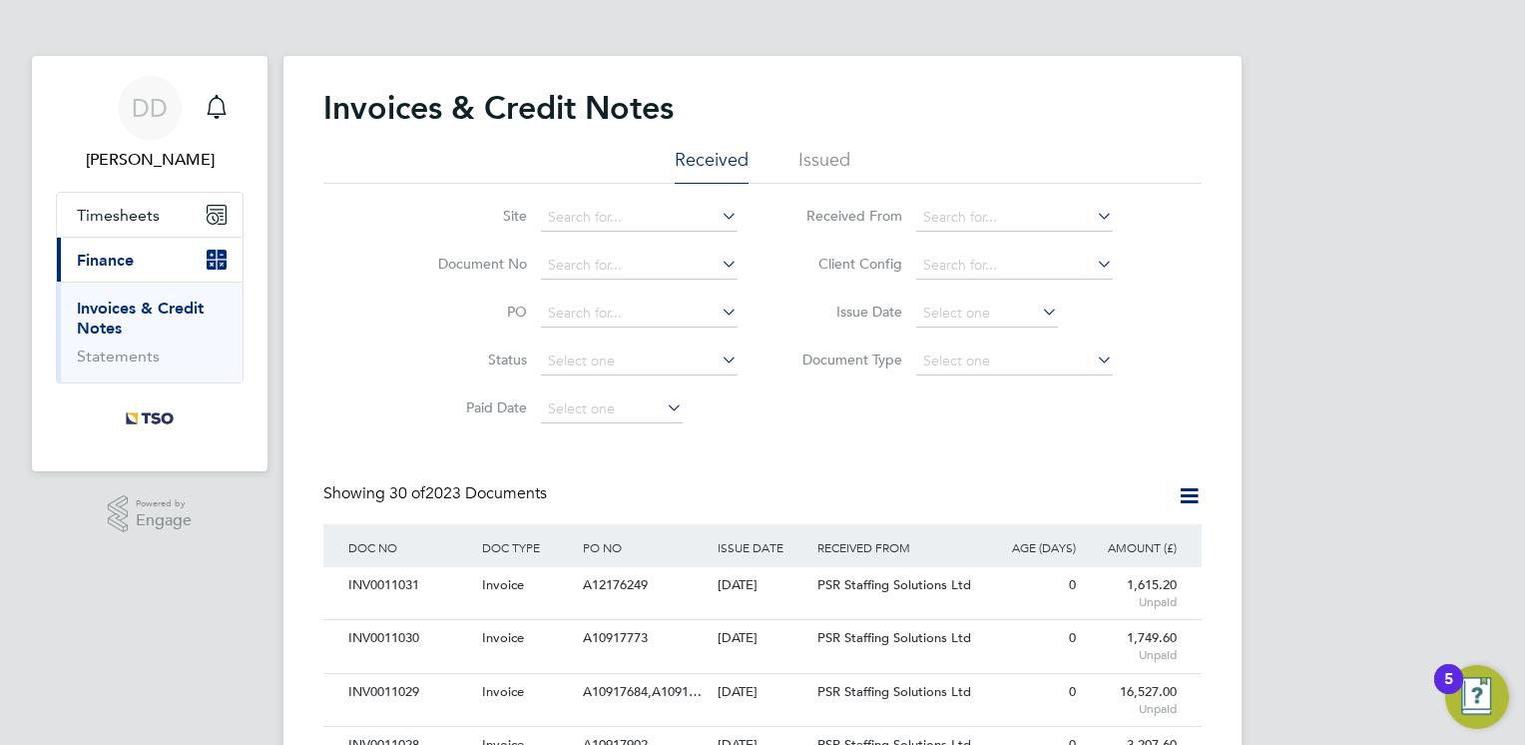
click at [614, 497] on div "Showing 30 of 2023 Documents" at bounding box center [762, 503] width 878 height 41
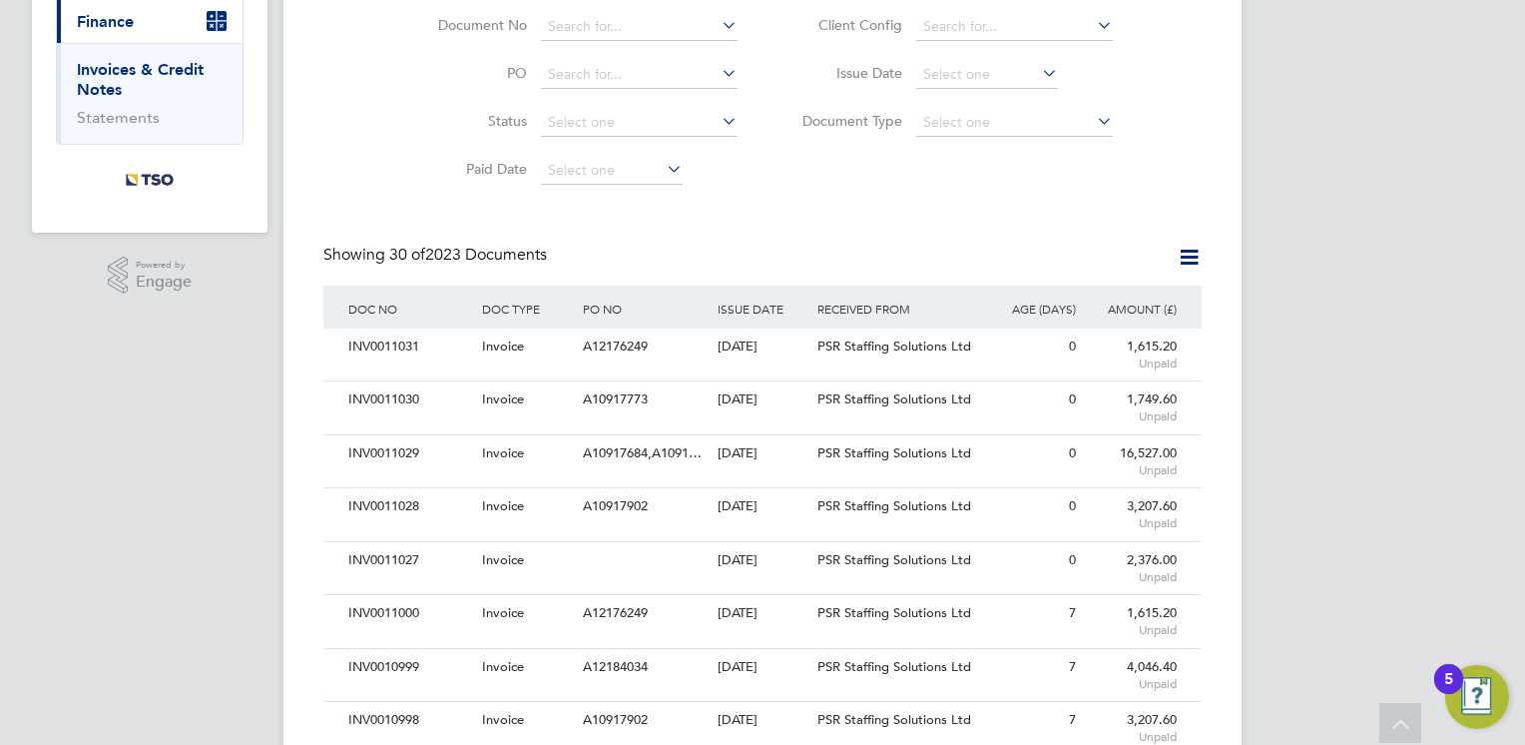
scroll to position [240, 0]
click at [655, 505] on div "A10917902" at bounding box center [645, 505] width 134 height 37
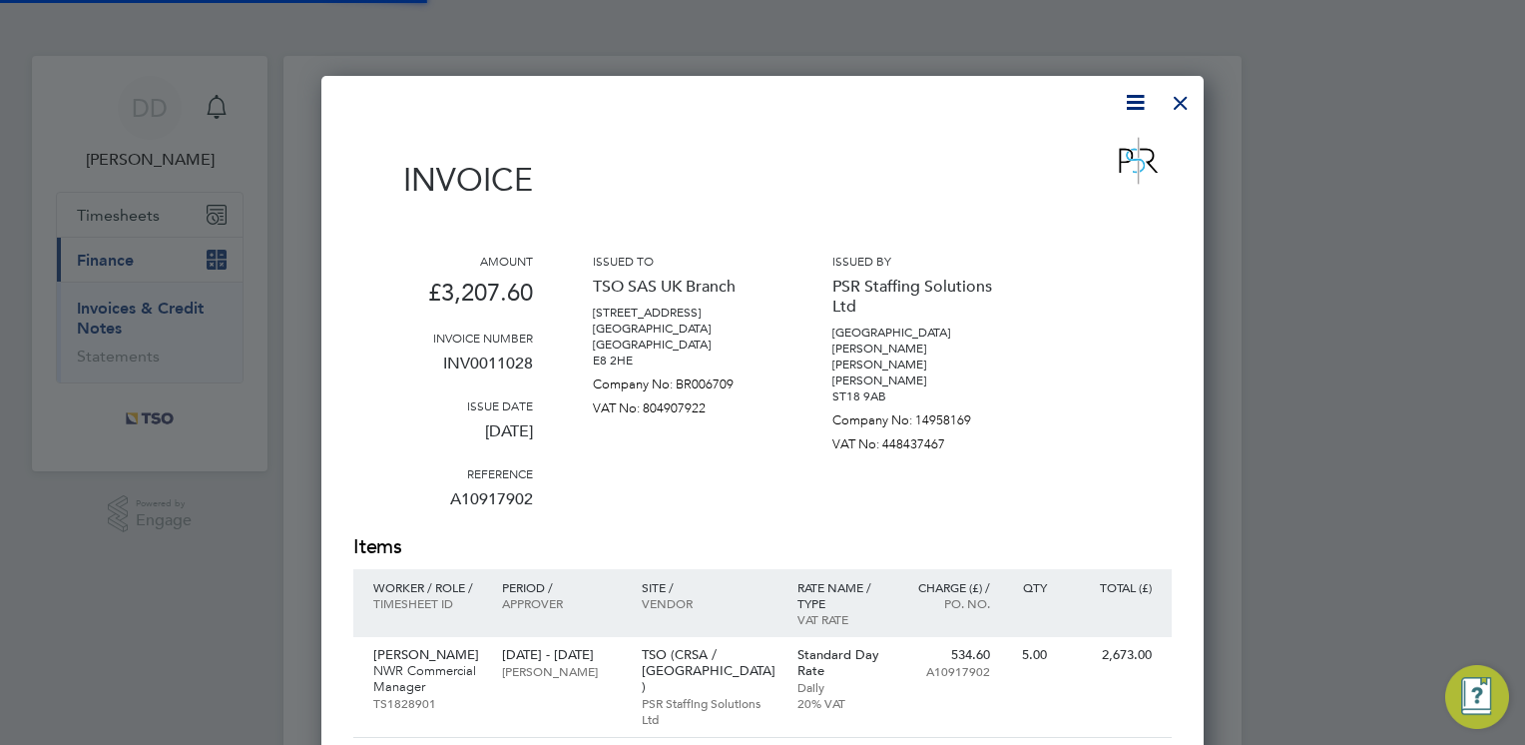
scroll to position [1062, 883]
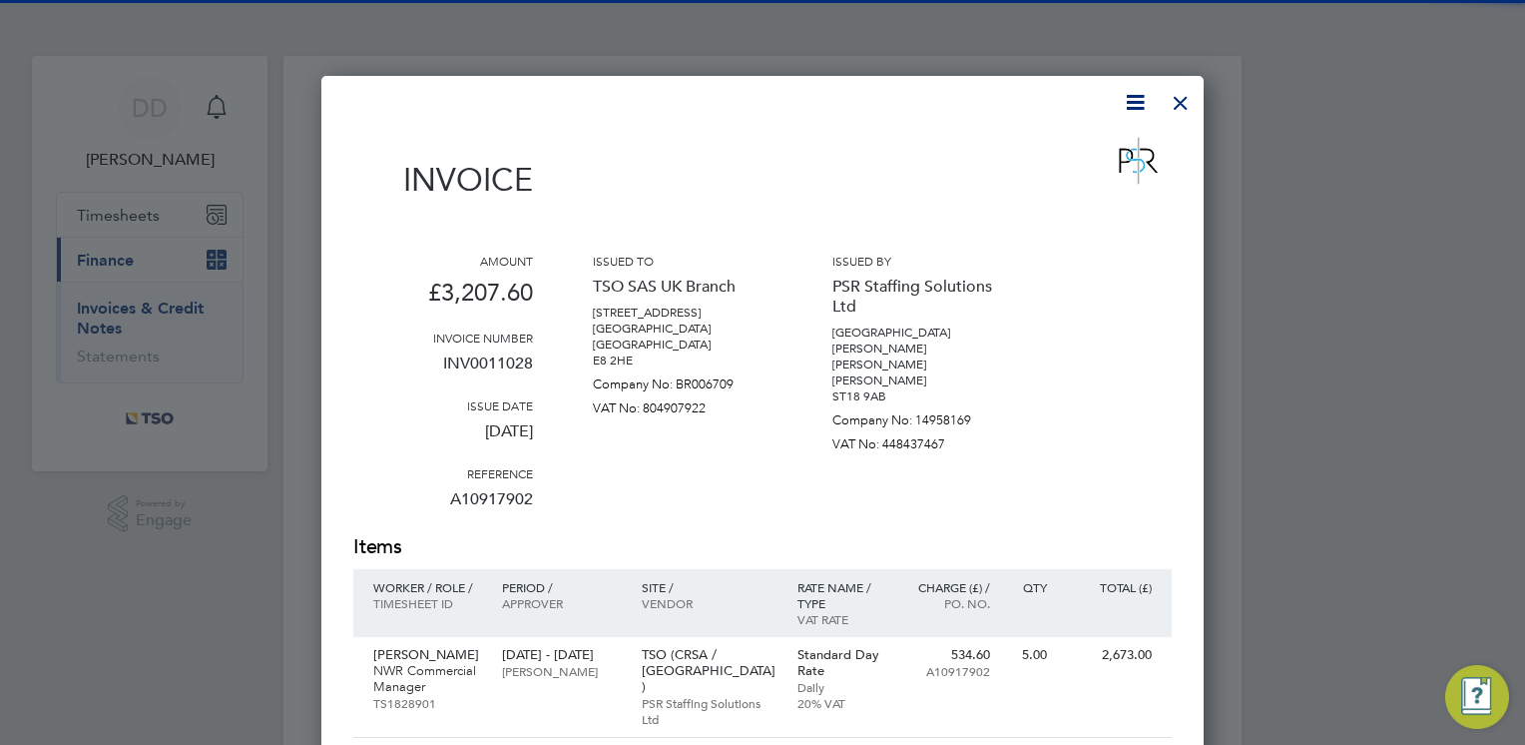
click at [567, 527] on div "Amount £3,207.60 Invoice number INV0011028 Issue date [DATE] Reference A1091790…" at bounding box center [762, 393] width 819 height 280
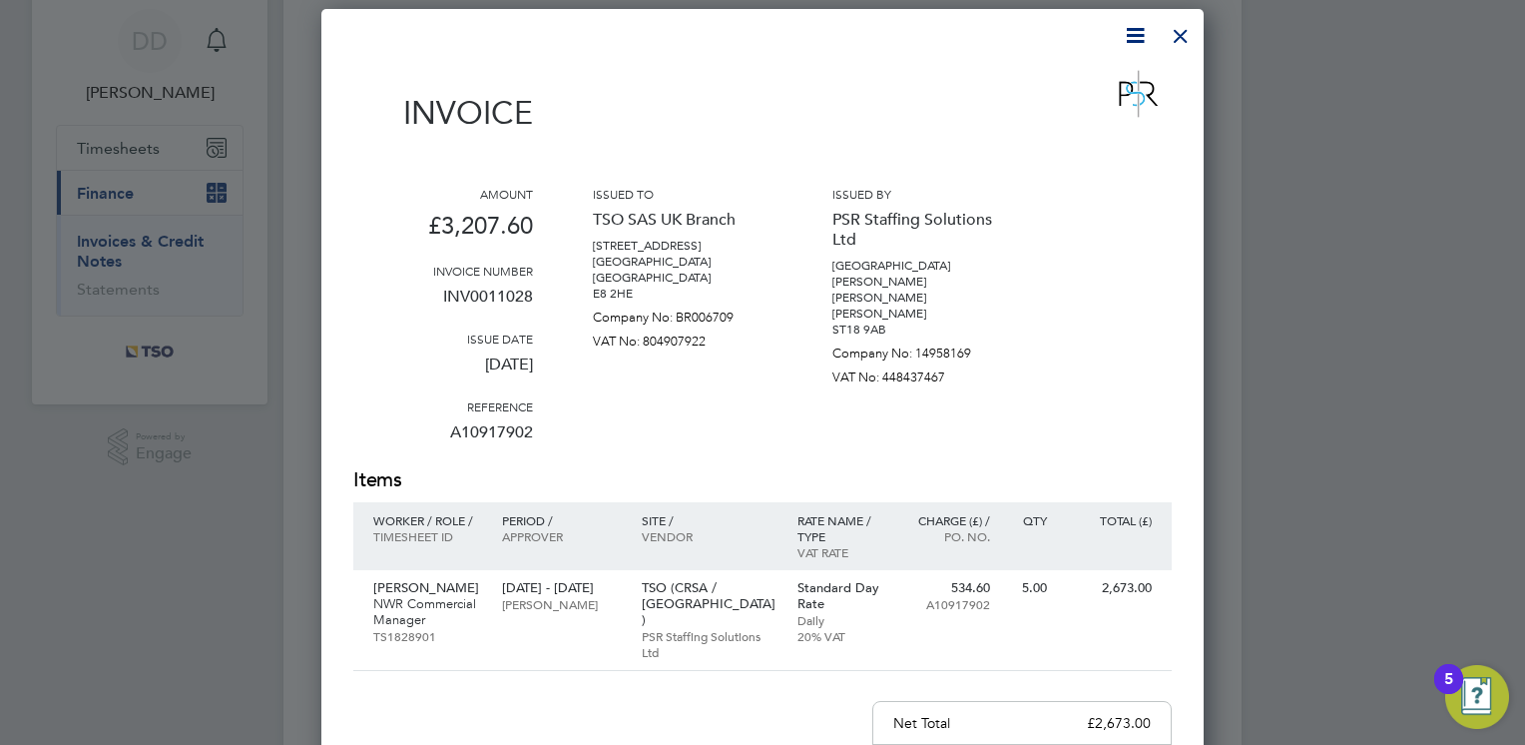
scroll to position [40, 0]
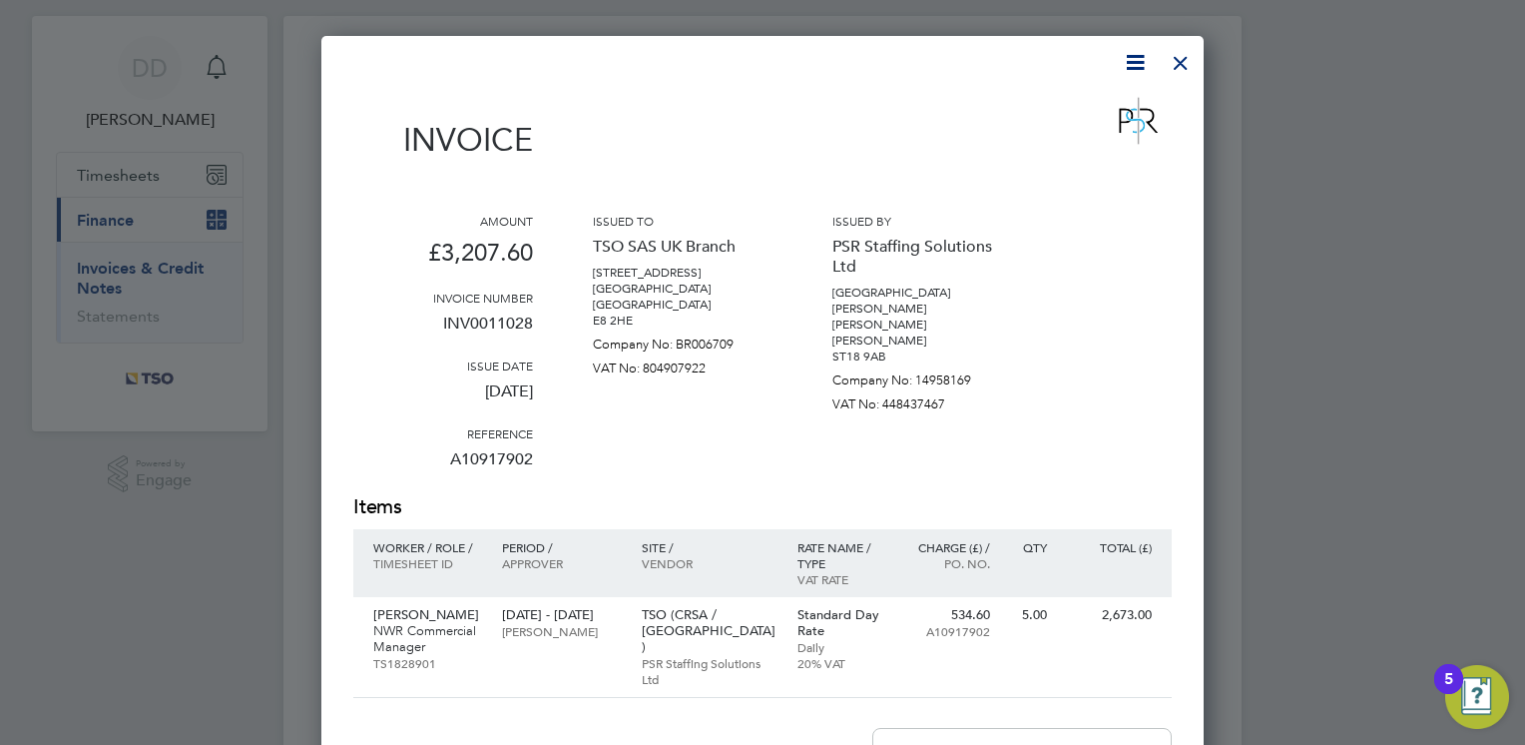
click at [1198, 61] on div at bounding box center [1181, 58] width 36 height 36
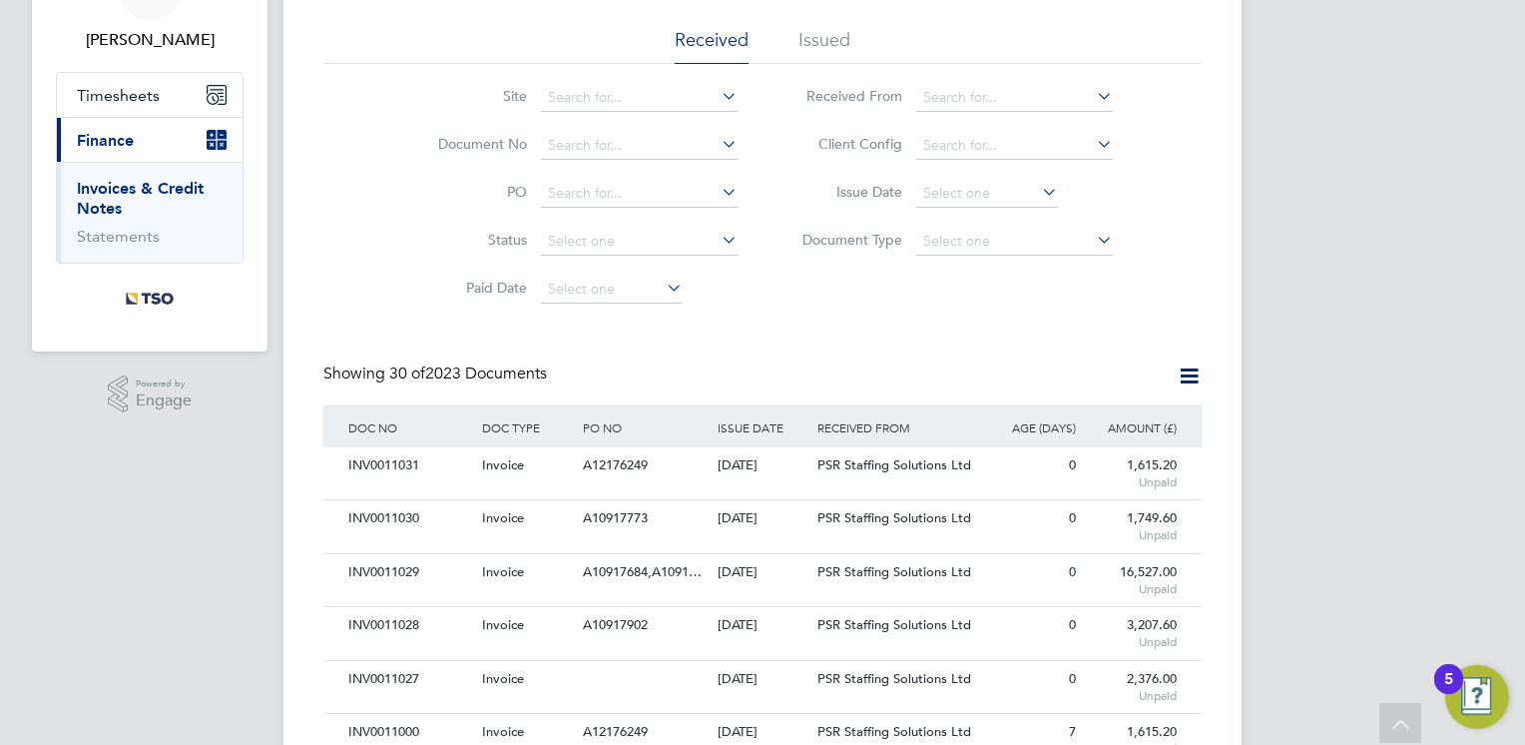
scroll to position [160, 0]
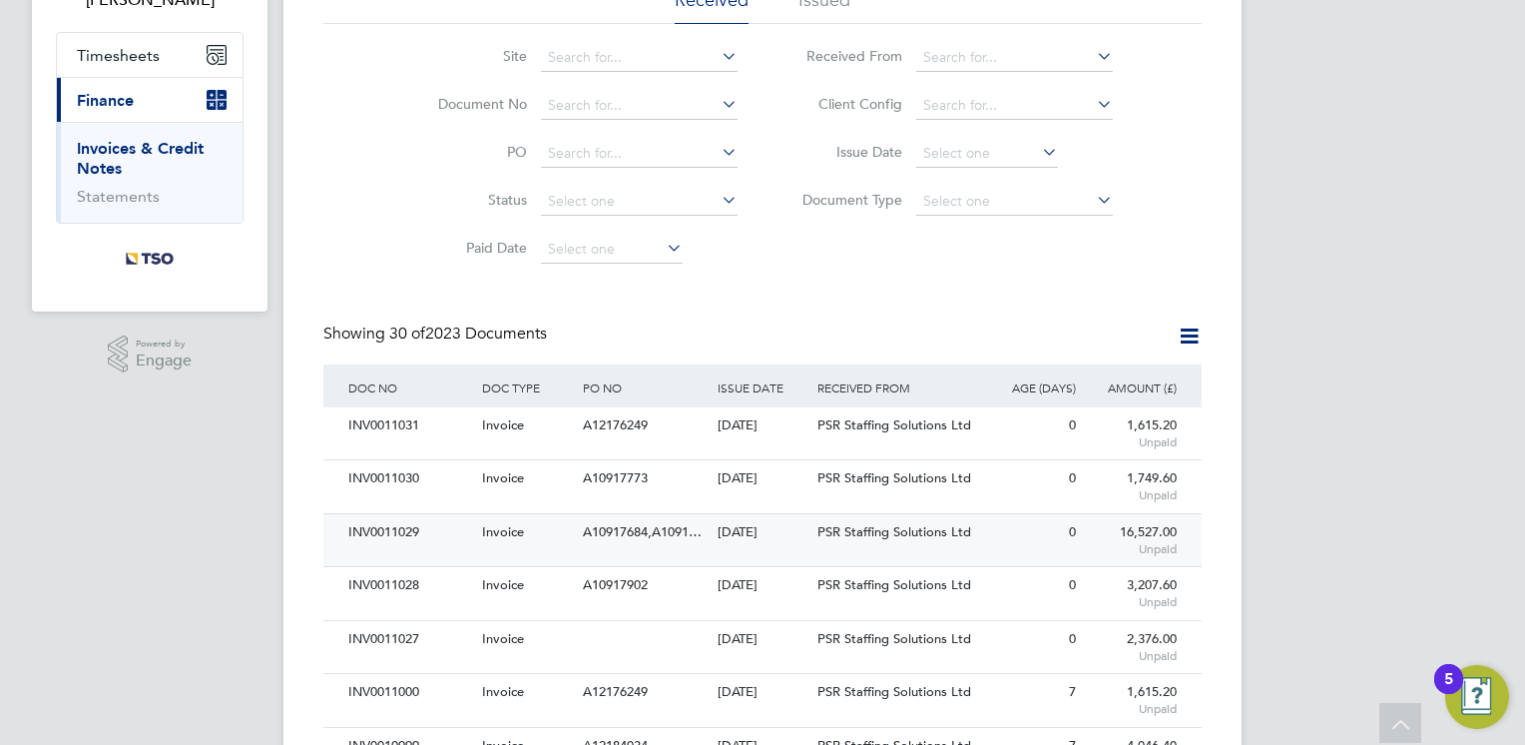
click at [722, 530] on div "[DATE]" at bounding box center [763, 532] width 101 height 37
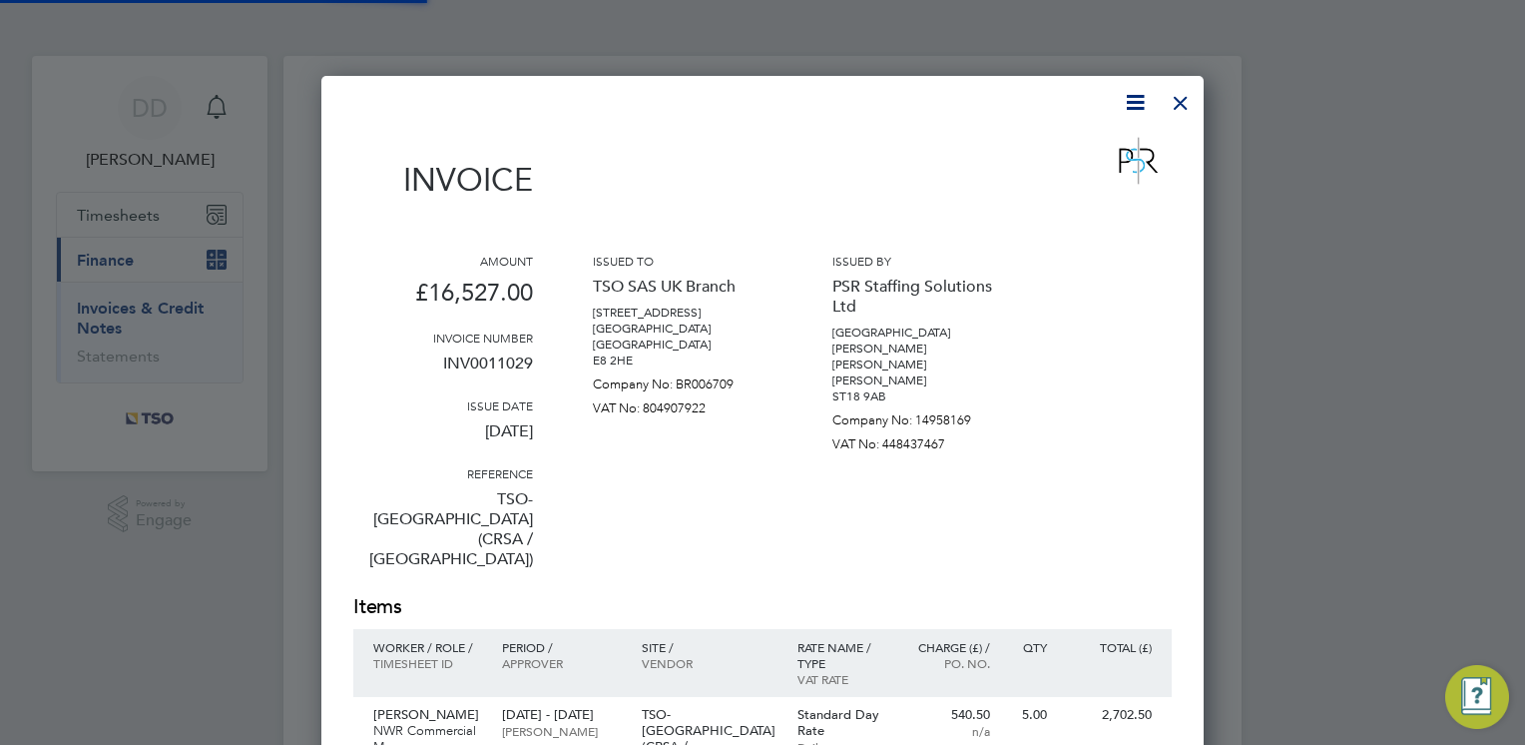
scroll to position [1569, 883]
click at [633, 531] on div "Issued to TSO SAS UK Branch [STREET_ADDRESS] [GEOGRAPHIC_DATA] [GEOGRAPHIC_DATA…" at bounding box center [683, 423] width 180 height 340
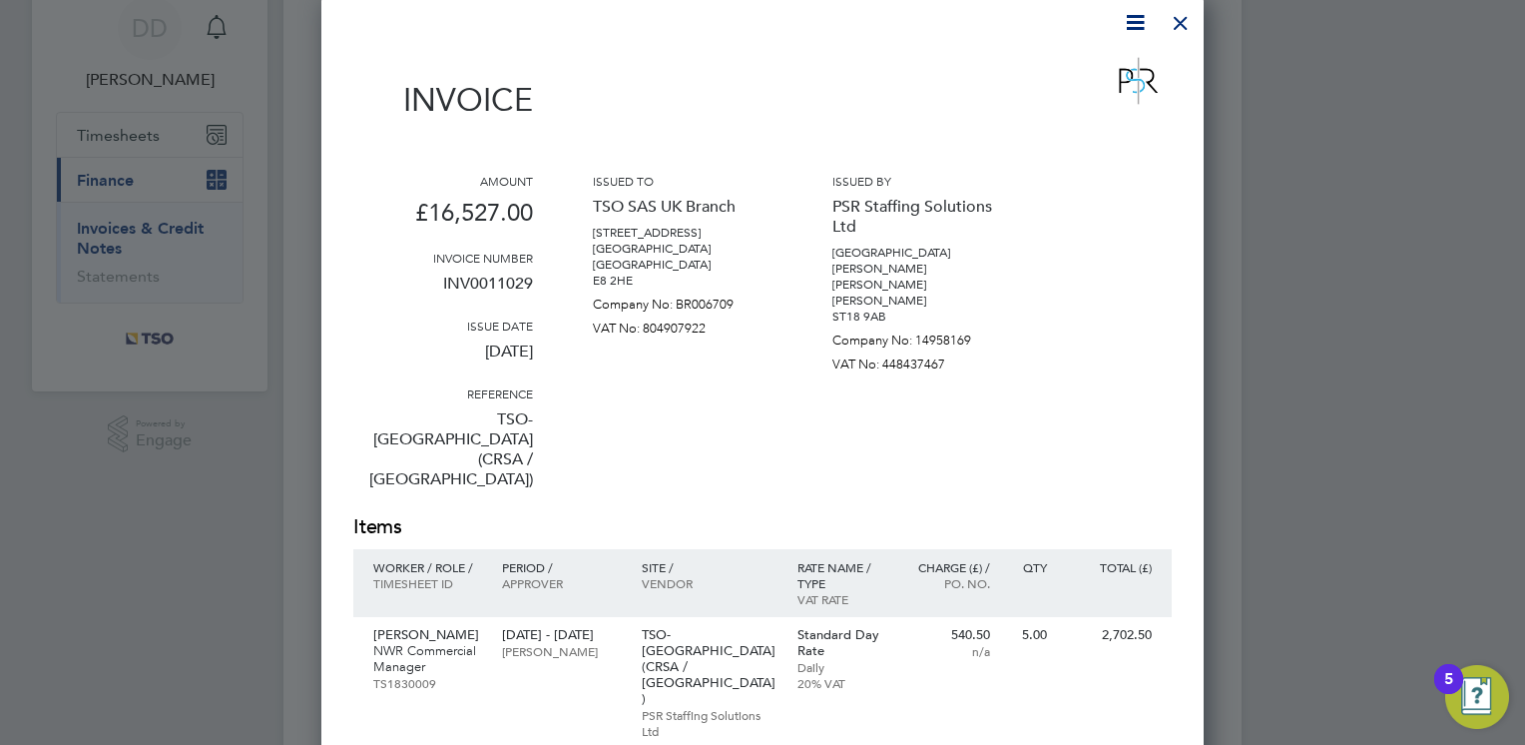
scroll to position [40, 0]
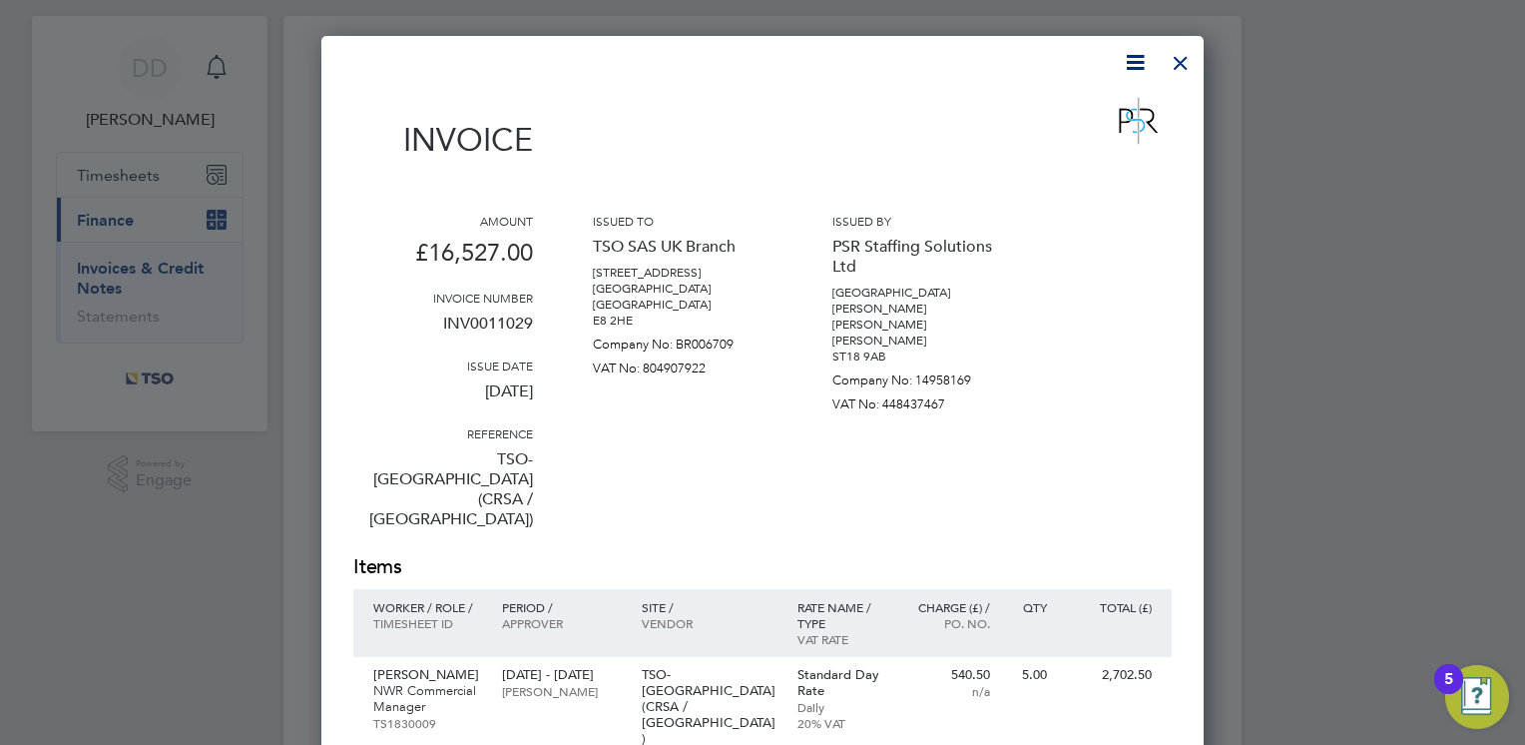
click at [1181, 71] on div at bounding box center [1181, 58] width 36 height 36
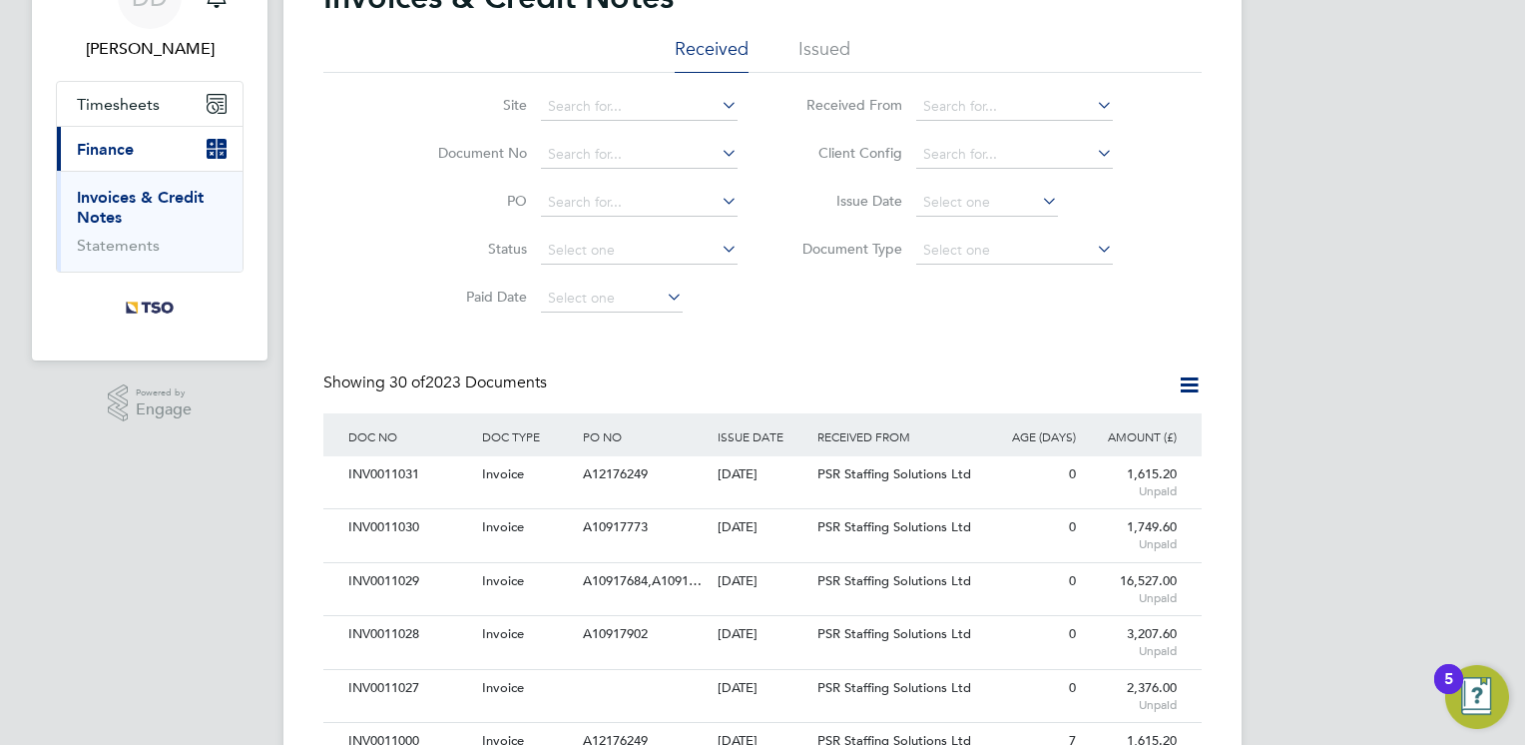
scroll to position [120, 0]
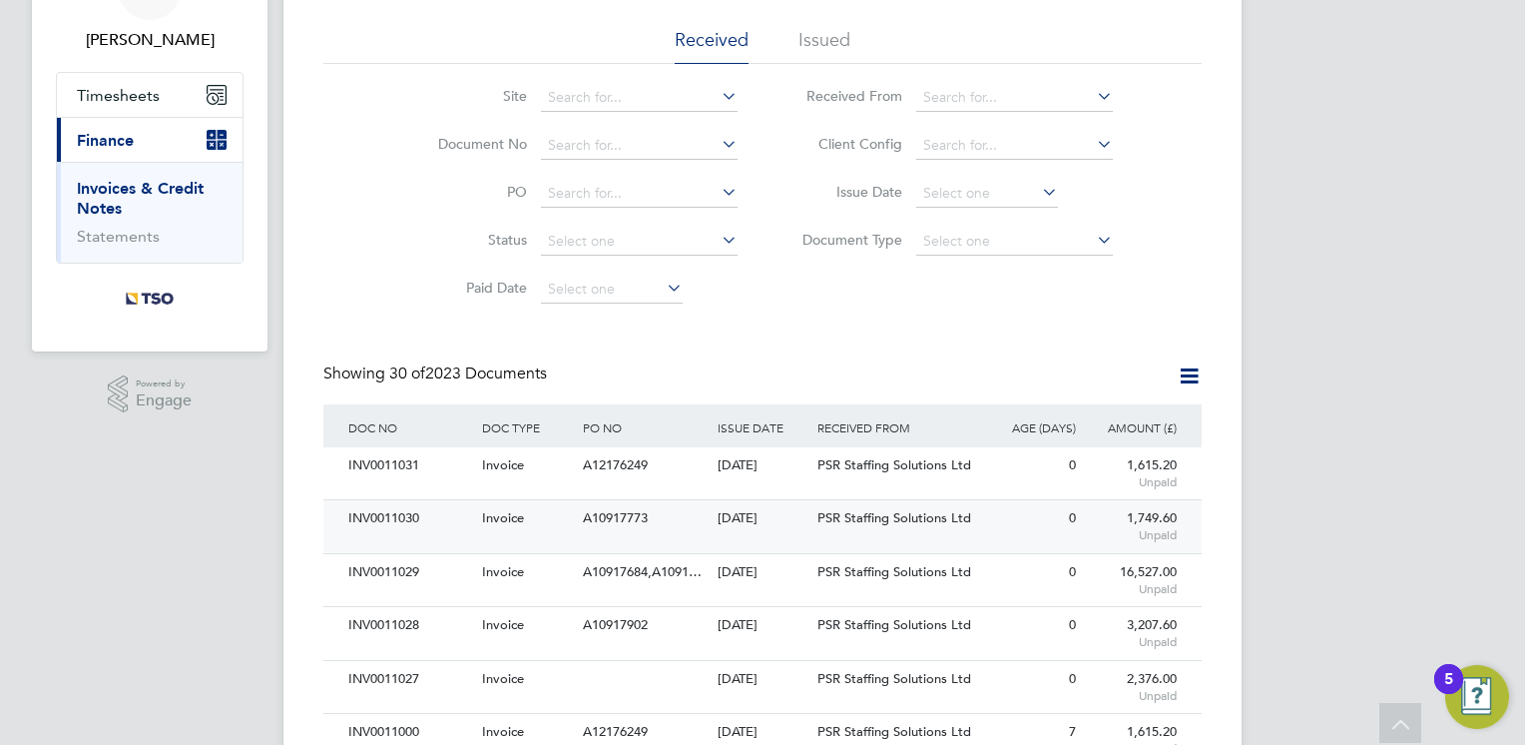
click at [715, 525] on div "[DATE]" at bounding box center [763, 518] width 101 height 37
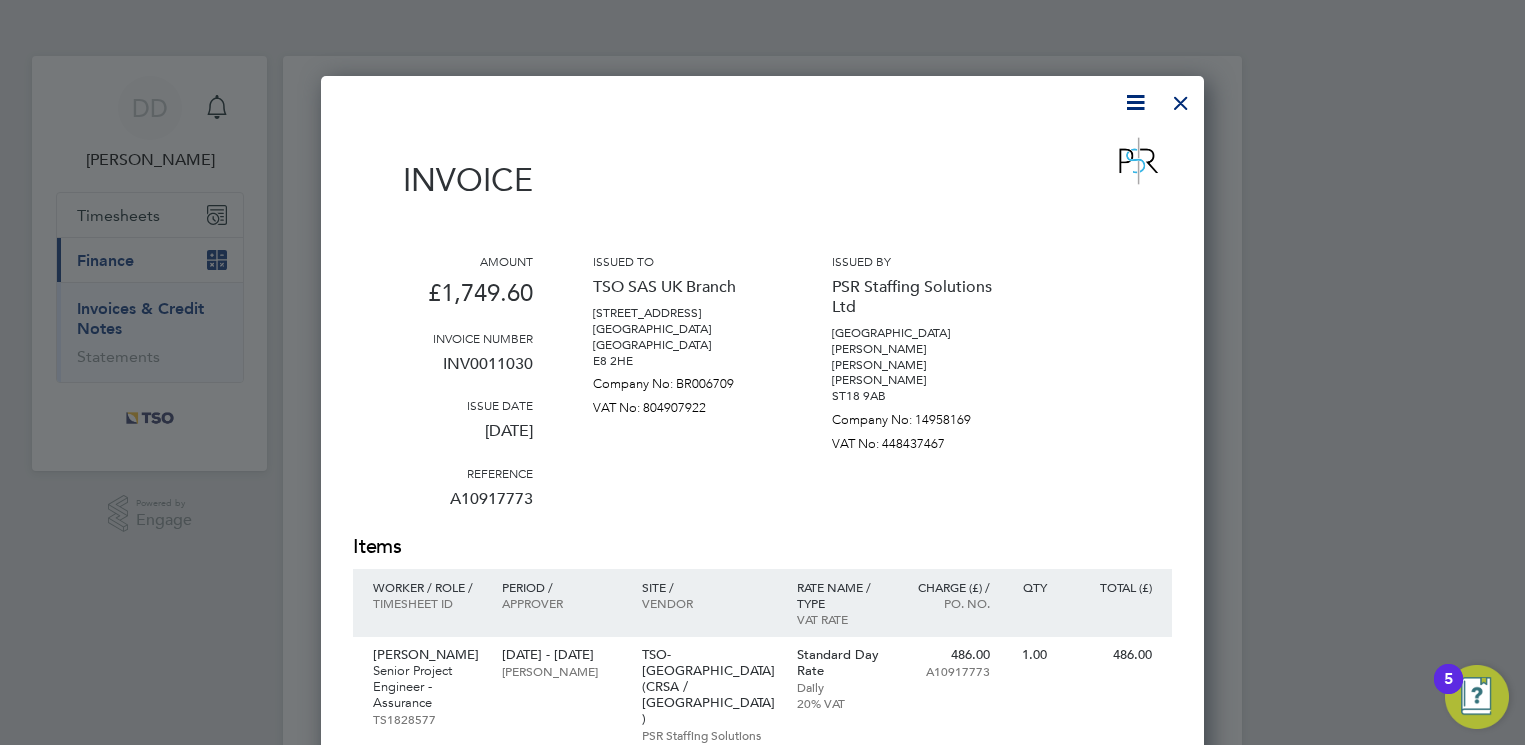
click at [1188, 107] on div at bounding box center [1181, 98] width 36 height 36
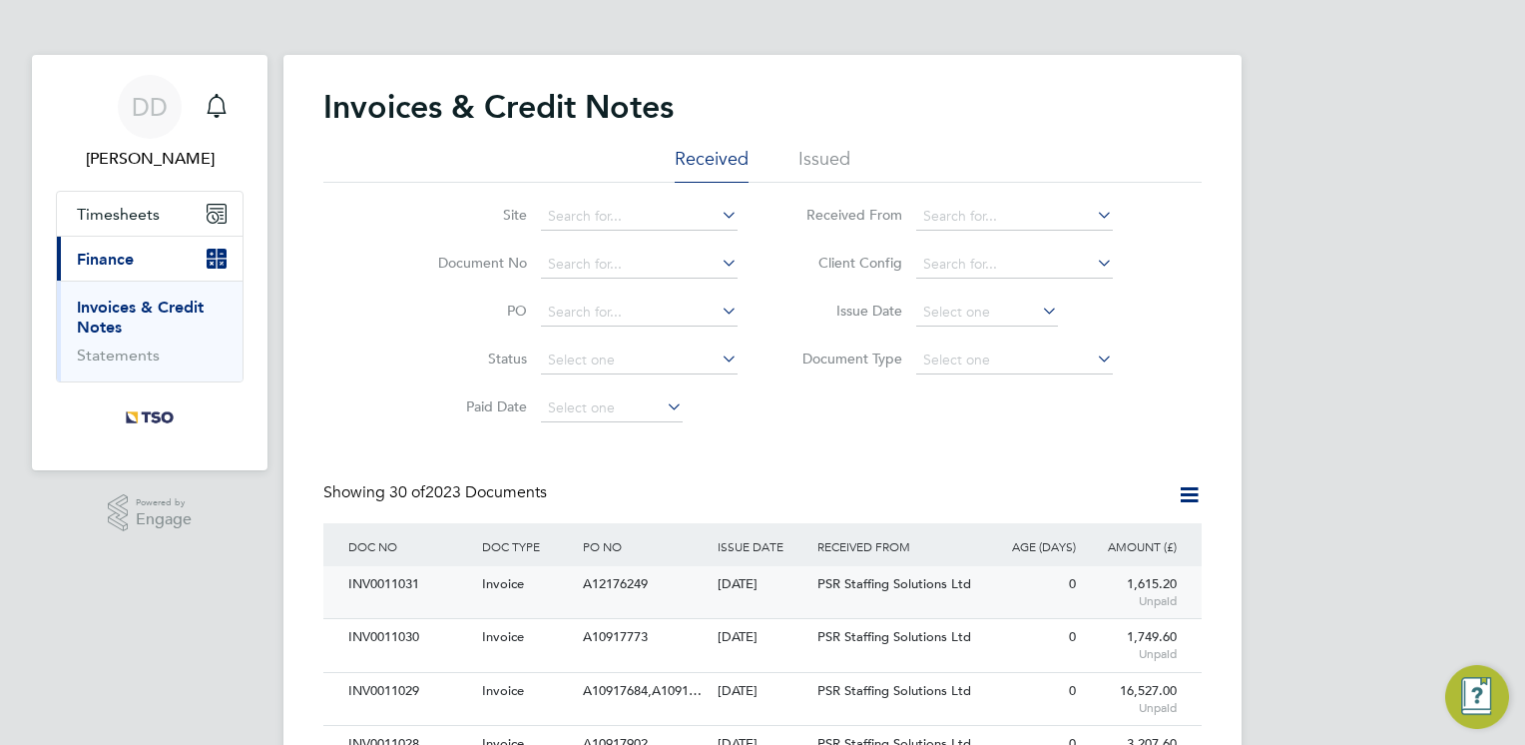
scroll to position [3, 0]
click at [595, 590] on div "A12176249" at bounding box center [645, 582] width 134 height 37
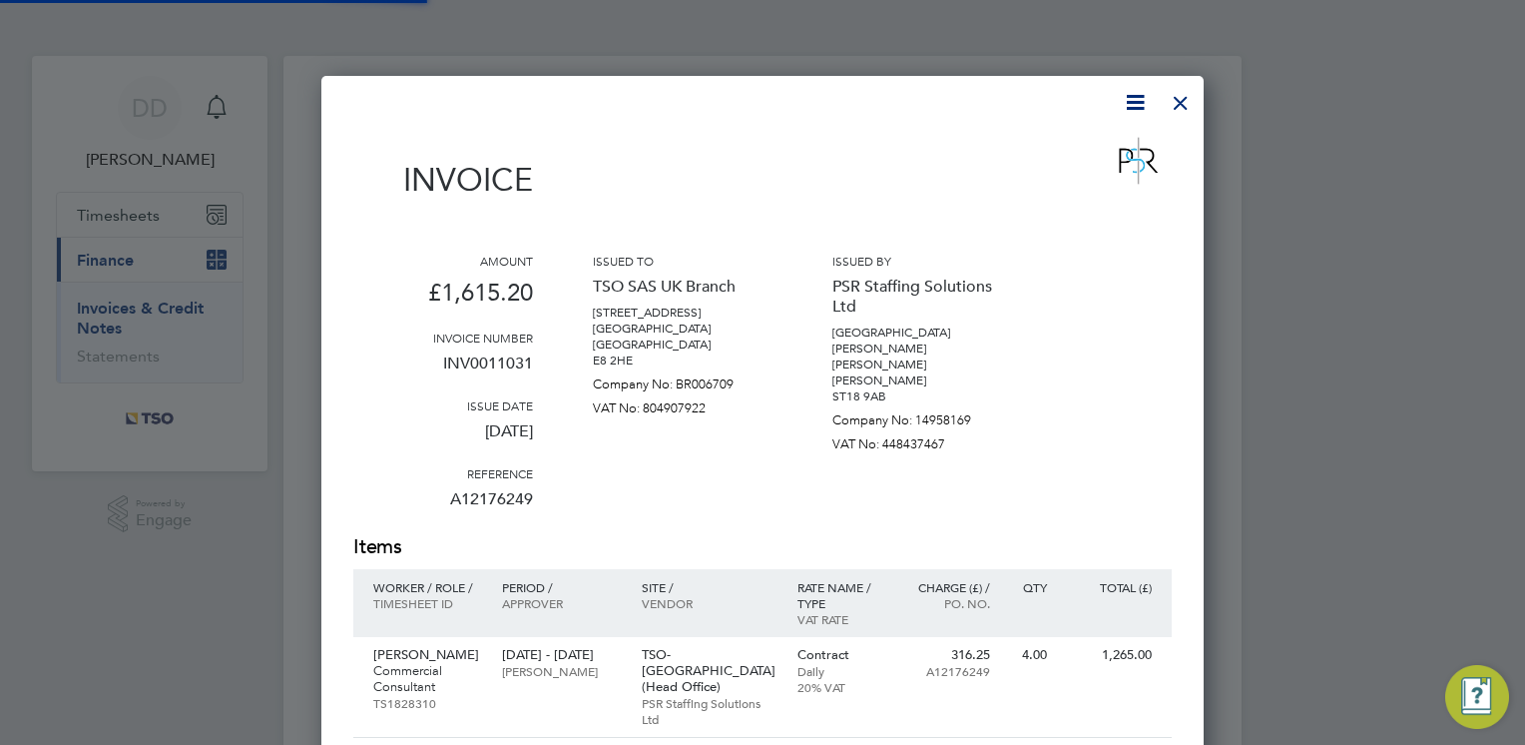
scroll to position [1146, 883]
click at [520, 570] on div "Period / Approver" at bounding box center [561, 603] width 139 height 68
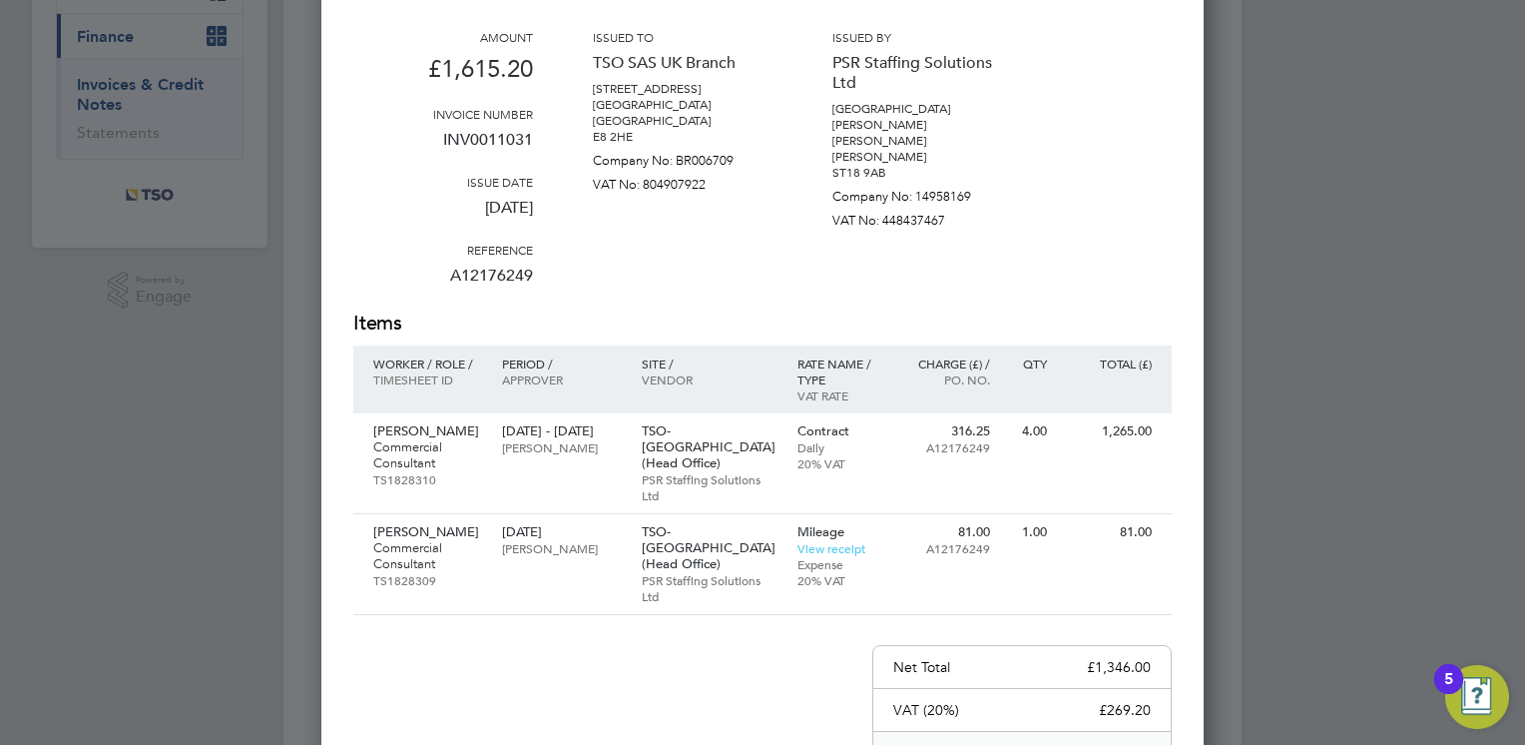
scroll to position [240, 0]
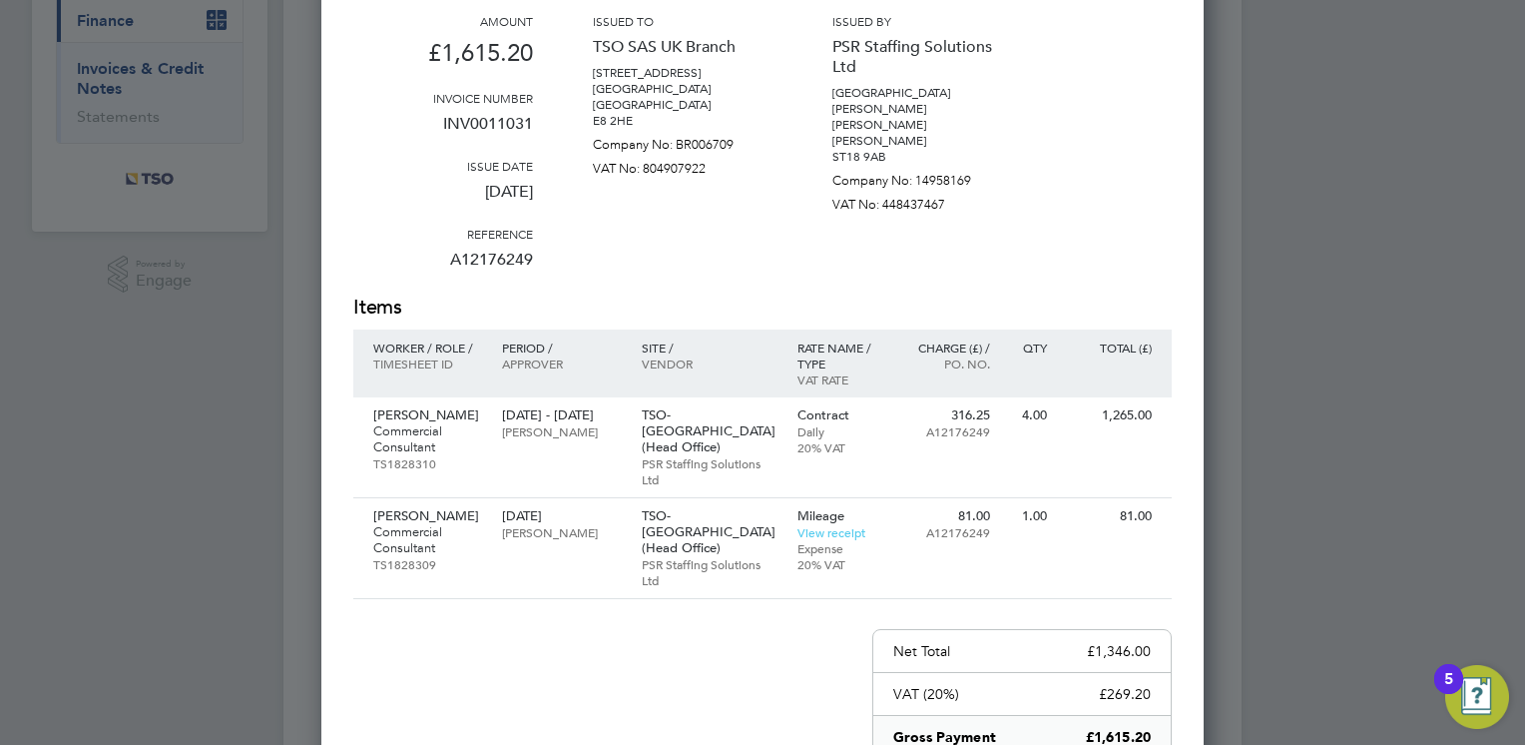
click at [479, 264] on p "A12176249" at bounding box center [443, 268] width 180 height 52
copy p "A12176249"
click at [839, 524] on link "View receipt" at bounding box center [832, 532] width 68 height 16
click at [696, 709] on div "Invoice Amount £1,615.20 Invoice number INV0011031 Issue date [DATE] Reference …" at bounding box center [762, 398] width 819 height 1014
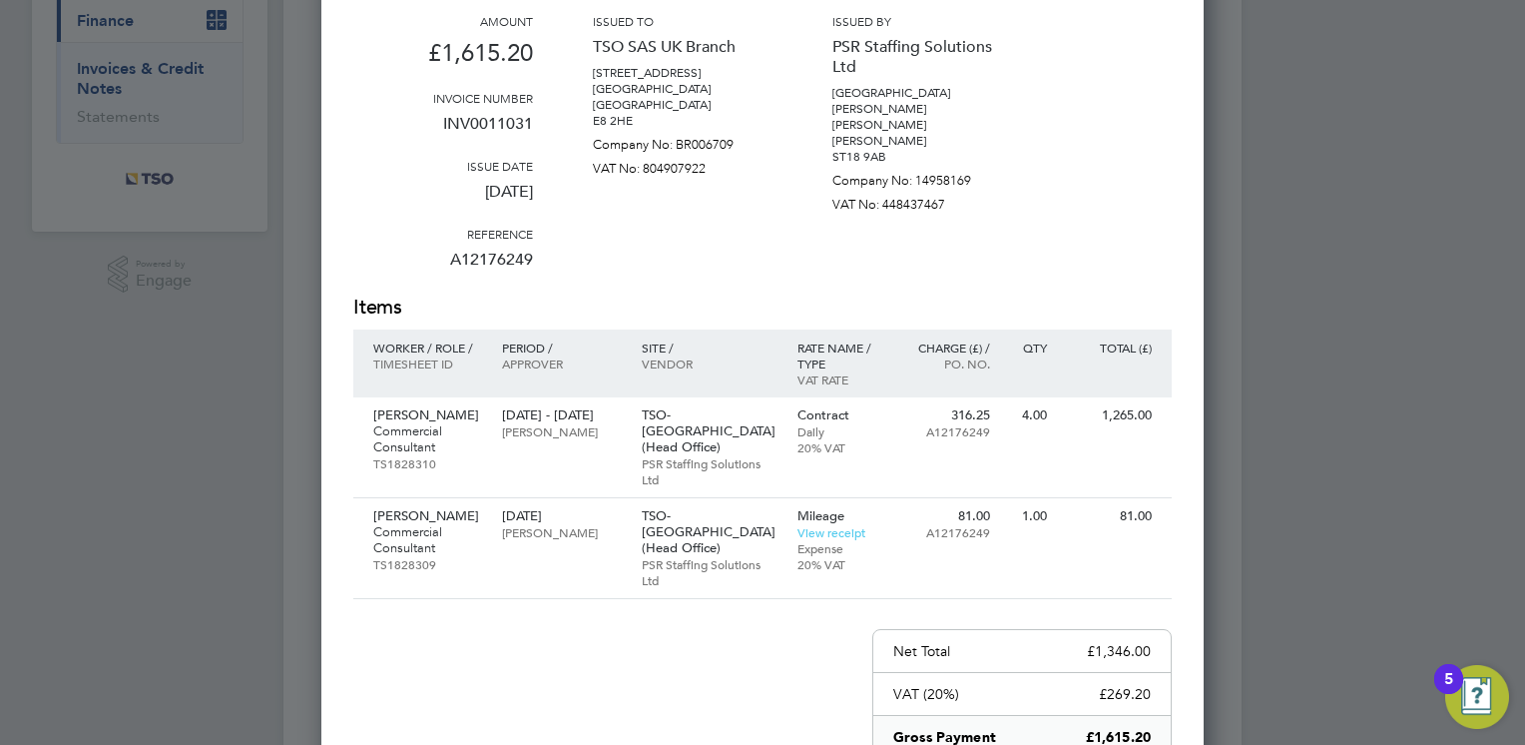
click at [1026, 188] on div "Amount £1,615.20 Invoice number INV0011031 Issue date [DATE] Reference A1217624…" at bounding box center [762, 153] width 819 height 280
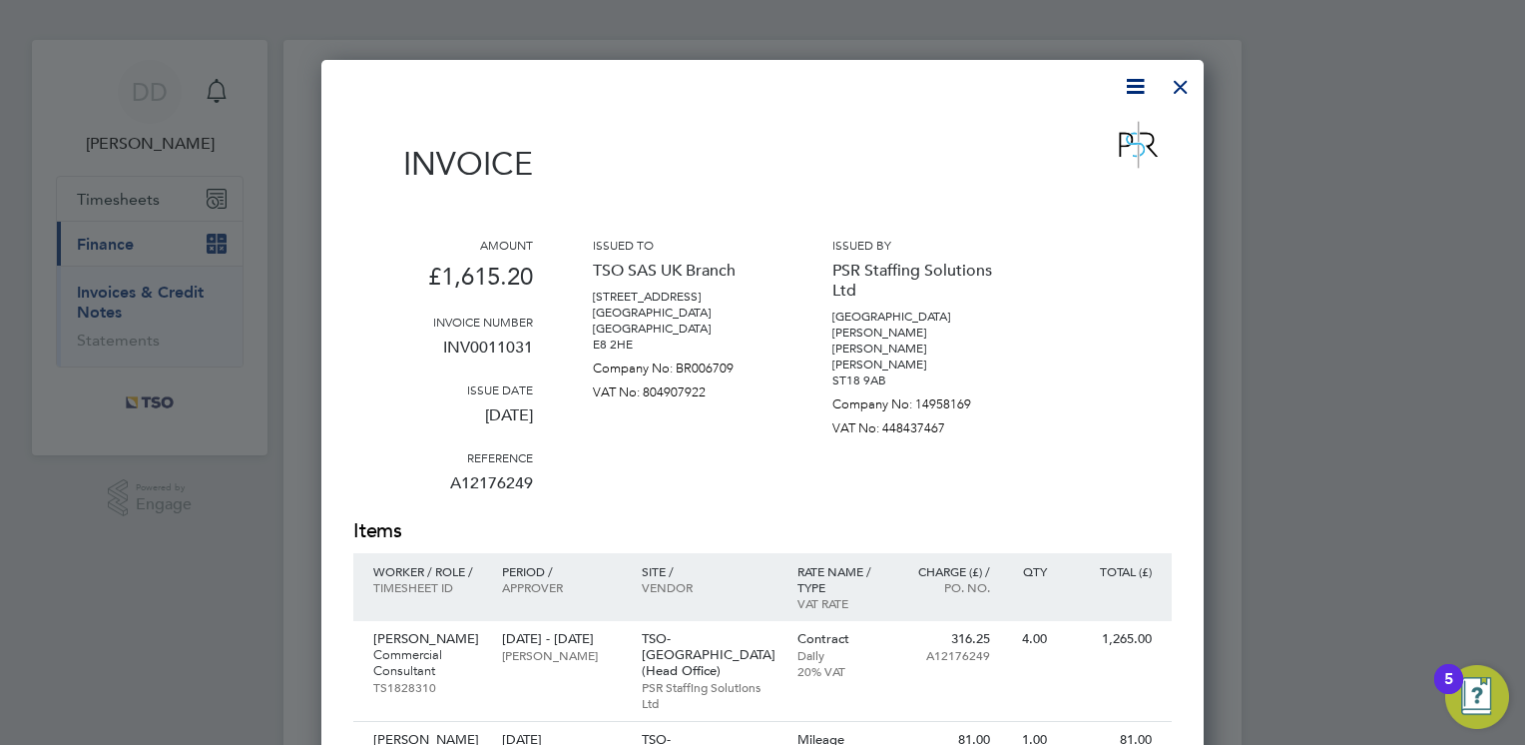
scroll to position [0, 0]
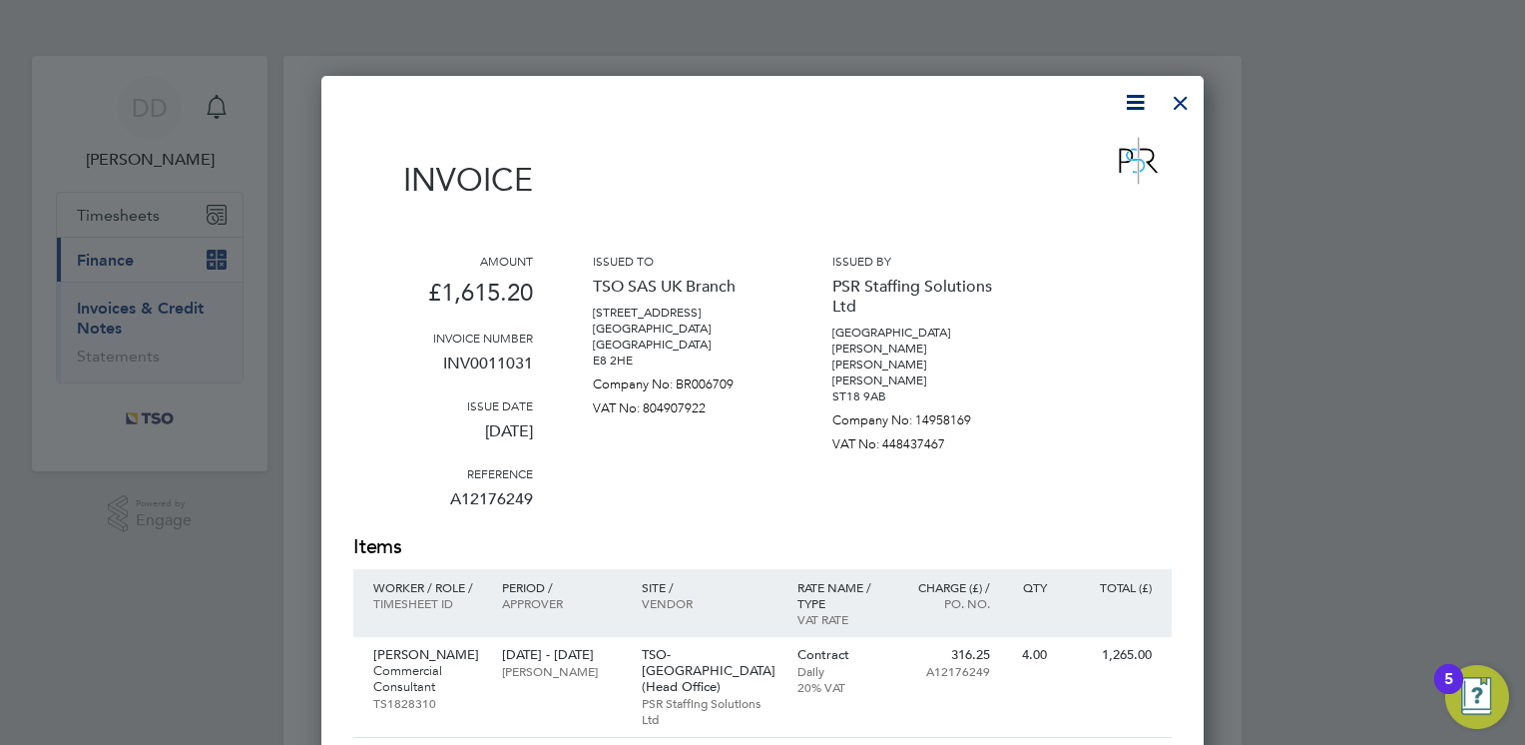
click at [1171, 116] on div at bounding box center [1181, 98] width 36 height 36
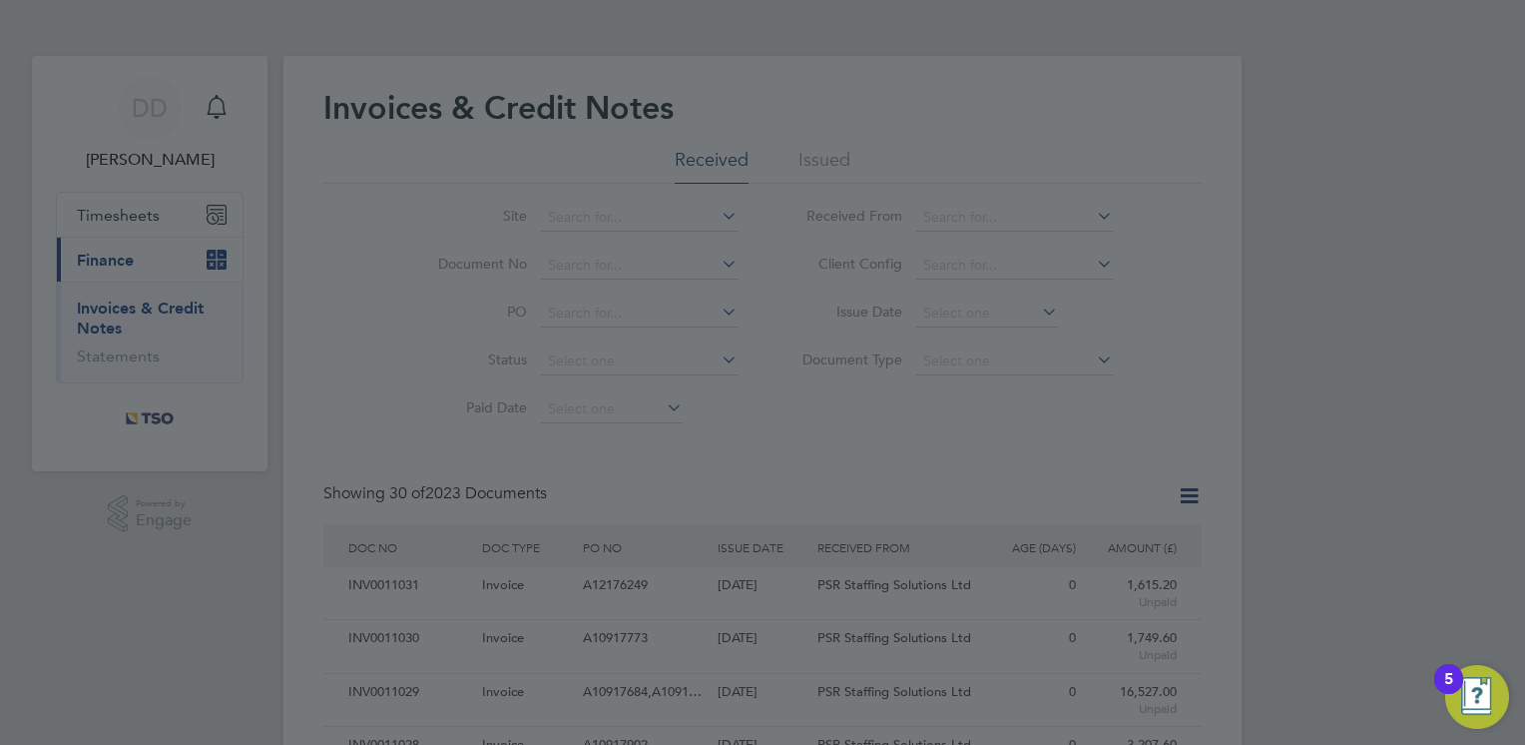
click at [733, 432] on div at bounding box center [762, 372] width 1525 height 745
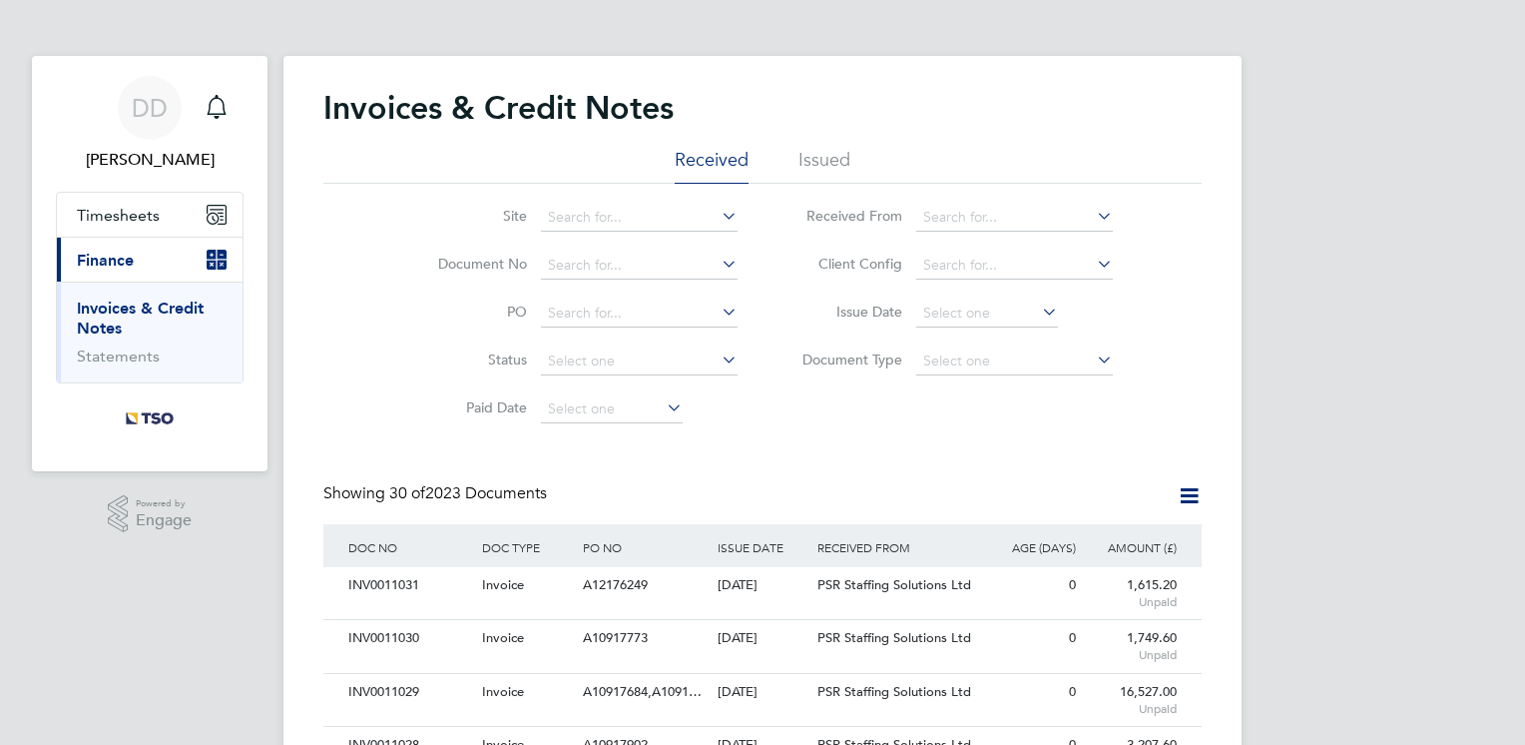
click at [791, 531] on div "ISSUE DATE" at bounding box center [763, 547] width 101 height 46
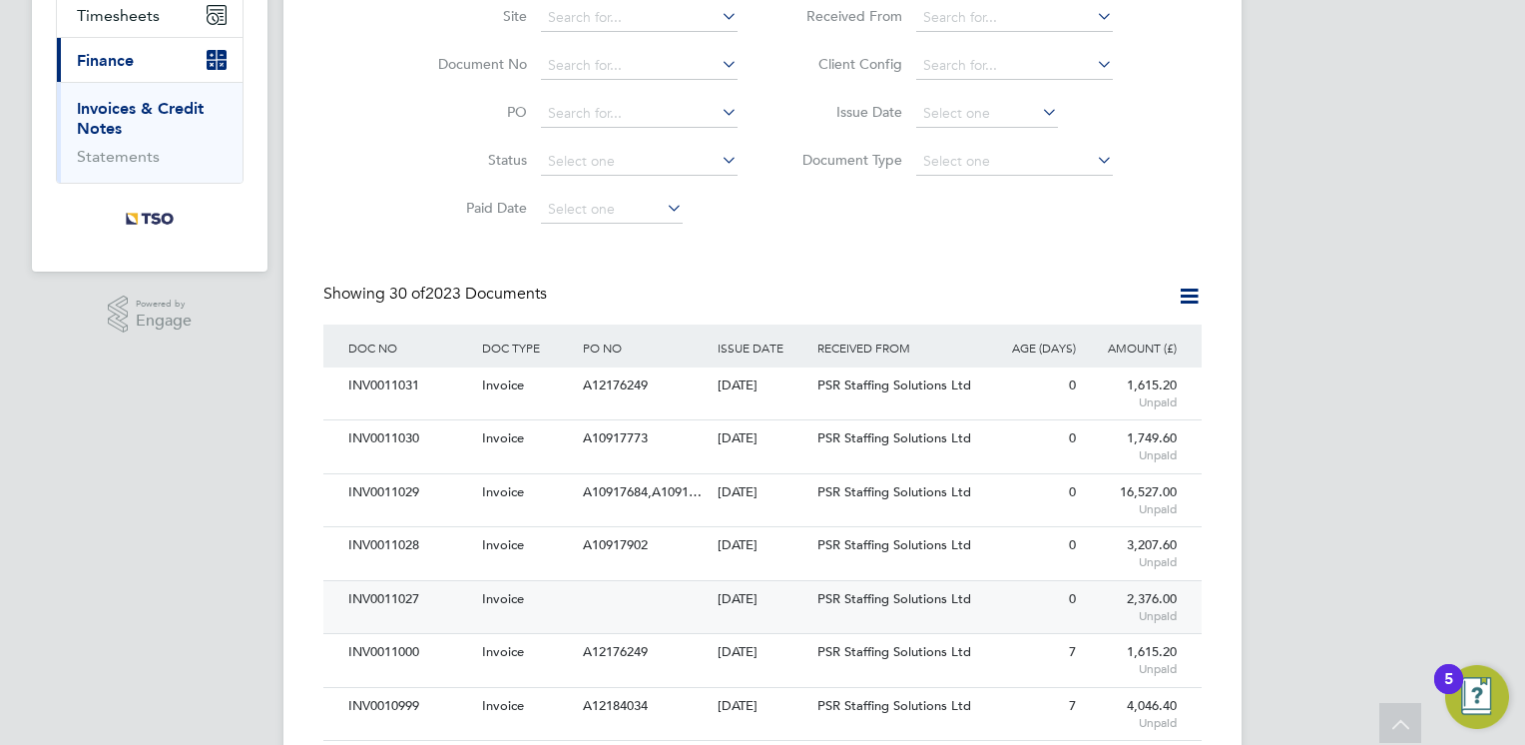
click at [762, 609] on div "[DATE]" at bounding box center [763, 599] width 101 height 37
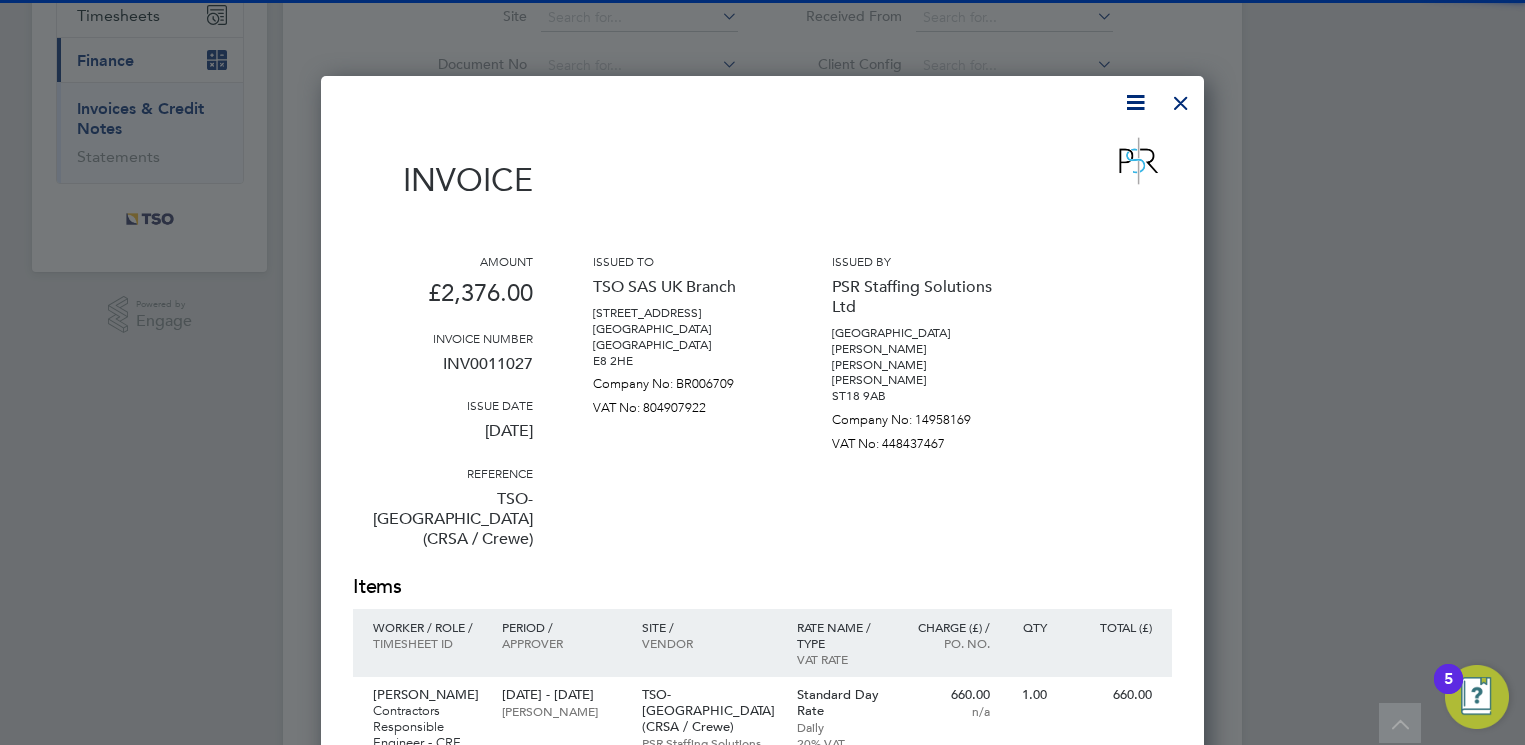
click at [718, 635] on p "Vendor" at bounding box center [710, 643] width 136 height 16
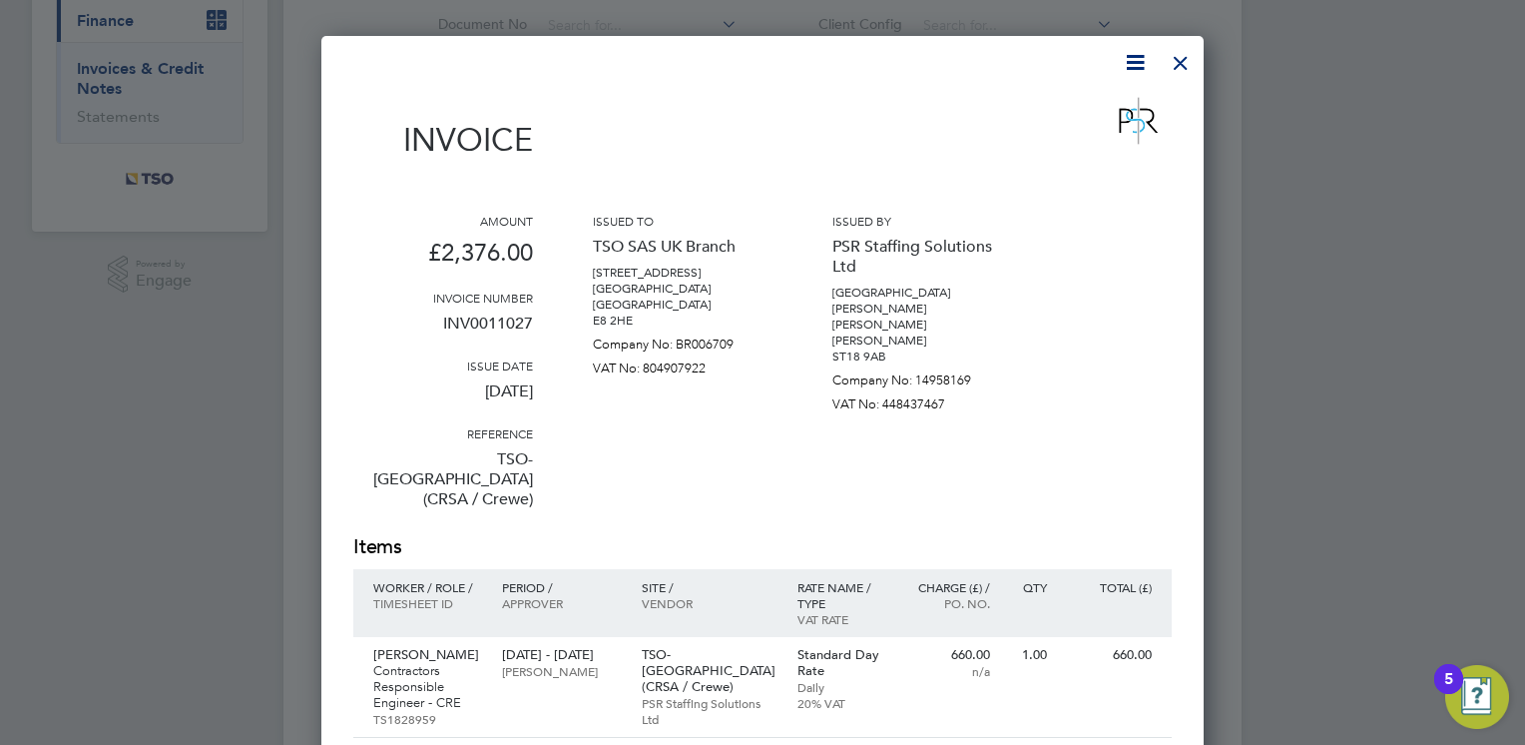
click at [1175, 60] on div at bounding box center [1181, 58] width 36 height 36
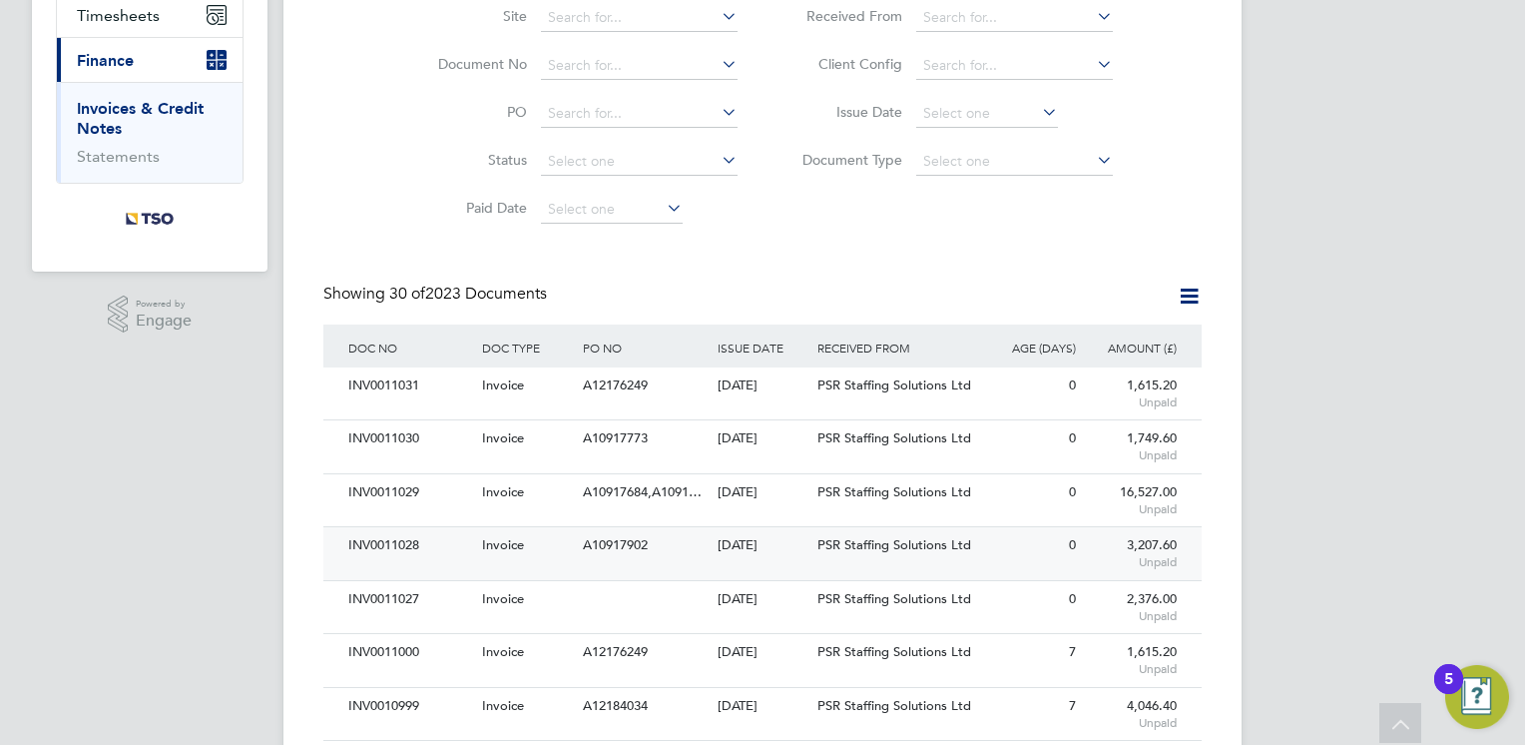
click at [604, 547] on span "A10917902" at bounding box center [615, 544] width 65 height 17
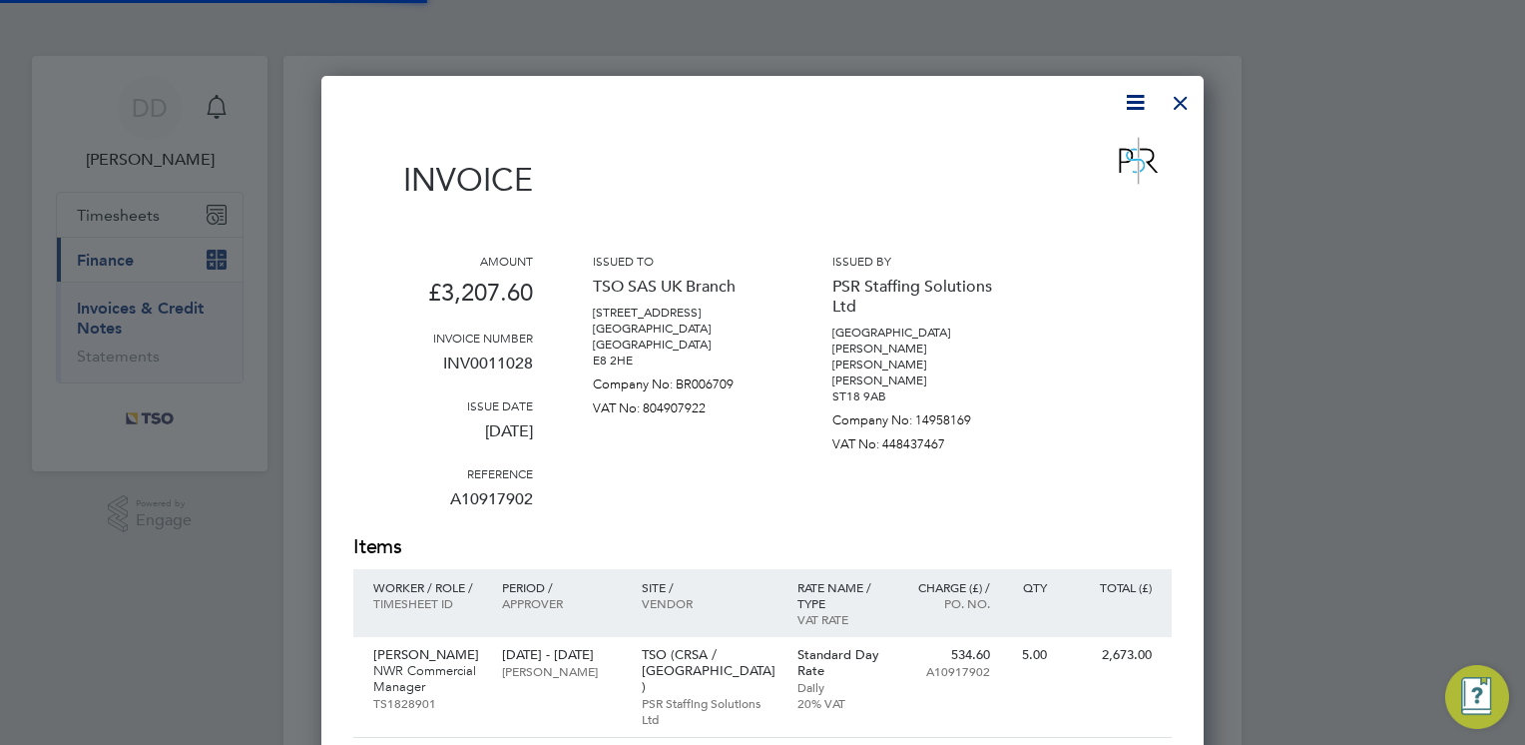
click at [813, 441] on div "Amount £3,207.60 Invoice number INV0011028 Issue date [DATE] Reference A1091790…" at bounding box center [762, 393] width 819 height 280
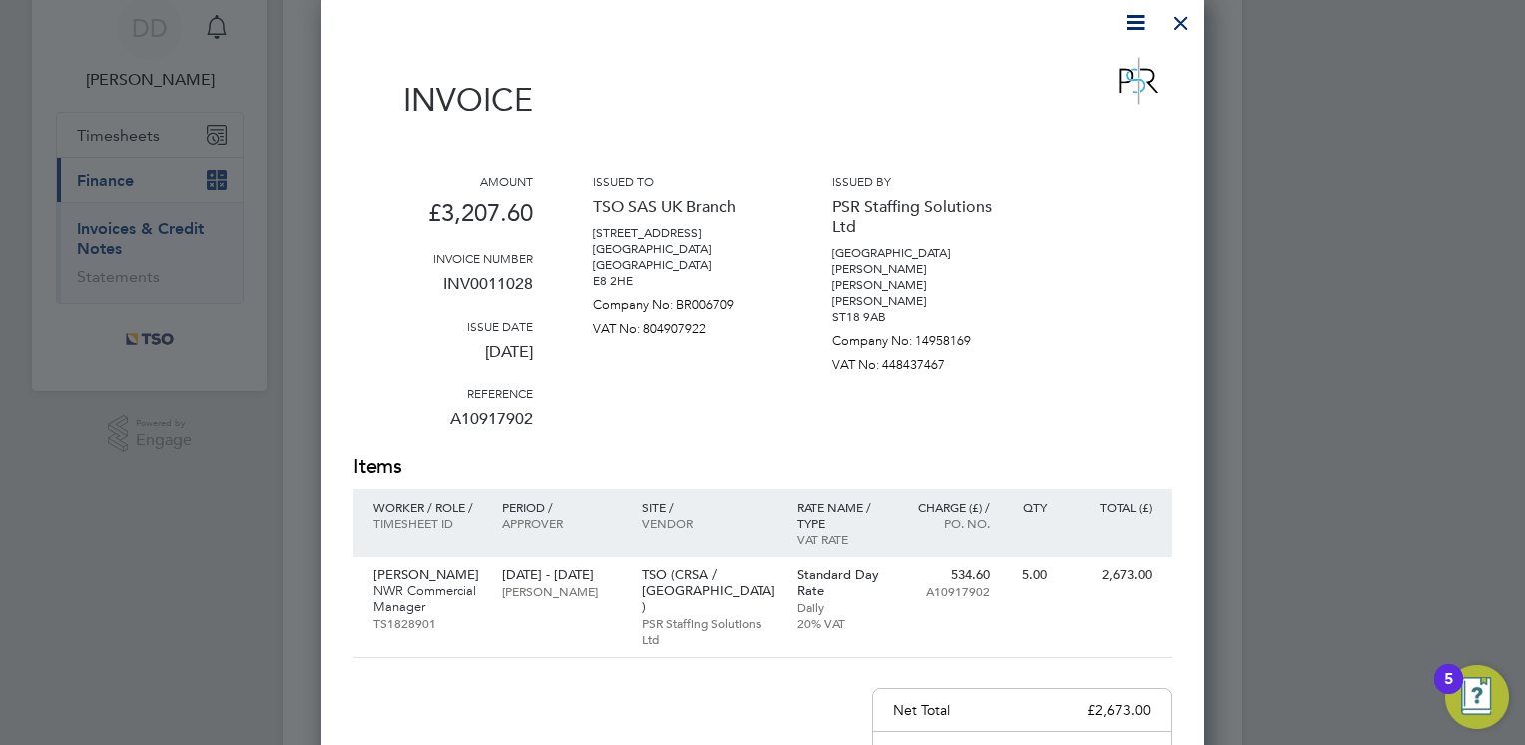
click at [1182, 36] on div at bounding box center [1181, 18] width 36 height 36
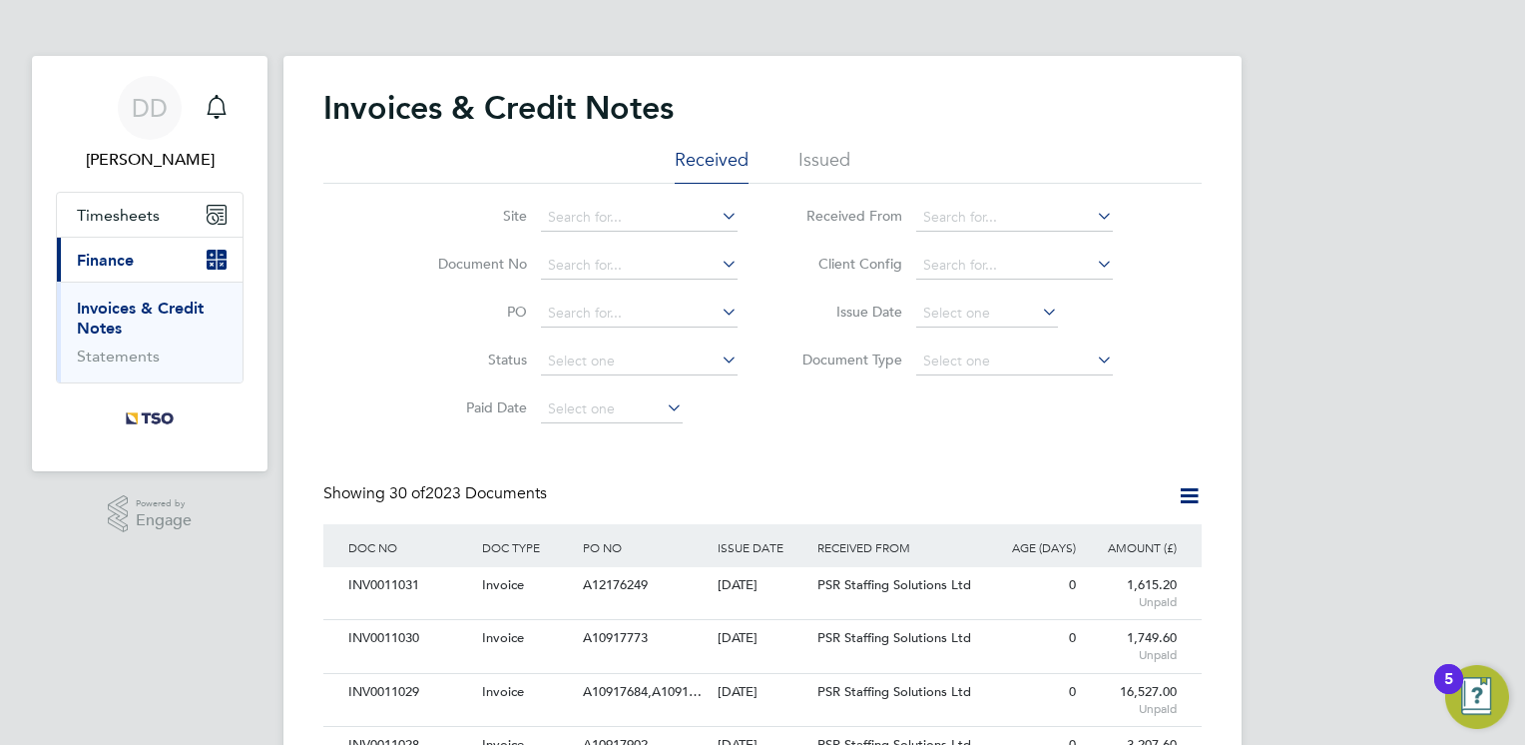
click at [837, 498] on div "Showing 30 of 2023 Documents" at bounding box center [762, 503] width 878 height 41
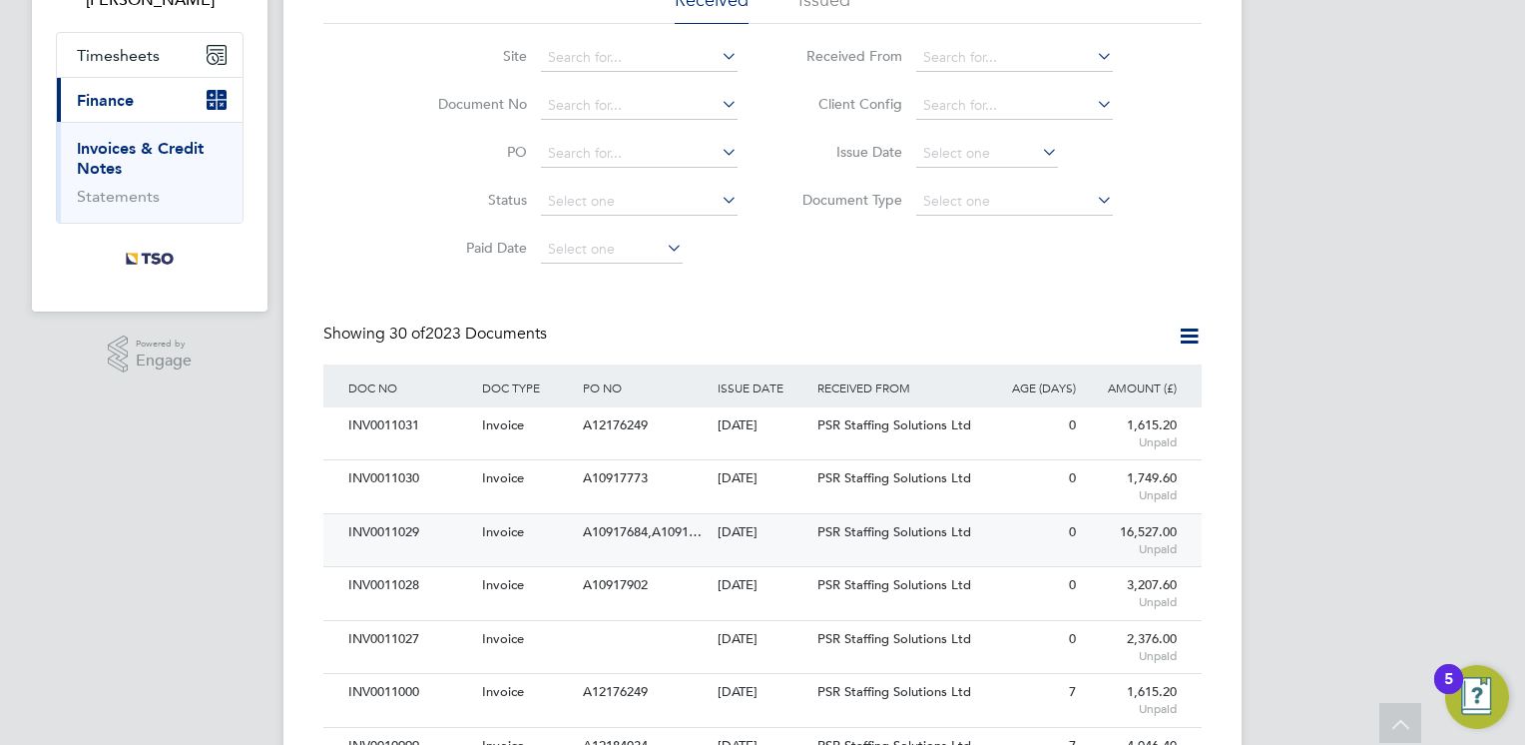
click at [741, 542] on div "[DATE]" at bounding box center [763, 532] width 101 height 37
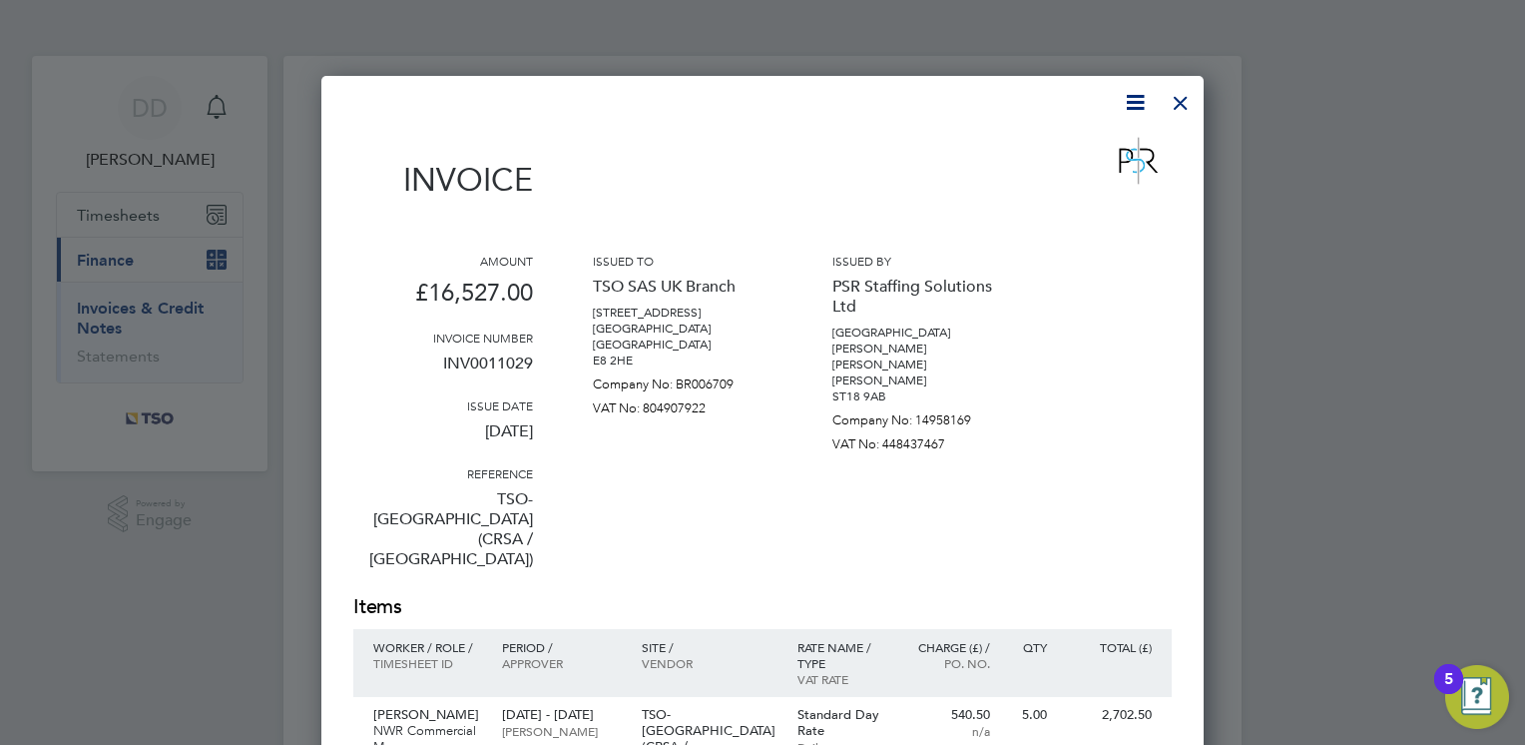
click at [1166, 112] on div at bounding box center [1181, 98] width 36 height 36
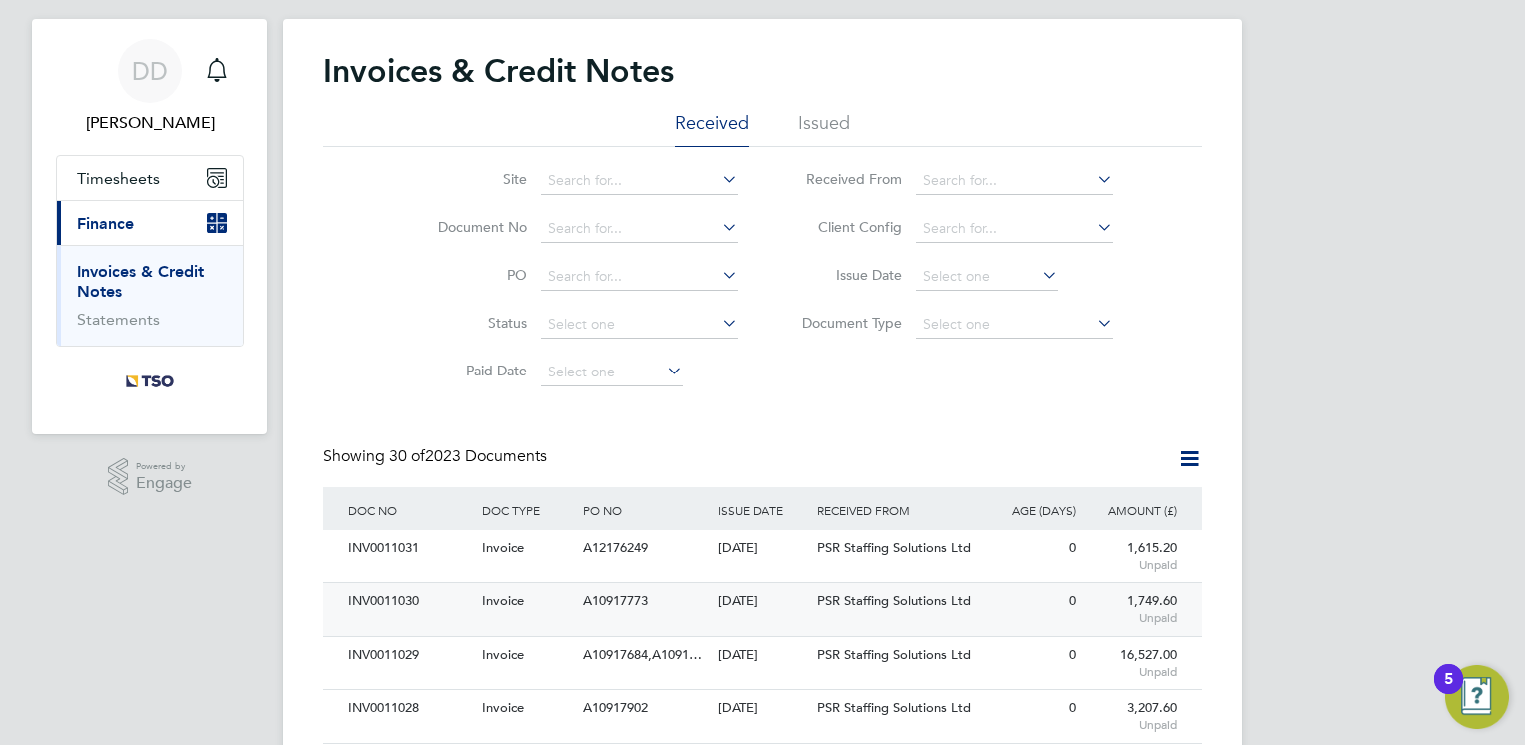
click at [650, 599] on div "A10917773" at bounding box center [645, 601] width 134 height 37
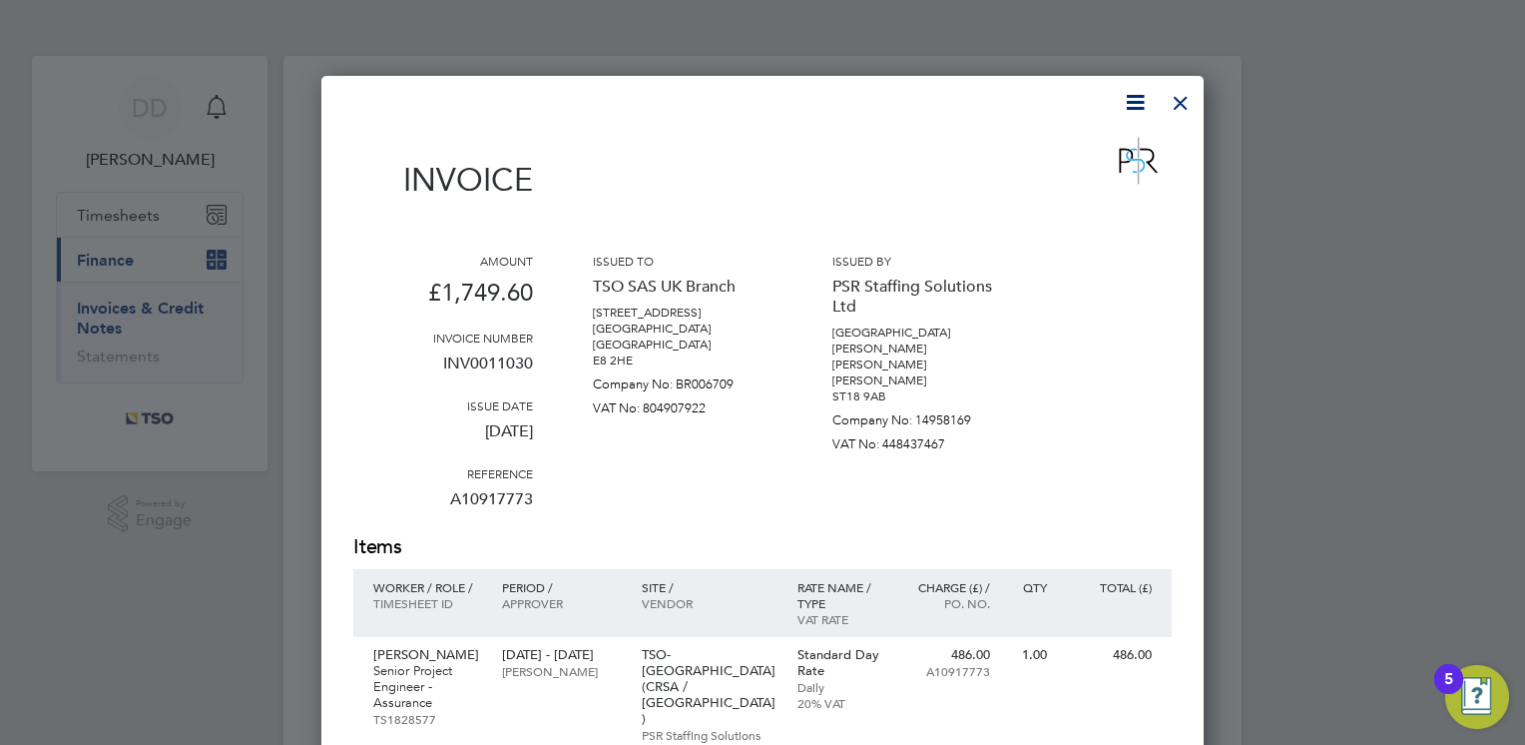
click at [1180, 115] on div at bounding box center [1181, 98] width 36 height 36
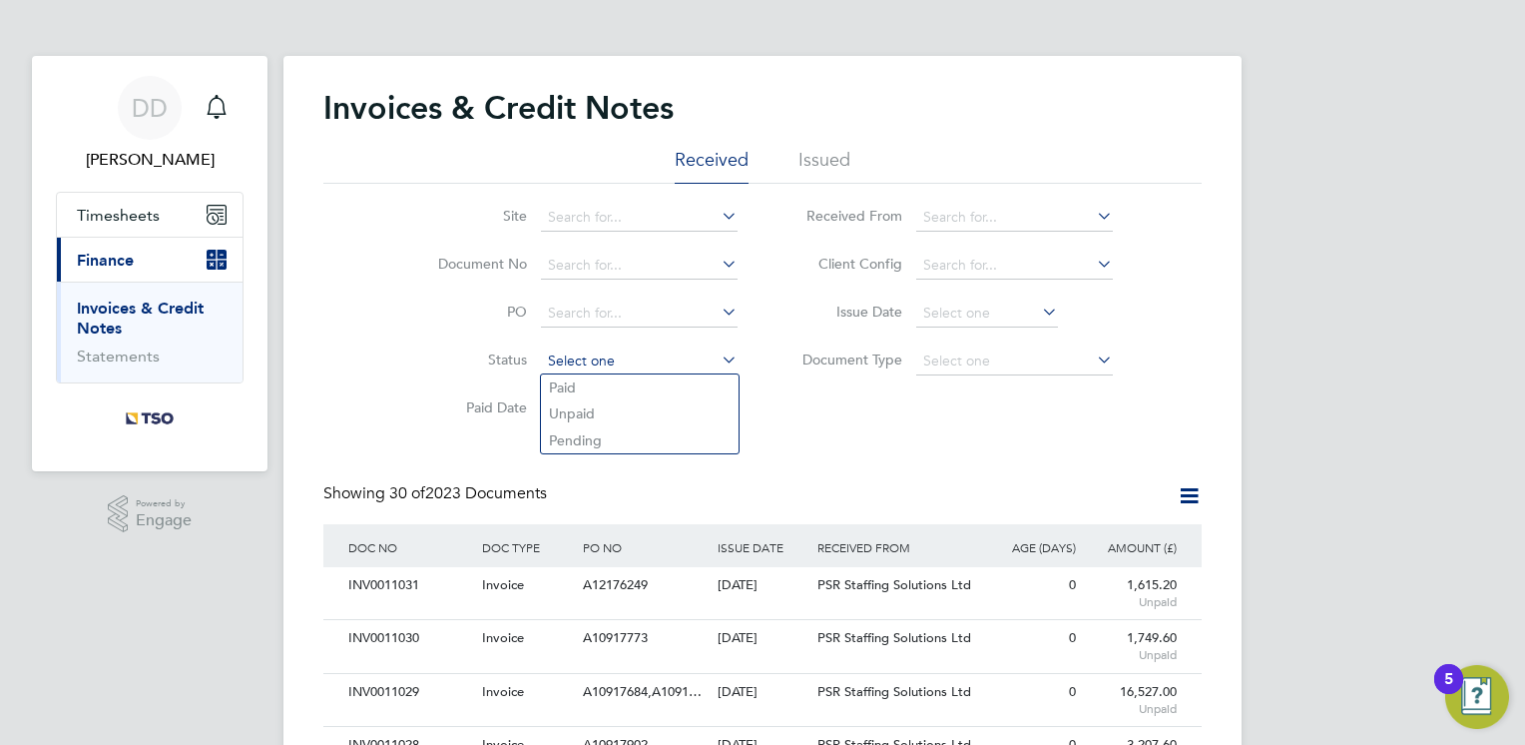
click at [715, 362] on input at bounding box center [639, 361] width 197 height 28
click at [743, 493] on div "Showing 30 of 2023 Documents" at bounding box center [762, 503] width 878 height 41
